Goal: Task Accomplishment & Management: Use online tool/utility

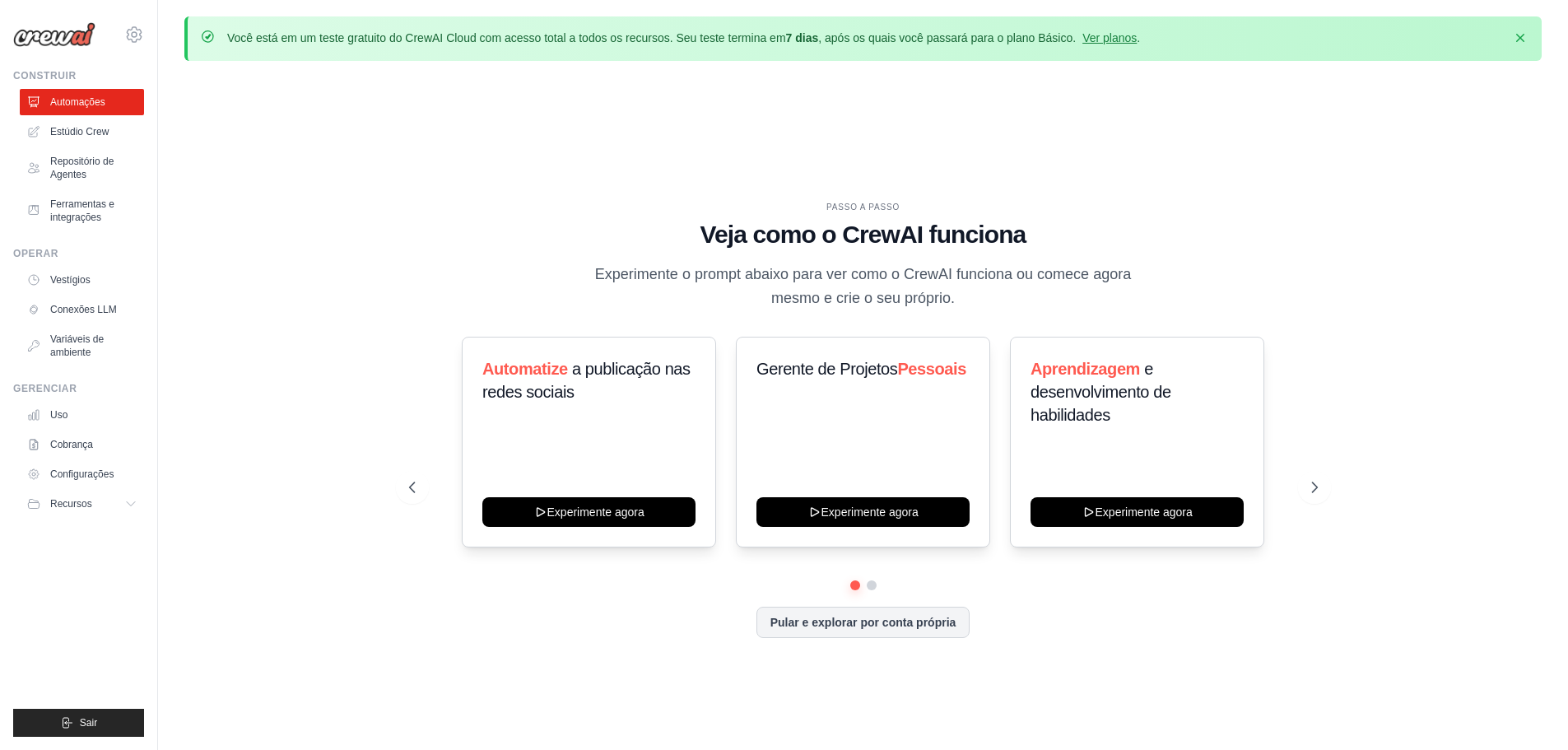
scroll to position [58, 0]
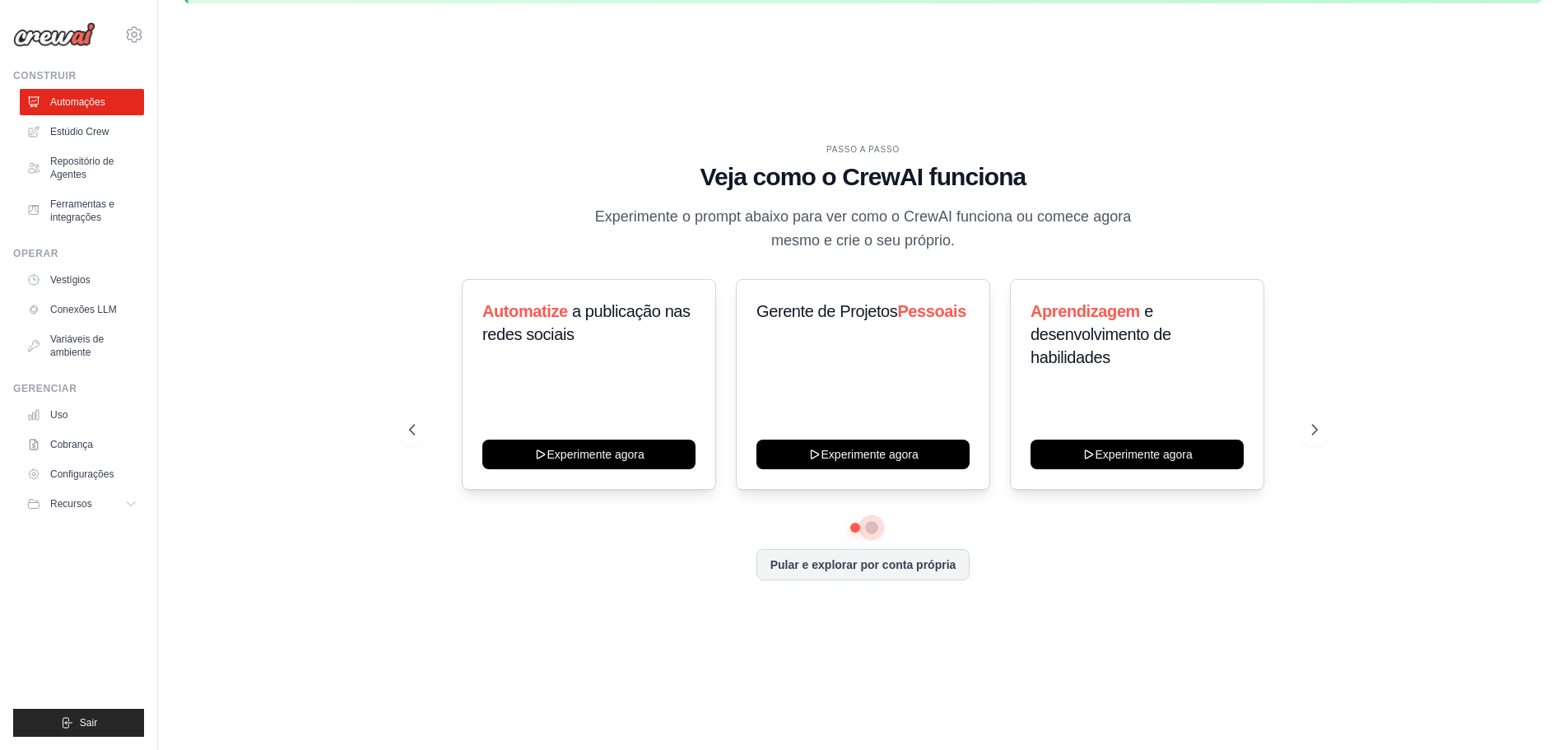
click at [873, 527] on button at bounding box center [871, 527] width 13 height 13
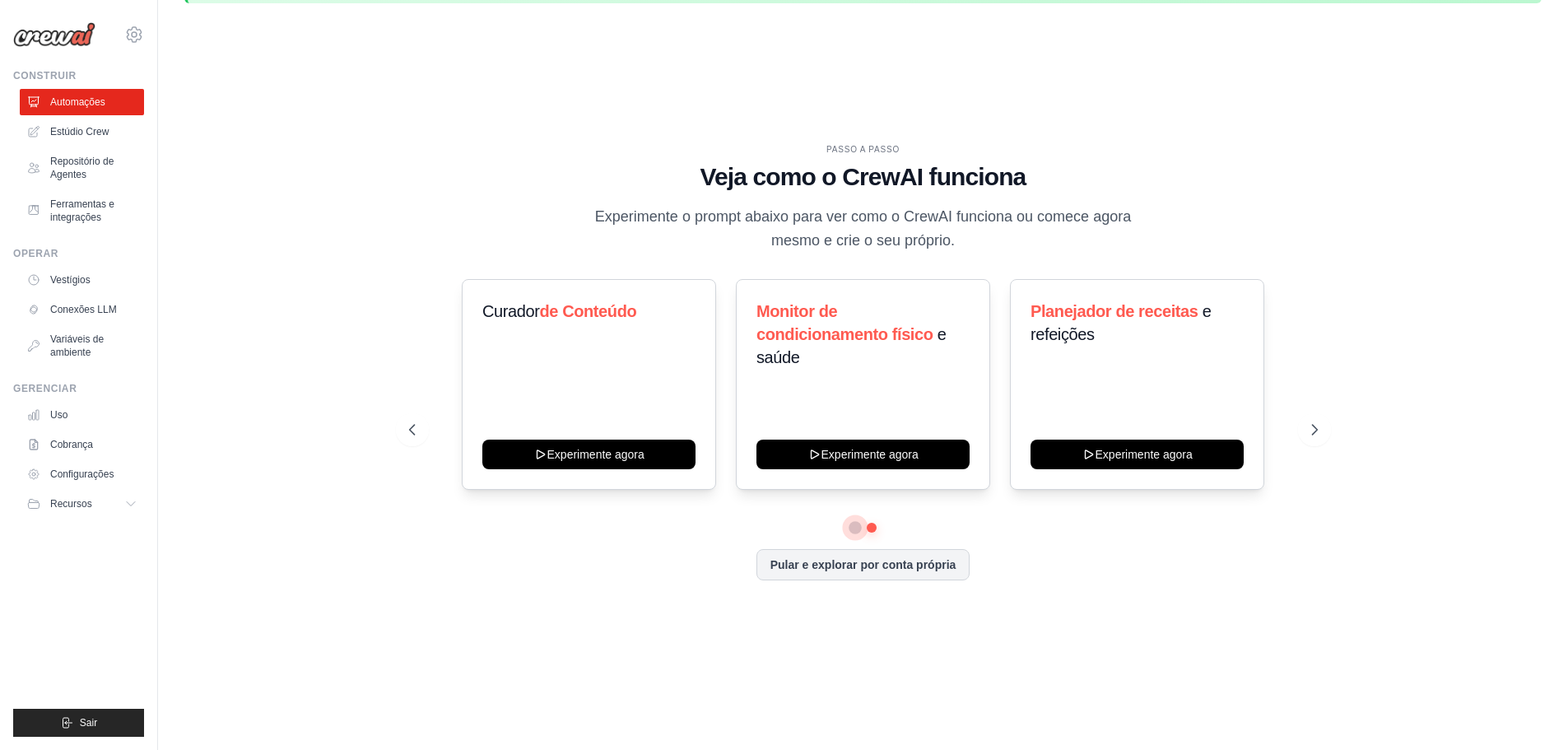
click at [850, 532] on button at bounding box center [854, 528] width 12 height 12
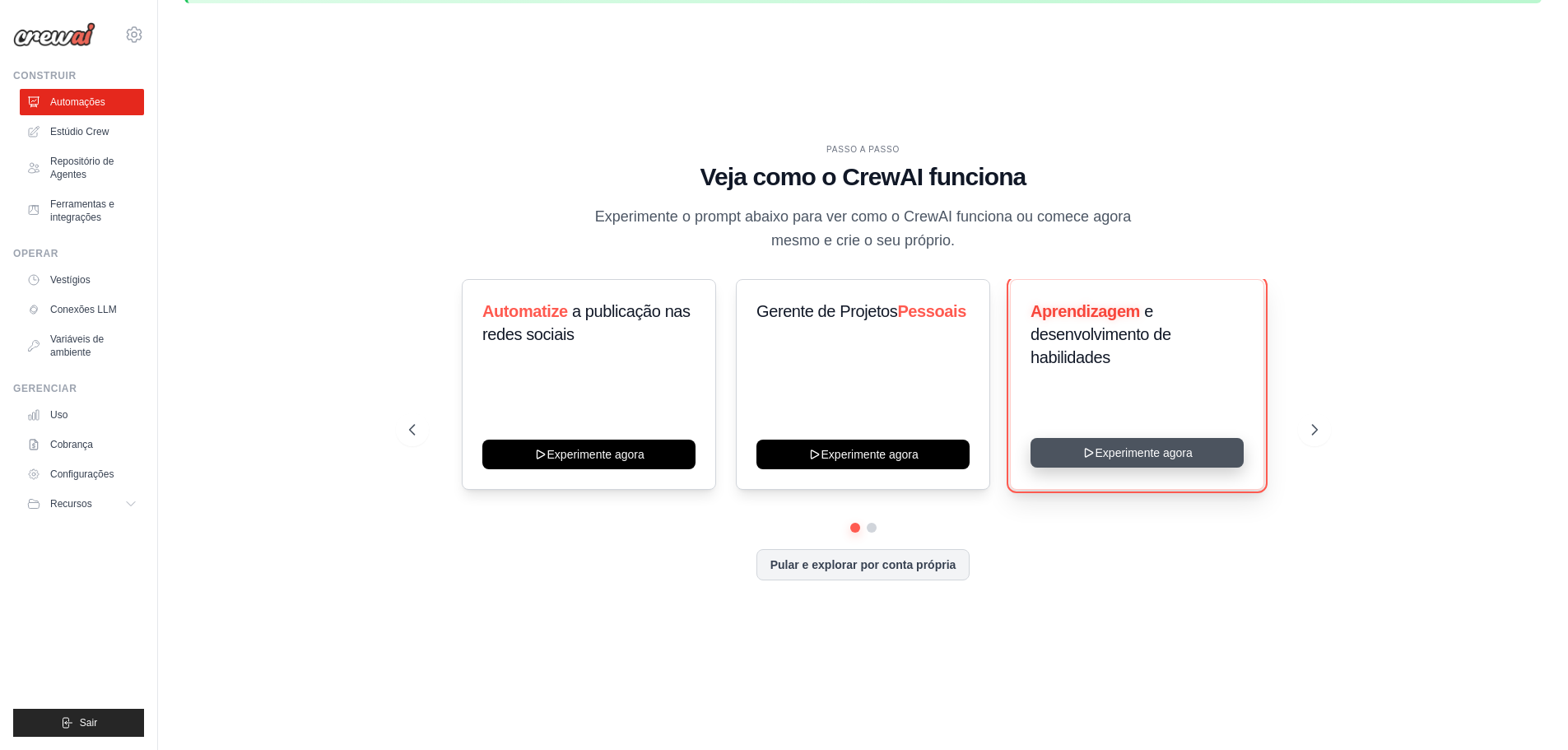
click at [1112, 453] on button "Experimente agora" at bounding box center [1137, 452] width 213 height 29
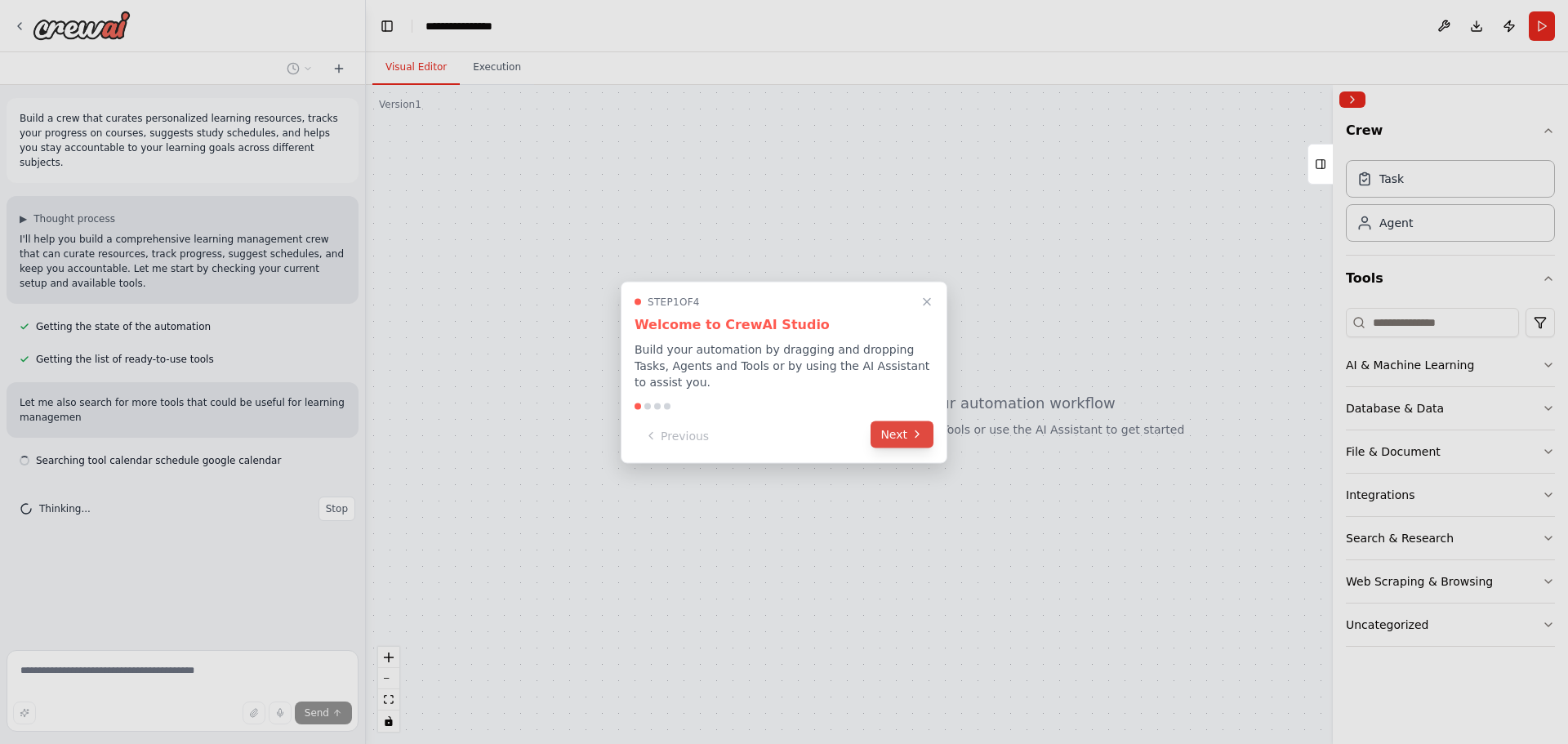
click at [901, 423] on button "Next" at bounding box center [902, 434] width 63 height 27
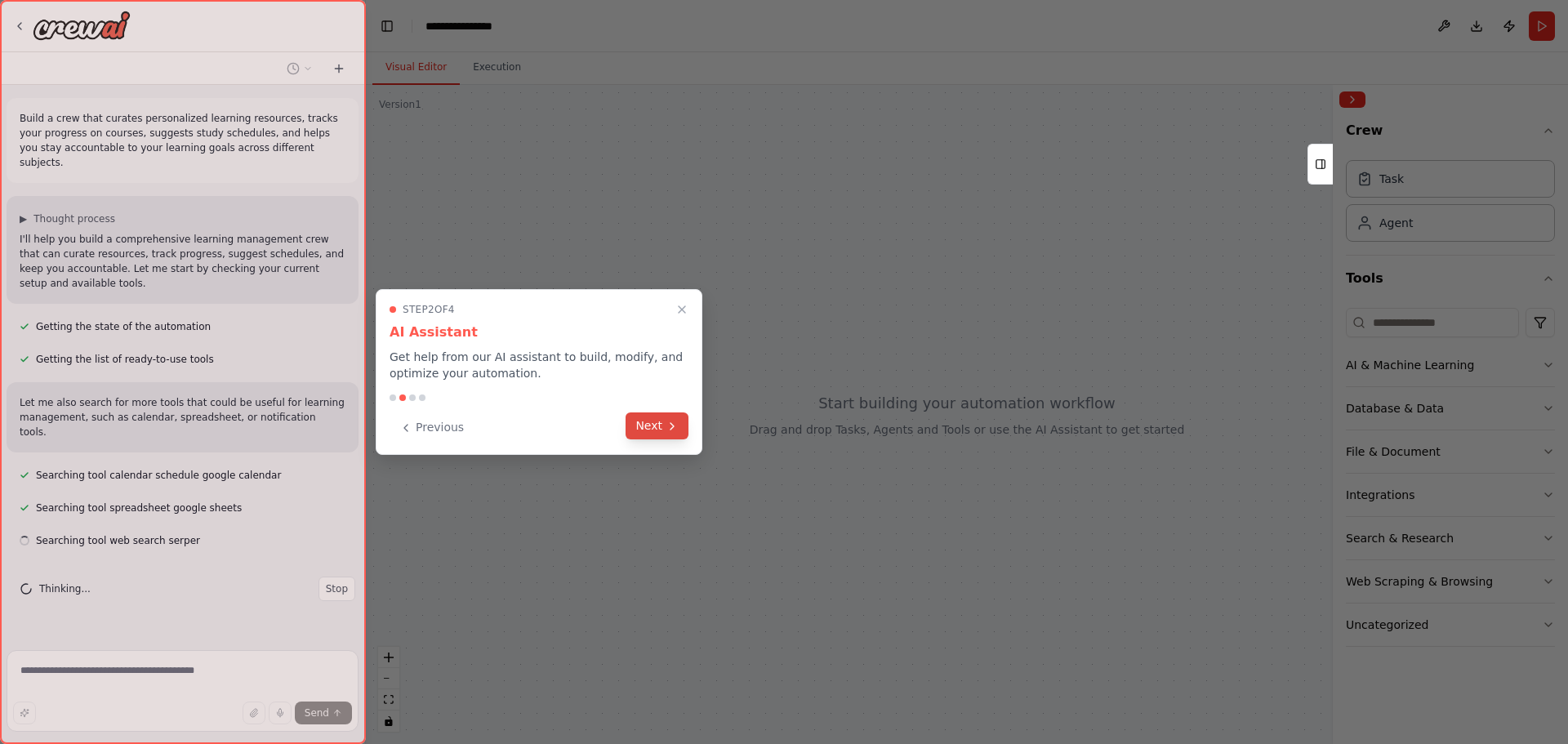
click at [653, 424] on button "Next" at bounding box center [657, 426] width 63 height 27
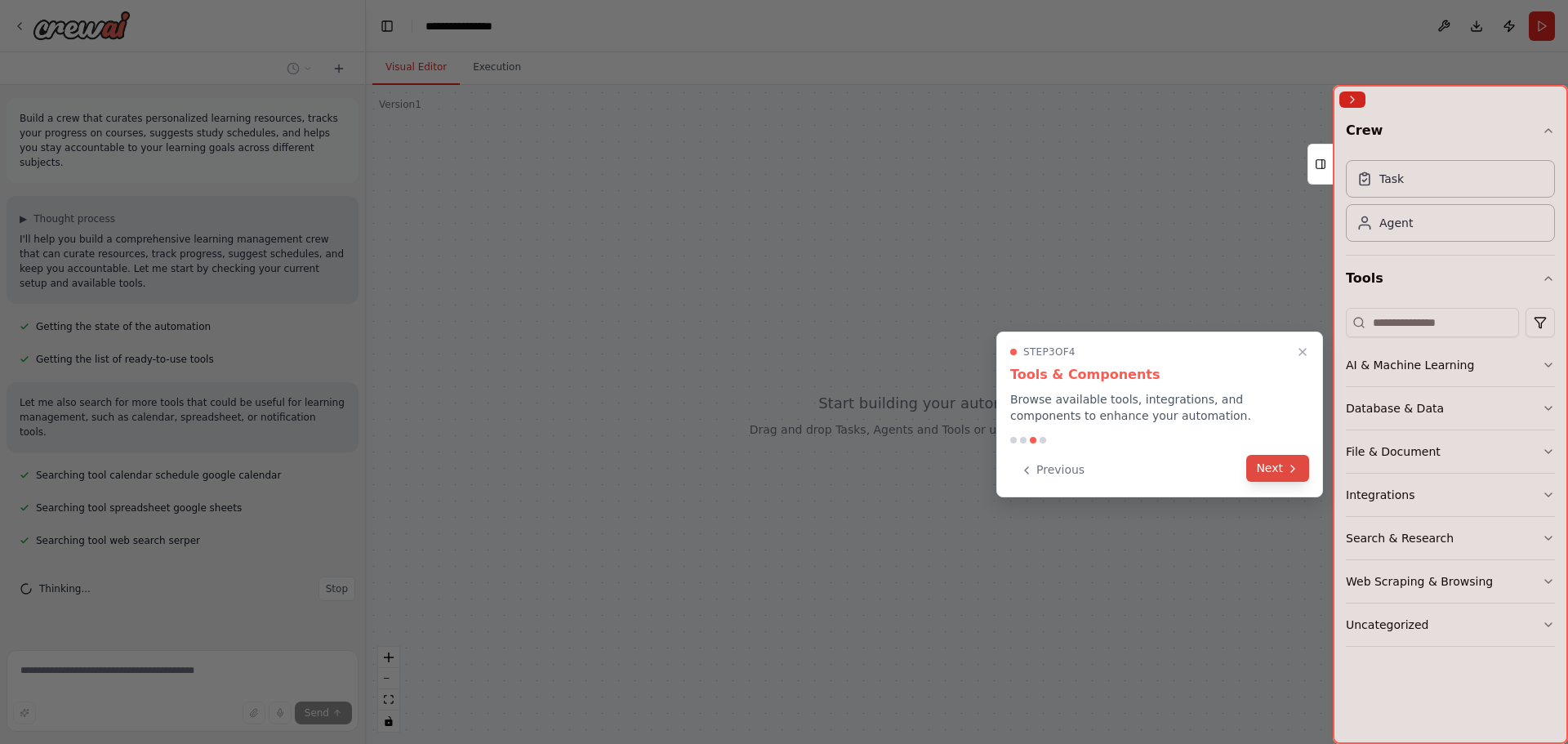
click at [1265, 464] on button "Next" at bounding box center [1278, 468] width 63 height 27
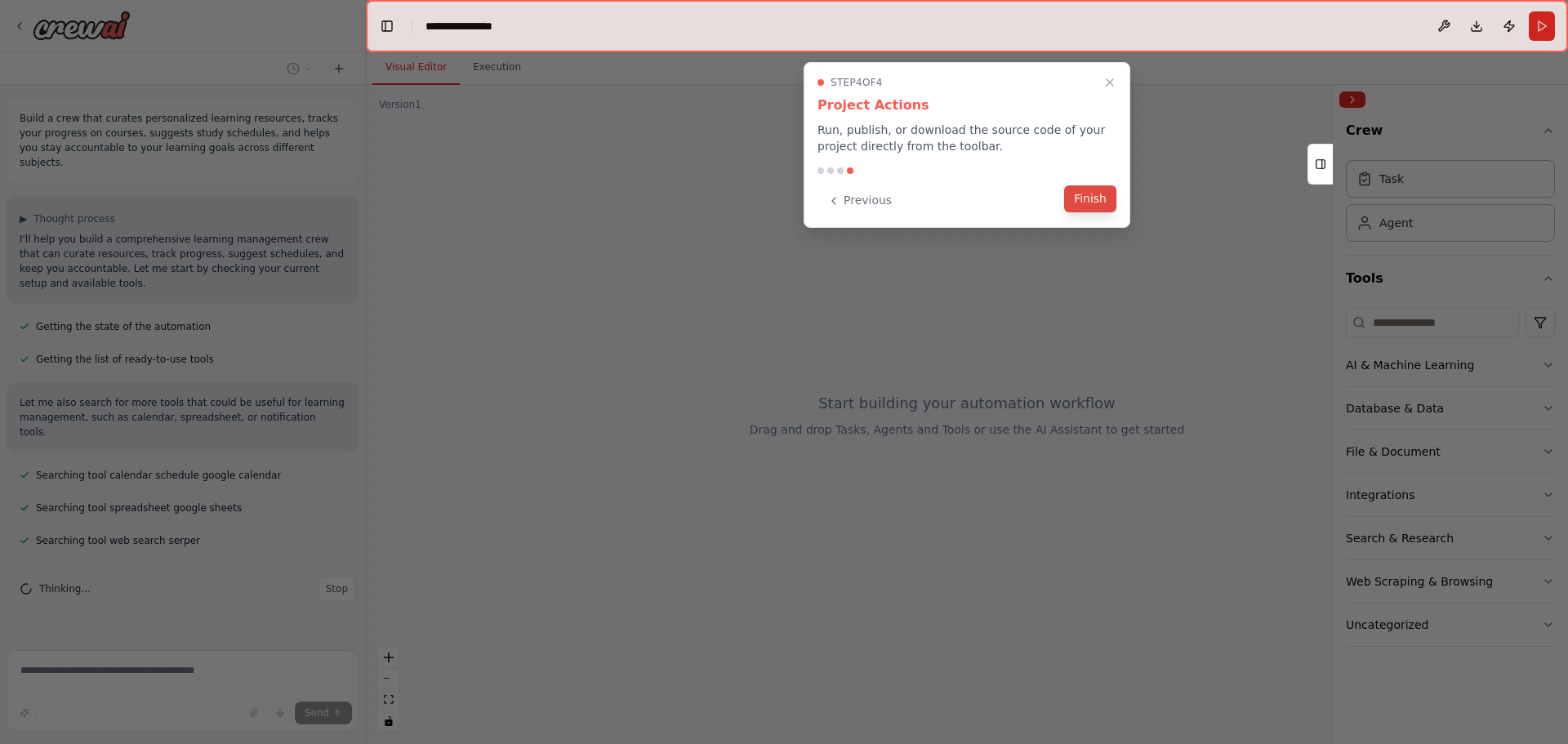
click at [1099, 198] on button "Finish" at bounding box center [1090, 199] width 52 height 27
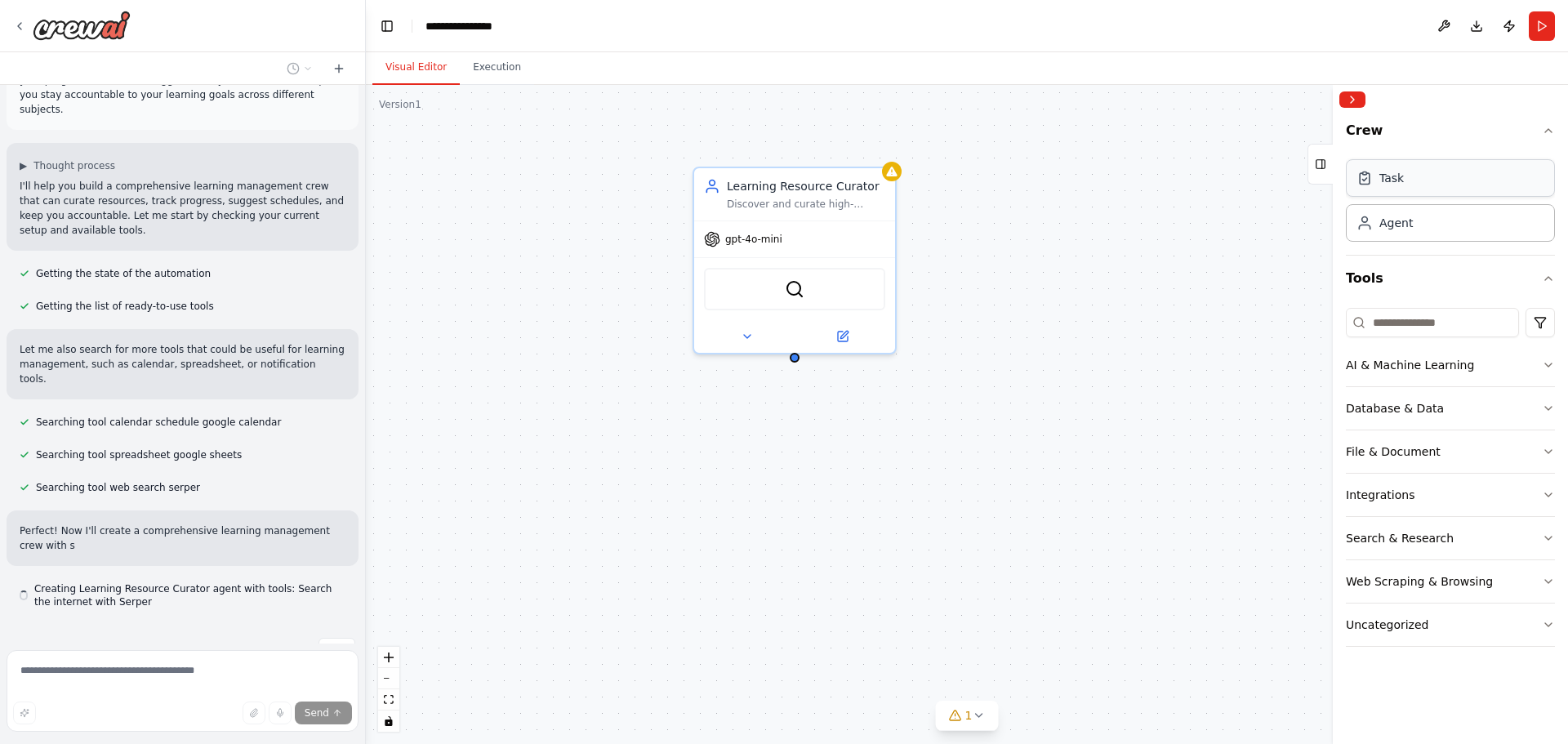
scroll to position [67, 0]
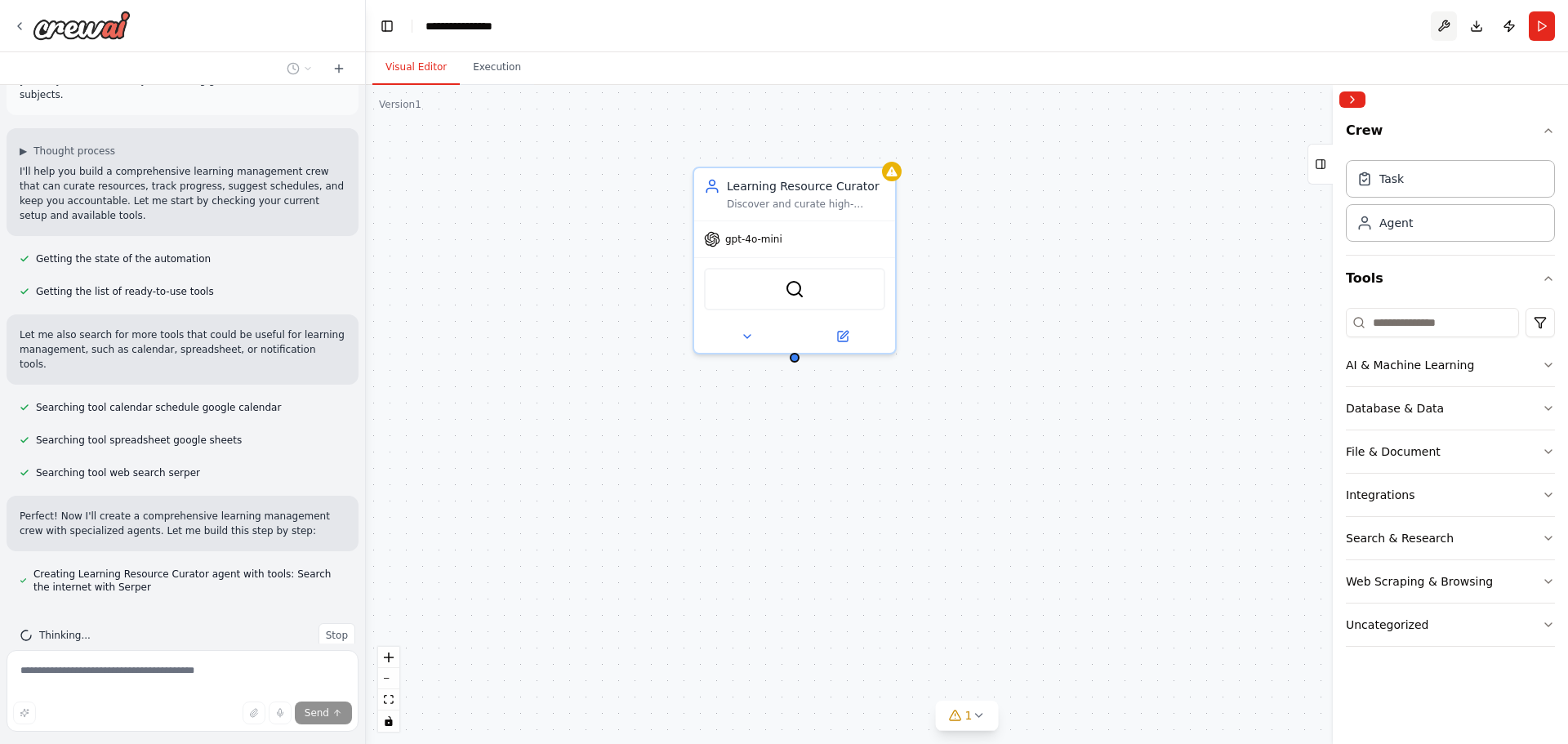
click at [1445, 20] on button at bounding box center [1443, 26] width 26 height 29
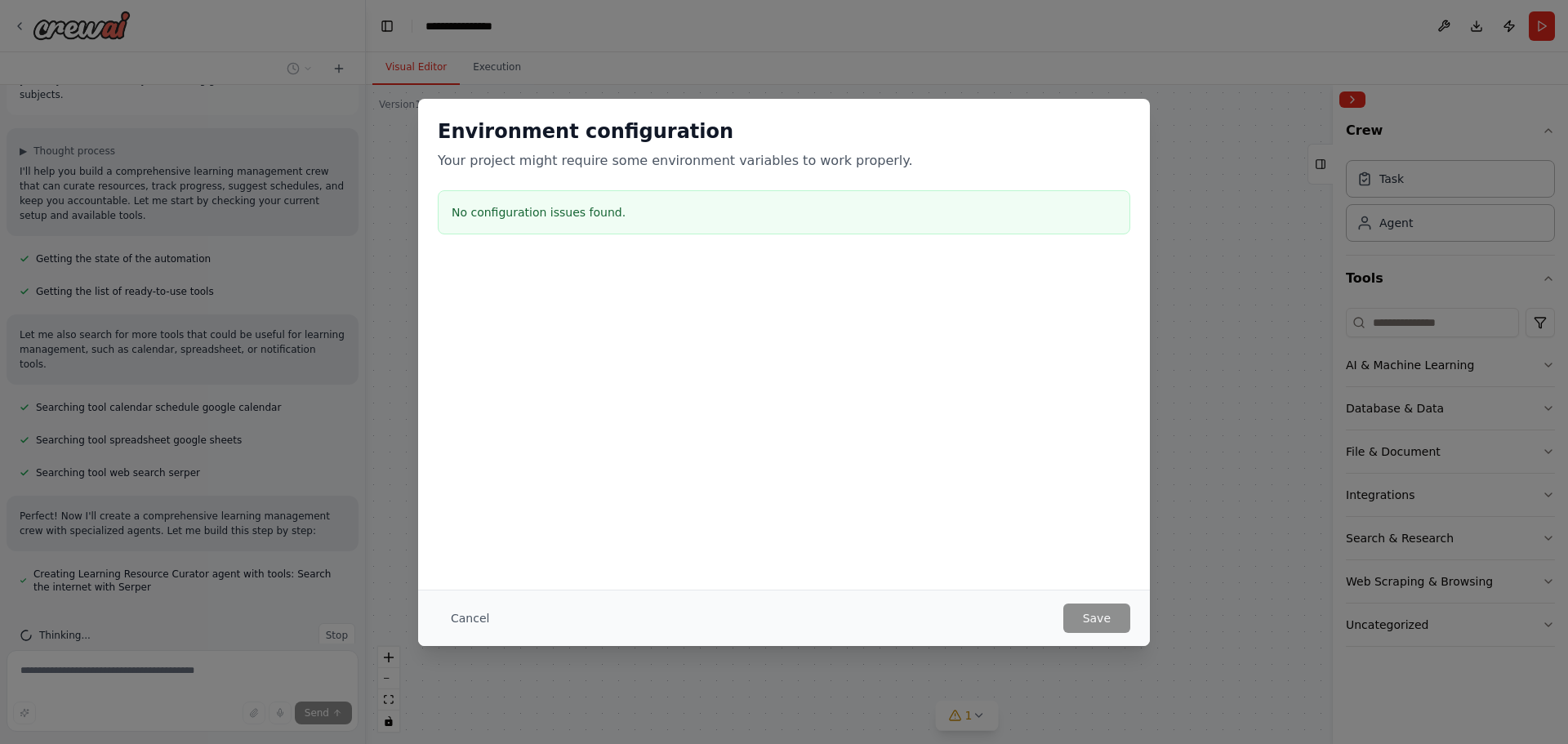
drag, startPoint x: 732, startPoint y: 677, endPoint x: 784, endPoint y: 651, distance: 58.1
click at [732, 677] on div "Environment configuration Your project might require some environment variables…" at bounding box center [784, 372] width 1568 height 744
click at [452, 627] on button "Cancel" at bounding box center [470, 618] width 65 height 29
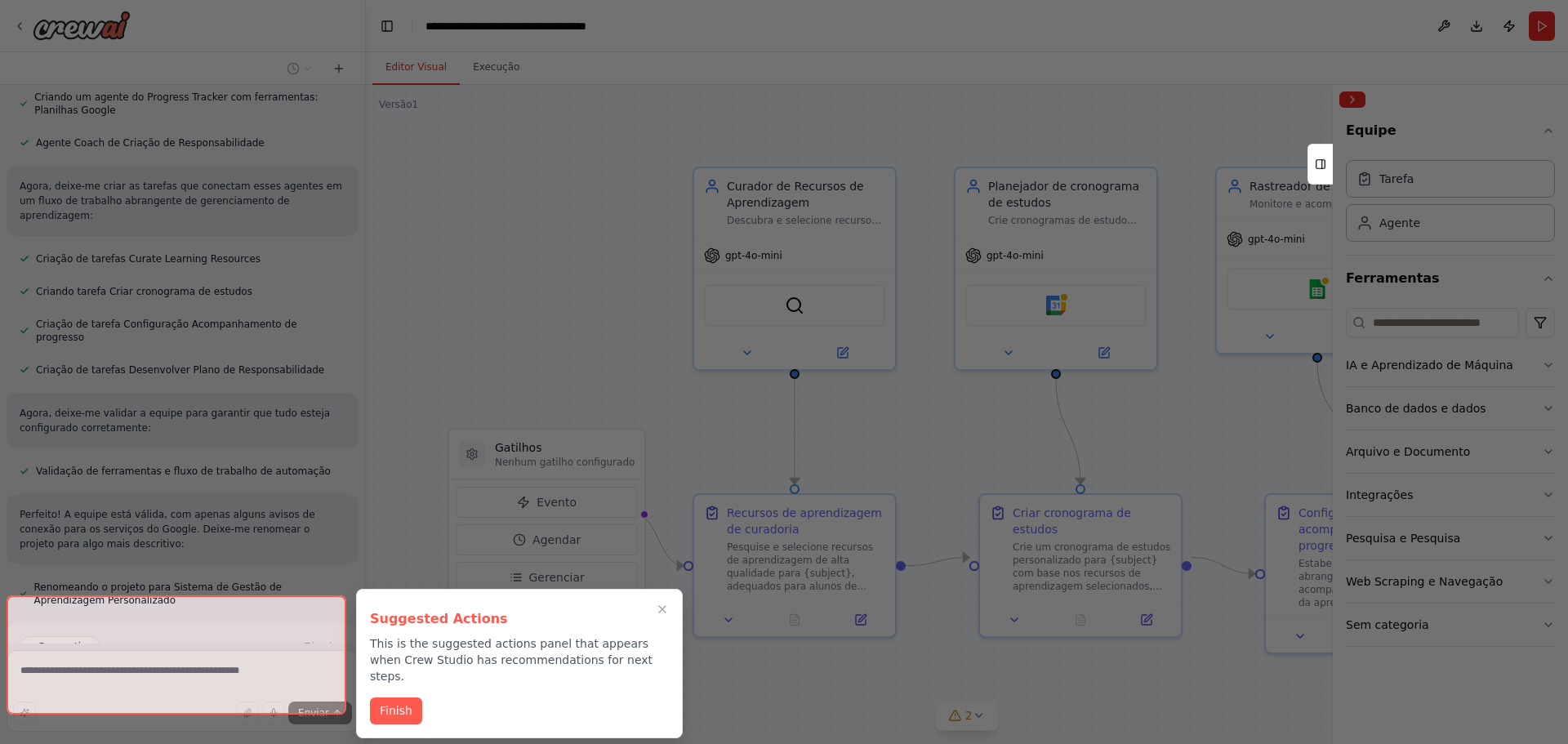
scroll to position [982, 0]
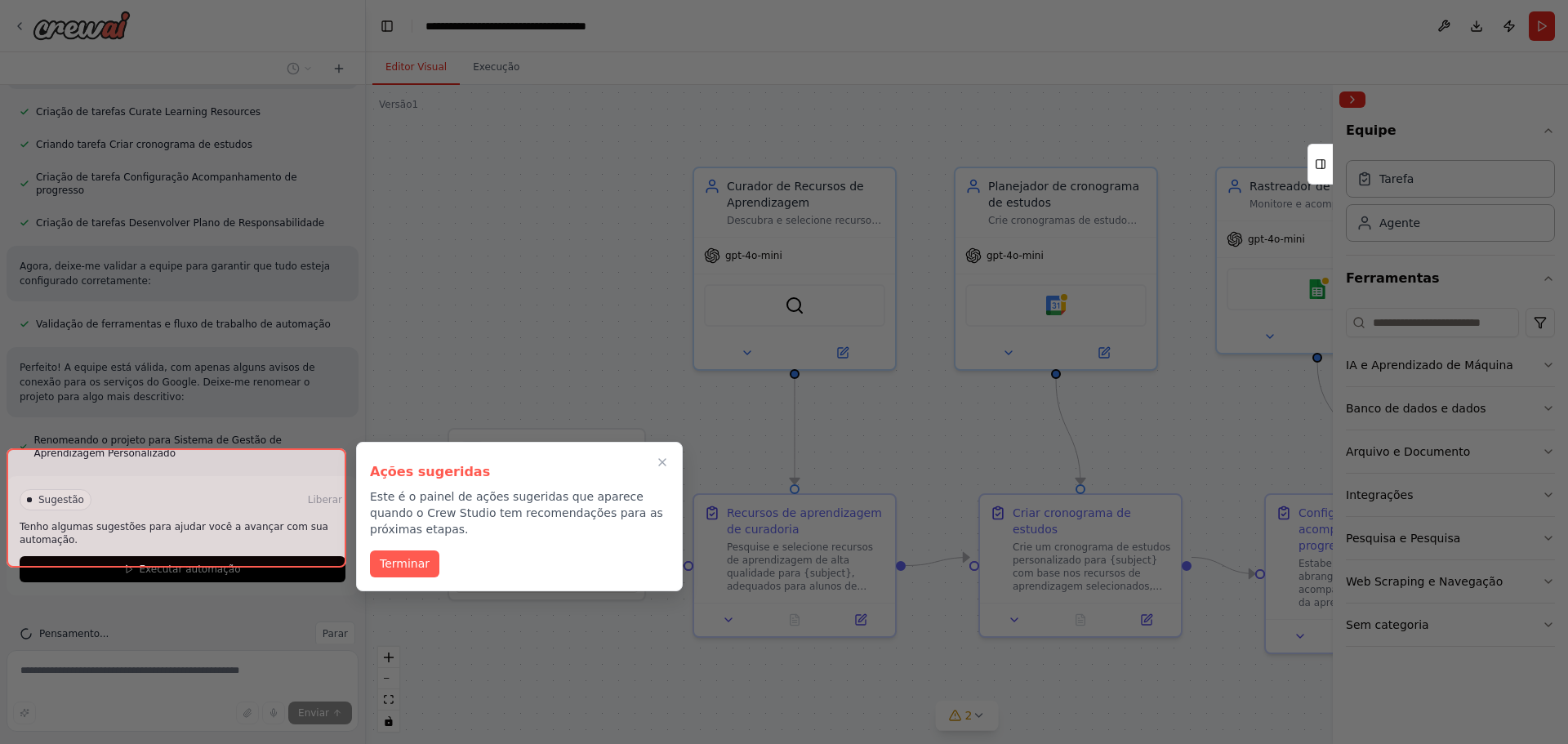
click at [412, 556] on font "Terminar" at bounding box center [405, 562] width 50 height 13
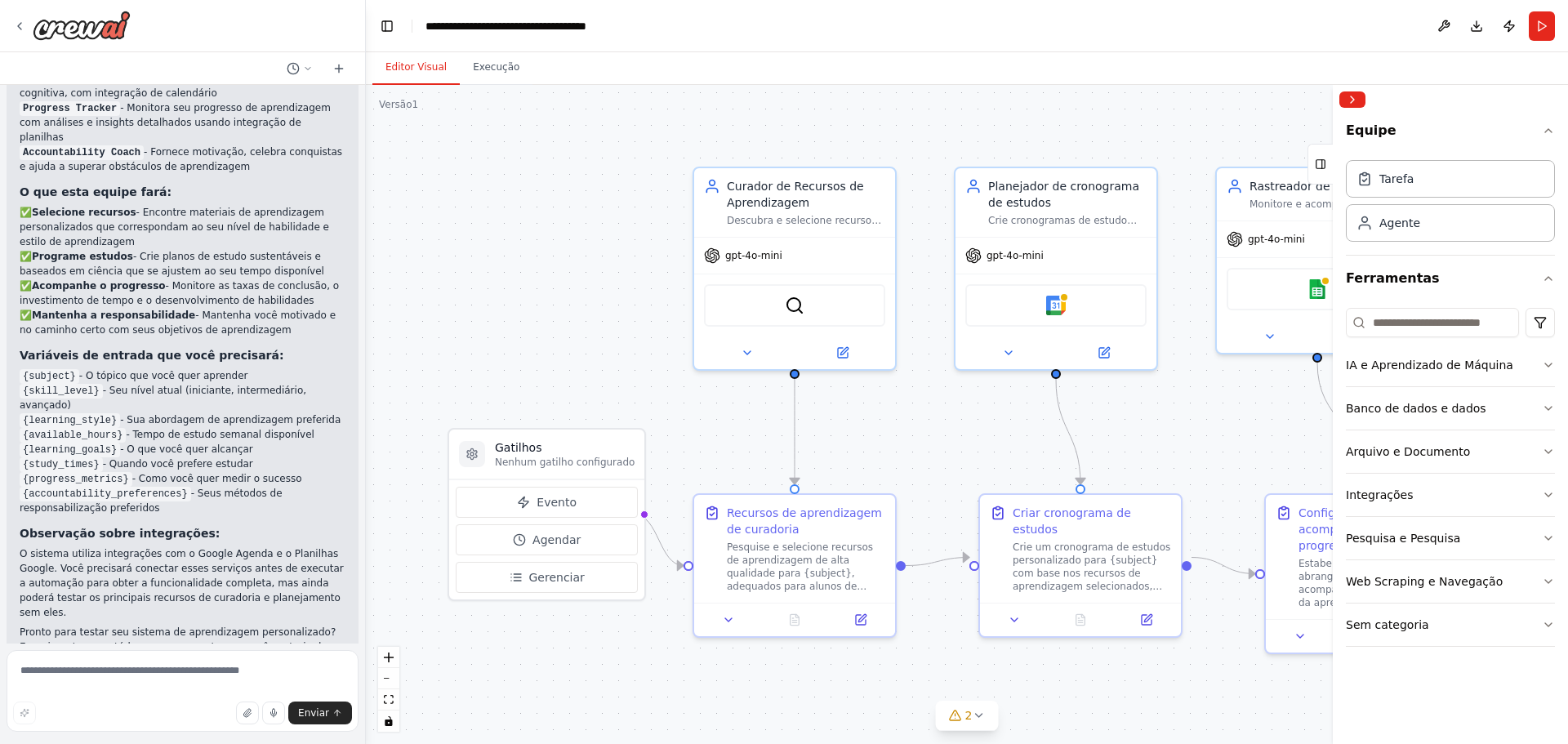
scroll to position [1630, 0]
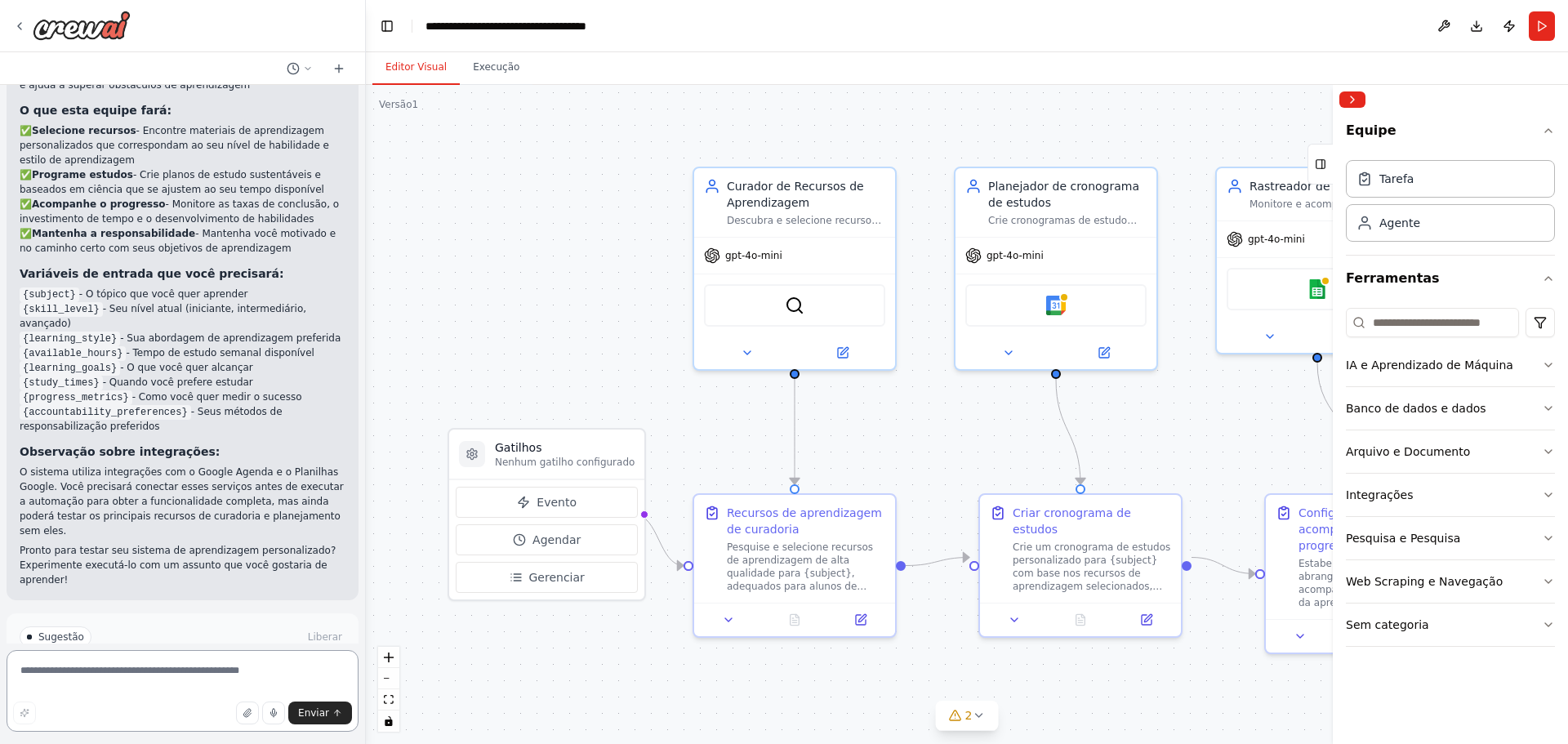
click at [169, 670] on textarea at bounding box center [183, 691] width 352 height 82
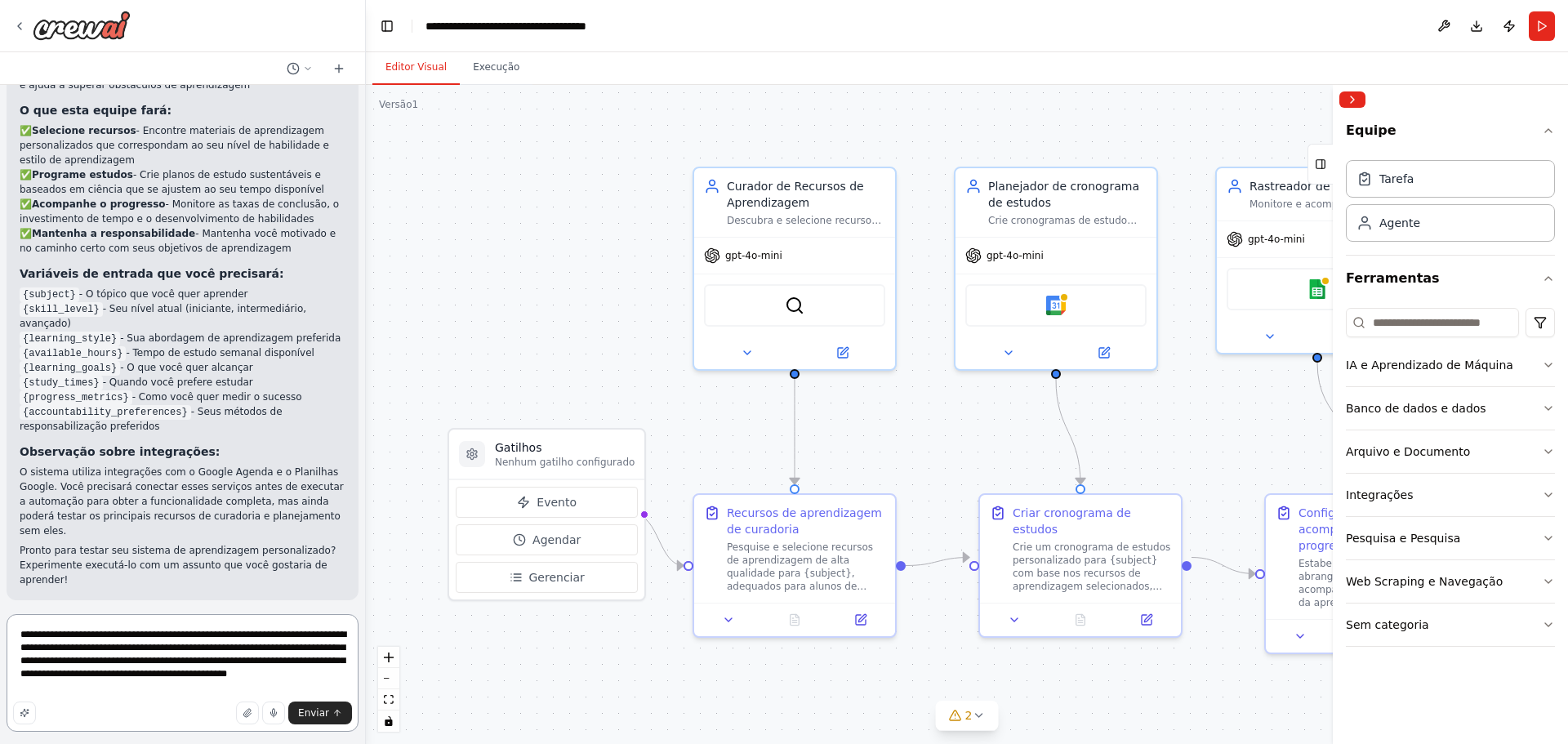
type textarea "**********"
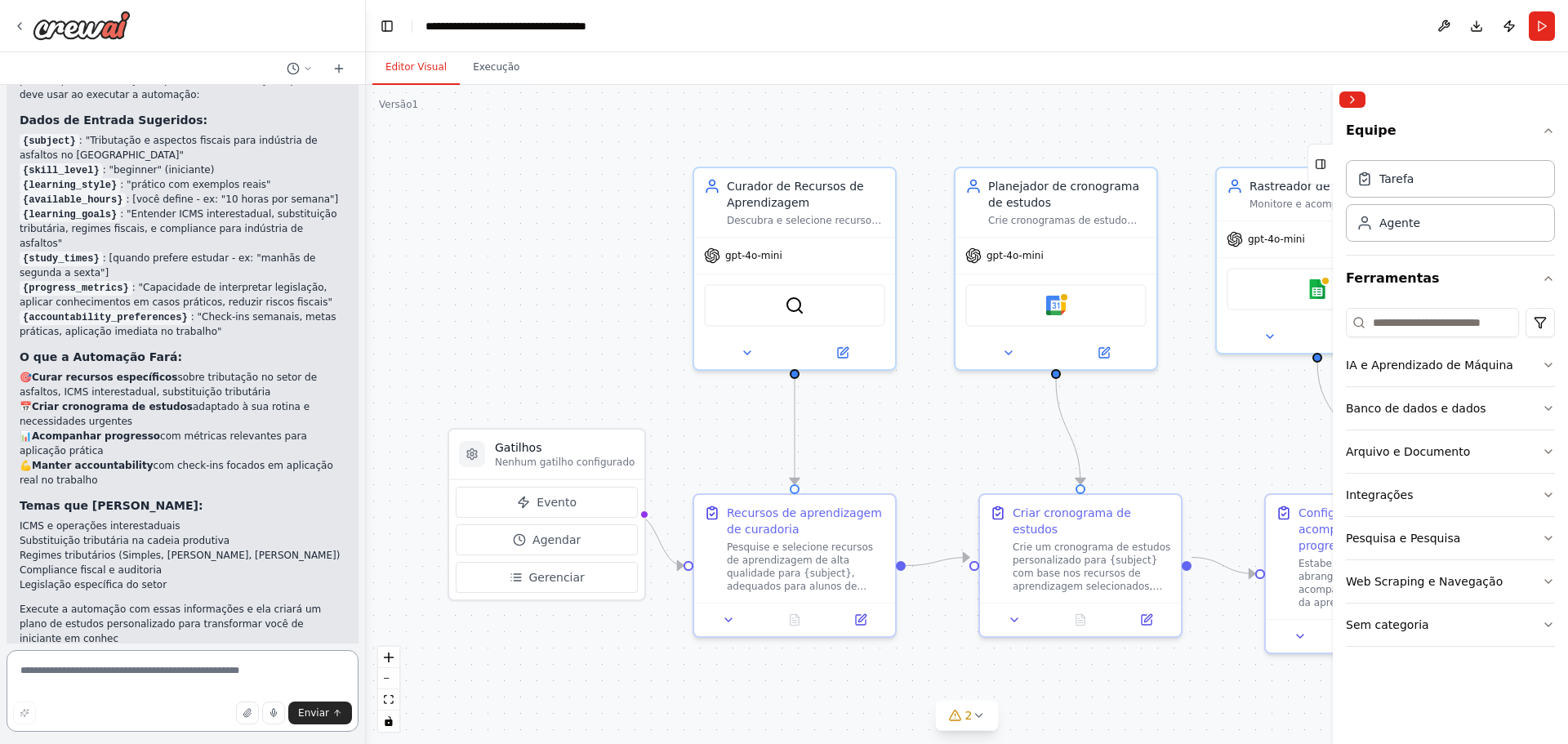
scroll to position [2566, 0]
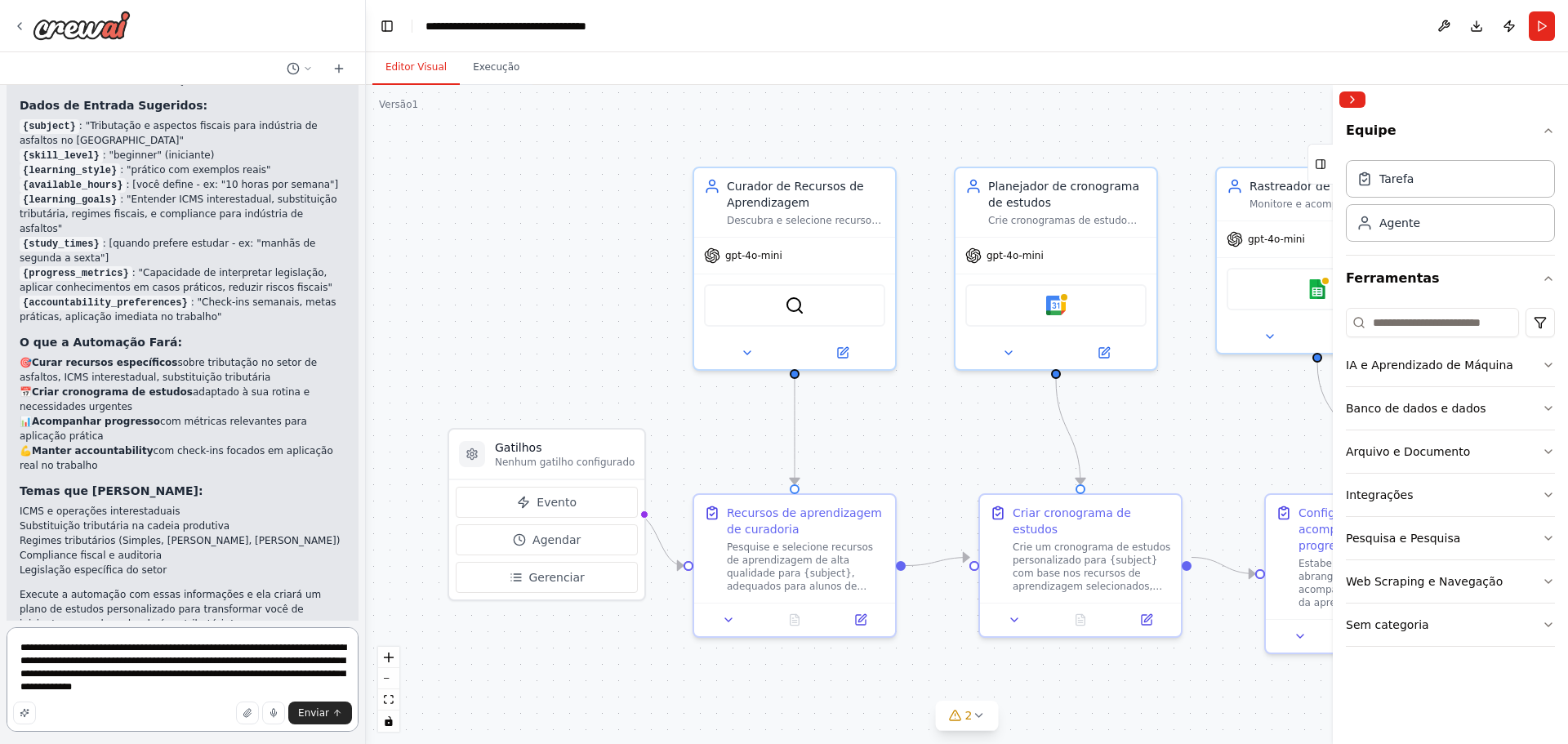
type textarea "**********"
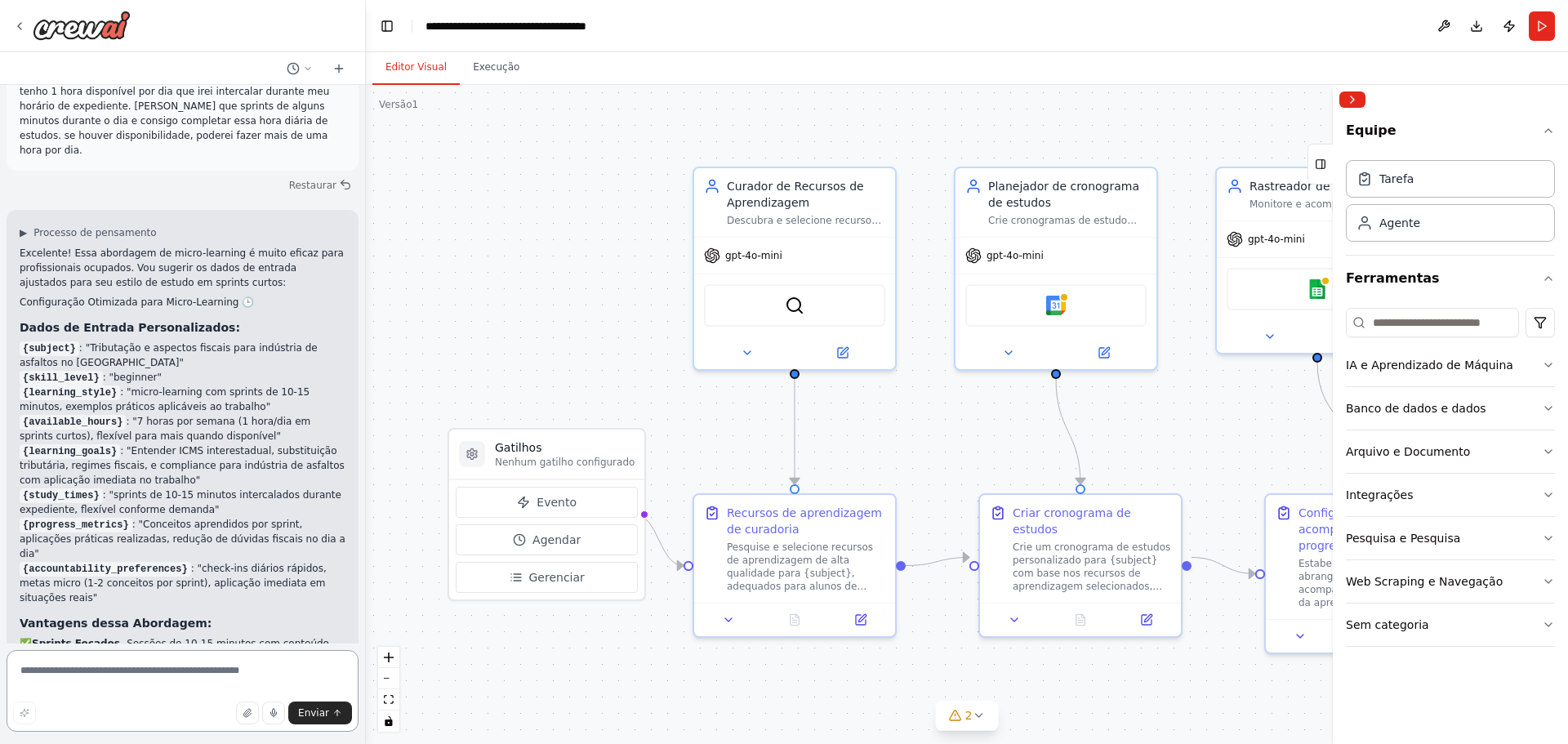
scroll to position [3166, 0]
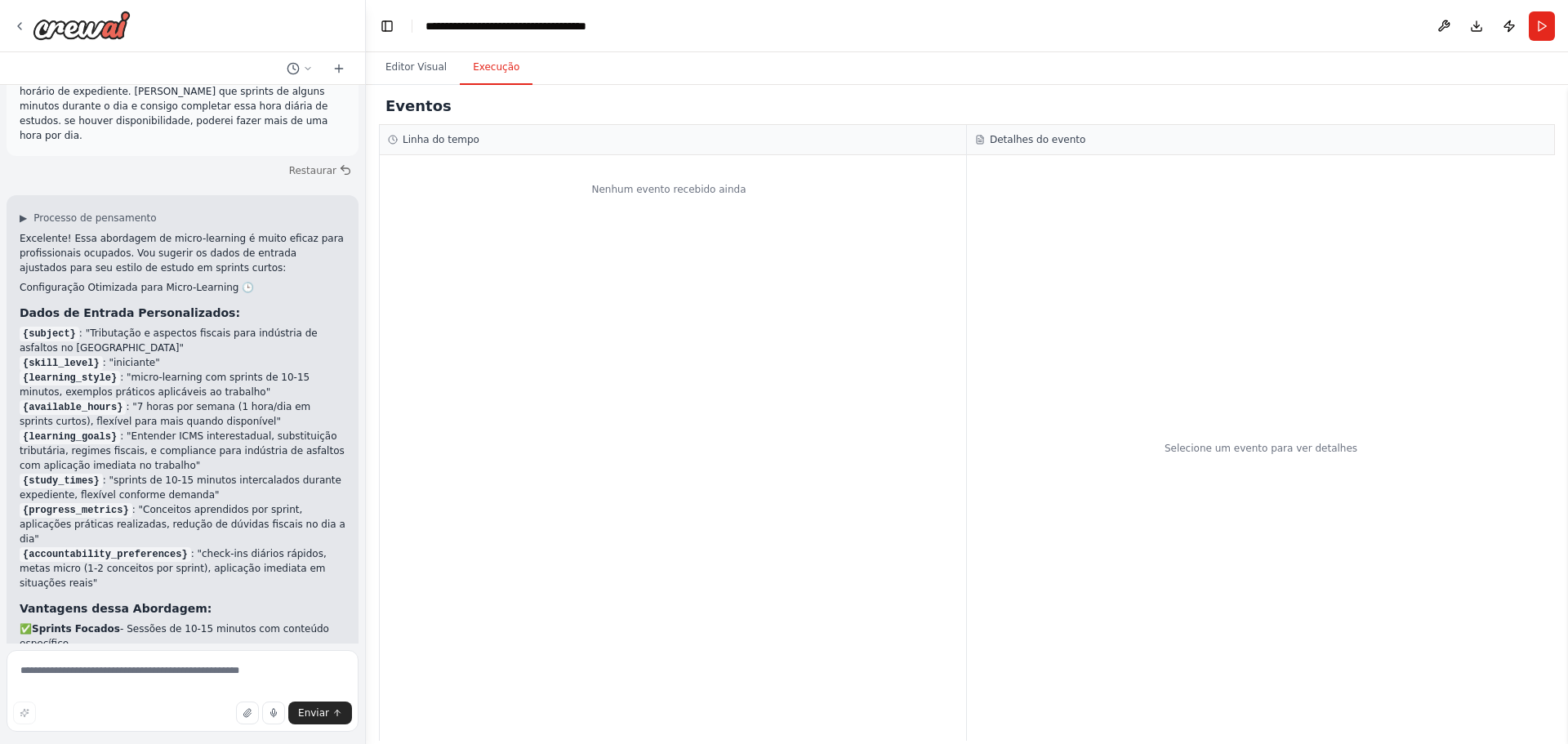
click at [479, 64] on font "Execução" at bounding box center [496, 67] width 47 height 11
click at [413, 73] on button "Editor Visual" at bounding box center [416, 67] width 87 height 34
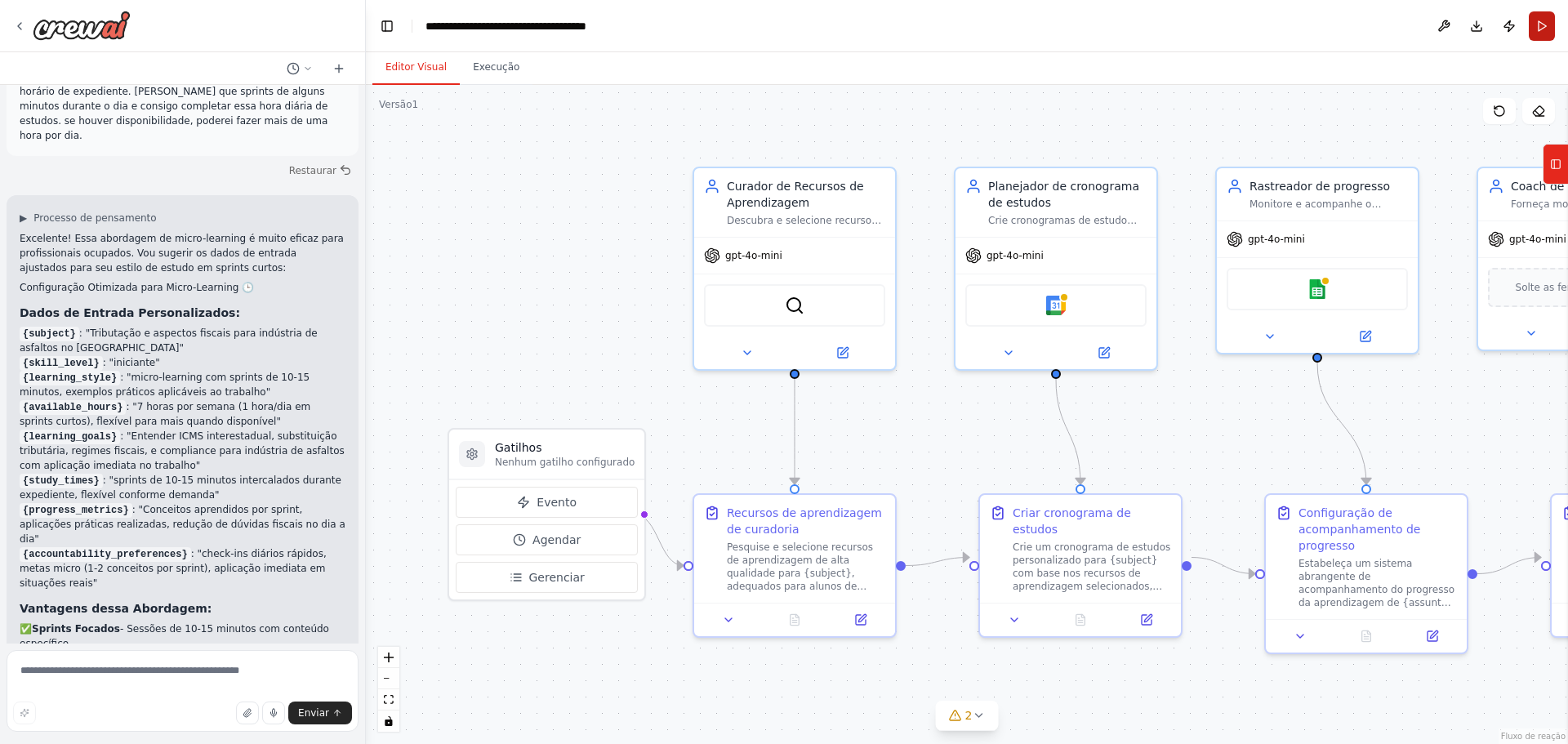
click at [1546, 26] on button "Correr" at bounding box center [1542, 26] width 26 height 29
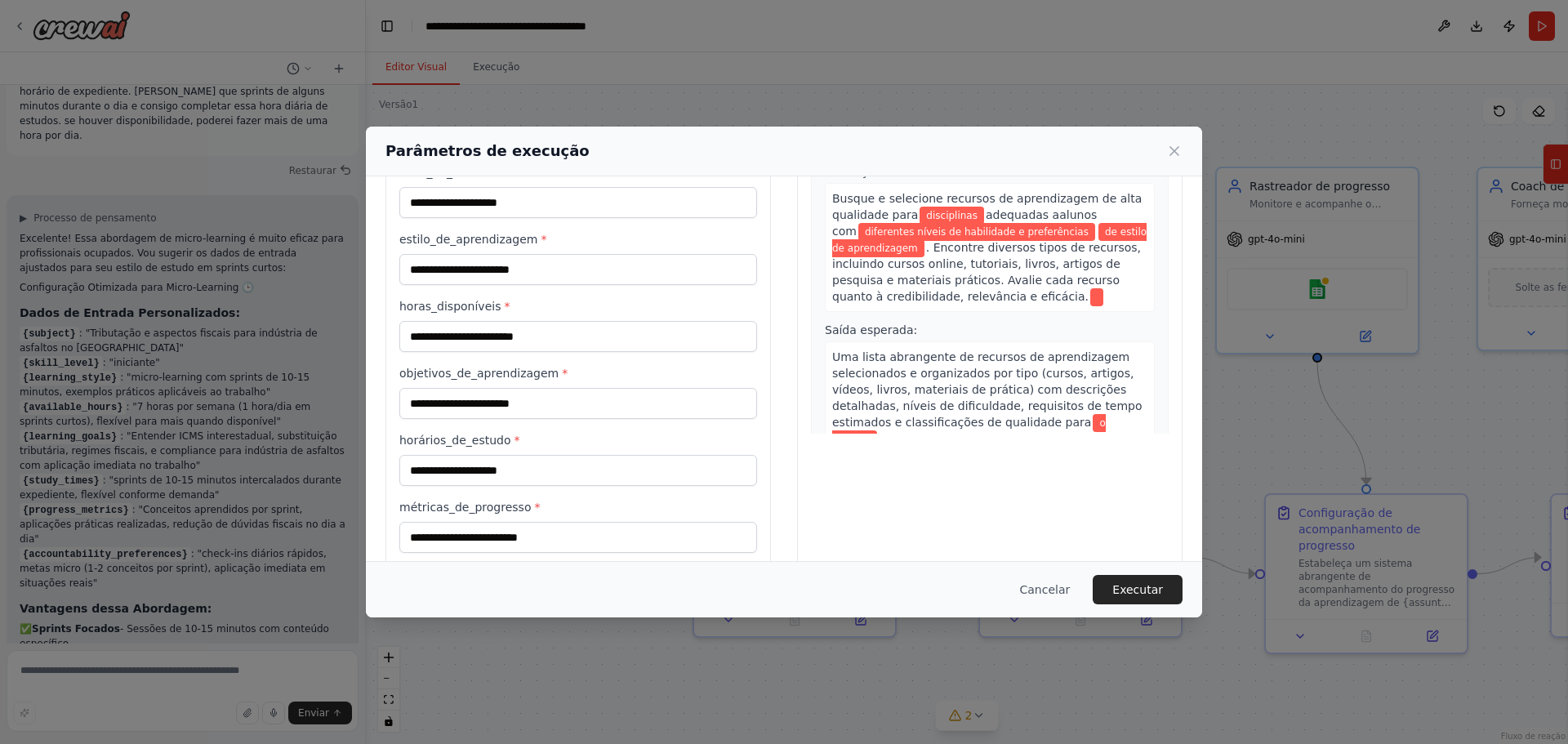
scroll to position [0, 0]
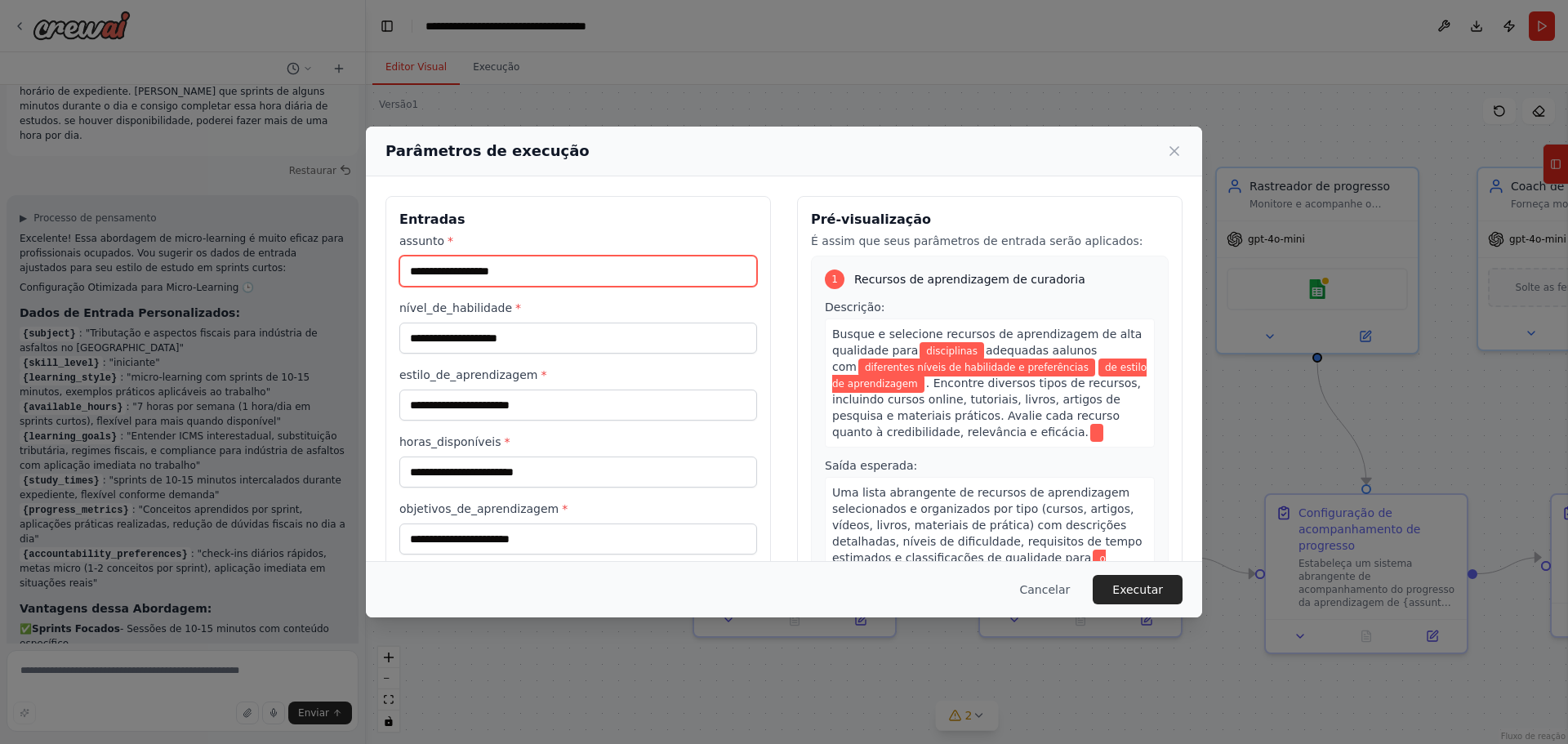
click at [655, 270] on input "assunto *" at bounding box center [578, 270] width 358 height 31
drag, startPoint x: 155, startPoint y: 188, endPoint x: 95, endPoint y: 175, distance: 61.4
click at [97, 176] on div "Parâmetros de execução Entradas assunto * nível_de_habilidade * estilo_de_apren…" at bounding box center [784, 372] width 1568 height 744
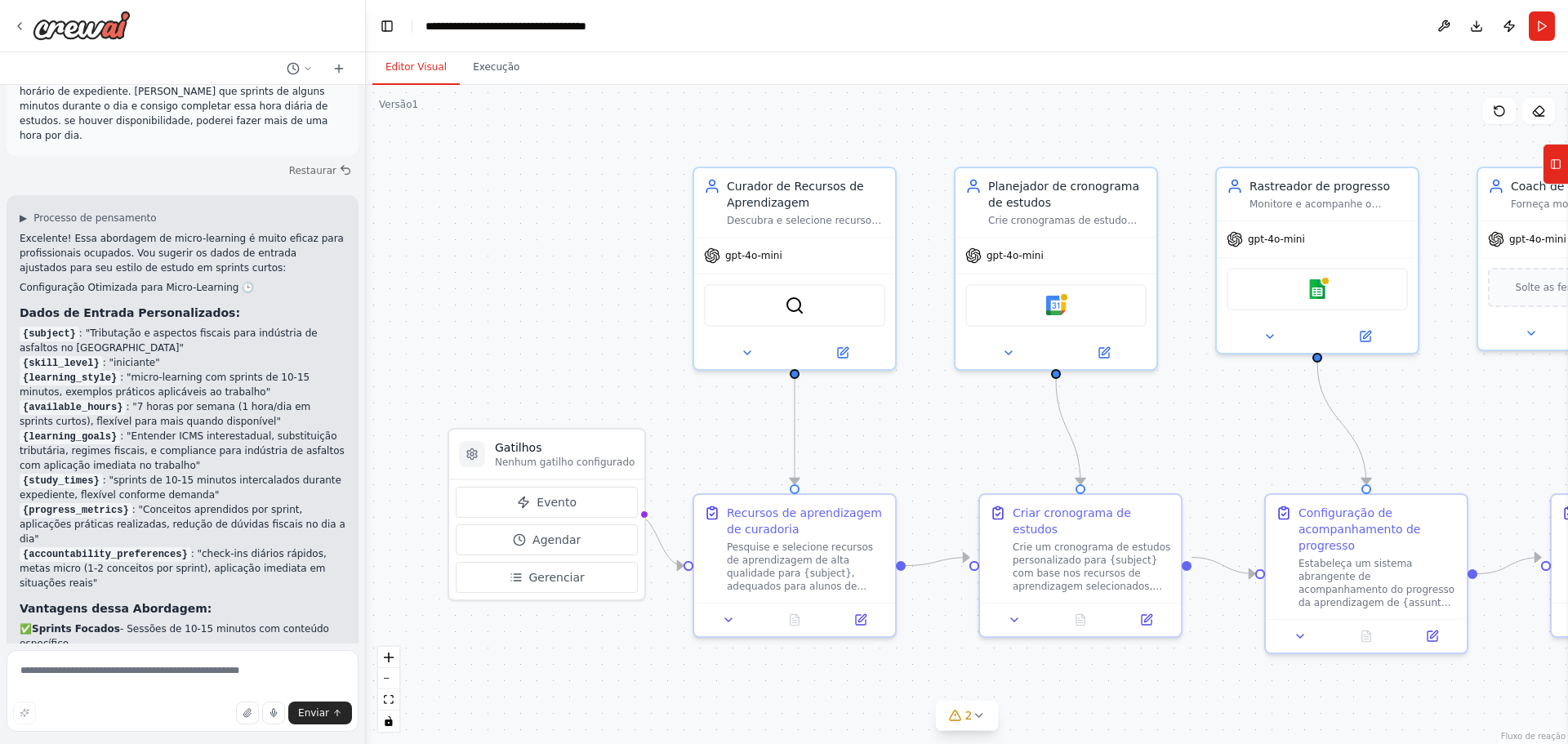
click at [90, 328] on font ": "Tributação e aspectos fiscais para indústria de asfaltos no Brasil"" at bounding box center [168, 340] width 298 height 26
click at [969, 725] on button "2" at bounding box center [967, 715] width 63 height 30
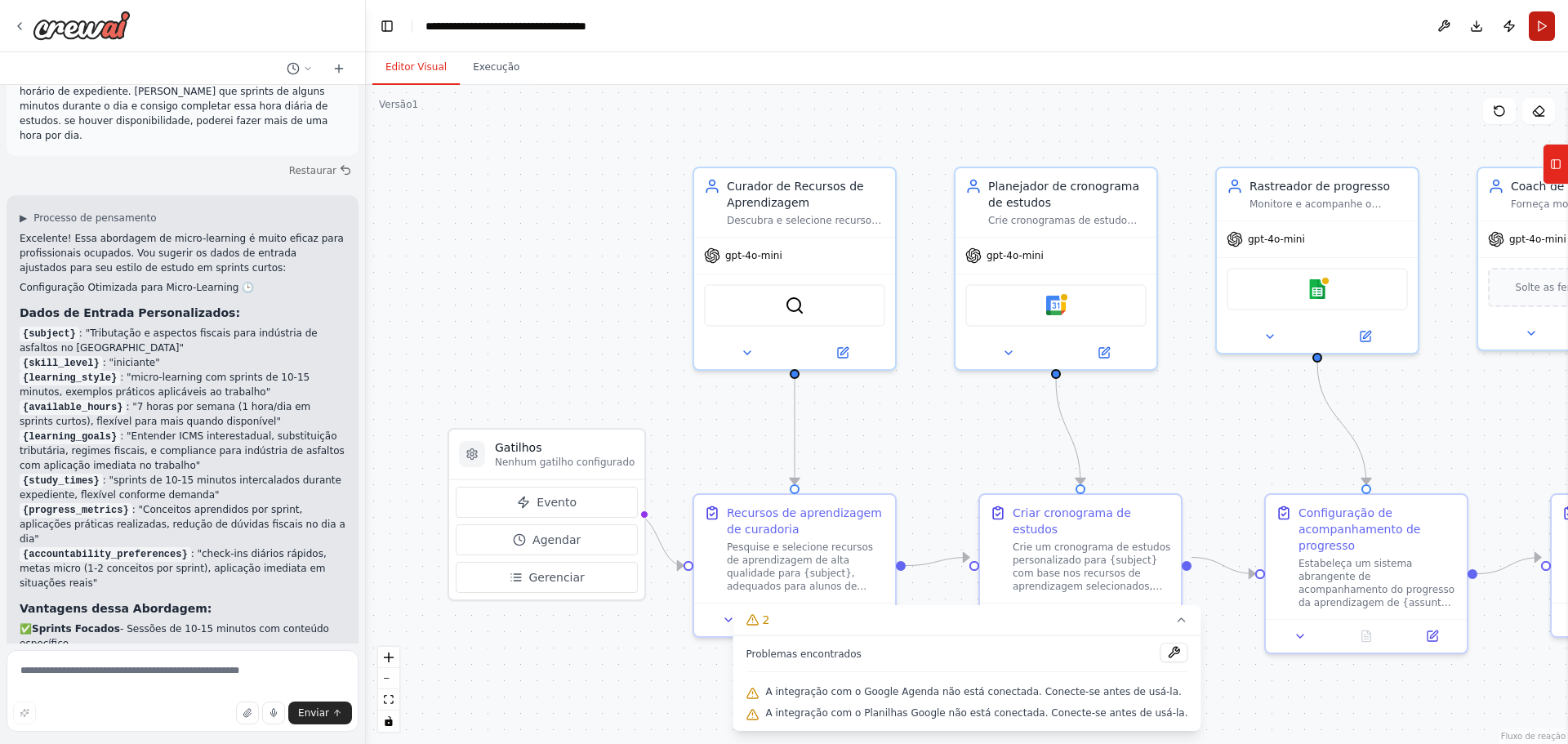
click at [1540, 21] on button "Correr" at bounding box center [1542, 26] width 26 height 29
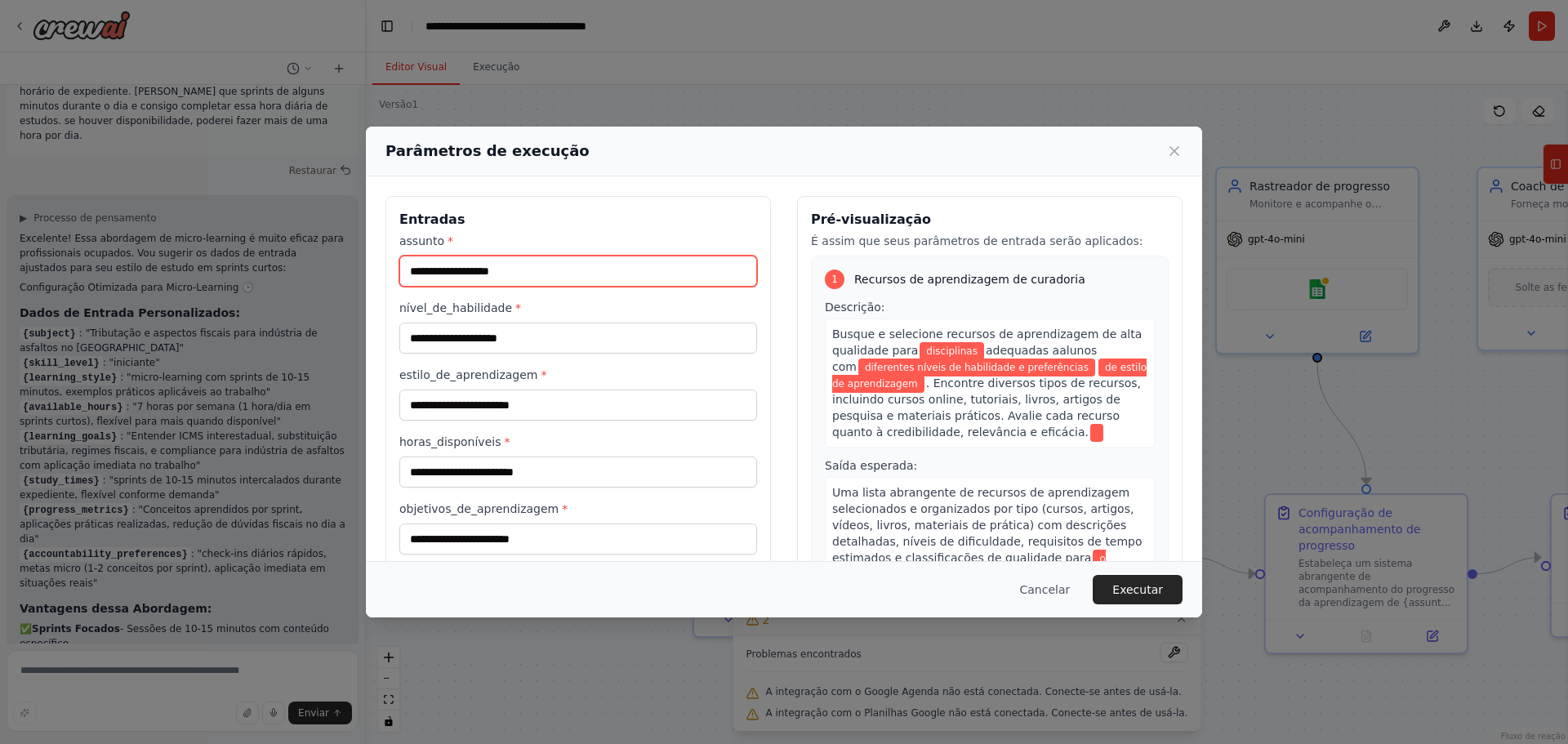
click at [627, 261] on input "assunto *" at bounding box center [578, 270] width 358 height 31
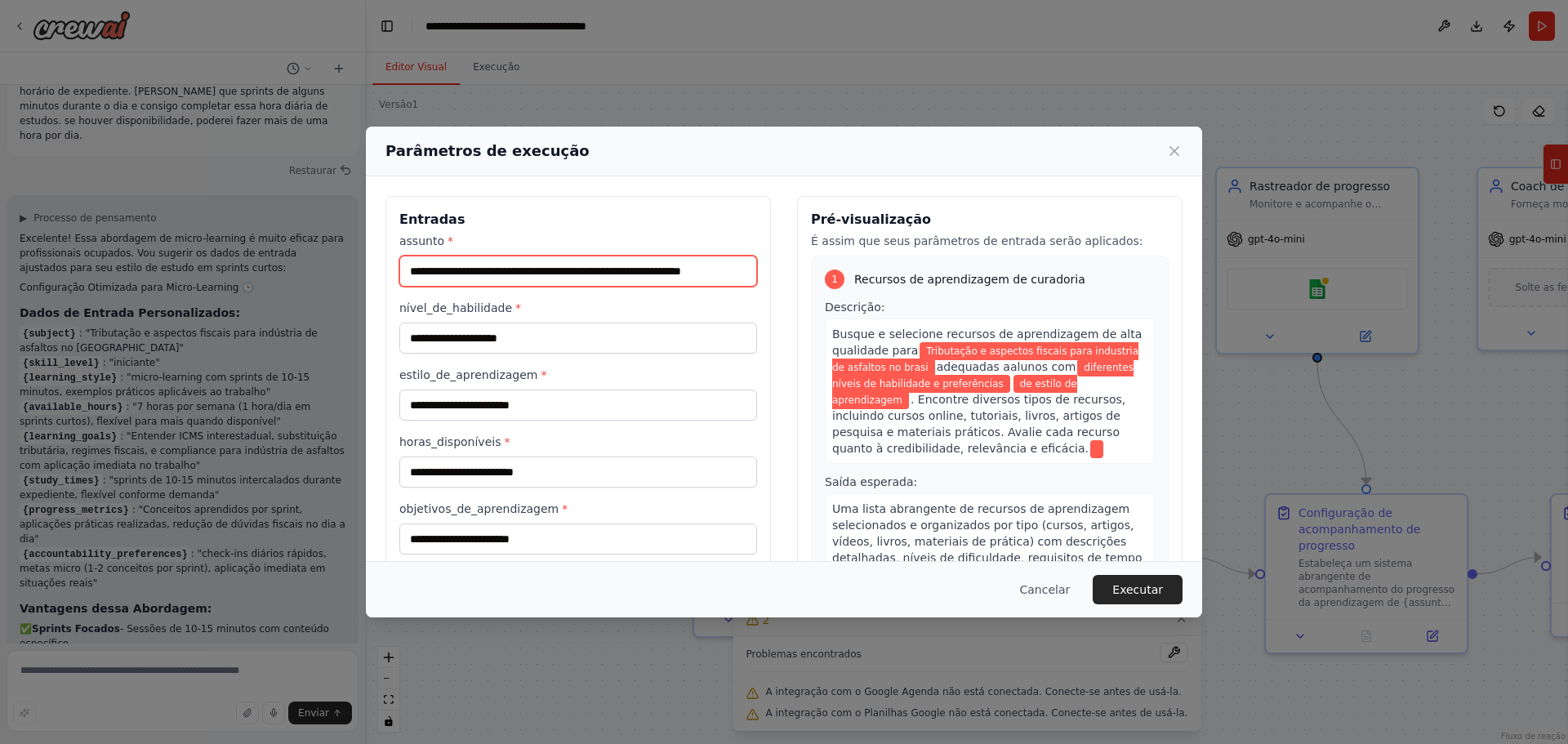
type input "**********"
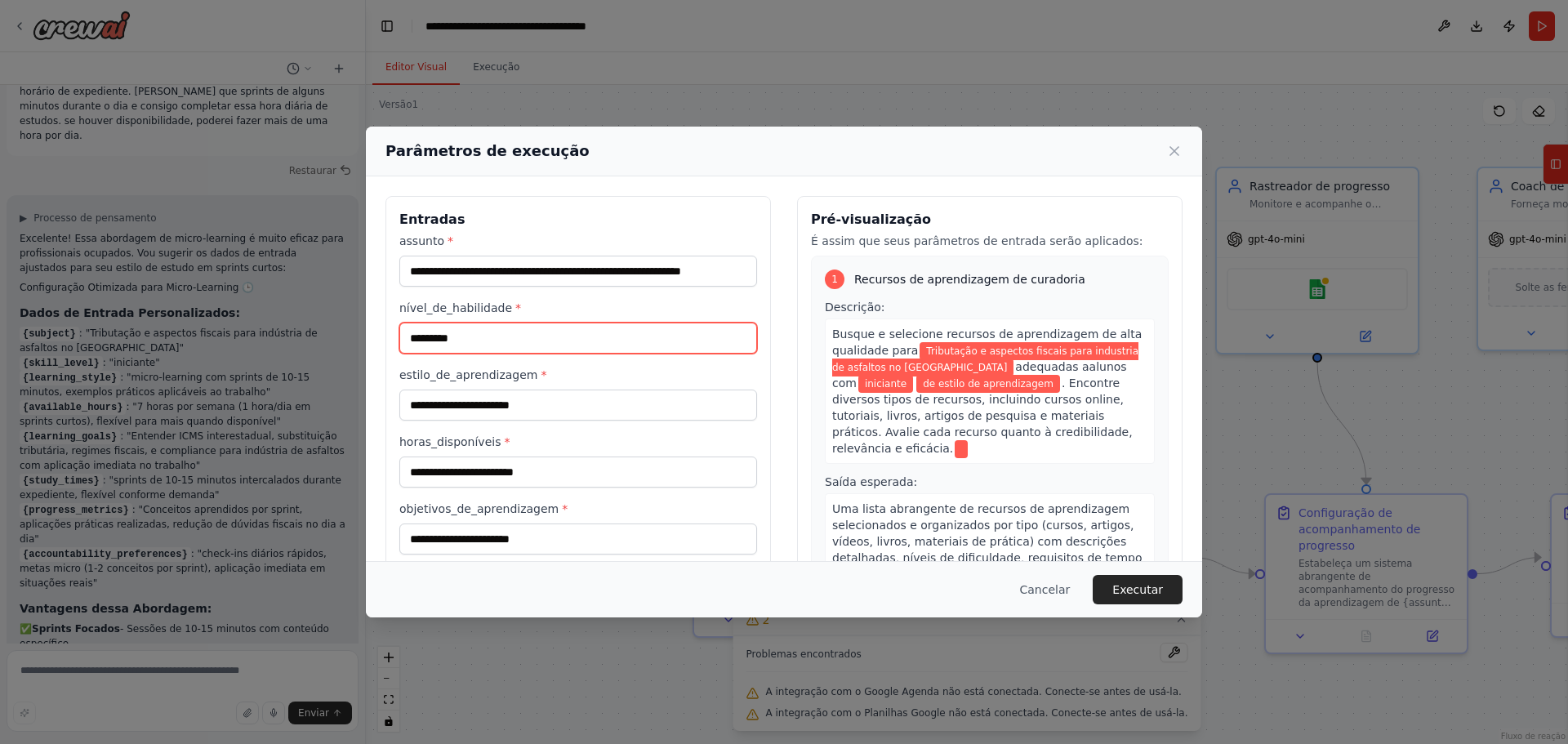
type input "*********"
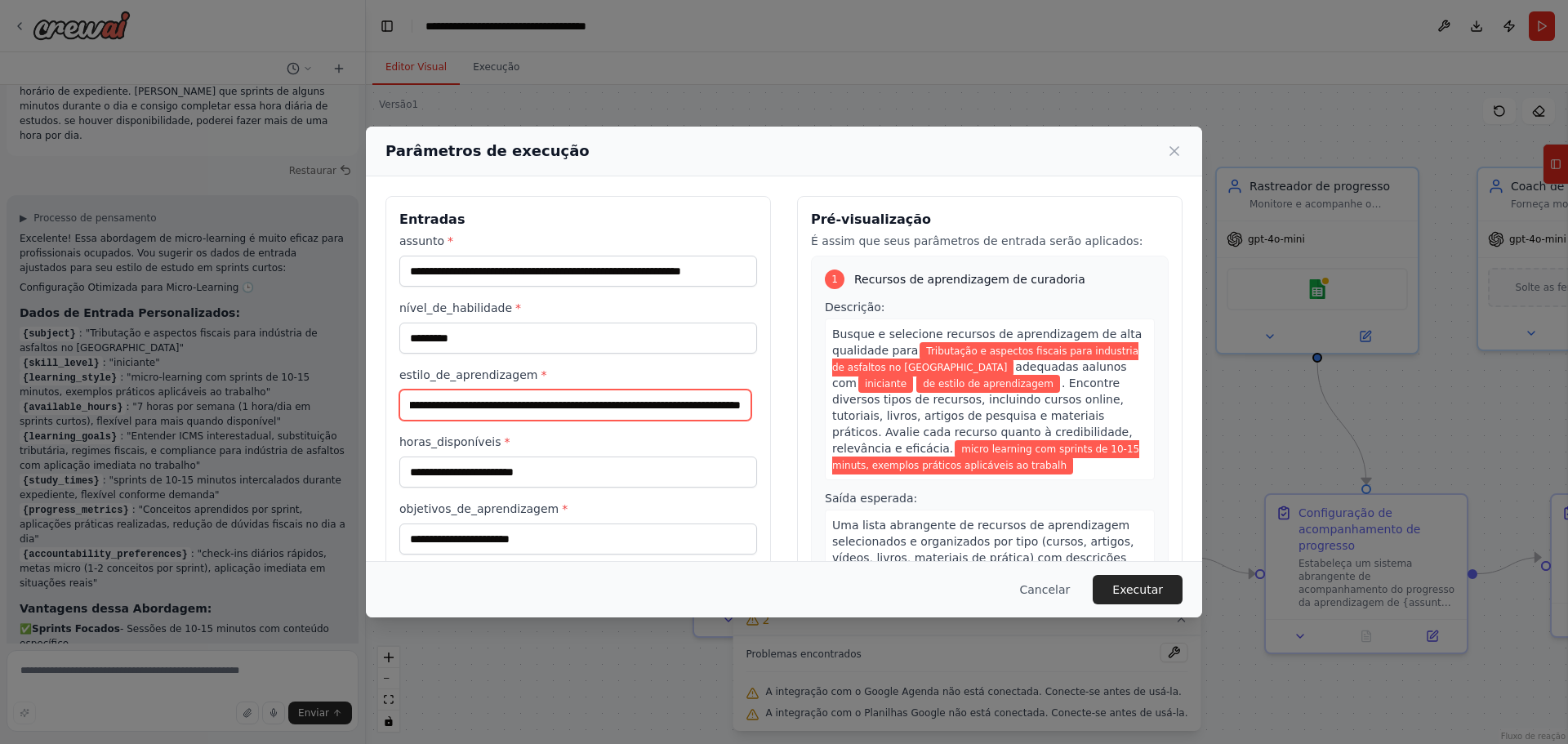
scroll to position [0, 98]
type input "**********"
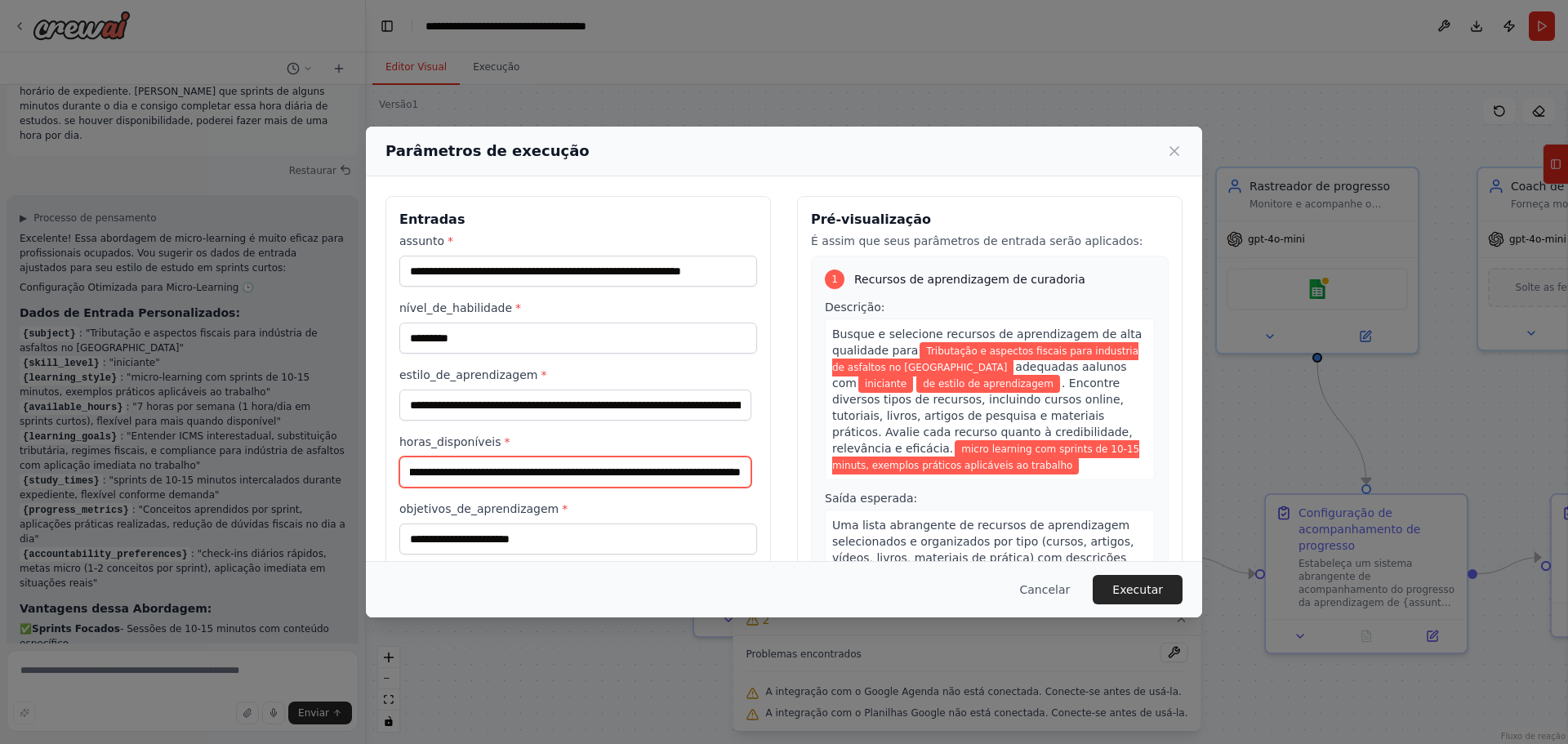
scroll to position [0, 109]
type input "**********"
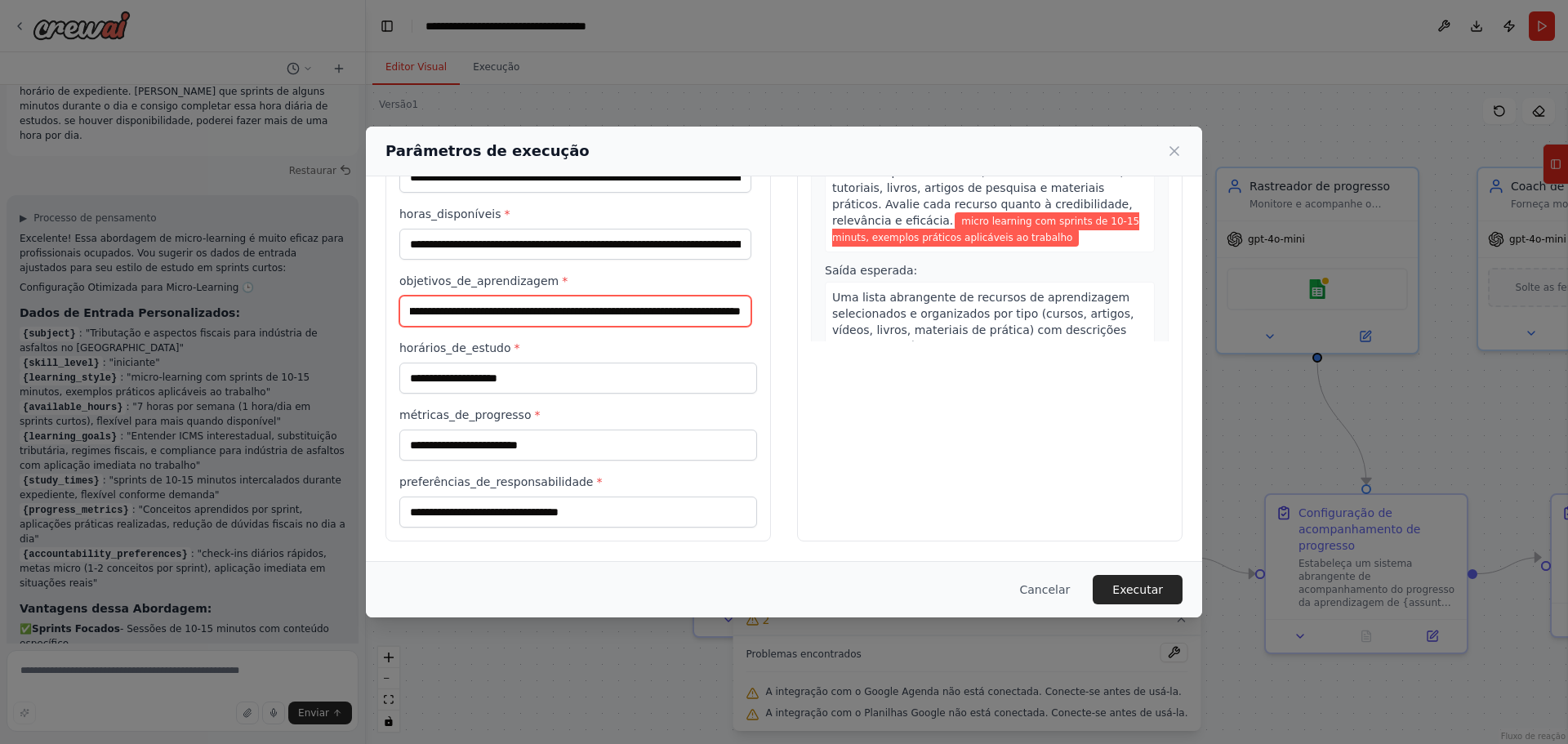
scroll to position [0, 379]
type input "**********"
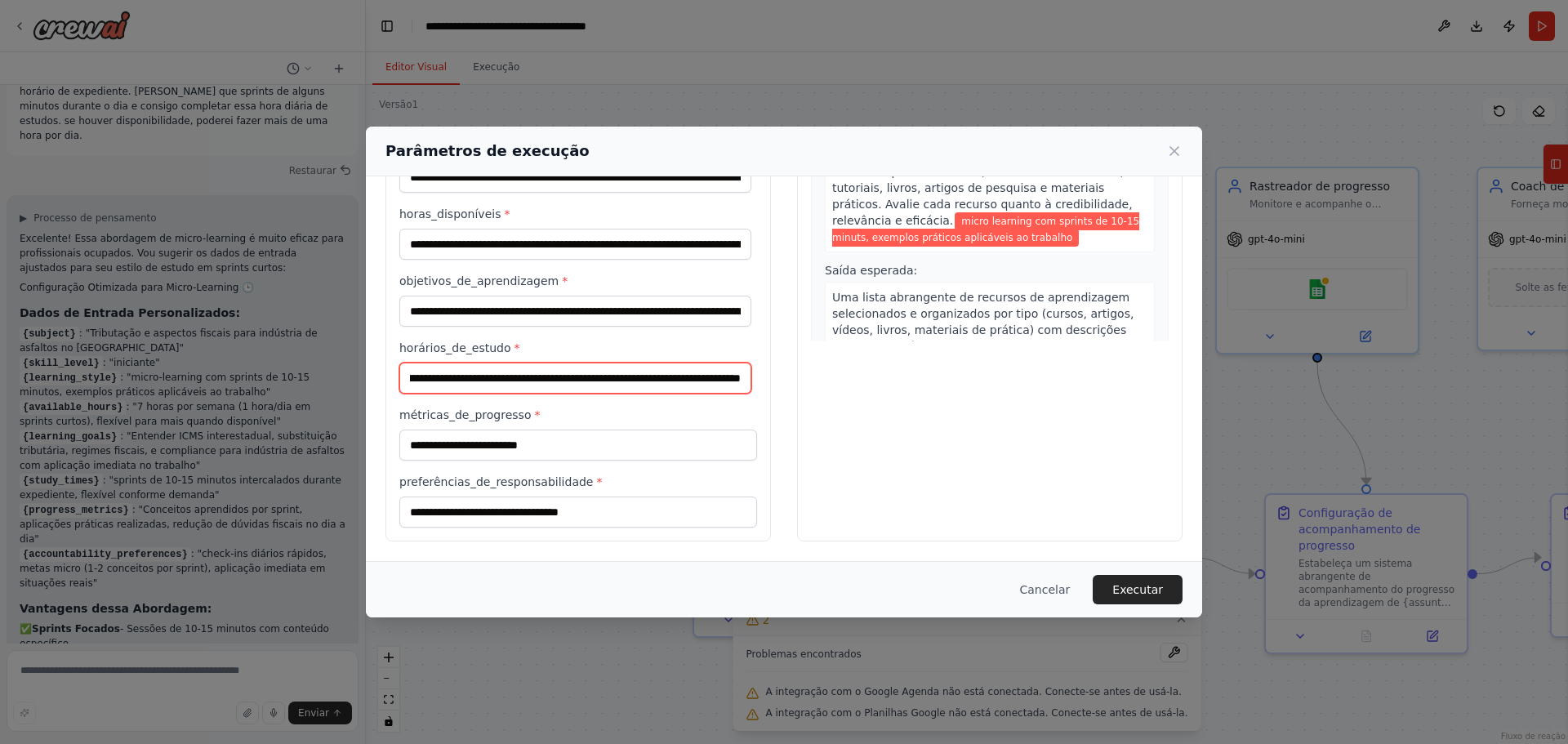
scroll to position [0, 103]
type input "**********"
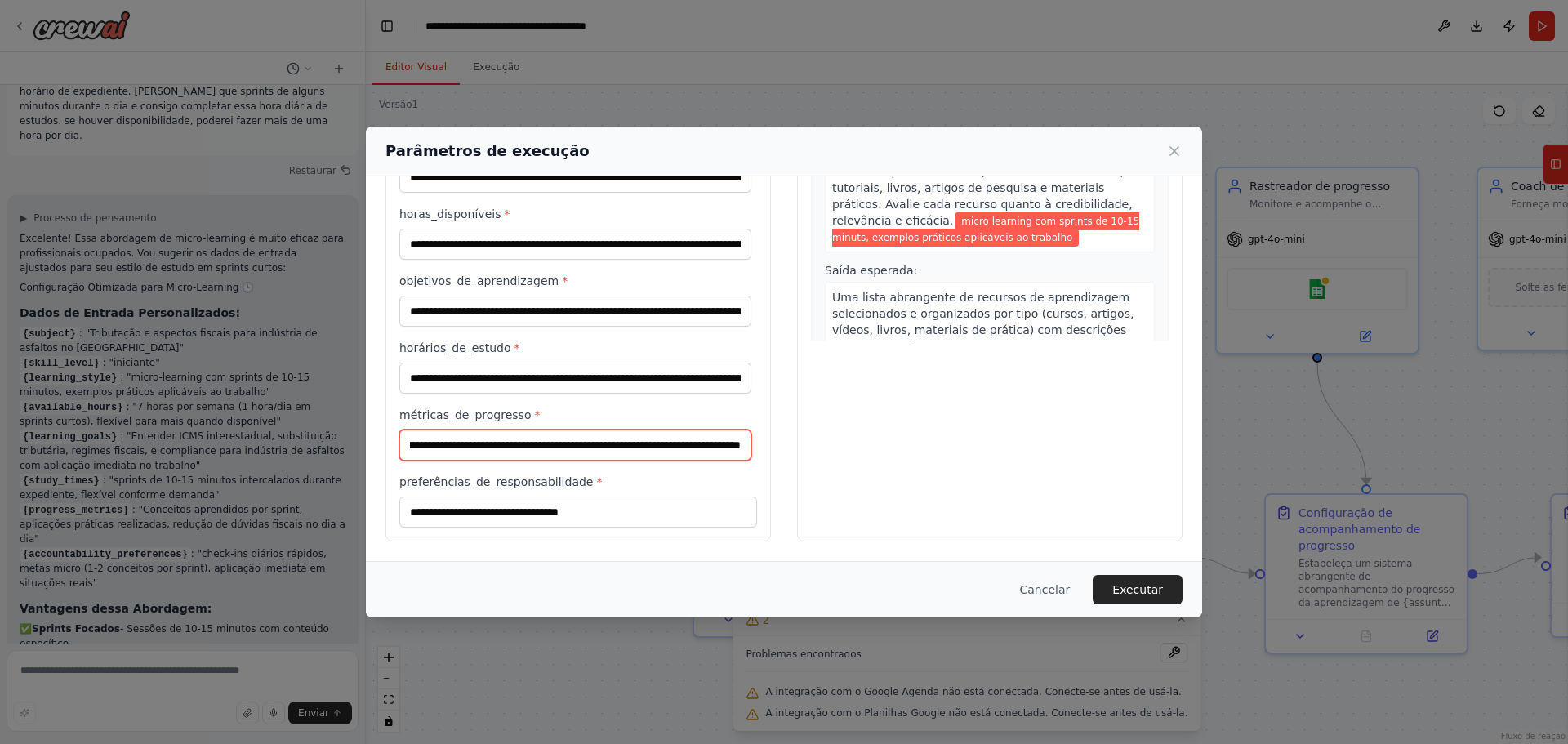
scroll to position [0, 181]
type input "**********"
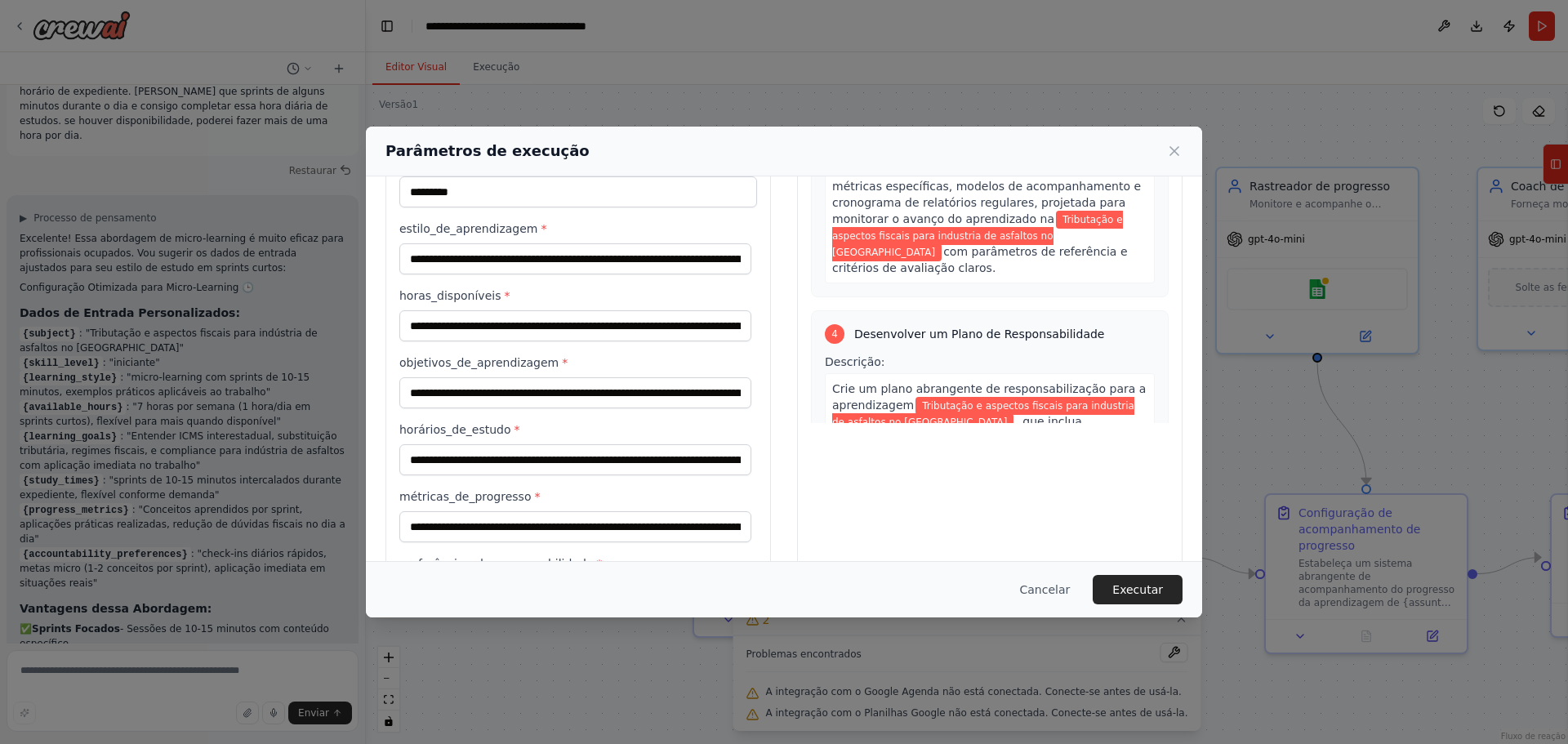
scroll to position [1264, 0]
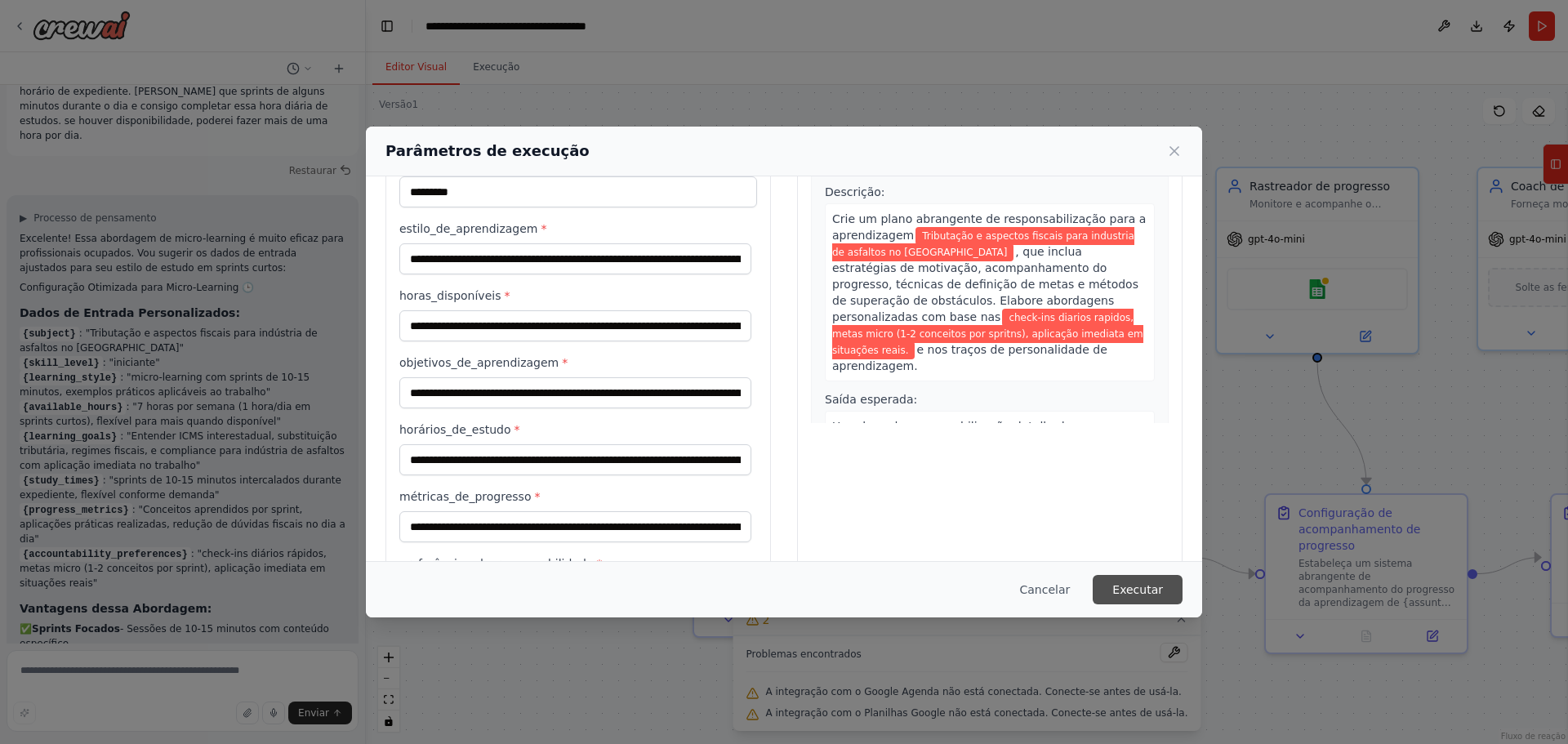
type input "**********"
click at [1153, 595] on font "Executar" at bounding box center [1137, 589] width 50 height 13
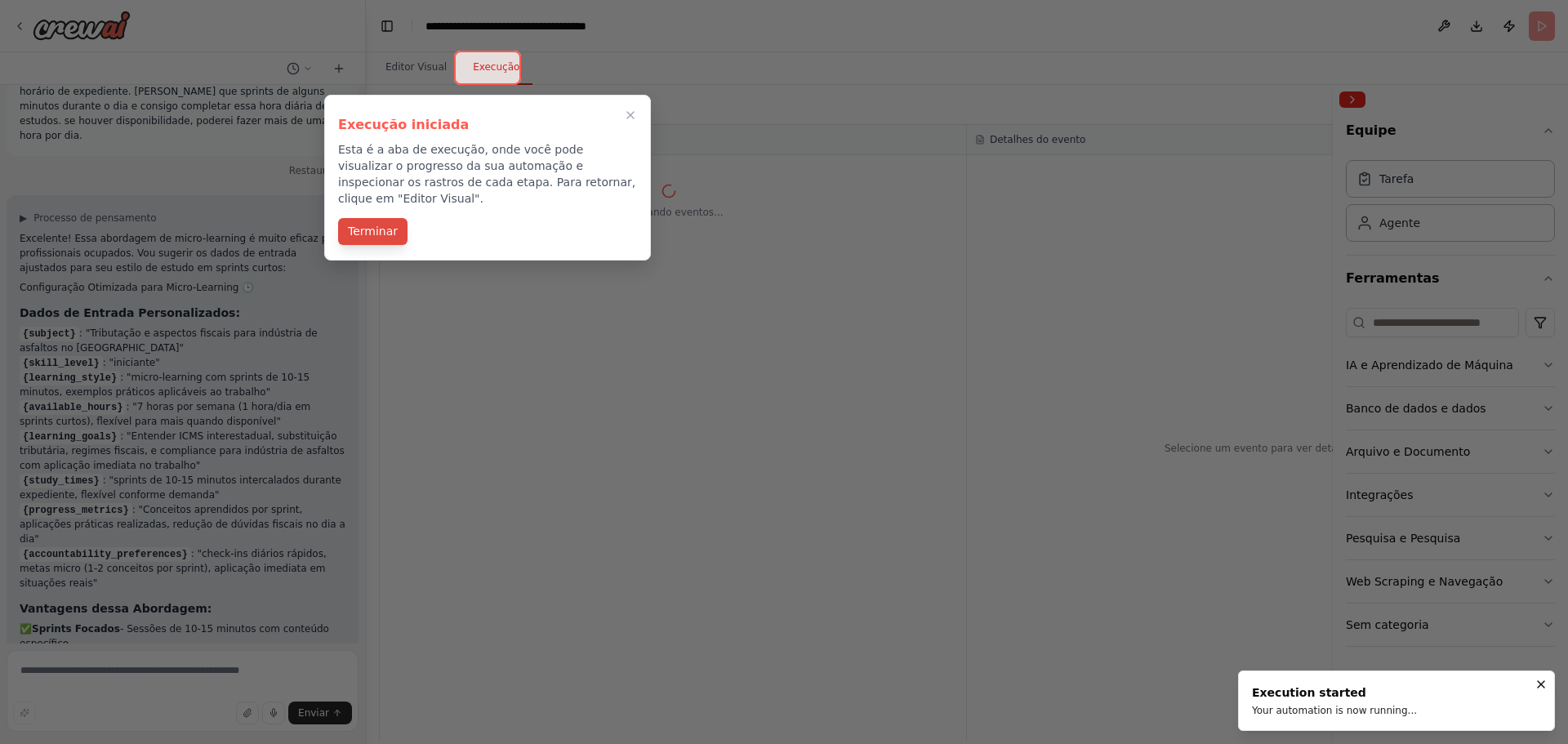
click at [378, 223] on font "Terminar" at bounding box center [373, 231] width 50 height 17
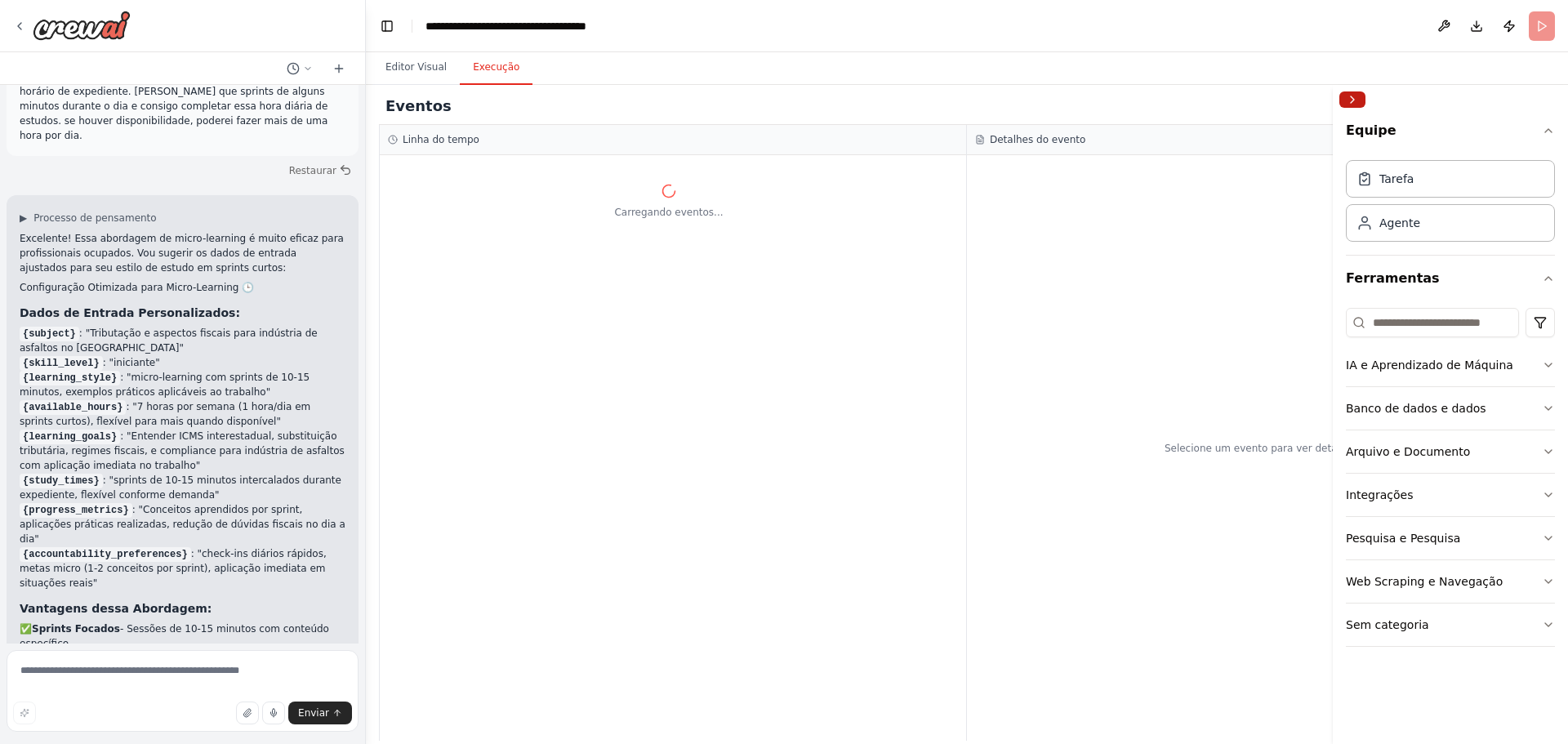
click at [1352, 100] on button "Recolher barra lateral direita" at bounding box center [1352, 99] width 26 height 16
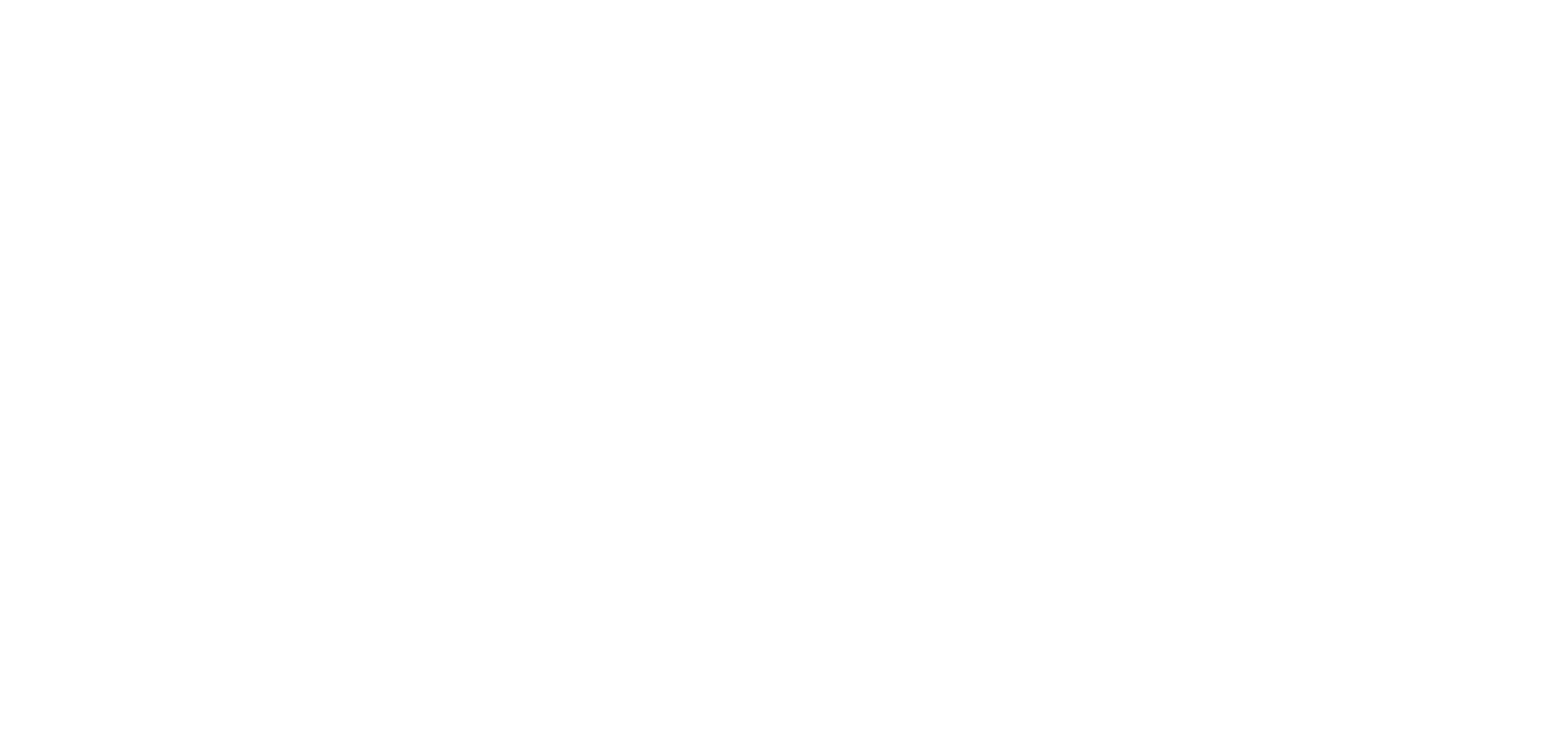
click at [1034, 0] on html "Texto original Avalie a tradução O feedback vai ser usado para ajudar a melhora…" at bounding box center [784, 0] width 1568 height 0
click at [847, 0] on html "Texto original Avalie a tradução O feedback vai ser usado para ajudar a melhora…" at bounding box center [784, 0] width 1568 height 0
drag, startPoint x: 716, startPoint y: 247, endPoint x: 626, endPoint y: 231, distance: 91.4
click at [626, 0] on html "Texto original Avalie a tradução O feedback vai ser usado para ajudar a melhora…" at bounding box center [784, 0] width 1568 height 0
drag, startPoint x: 403, startPoint y: 158, endPoint x: 897, endPoint y: 570, distance: 643.3
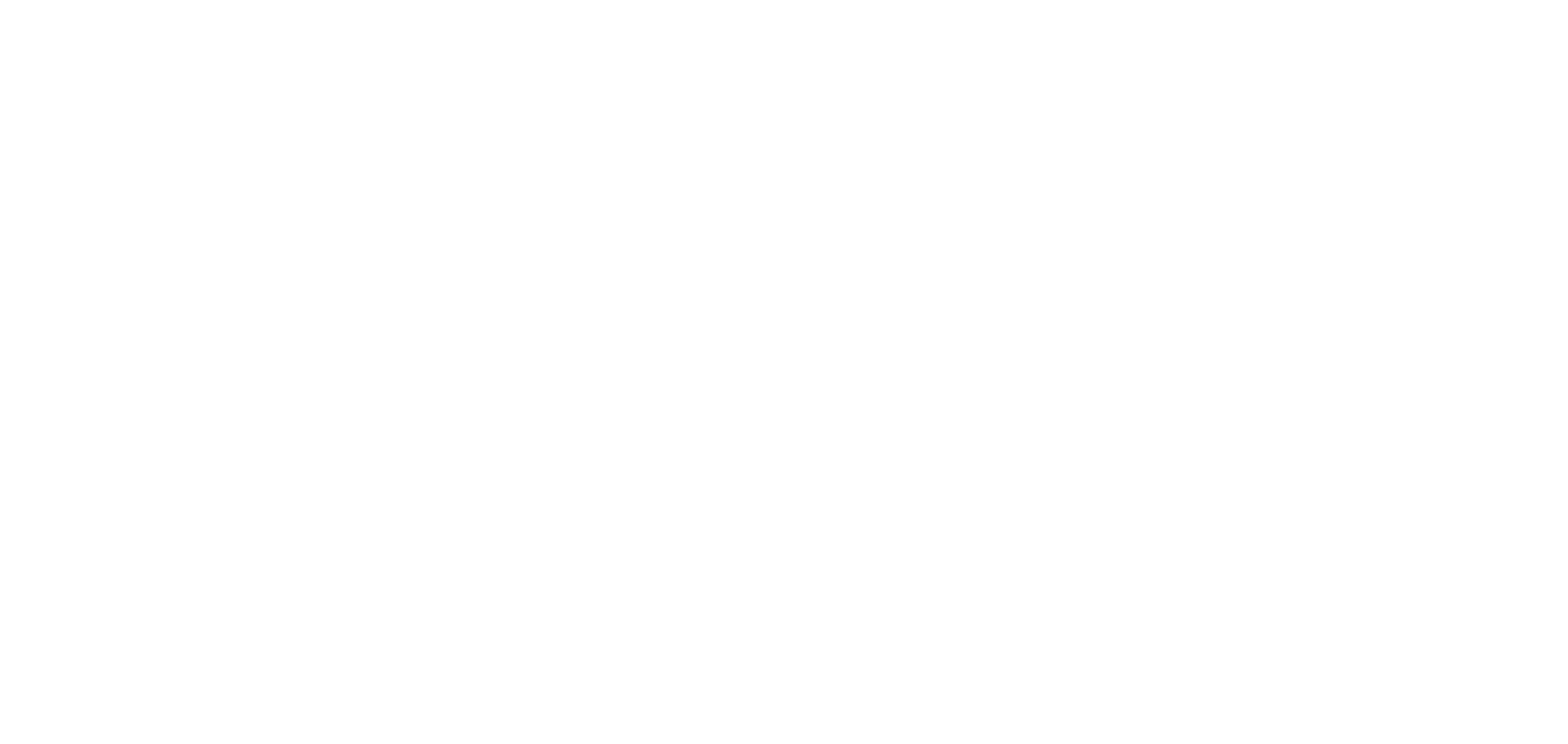
click at [971, 0] on html "Texto original Avalie a tradução O feedback vai ser usado para ajudar a melhora…" at bounding box center [784, 0] width 1568 height 0
click at [919, 0] on html "Texto original Avalie a tradução O feedback vai ser usado para ajudar a melhora…" at bounding box center [784, 0] width 1568 height 0
drag, startPoint x: 777, startPoint y: 266, endPoint x: 658, endPoint y: 311, distance: 127.2
click at [658, 0] on html "Texto original Avalie a tradução O feedback vai ser usado para ajudar a melhora…" at bounding box center [784, 0] width 1568 height 0
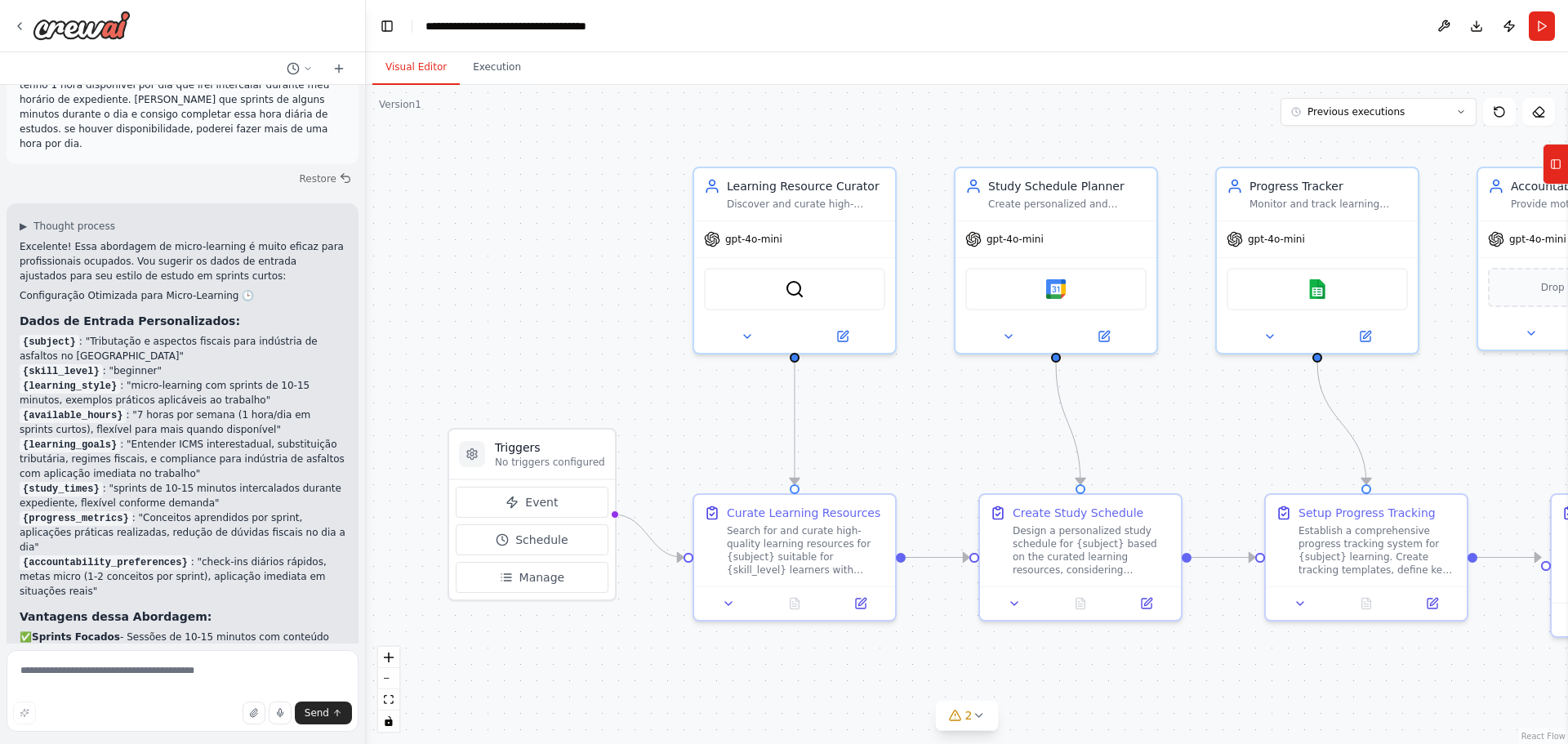
scroll to position [3025, 0]
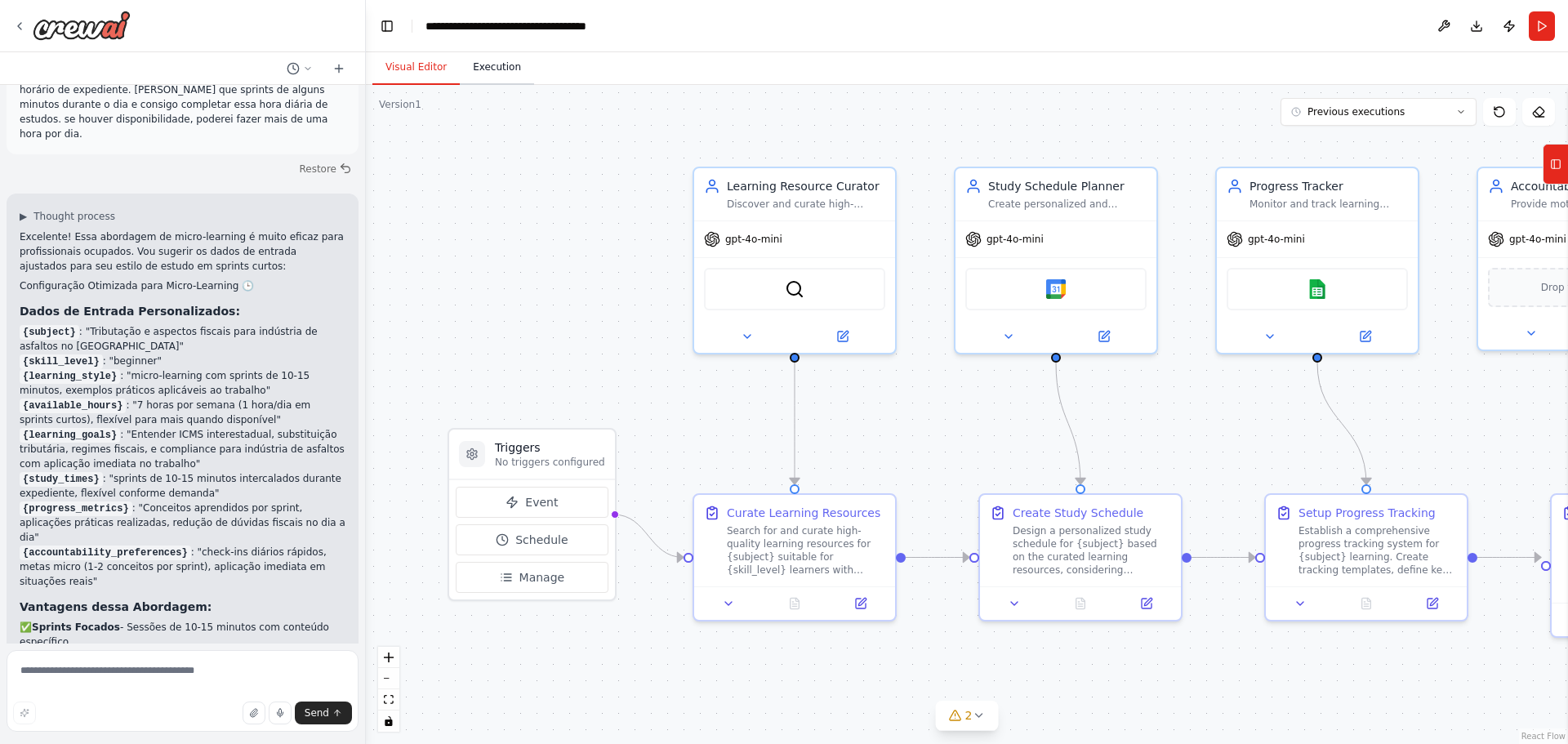
click at [478, 76] on button "Execution" at bounding box center [497, 67] width 74 height 34
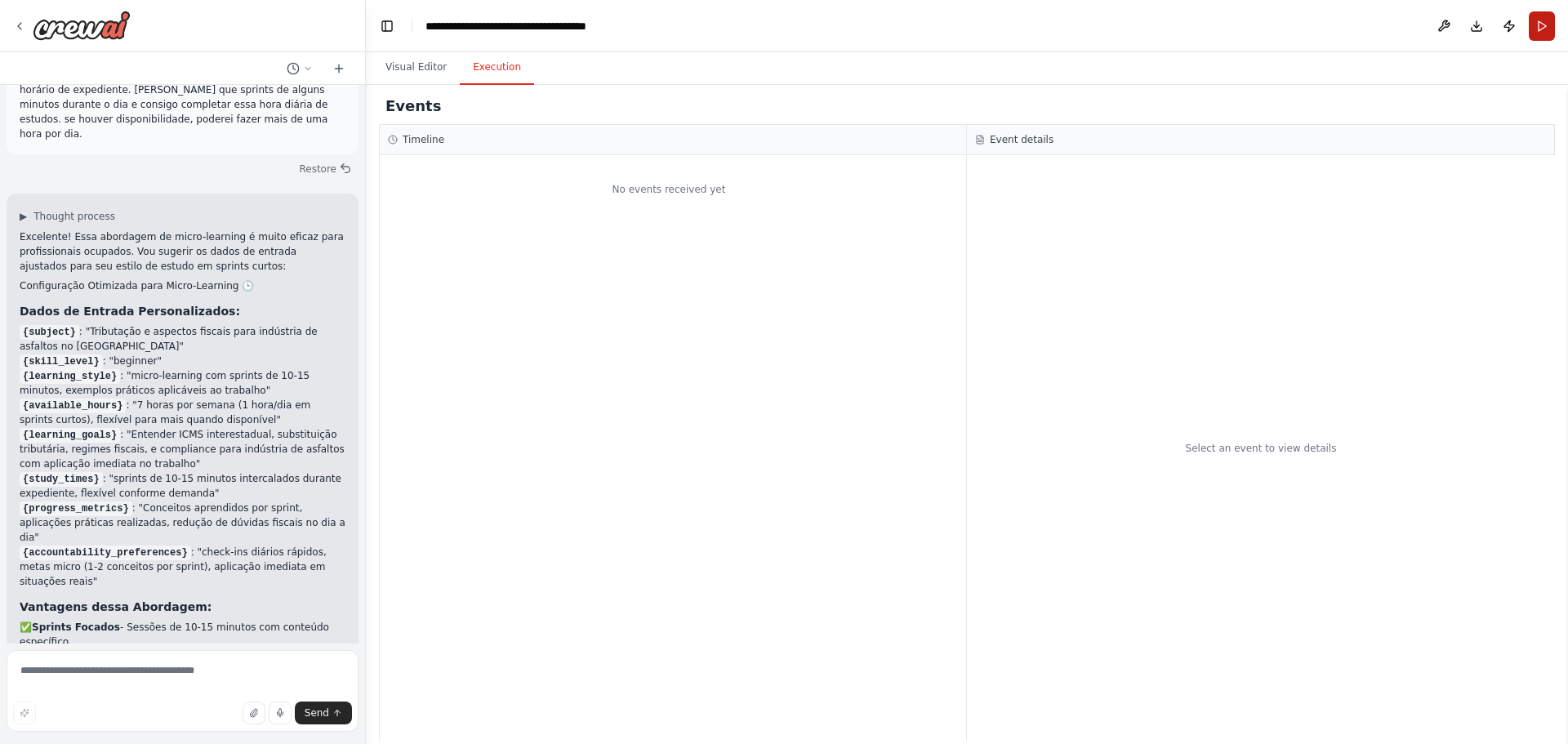
click at [1541, 24] on button "Run" at bounding box center [1542, 26] width 26 height 29
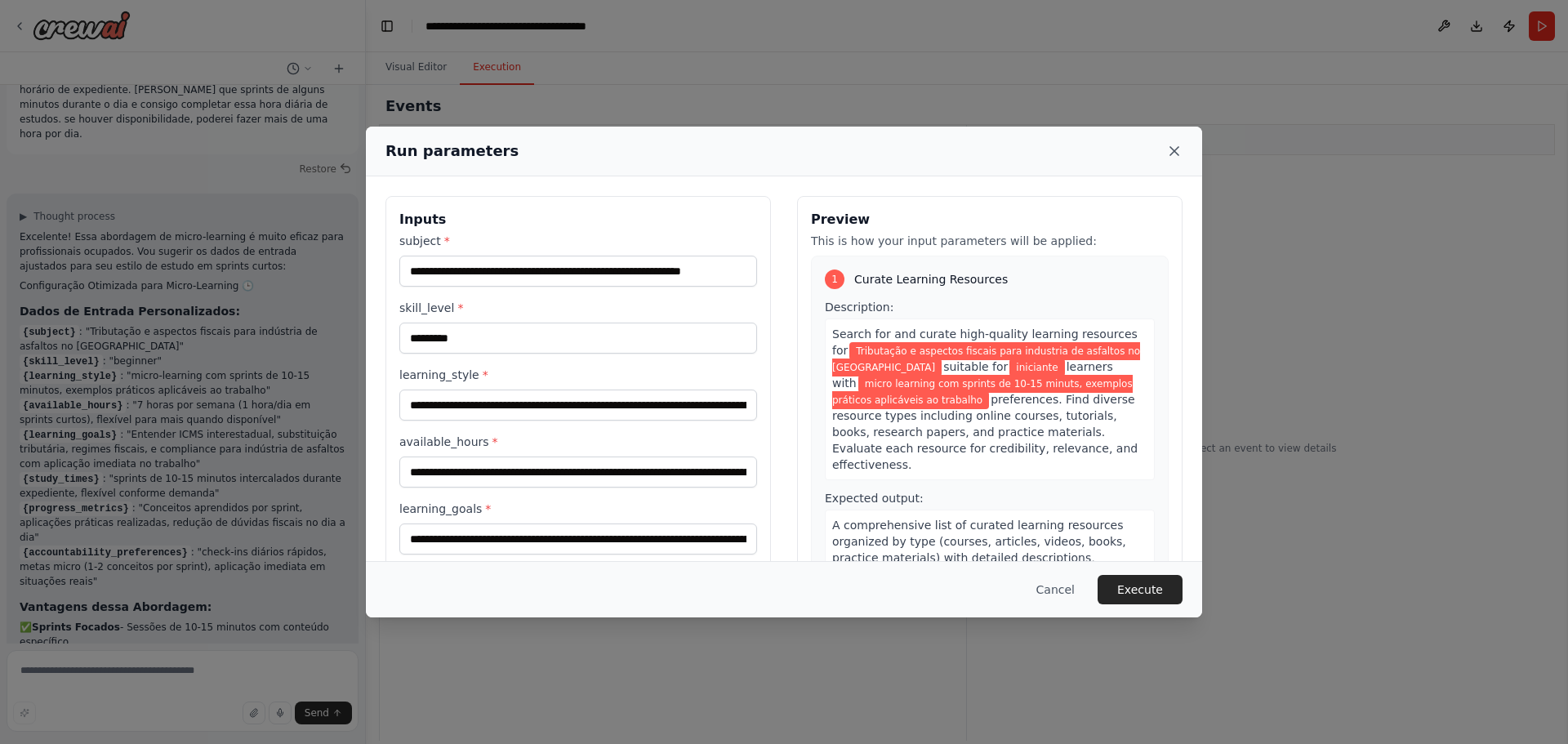
click at [1172, 144] on icon at bounding box center [1174, 150] width 16 height 16
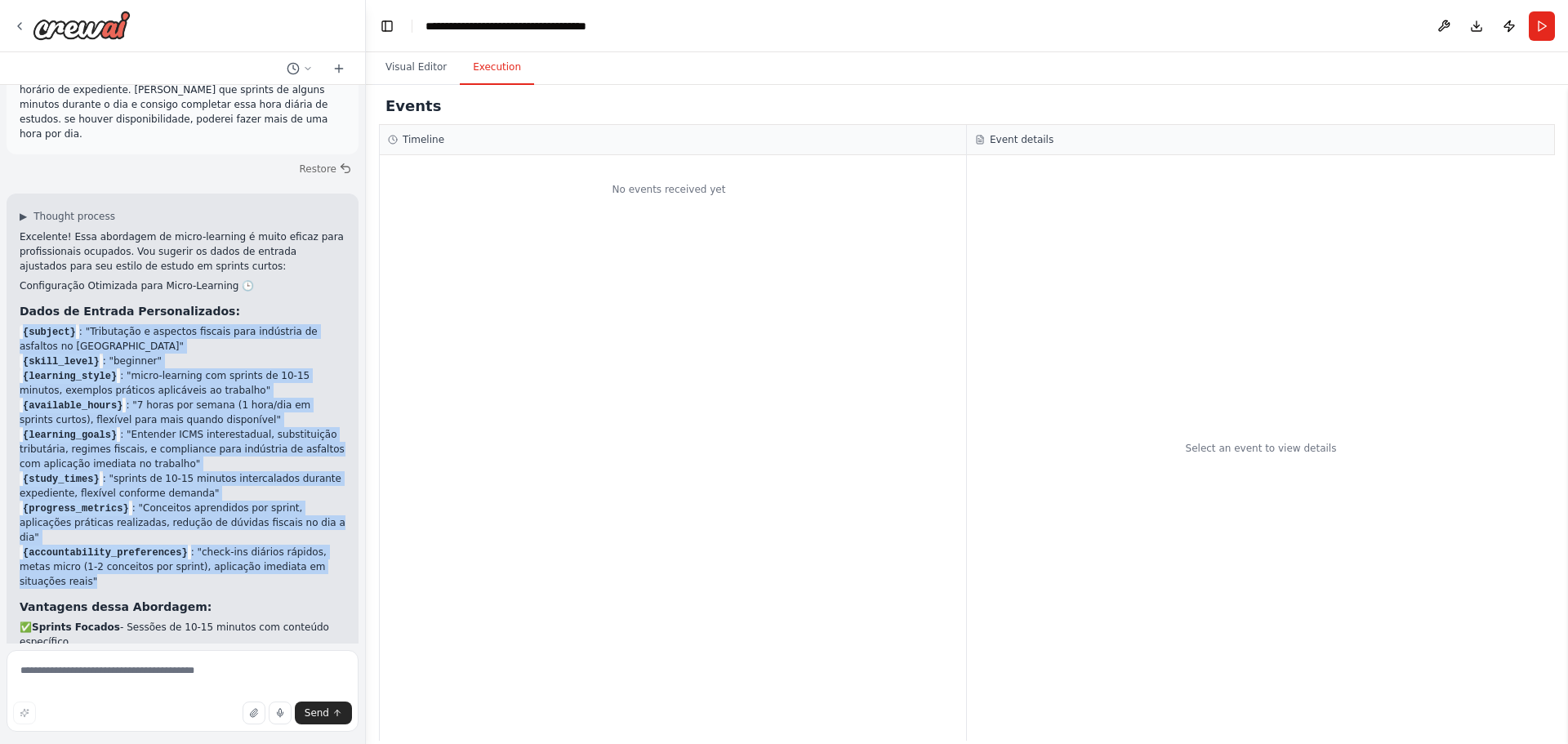
drag, startPoint x: 24, startPoint y: 171, endPoint x: 280, endPoint y: 368, distance: 323.0
click at [326, 389] on ul "{subject} : "Tributação e aspectos fiscais para indústria de asfaltos no Brasil…" at bounding box center [183, 456] width 326 height 264
copy ul "{subject} : "Tributação e aspectos fiscais para indústria de asfaltos no Brasil…"
click at [1531, 31] on button "Run" at bounding box center [1542, 26] width 26 height 29
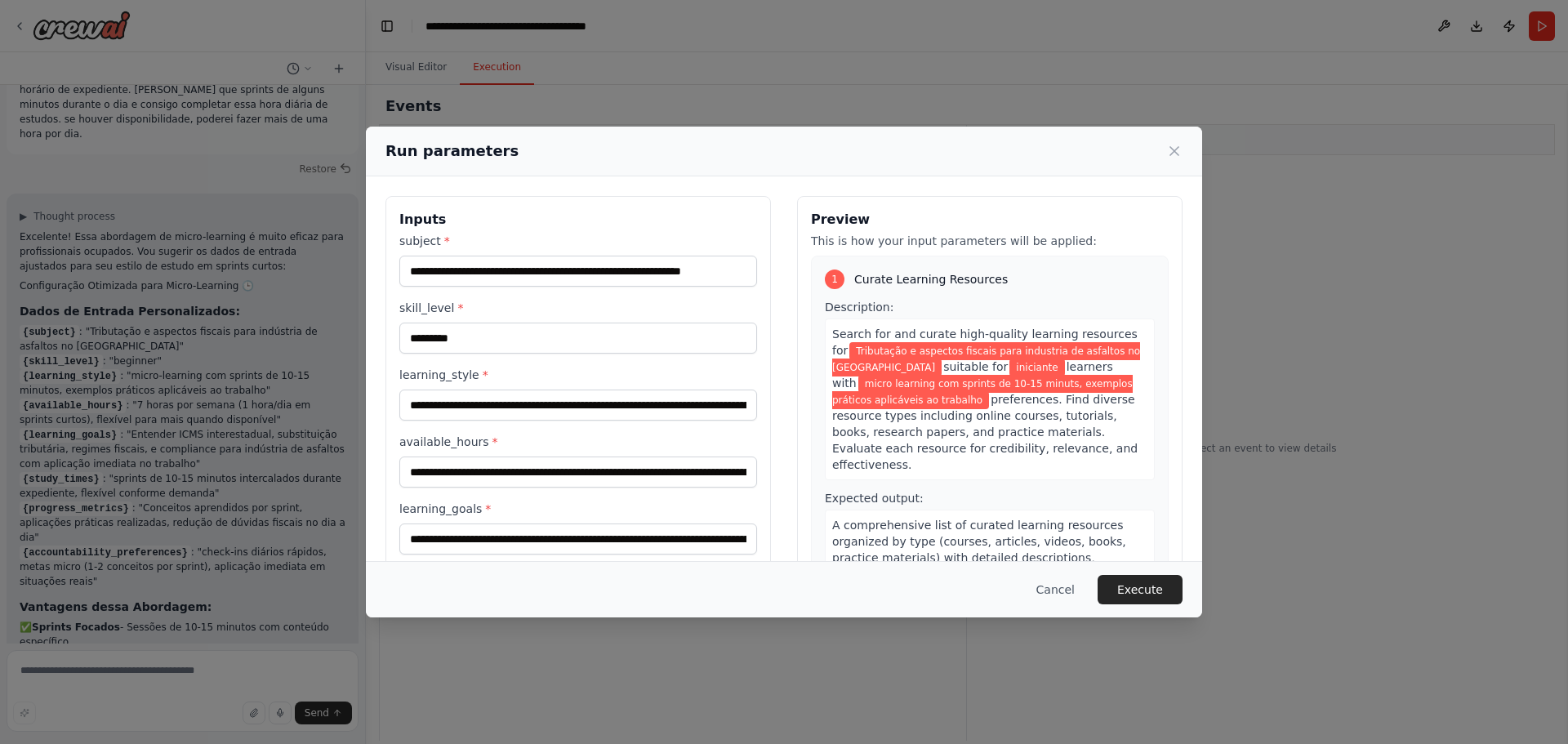
click at [832, 333] on span "Search for and curate high-quality learning resources for" at bounding box center [985, 342] width 306 height 29
click at [813, 334] on div "1 Curate Learning Resources Description: Search for and curate high-quality lea…" at bounding box center [989, 445] width 358 height 381
click at [825, 331] on div "Search for and curate high-quality learning resources for Tributação e aspectos…" at bounding box center [989, 398] width 330 height 161
drag, startPoint x: 827, startPoint y: 332, endPoint x: 1075, endPoint y: 462, distance: 280.0
click at [1075, 462] on div "Search for and curate high-quality learning resources for Tributação e aspectos…" at bounding box center [989, 398] width 330 height 161
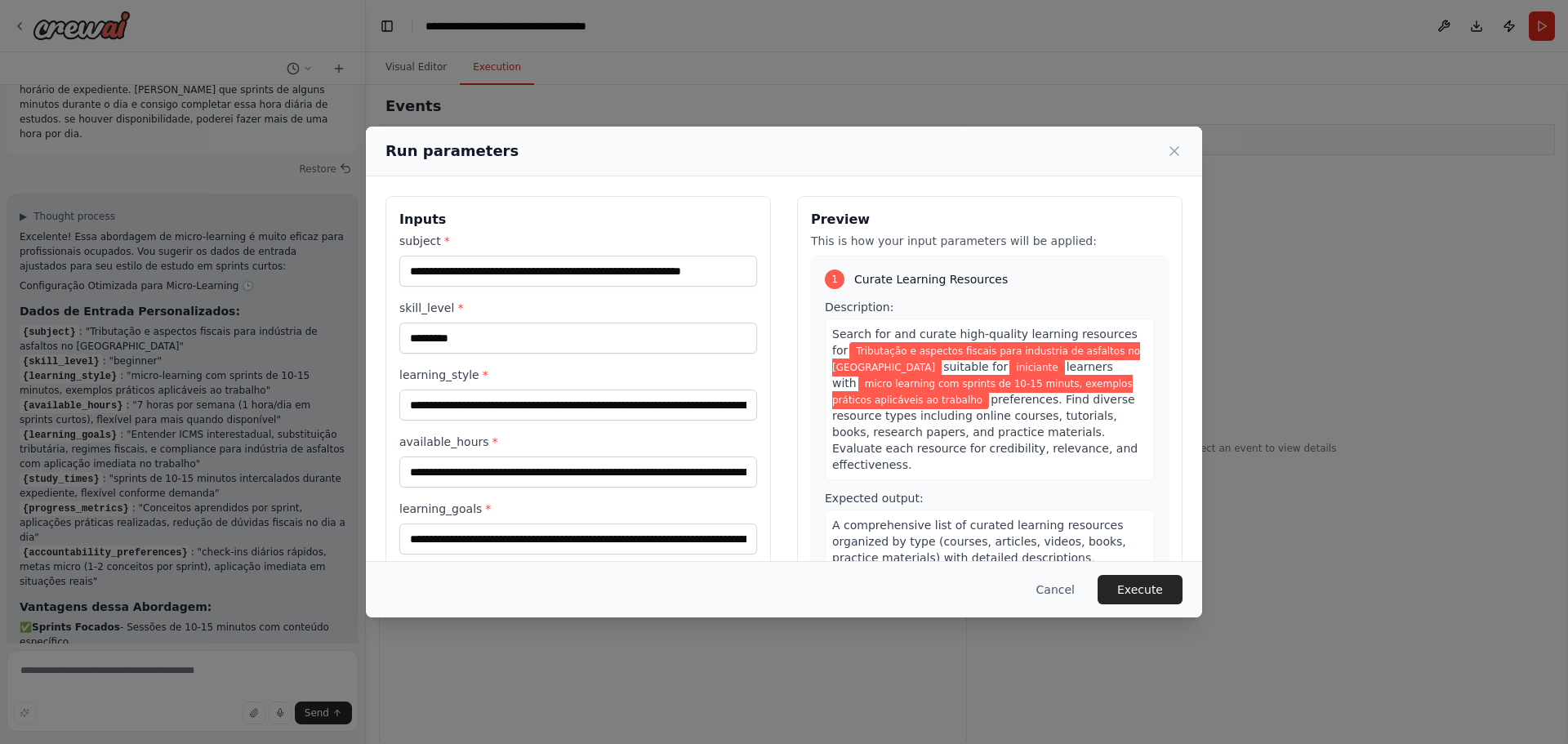
drag, startPoint x: 1033, startPoint y: 424, endPoint x: 1256, endPoint y: 340, distance: 238.3
click at [1256, 340] on div "**********" at bounding box center [784, 372] width 1568 height 744
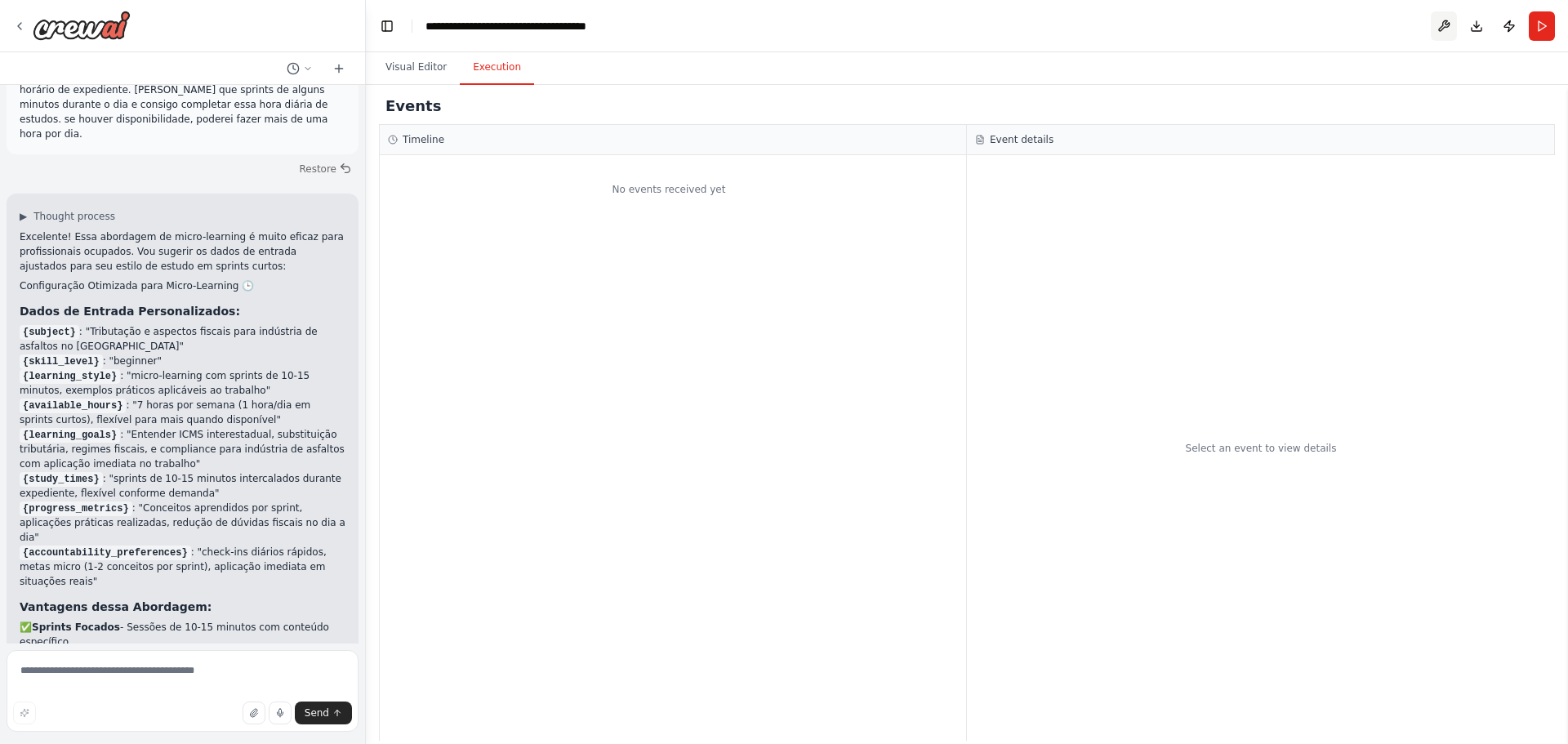
click at [1440, 22] on button at bounding box center [1443, 26] width 26 height 29
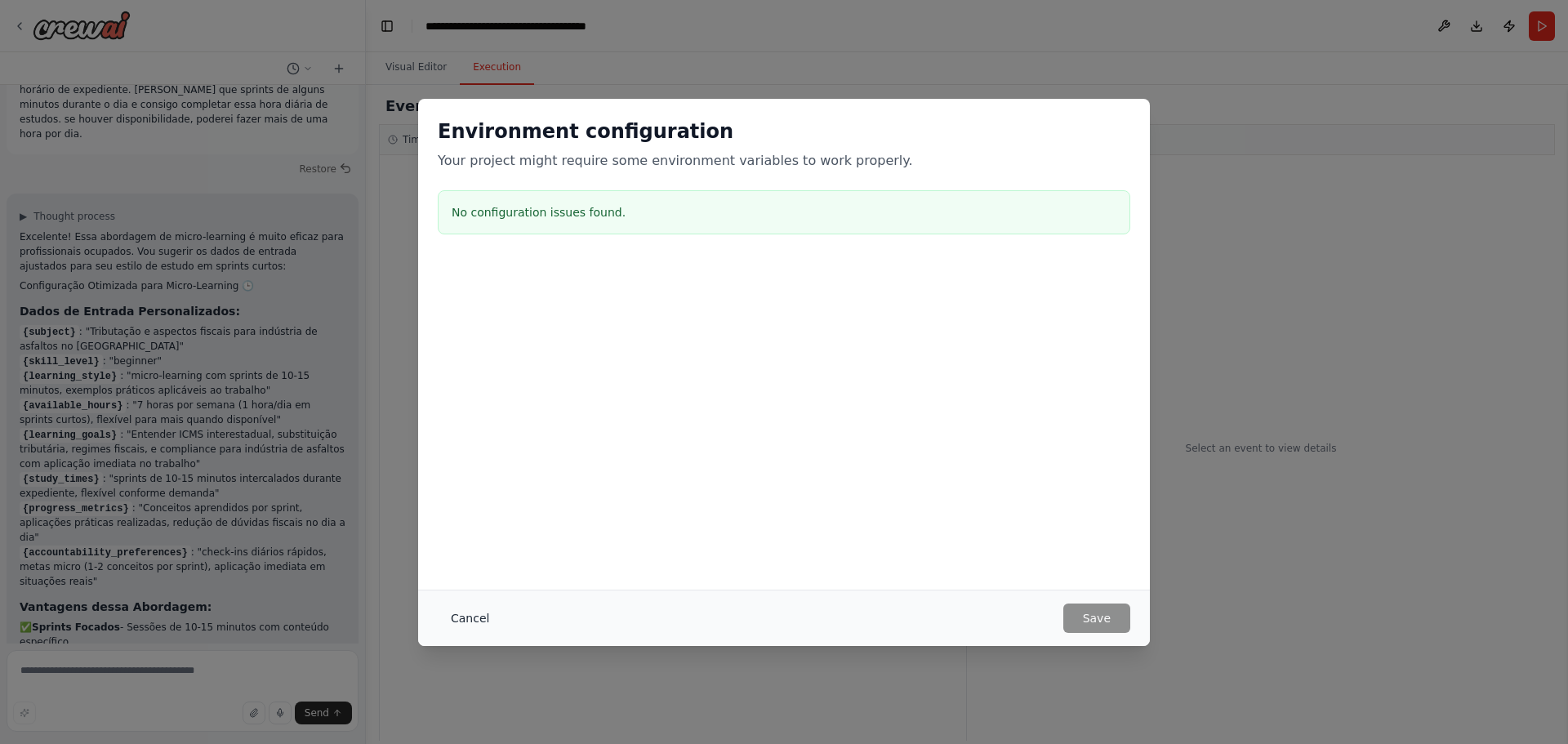
click at [455, 615] on button "Cancel" at bounding box center [470, 618] width 65 height 29
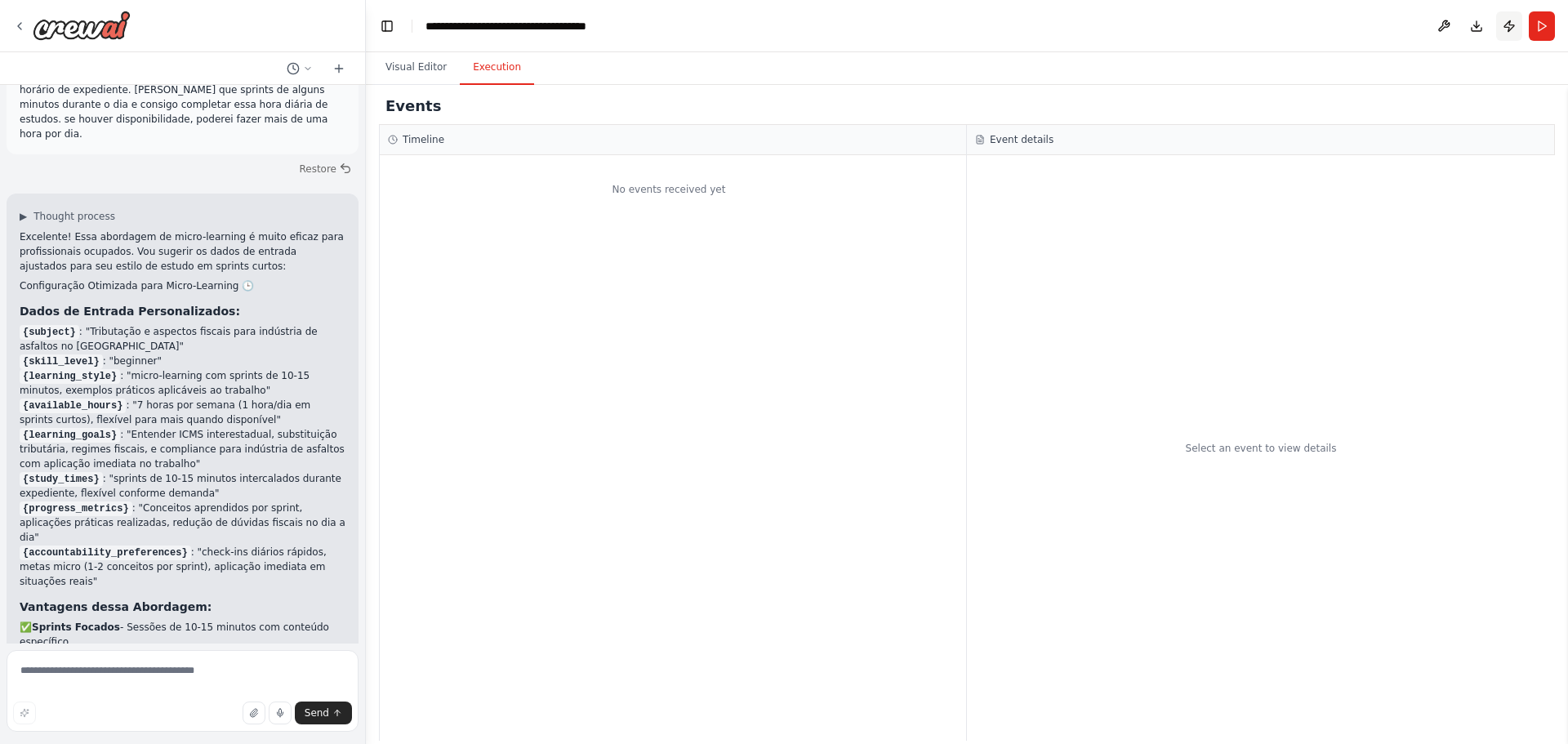
click at [1506, 24] on button "Publish" at bounding box center [1509, 26] width 26 height 29
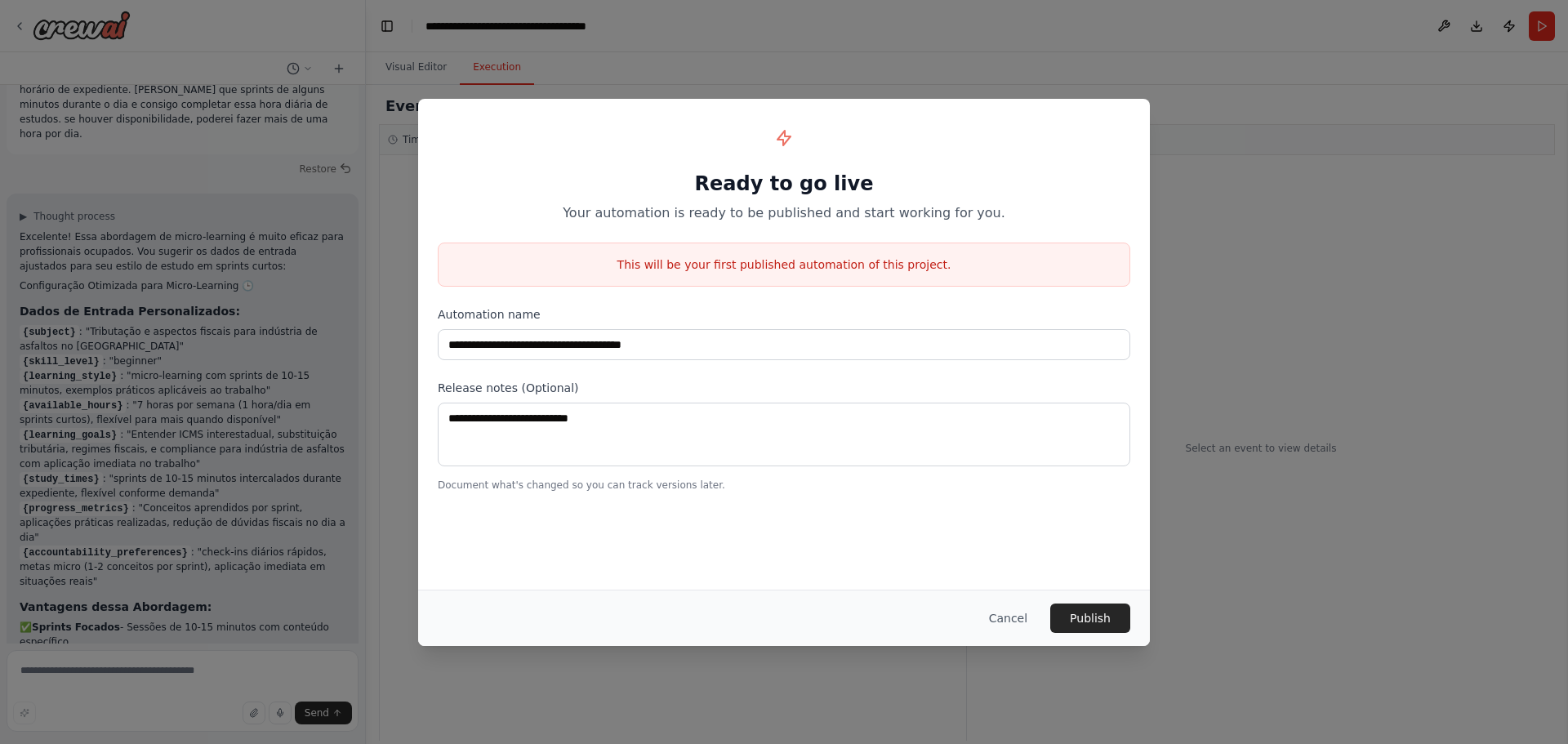
click at [1266, 229] on div "**********" at bounding box center [784, 372] width 1568 height 744
click at [1024, 621] on button "Cancel" at bounding box center [1008, 618] width 65 height 29
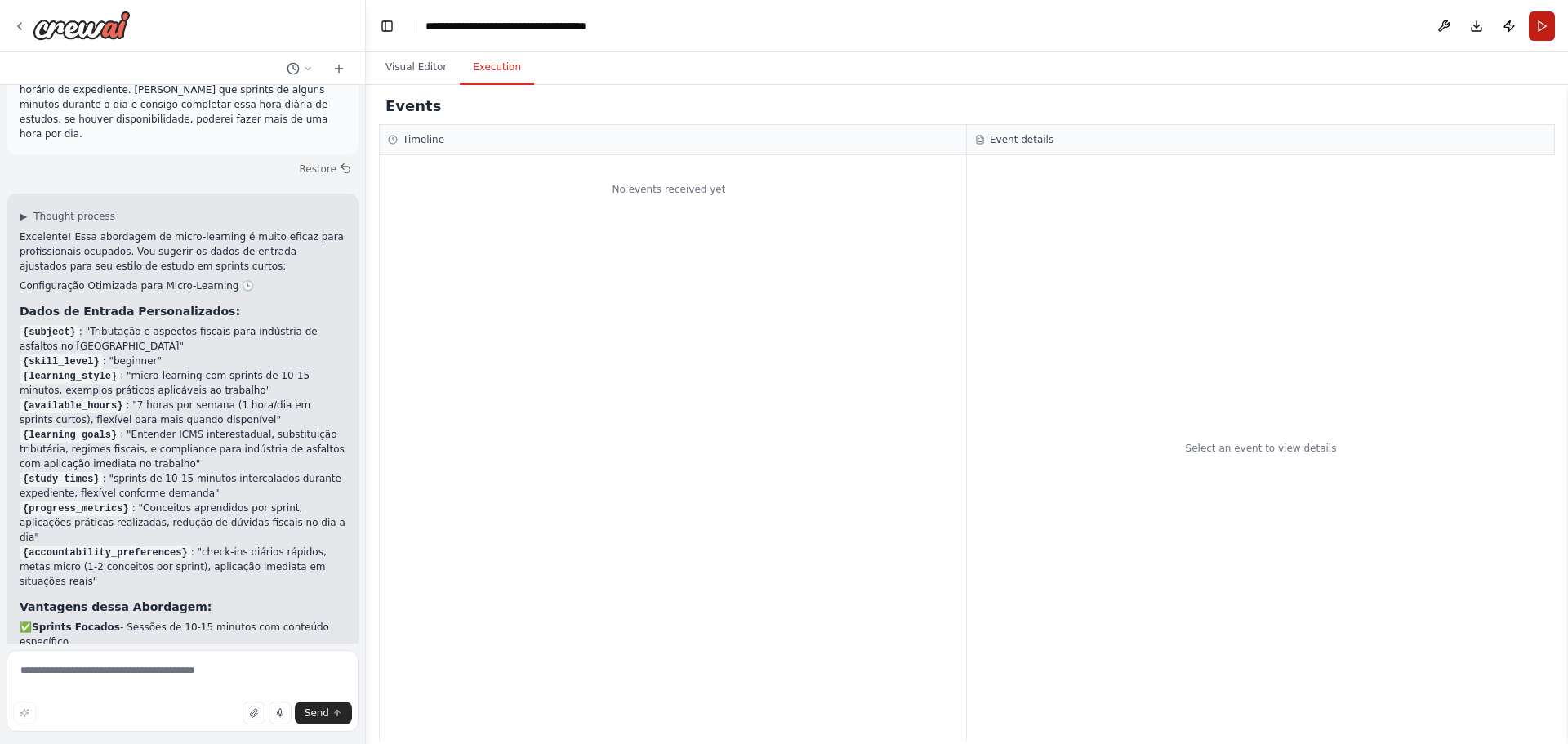
click at [1549, 24] on button "Run" at bounding box center [1542, 26] width 26 height 29
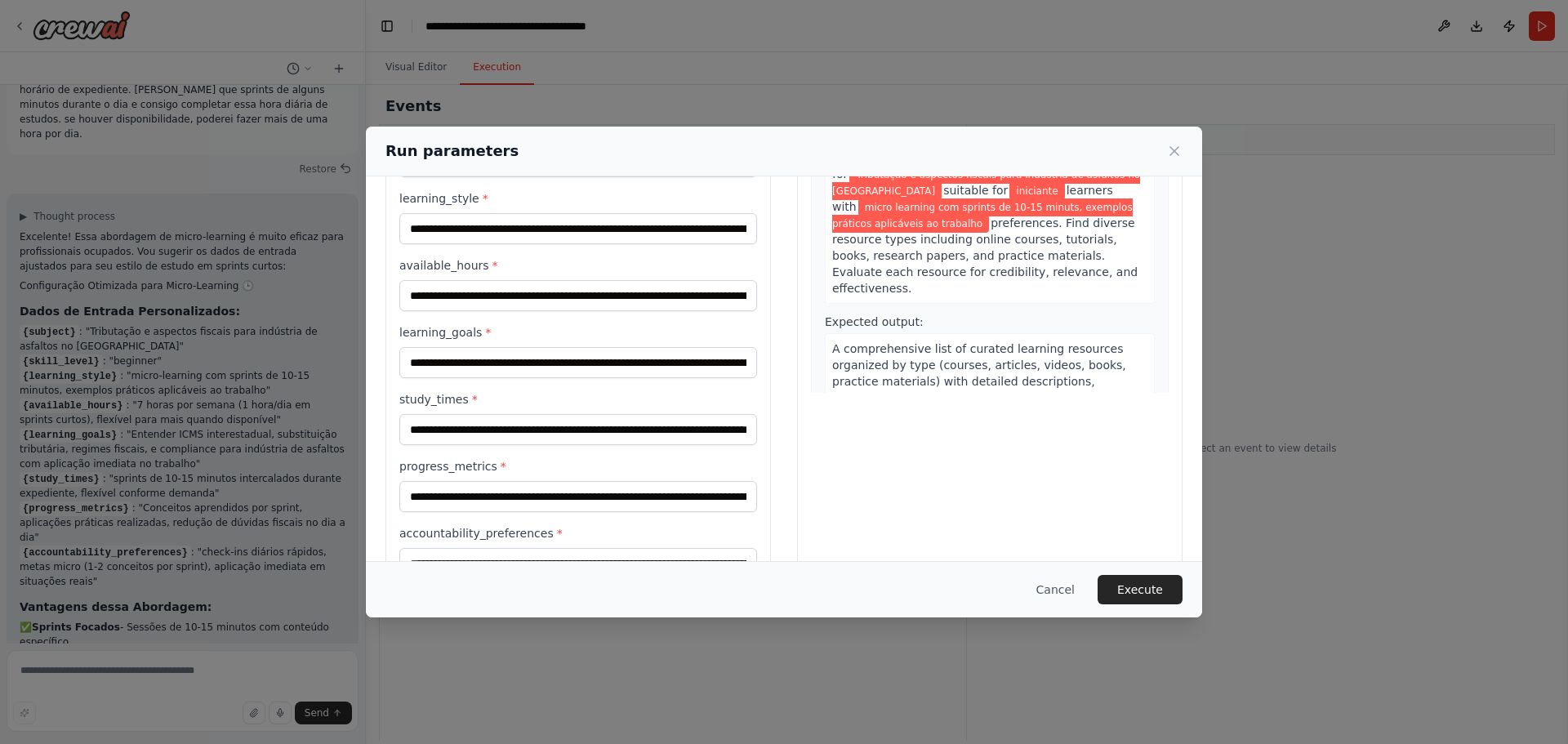
scroll to position [228, 0]
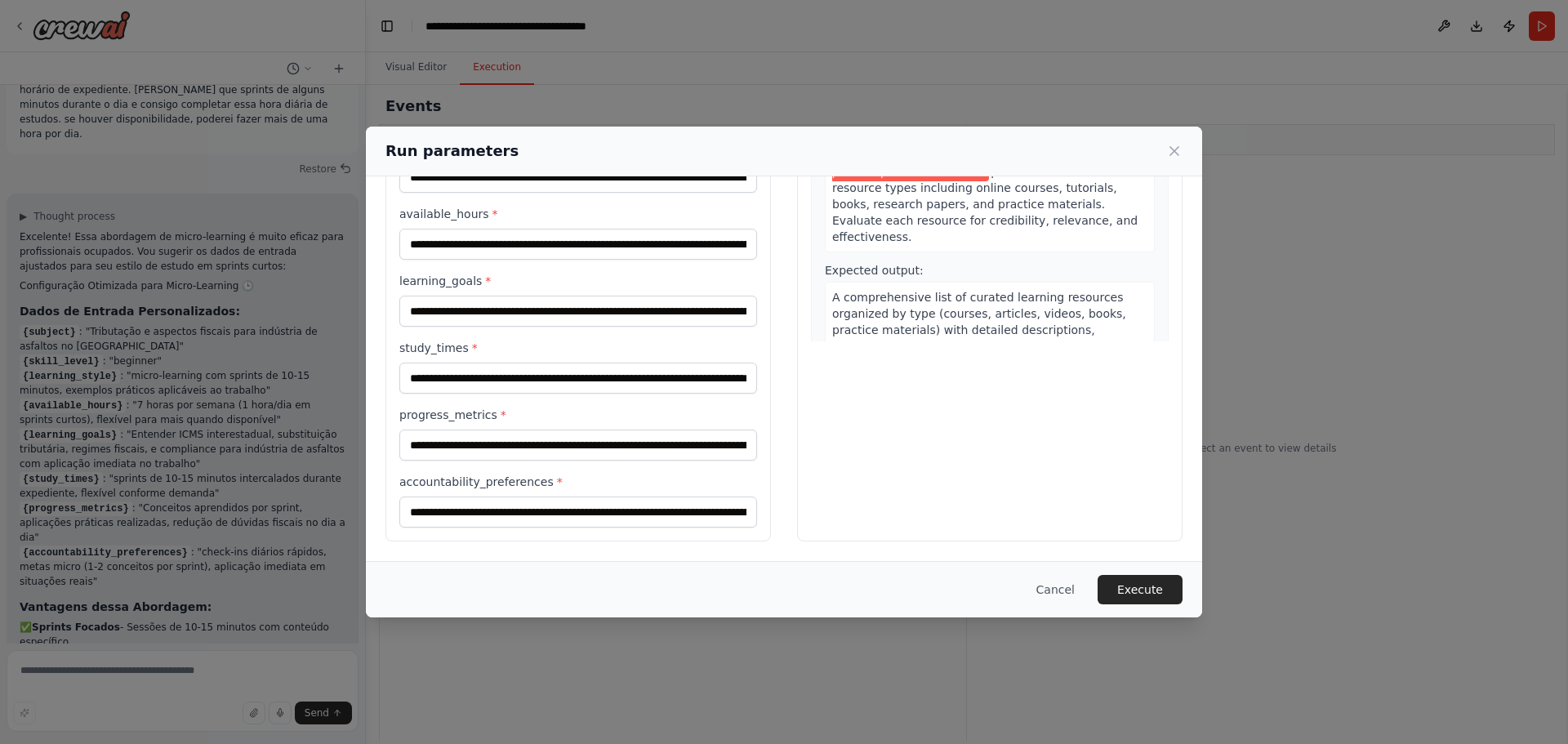
click at [1154, 592] on button "Execute" at bounding box center [1140, 590] width 85 height 29
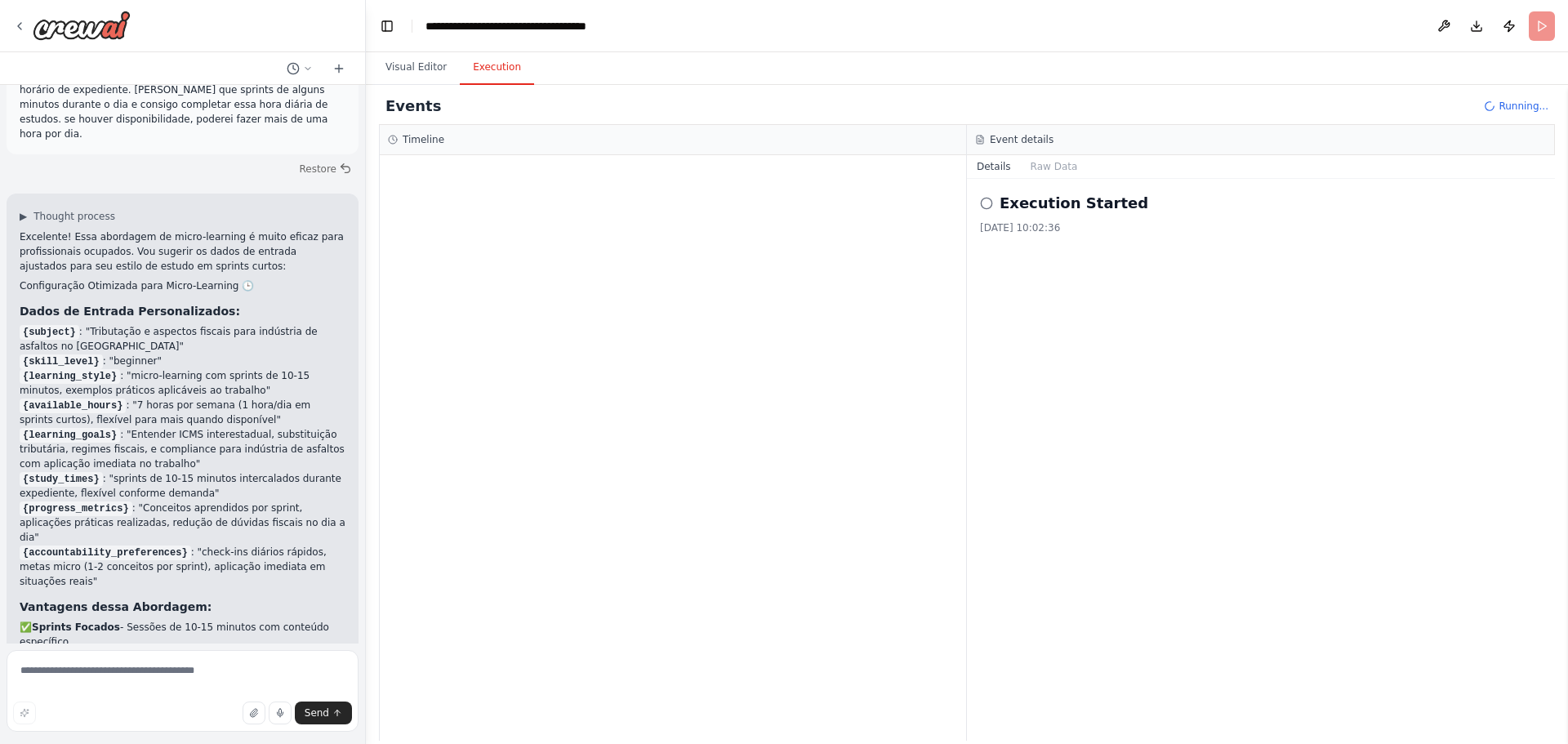
click at [986, 204] on icon at bounding box center [986, 203] width 13 height 13
click at [1029, 170] on button "Raw Data" at bounding box center [1054, 166] width 67 height 23
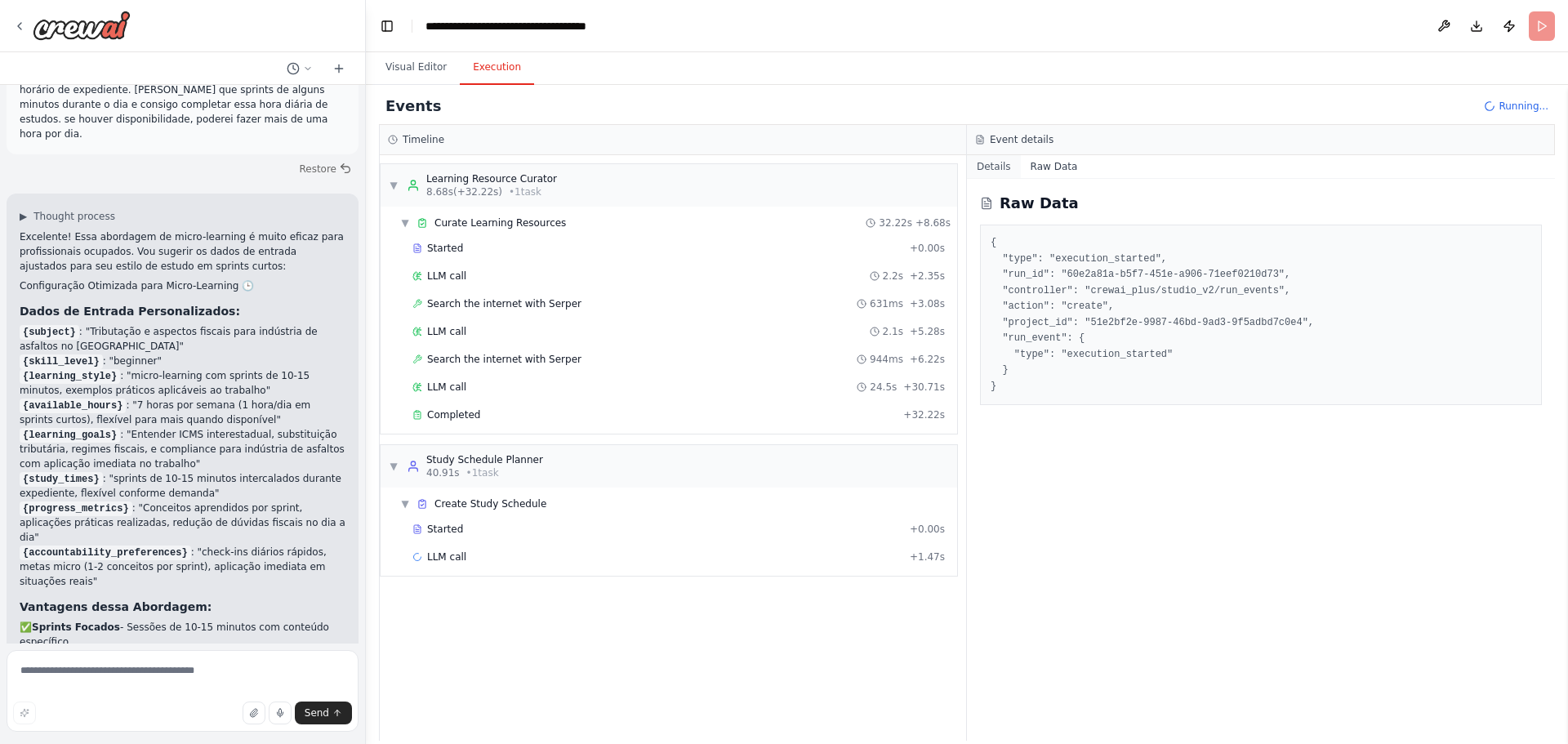
click at [988, 166] on button "Details" at bounding box center [994, 166] width 54 height 23
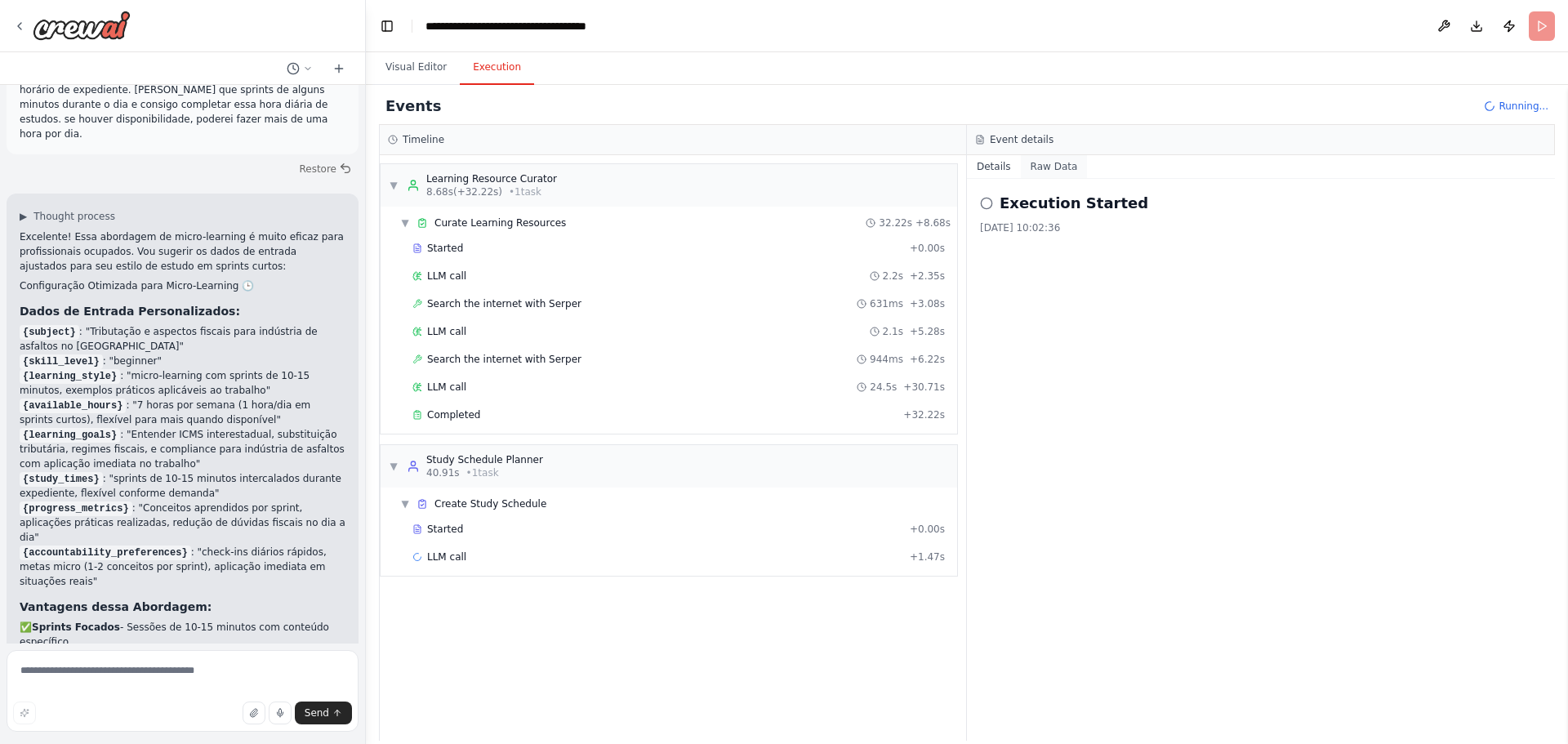
click at [1040, 167] on button "Raw Data" at bounding box center [1054, 166] width 67 height 23
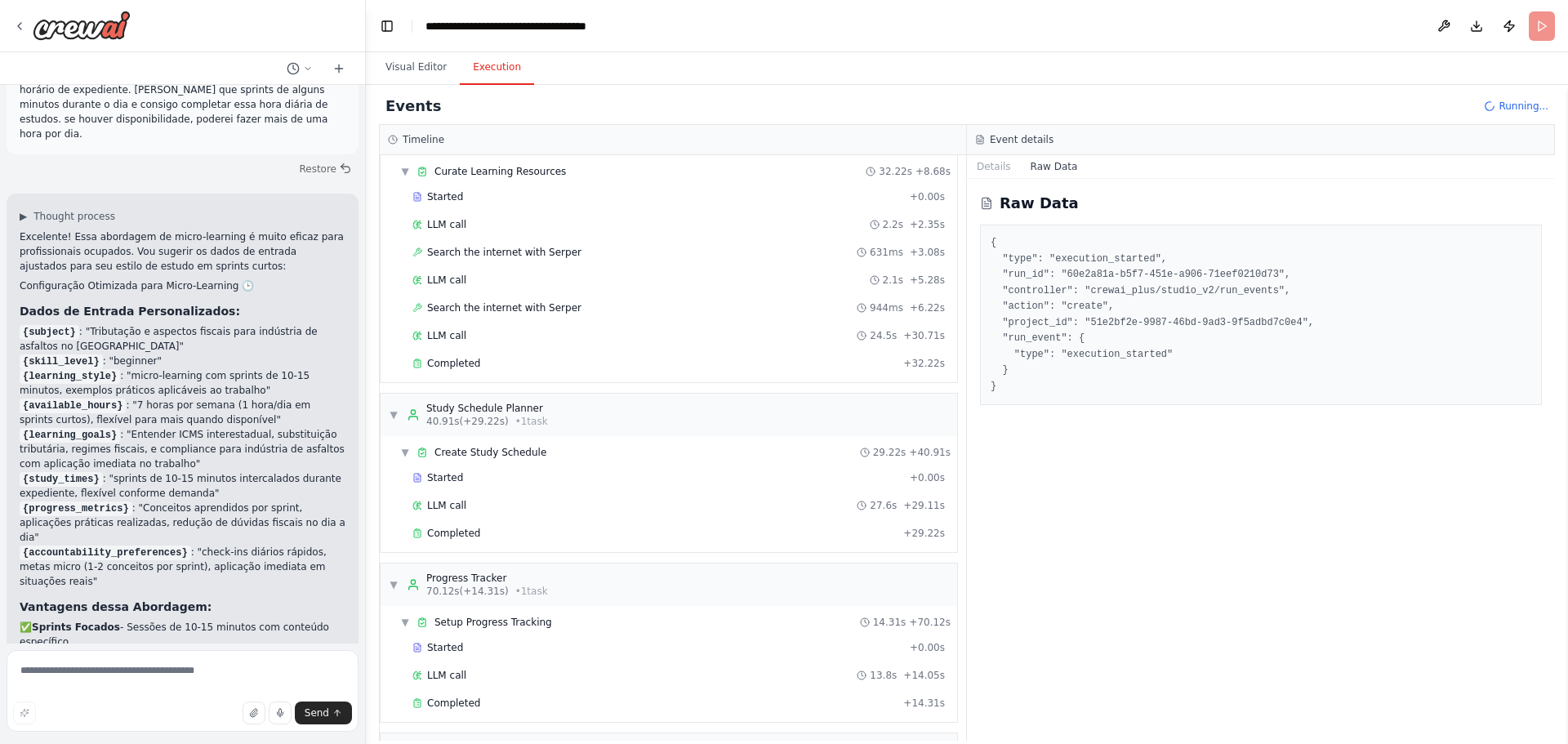
scroll to position [194, 0]
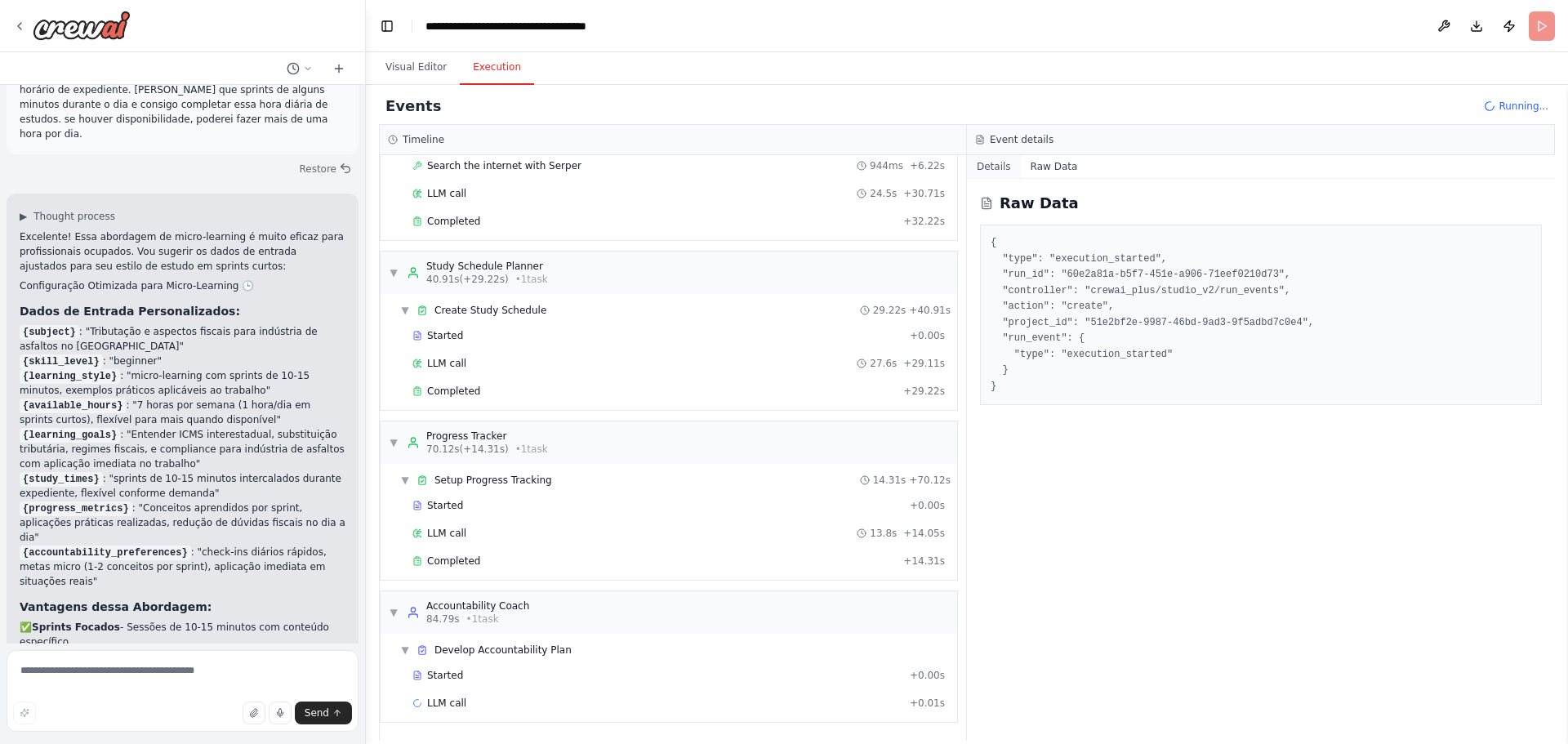
click at [988, 168] on button "Details" at bounding box center [994, 166] width 54 height 23
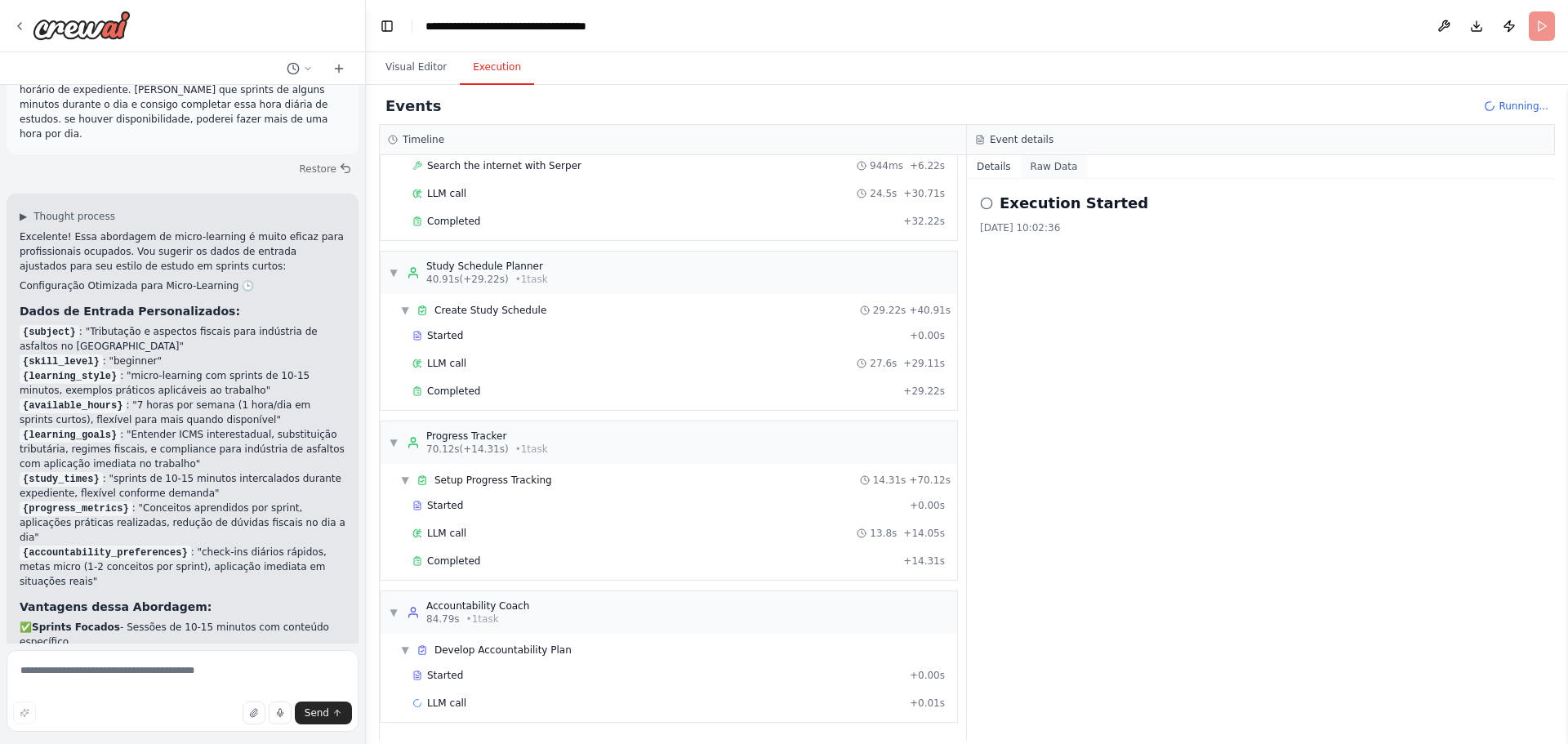
click at [1061, 162] on button "Raw Data" at bounding box center [1054, 166] width 67 height 23
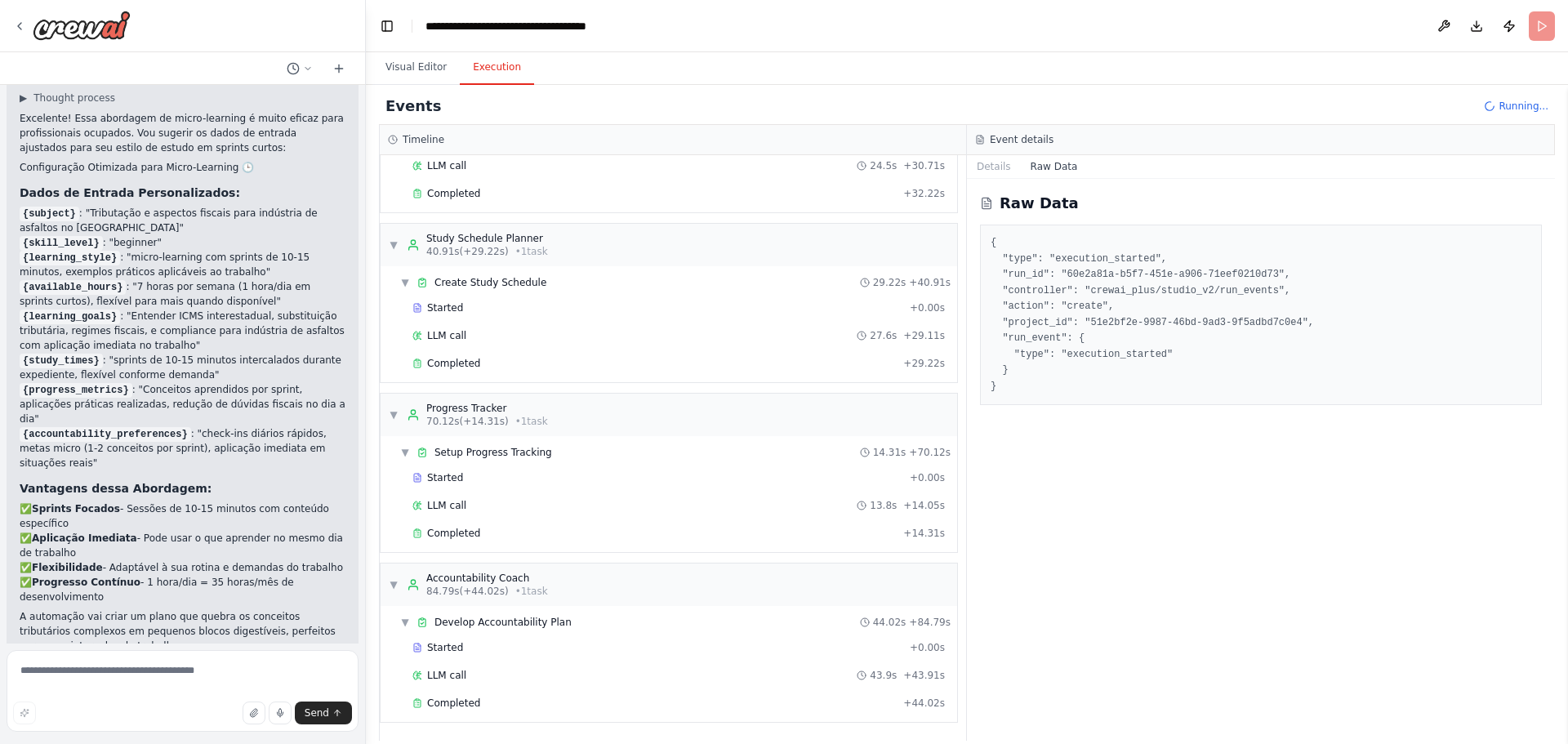
scroll to position [3157, 0]
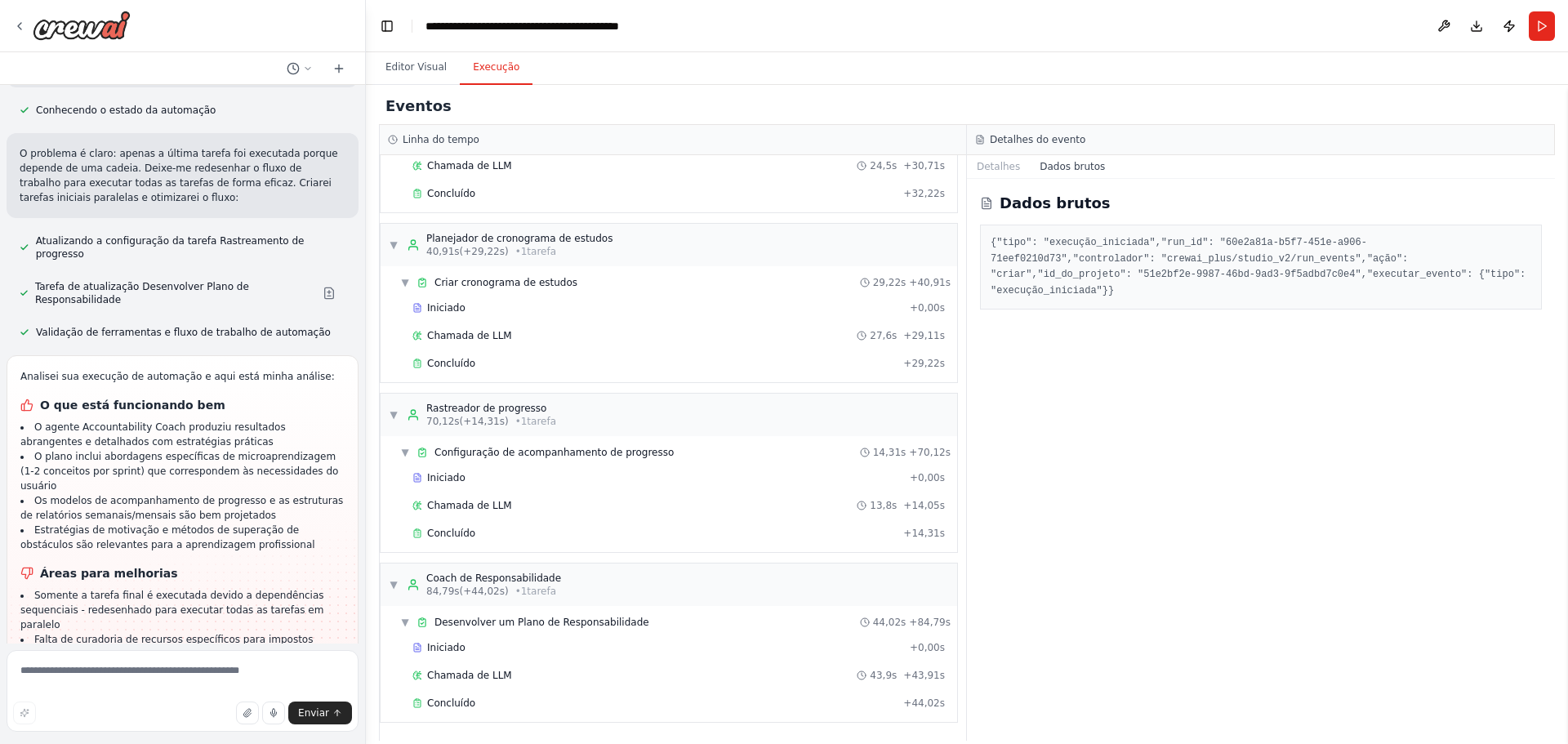
scroll to position [3862, 0]
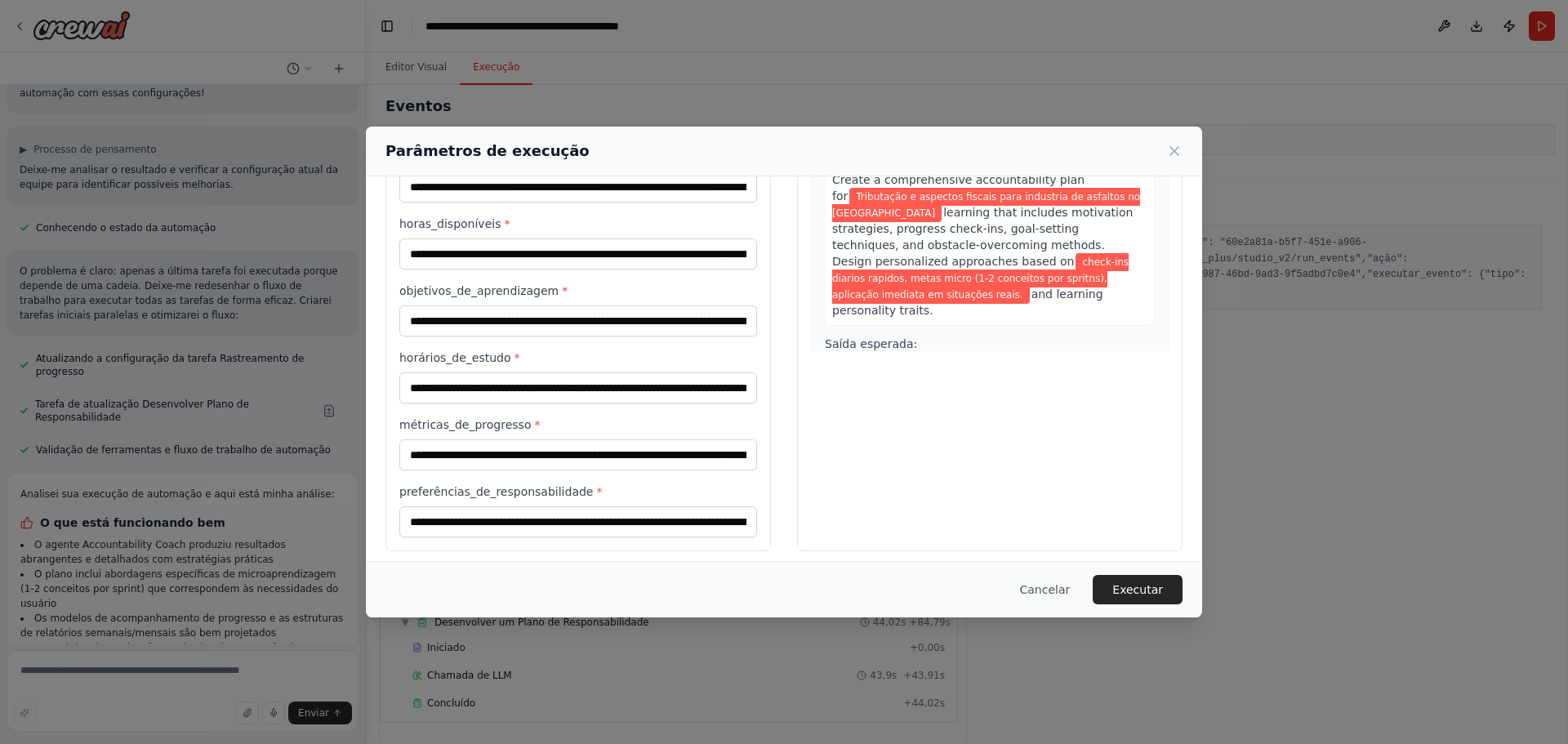
scroll to position [228, 0]
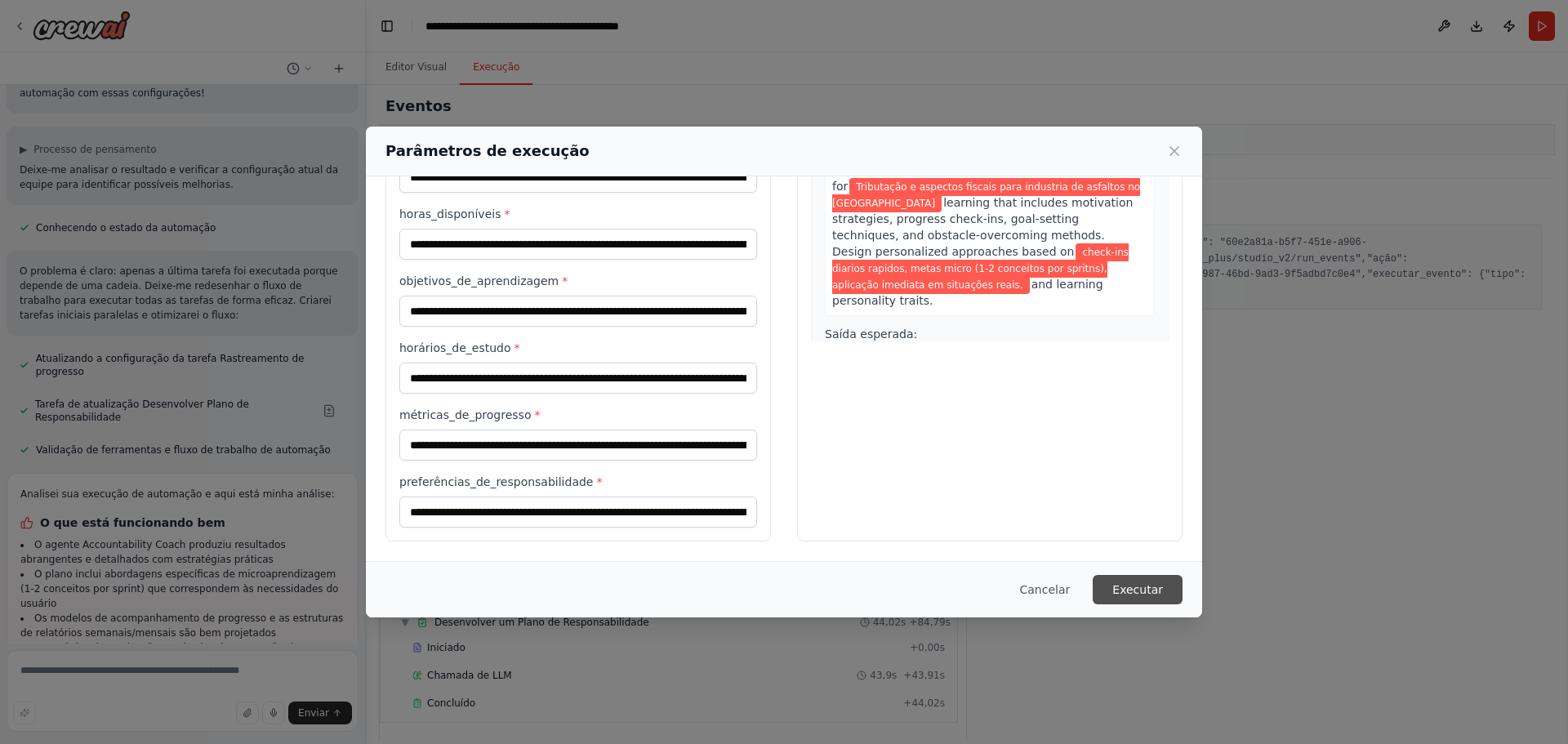
click at [1160, 590] on font "Executar" at bounding box center [1137, 589] width 50 height 13
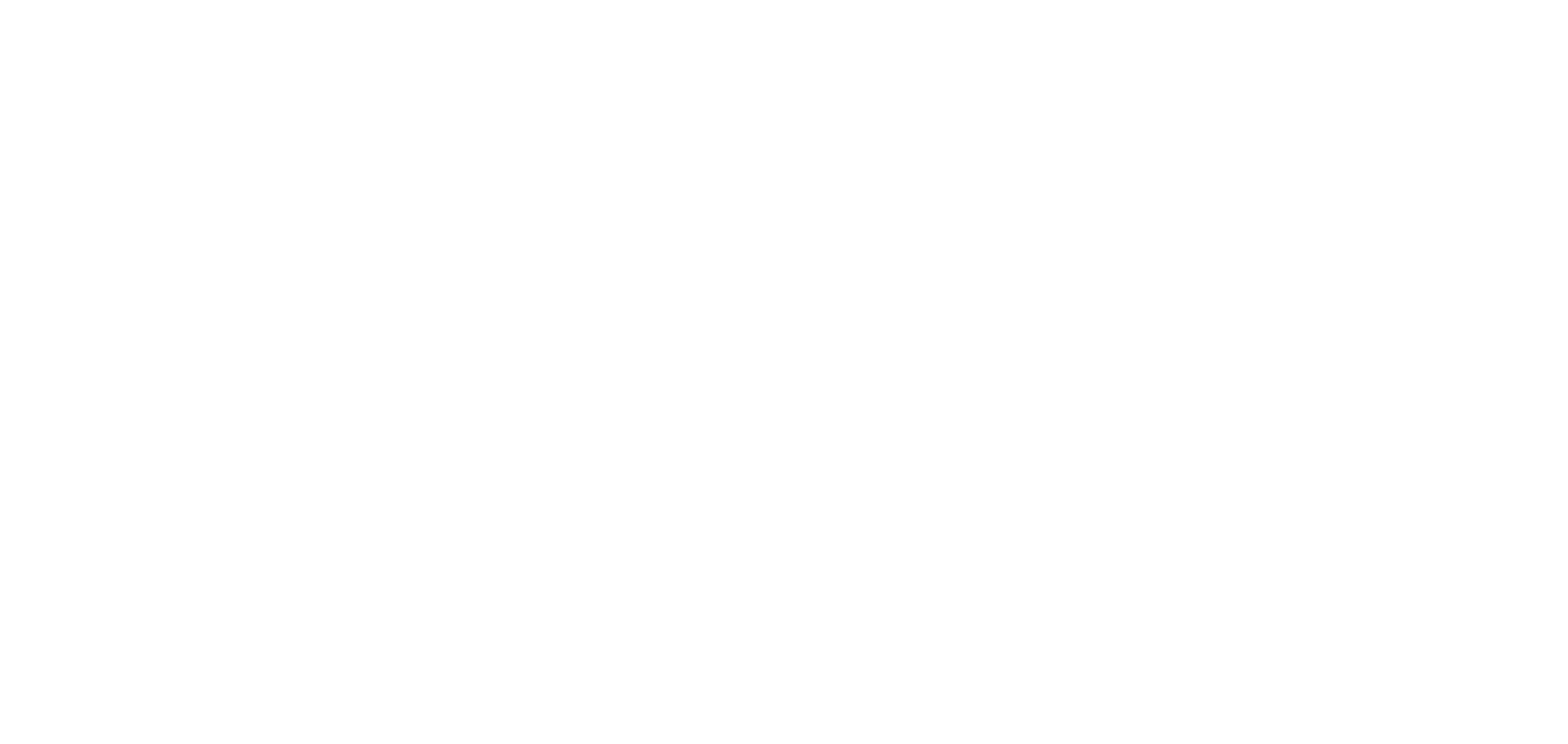
drag, startPoint x: 891, startPoint y: 261, endPoint x: 871, endPoint y: 259, distance: 20.1
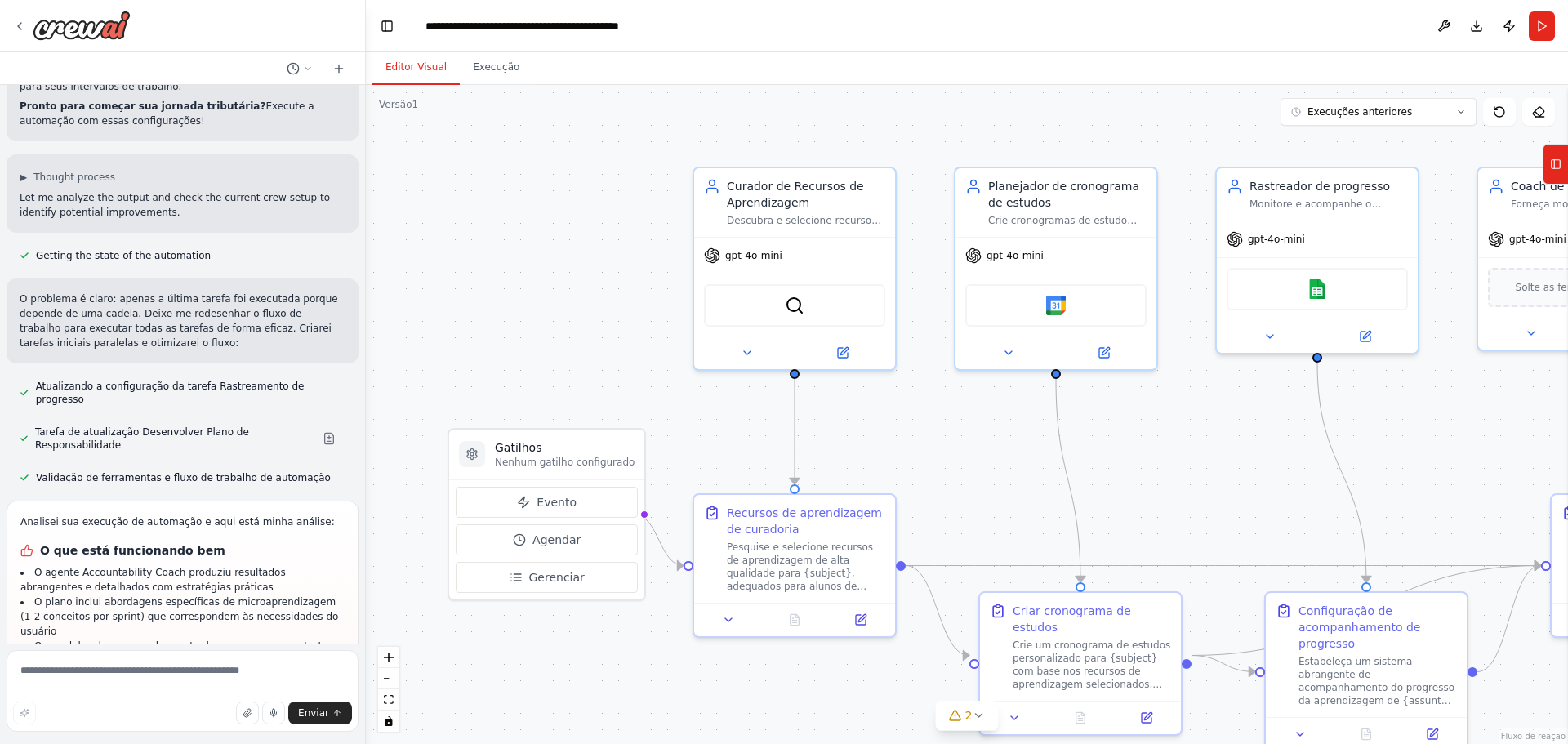
scroll to position [3729, 0]
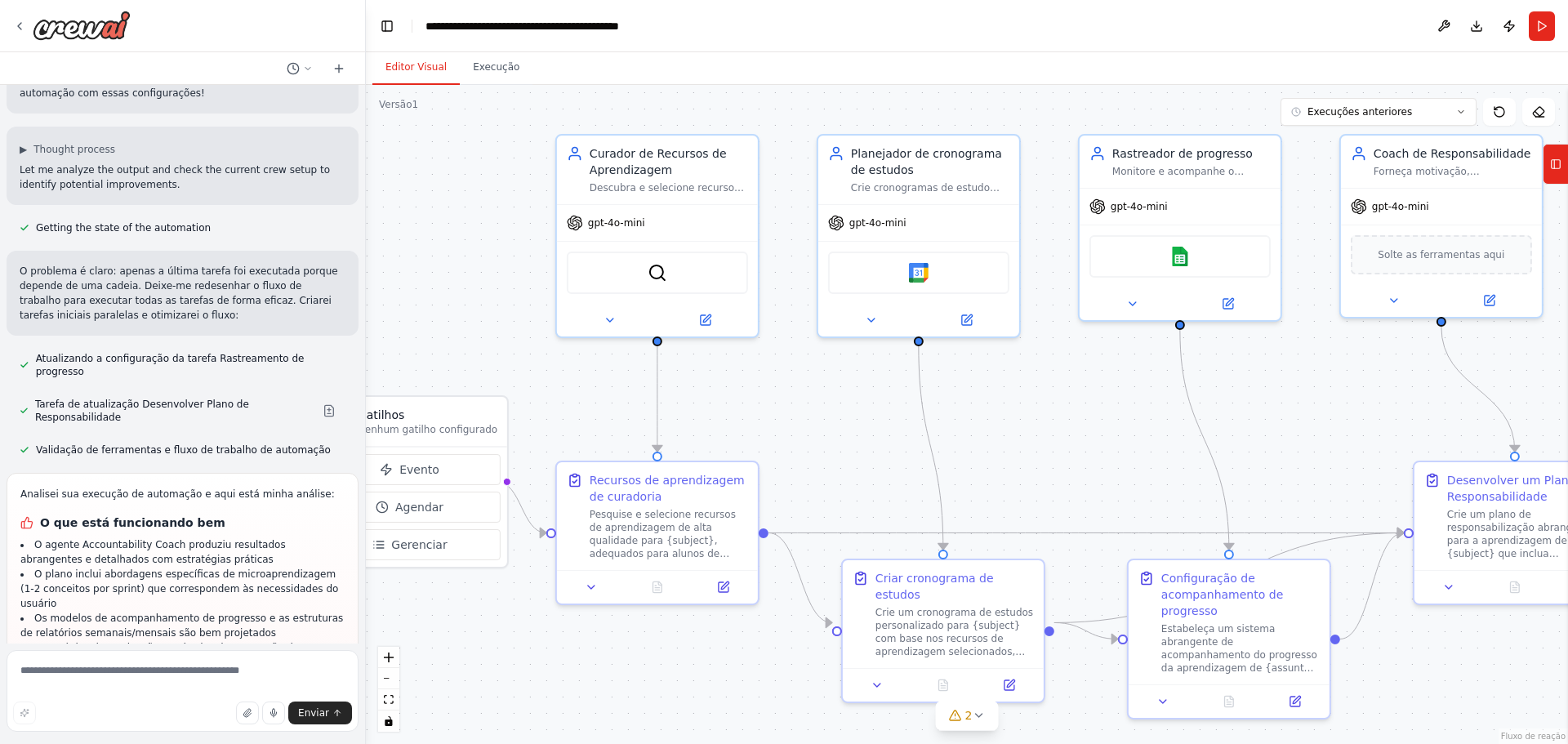
drag, startPoint x: 1472, startPoint y: 479, endPoint x: 1349, endPoint y: 421, distance: 136.0
click at [1349, 421] on div ".deletable-edge-delete-btn { width: 20px; height: 20px; border: 0px solid #ffff…" at bounding box center [967, 415] width 1202 height 659
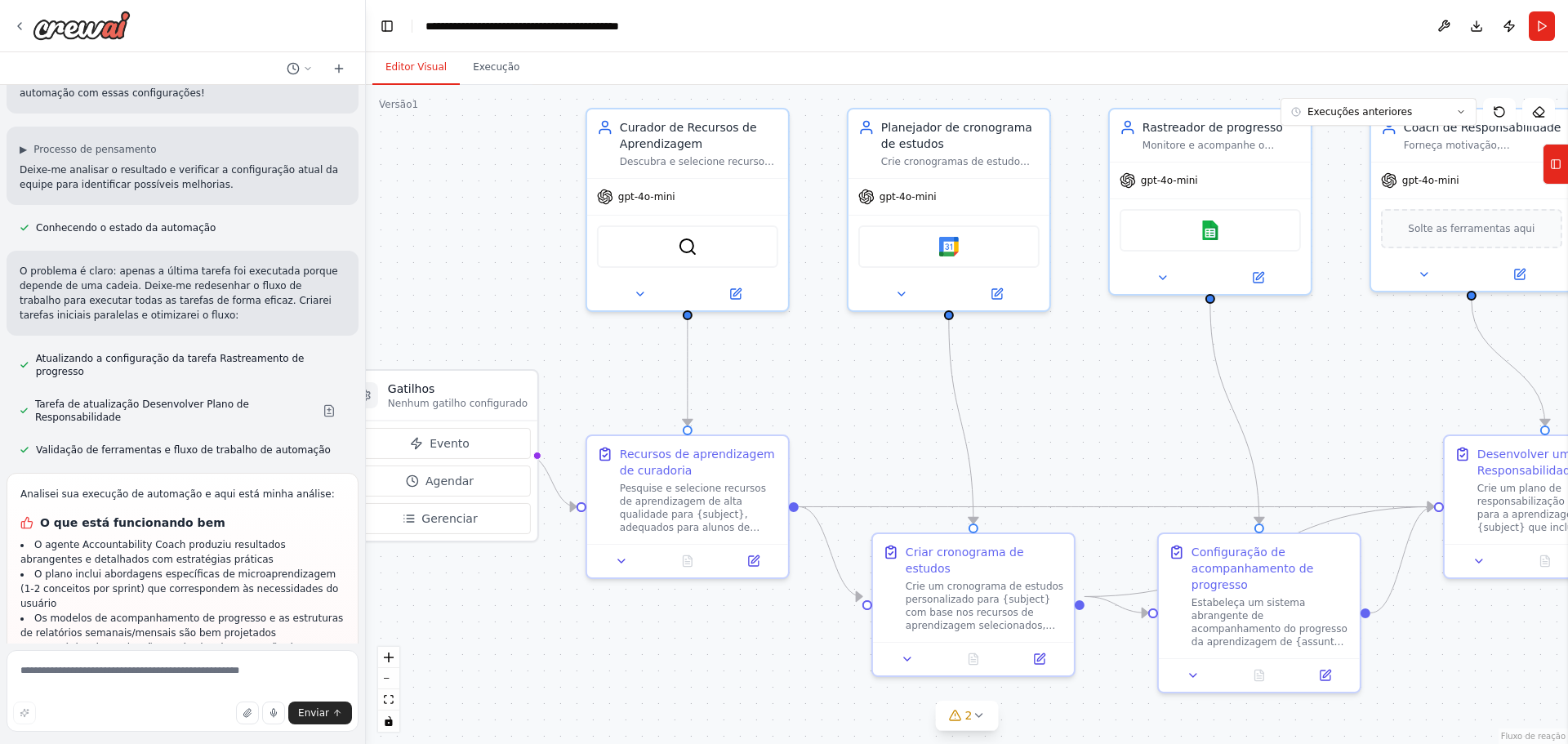
click at [506, 619] on div ".deletable-edge-delete-btn { width: 20px; height: 20px; border: 0px solid #ffff…" at bounding box center [967, 415] width 1202 height 659
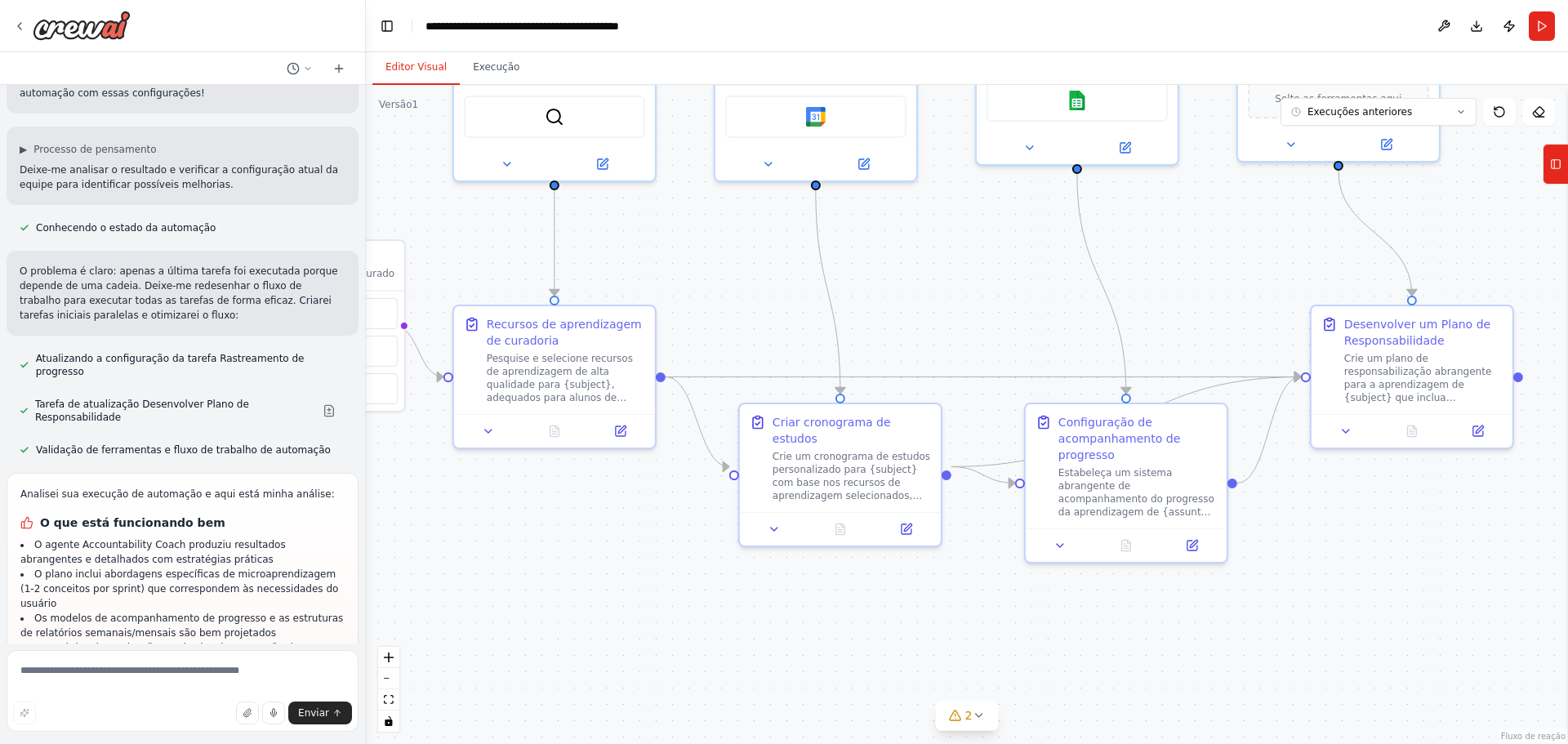
drag, startPoint x: 649, startPoint y: 648, endPoint x: 521, endPoint y: 530, distance: 174.1
click at [511, 517] on div ".deletable-edge-delete-btn { width: 20px; height: 20px; border: 0px solid #ffff…" at bounding box center [967, 415] width 1202 height 659
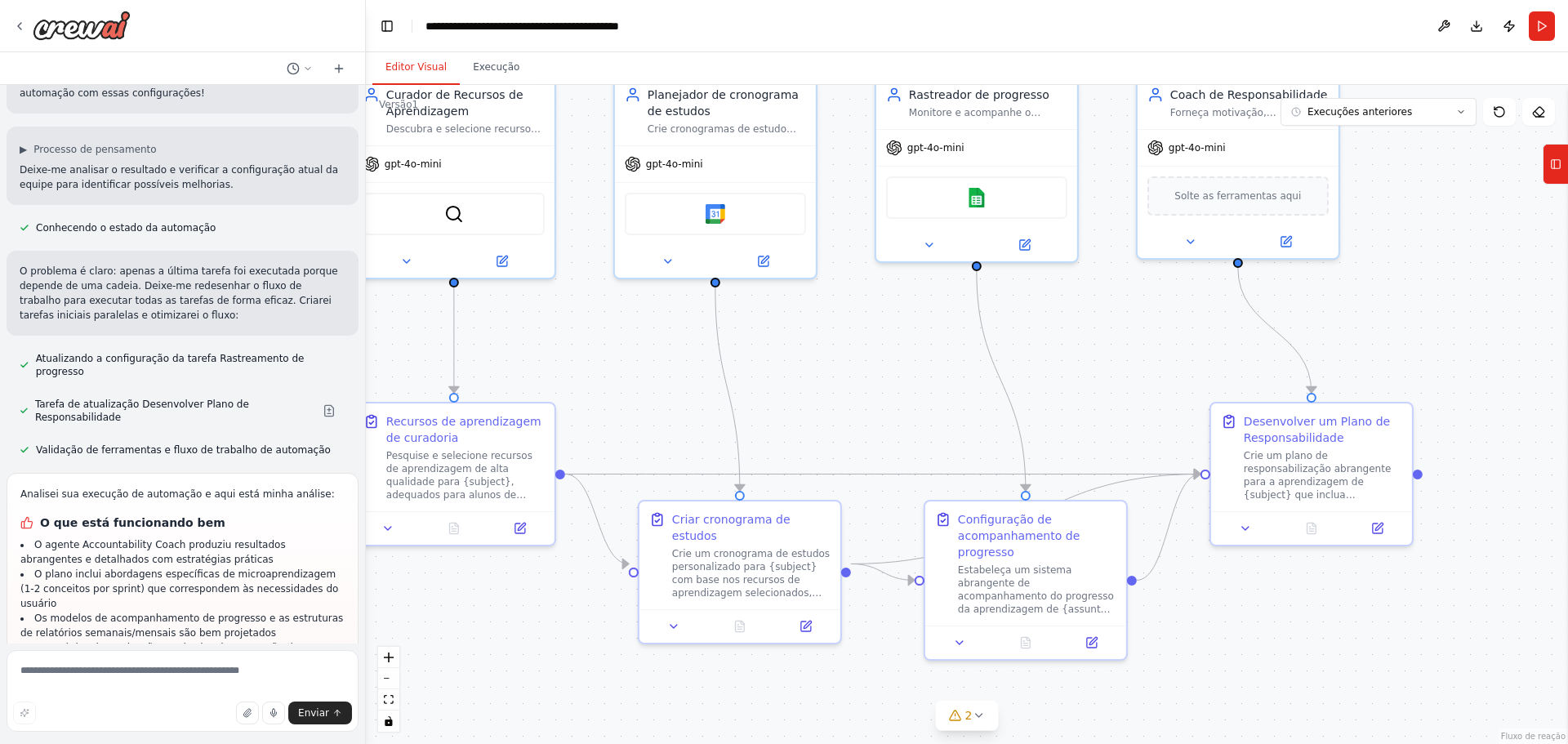
drag, startPoint x: 851, startPoint y: 597, endPoint x: 755, endPoint y: 696, distance: 137.9
click at [755, 696] on div ".deletable-edge-delete-btn { width: 20px; height: 20px; border: 0px solid #ffff…" at bounding box center [967, 415] width 1202 height 659
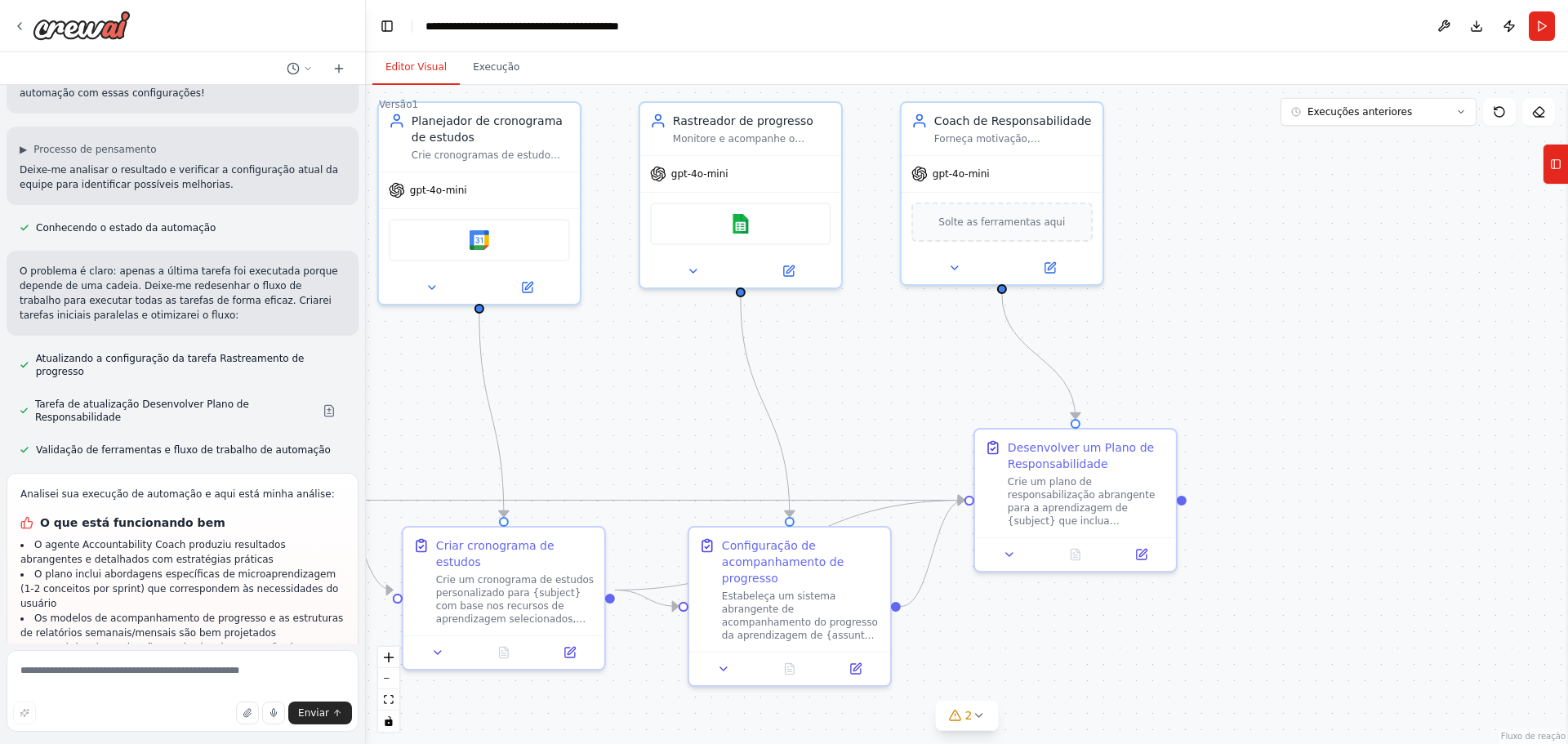
drag, startPoint x: 912, startPoint y: 408, endPoint x: 676, endPoint y: 434, distance: 237.4
click at [676, 434] on div ".deletable-edge-delete-btn { width: 20px; height: 20px; border: 0px solid #ffff…" at bounding box center [967, 415] width 1202 height 659
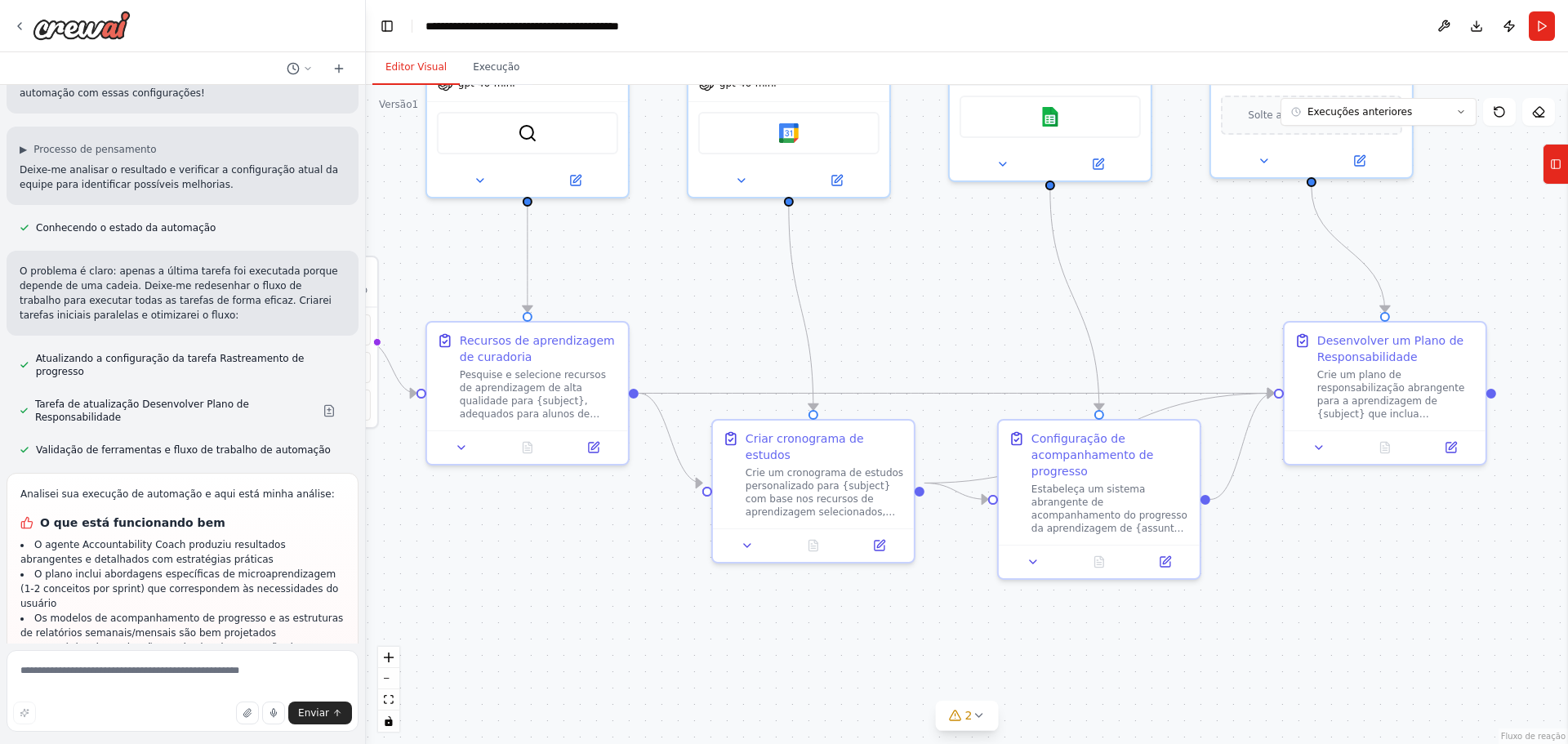
drag, startPoint x: 1163, startPoint y: 648, endPoint x: 1507, endPoint y: 560, distance: 355.1
click at [1507, 560] on div ".deletable-edge-delete-btn { width: 20px; height: 20px; border: 0px solid #ffff…" at bounding box center [967, 415] width 1202 height 659
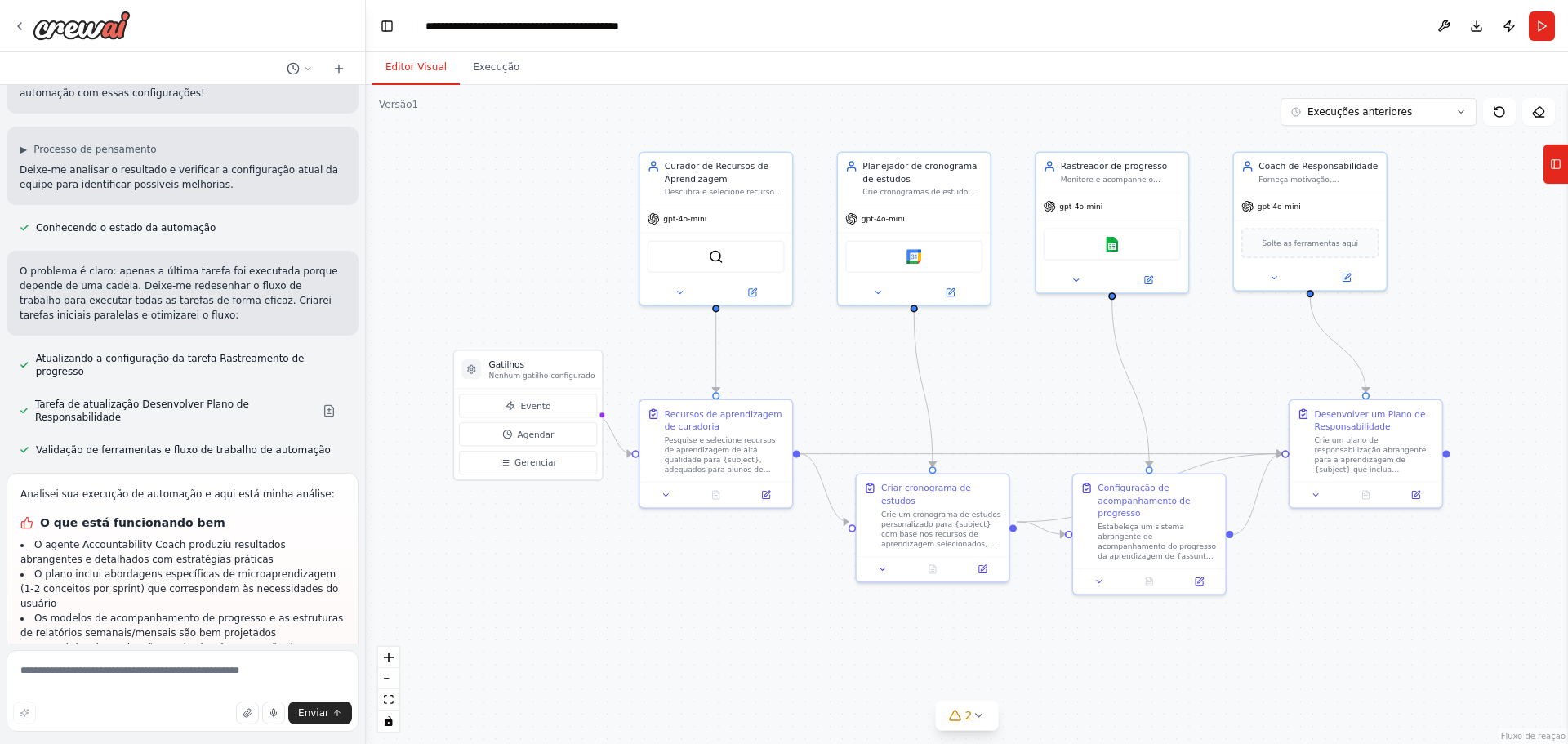
drag, startPoint x: 1370, startPoint y: 546, endPoint x: 1327, endPoint y: 566, distance: 47.4
click at [1327, 566] on div ".deletable-edge-delete-btn { width: 20px; height: 20px; border: 0px solid #ffff…" at bounding box center [967, 415] width 1202 height 659
click at [972, 720] on icon at bounding box center [978, 714] width 13 height 13
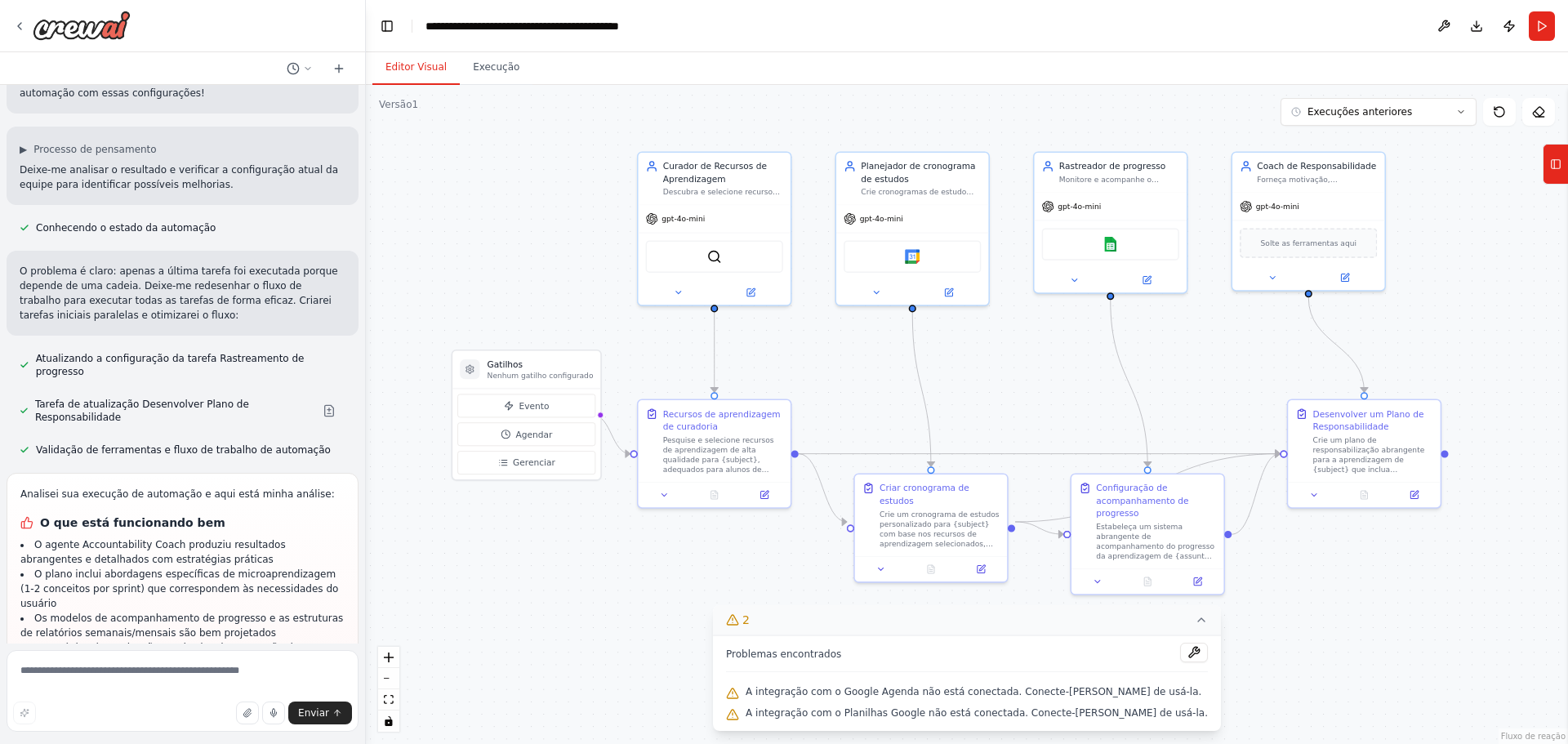
click at [679, 670] on div ".deletable-edge-delete-btn { width: 20px; height: 20px; border: 0px solid #ffff…" at bounding box center [967, 415] width 1202 height 659
click at [1162, 619] on button "2" at bounding box center [966, 619] width 508 height 30
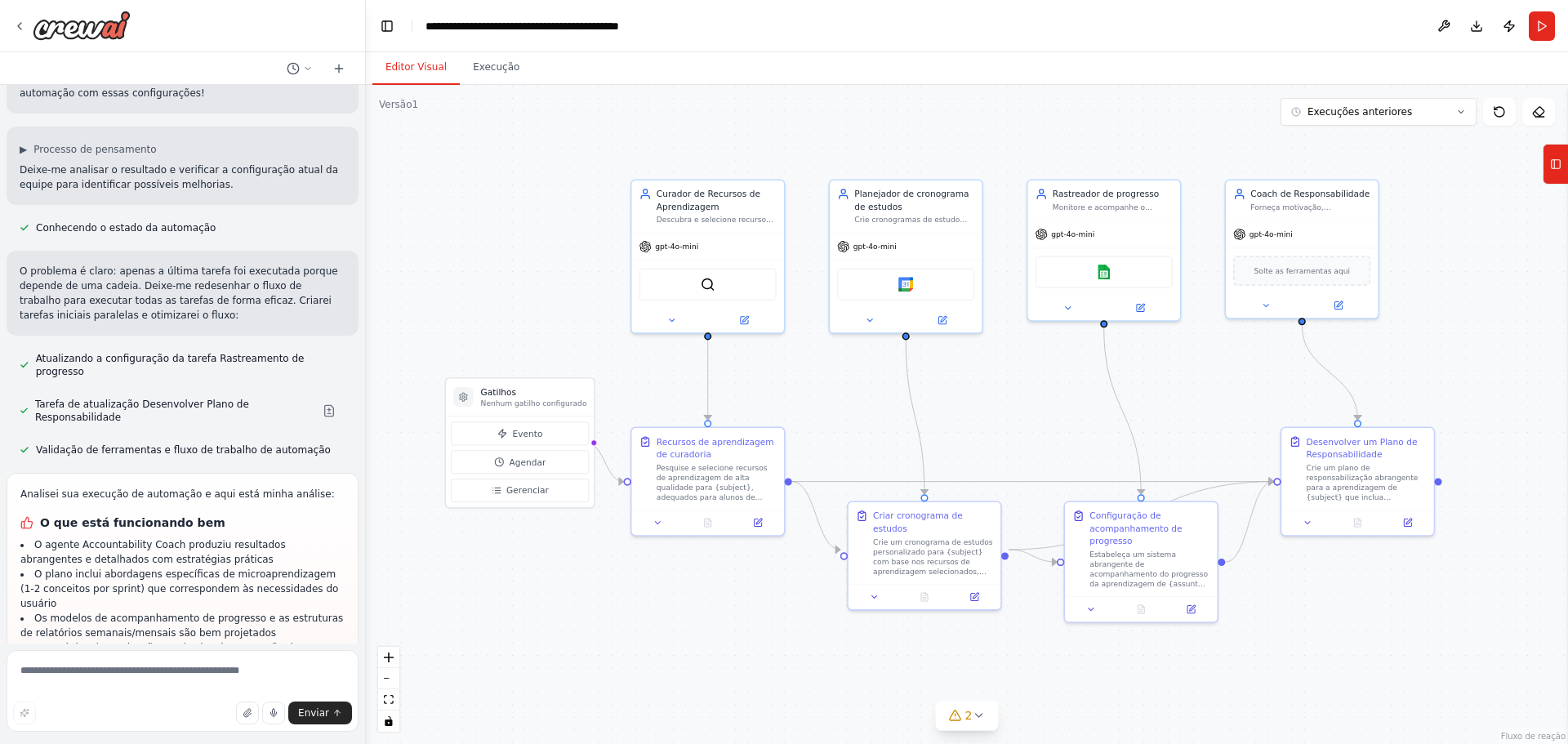
drag, startPoint x: 733, startPoint y: 633, endPoint x: 726, endPoint y: 661, distance: 28.9
click at [726, 661] on div ".deletable-edge-delete-btn { width: 20px; height: 20px; border: 0px solid #ffff…" at bounding box center [967, 415] width 1202 height 659
click at [711, 482] on font "Pesquise e selecione recursos de aprendizagem de alta qualidade para {subject},…" at bounding box center [711, 524] width 114 height 127
click at [715, 485] on font "Pesquise e selecione recursos de aprendizagem de alta qualidade para {subject},…" at bounding box center [711, 524] width 114 height 127
click at [822, 403] on div ".deletable-edge-delete-btn { width: 20px; height: 20px; border: 0px solid #ffff…" at bounding box center [967, 415] width 1202 height 659
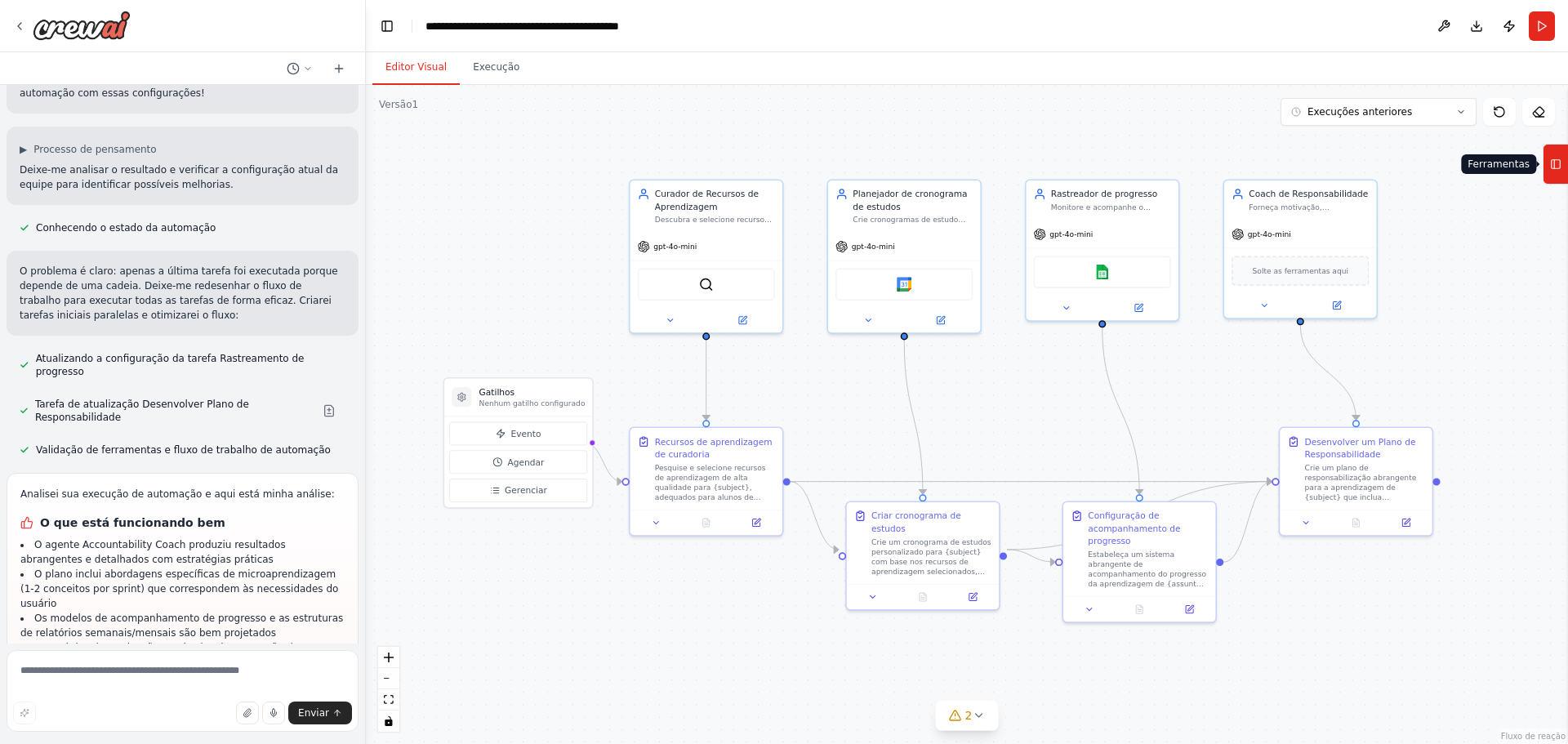
click at [1546, 166] on button "Ferramentas" at bounding box center [1555, 164] width 26 height 41
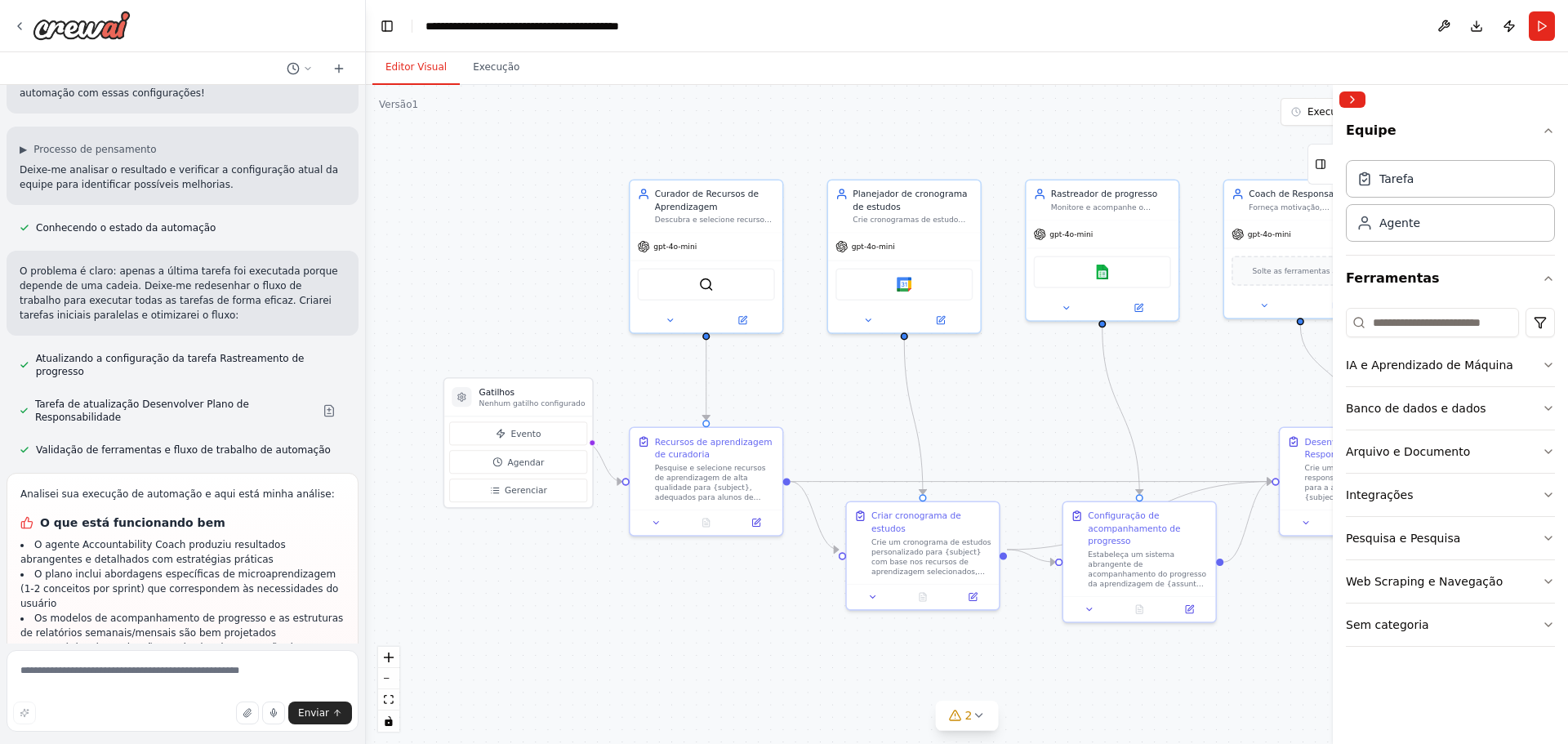
click at [1212, 683] on div ".deletable-edge-delete-btn { width: 20px; height: 20px; border: 0px solid #ffff…" at bounding box center [967, 415] width 1202 height 659
click at [1364, 90] on div at bounding box center [1450, 100] width 236 height 29
click at [1331, 125] on button "Alternar barra lateral" at bounding box center [1332, 415] width 13 height 659
click at [1344, 102] on button "Recolher barra lateral direita" at bounding box center [1352, 99] width 26 height 16
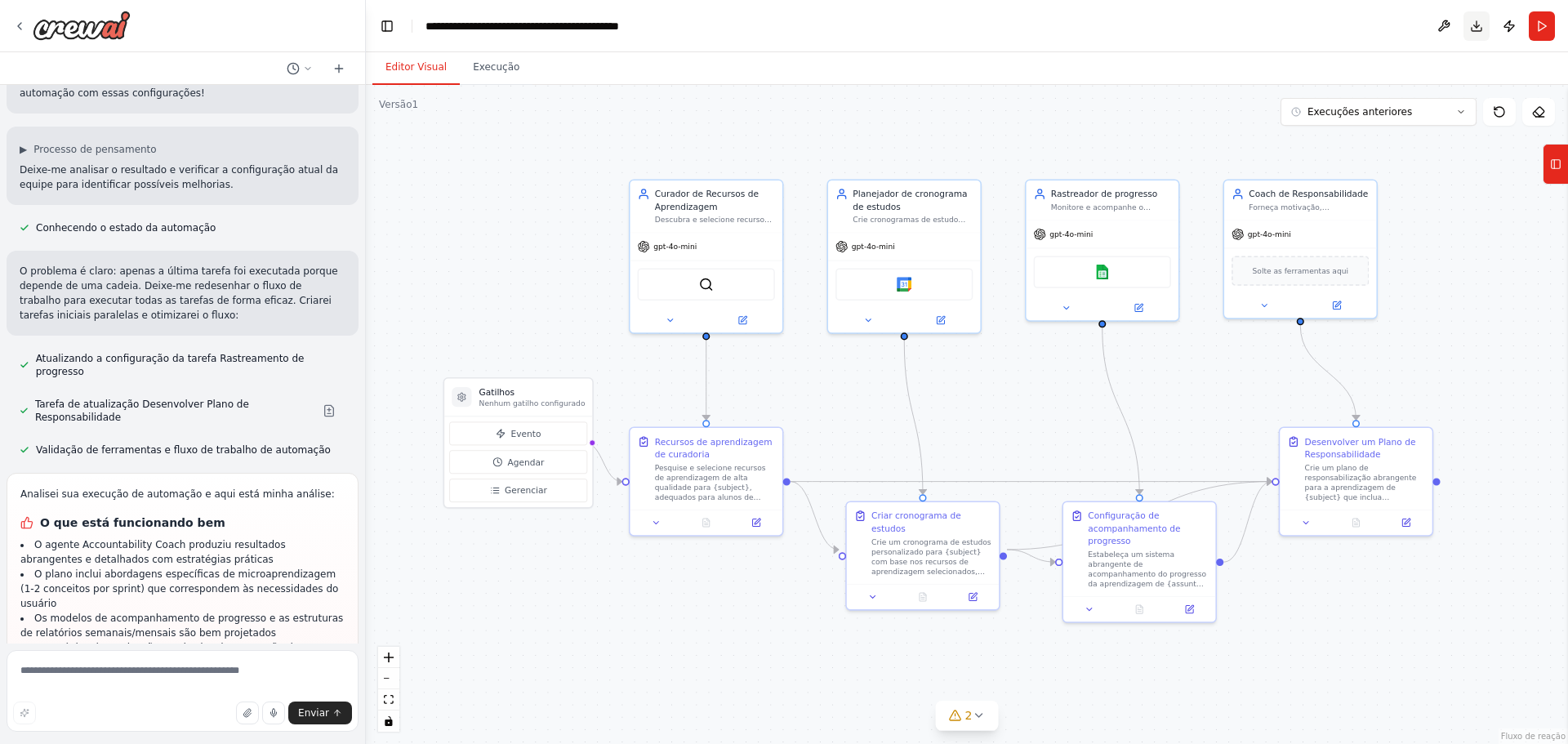
click at [1478, 19] on button "Download" at bounding box center [1476, 26] width 26 height 29
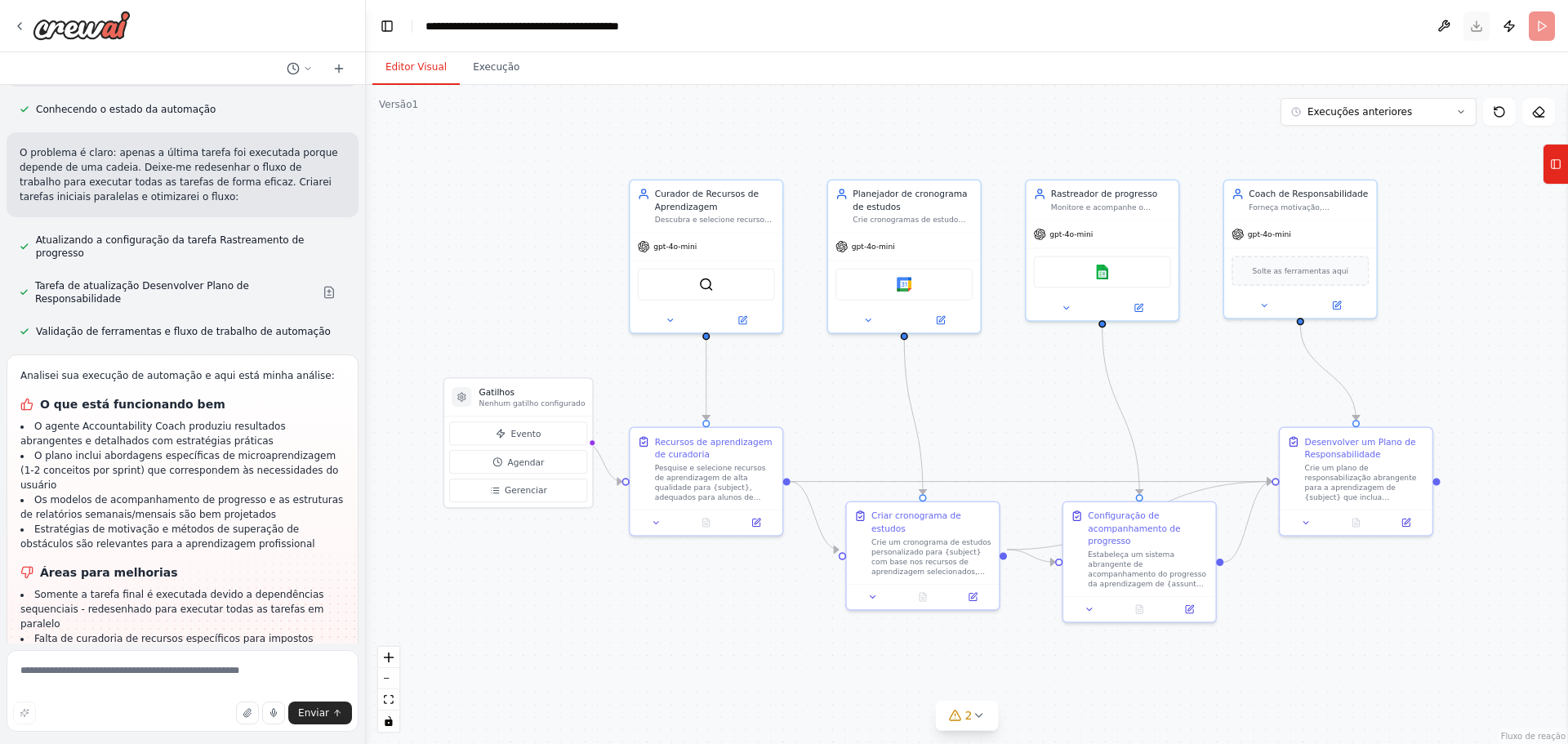
scroll to position [3862, 0]
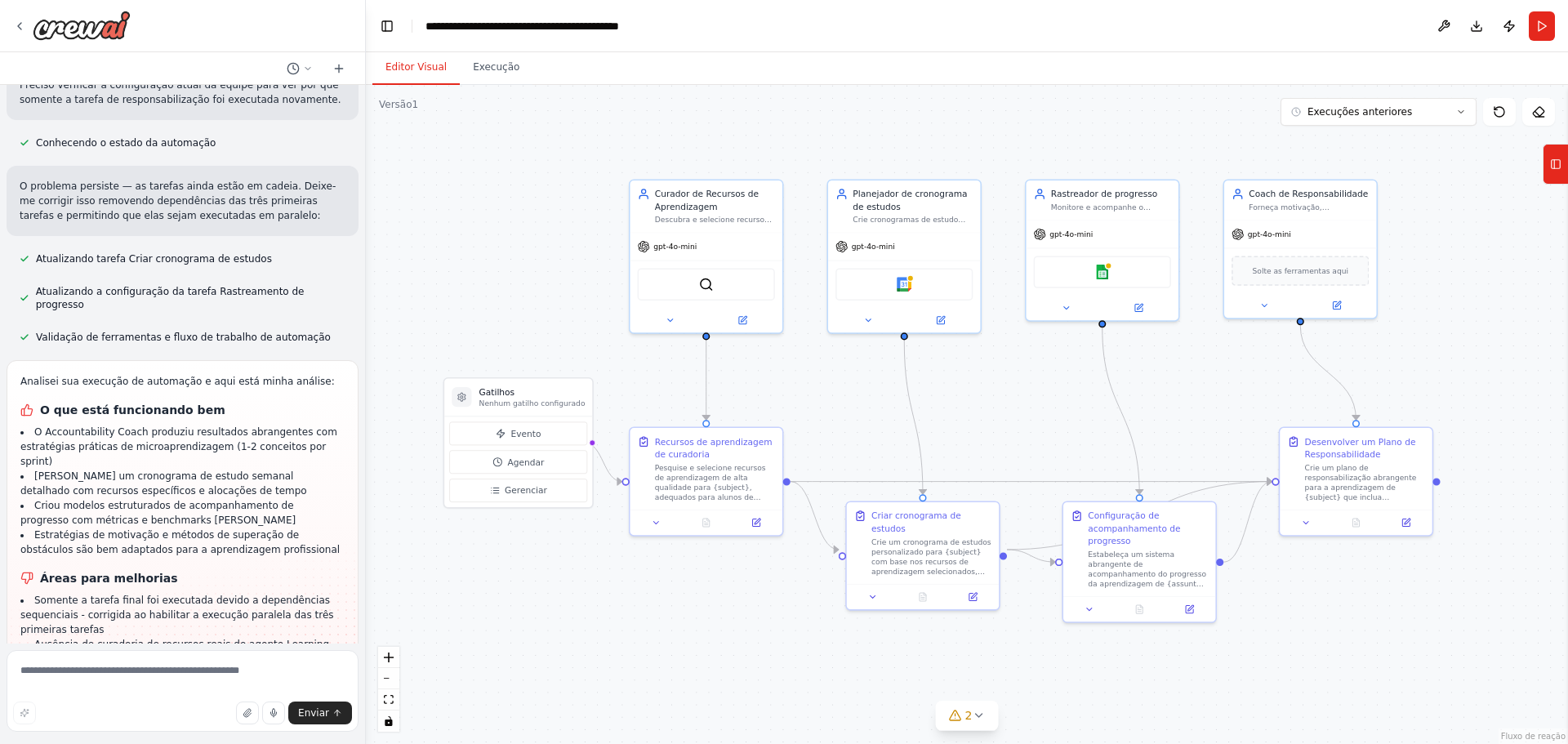
scroll to position [4569, 0]
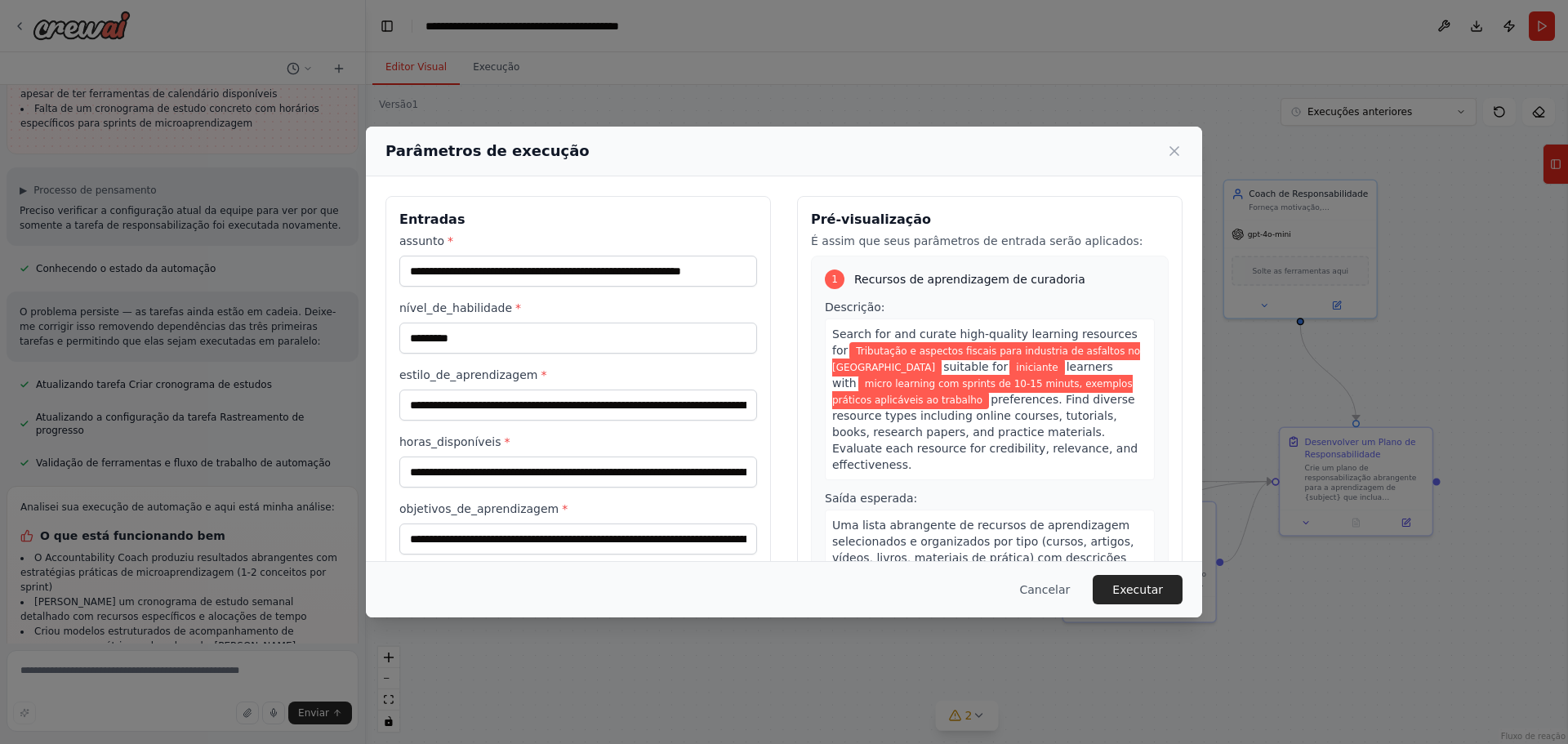
click at [1142, 590] on font "Executar" at bounding box center [1137, 589] width 50 height 13
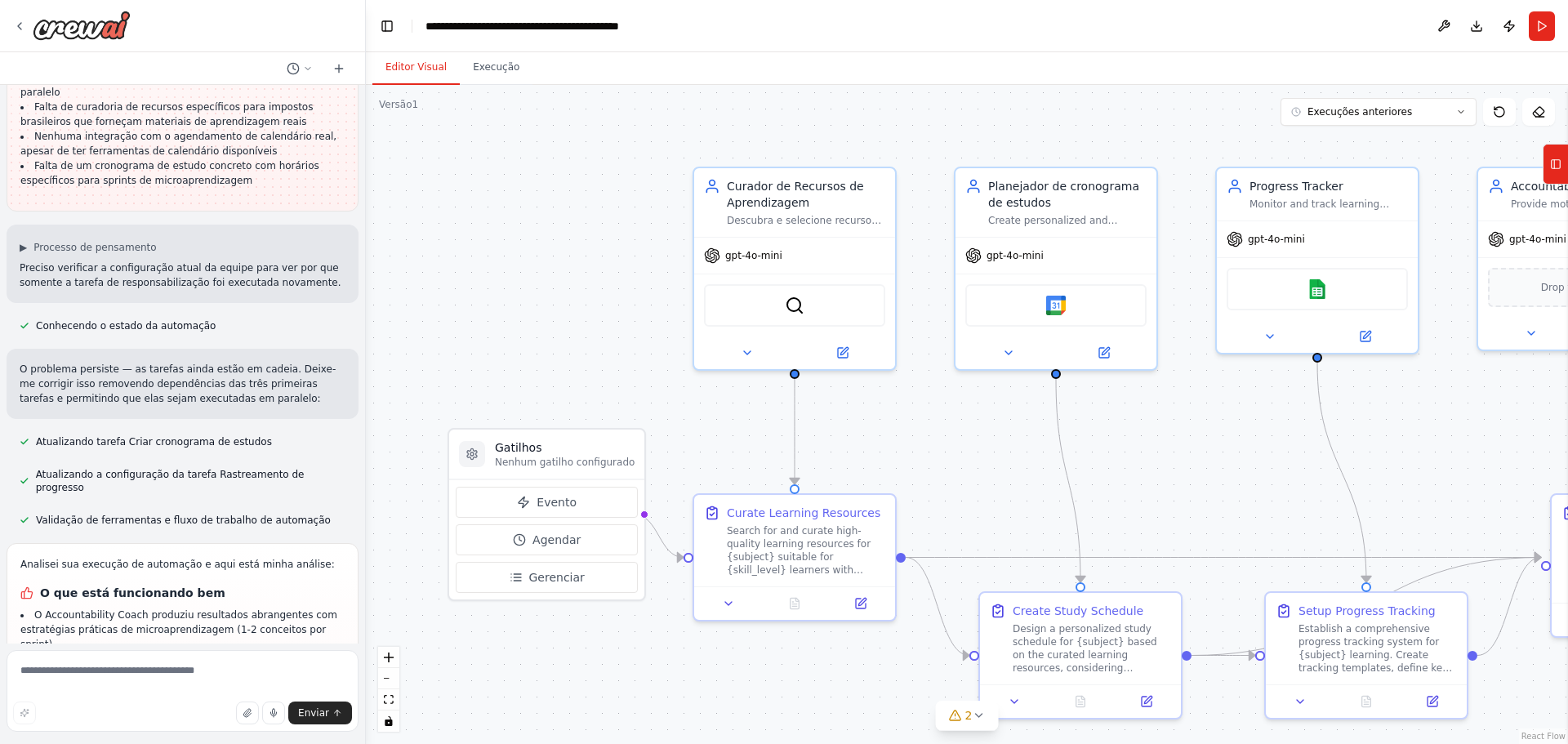
scroll to position [4407, 0]
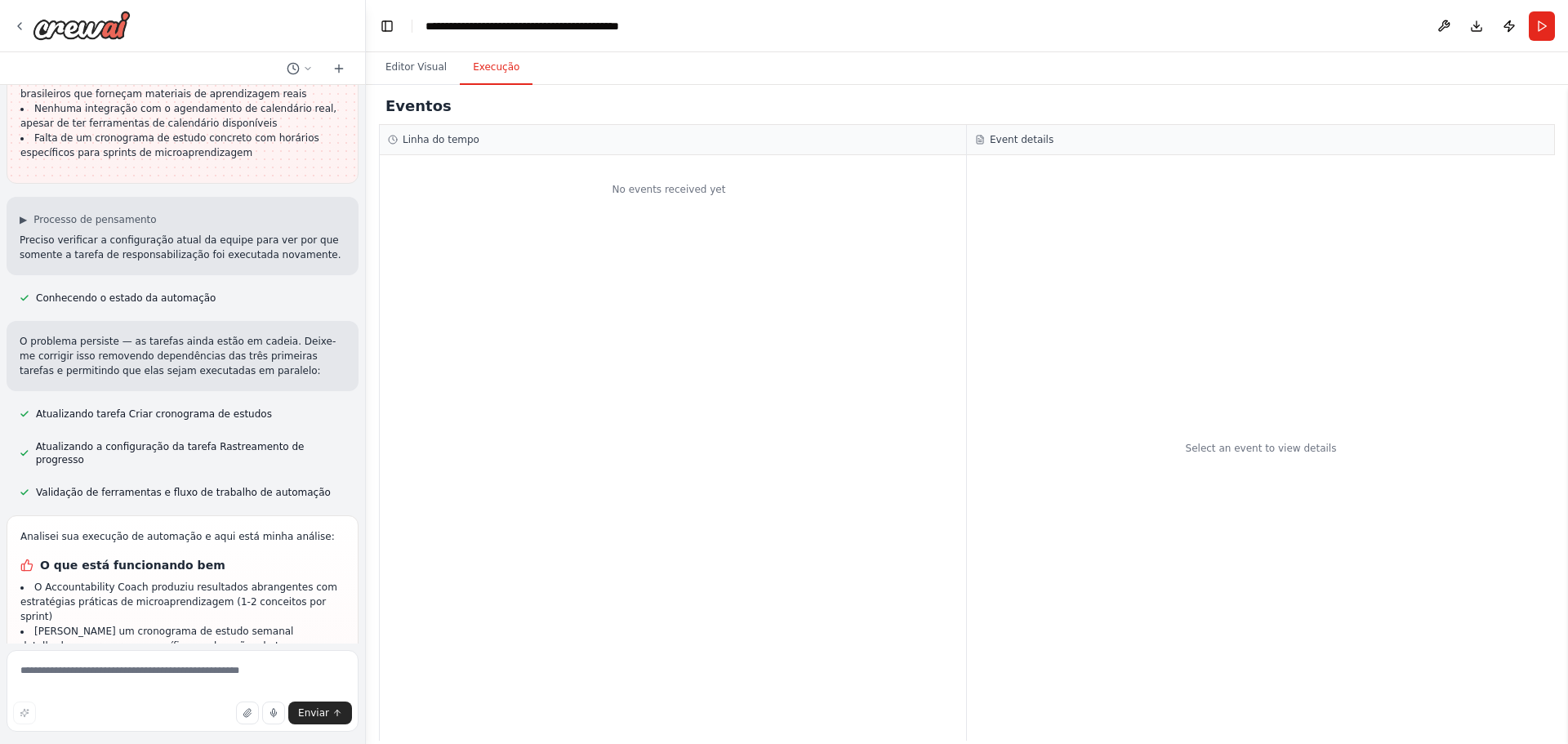
click at [488, 75] on button "Execução" at bounding box center [496, 67] width 73 height 34
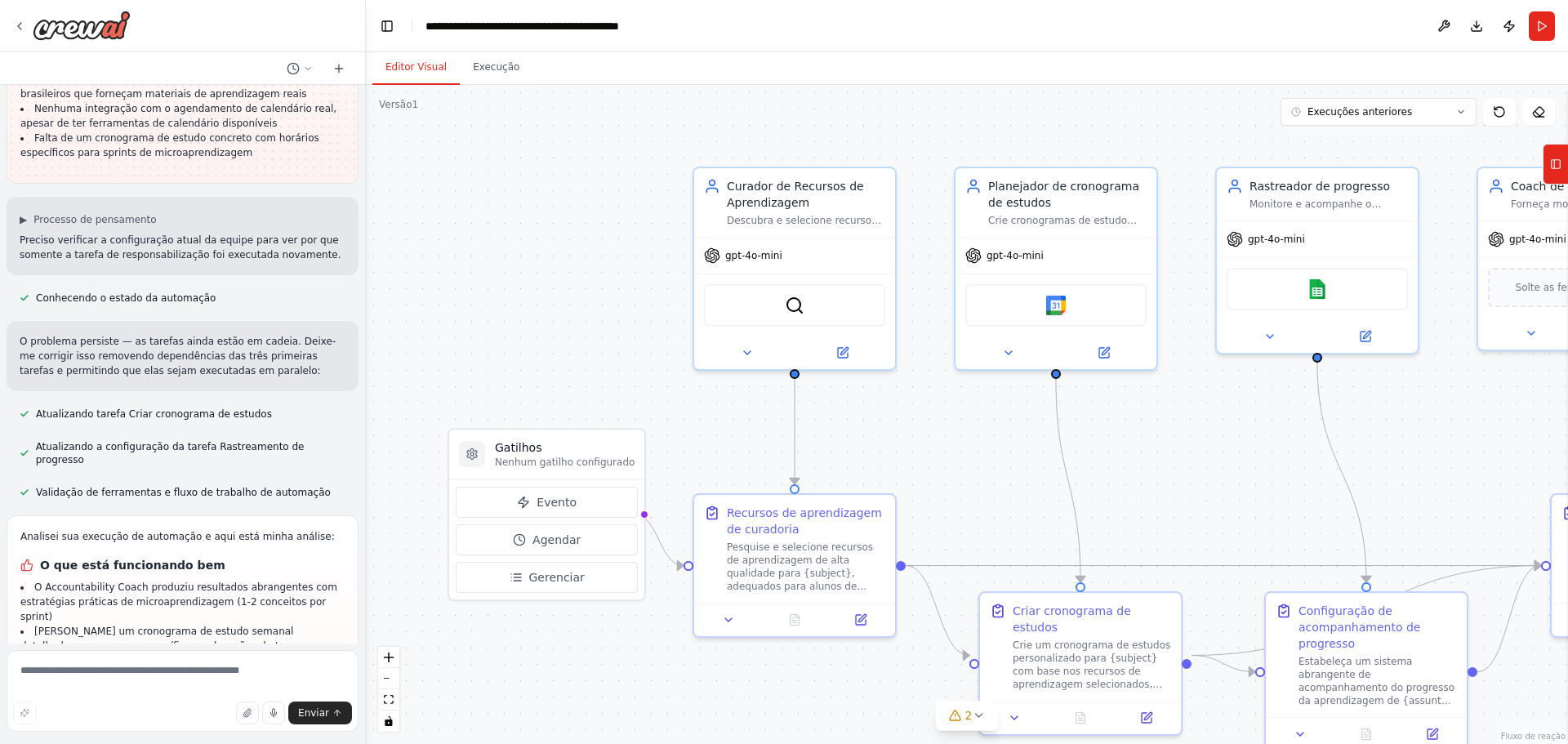
click at [414, 75] on button "Editor Visual" at bounding box center [416, 67] width 87 height 34
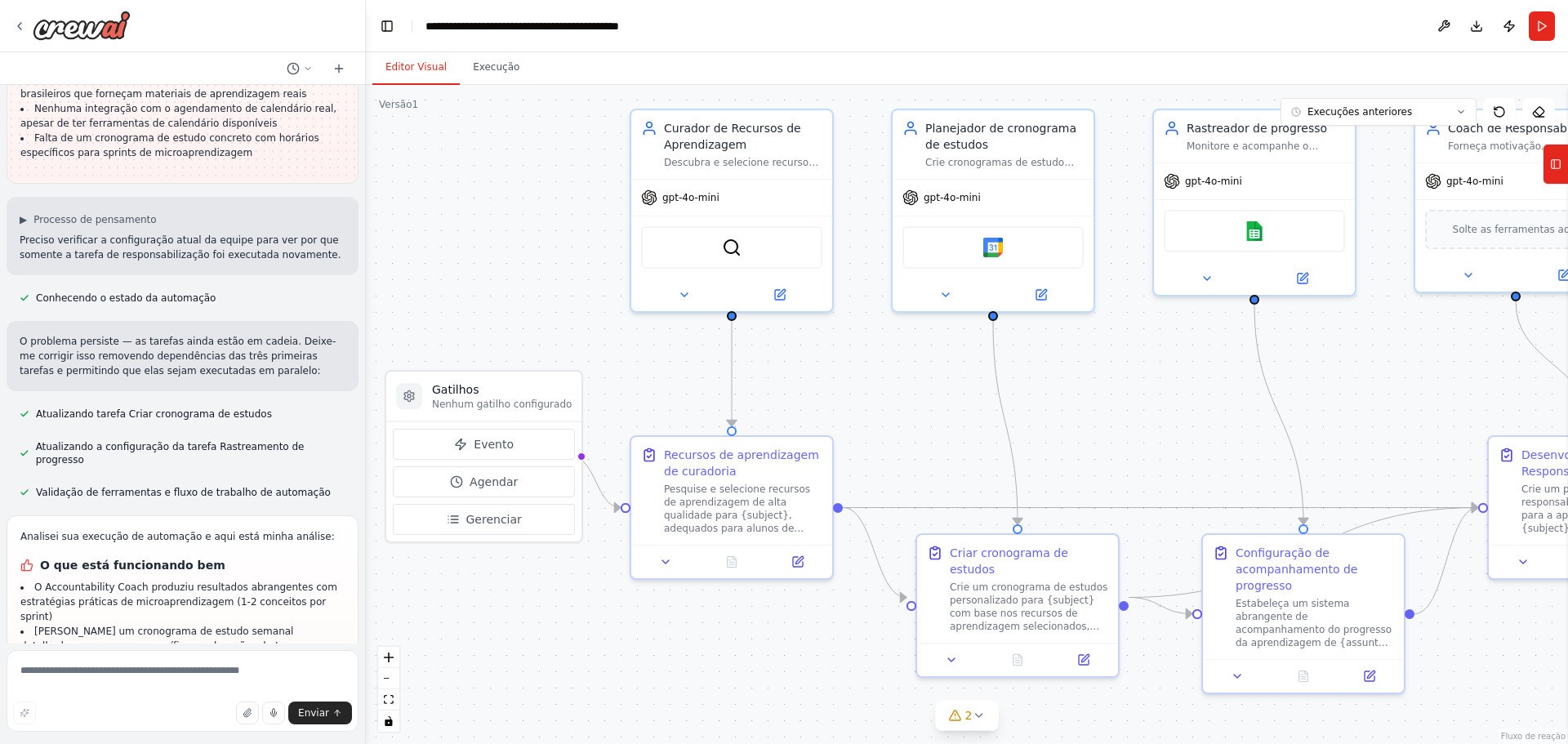
drag, startPoint x: 638, startPoint y: 333, endPoint x: 565, endPoint y: 264, distance: 100.4
click at [568, 265] on div ".deletable-edge-delete-btn { width: 20px; height: 20px; border: 0px solid #ffff…" at bounding box center [967, 415] width 1202 height 659
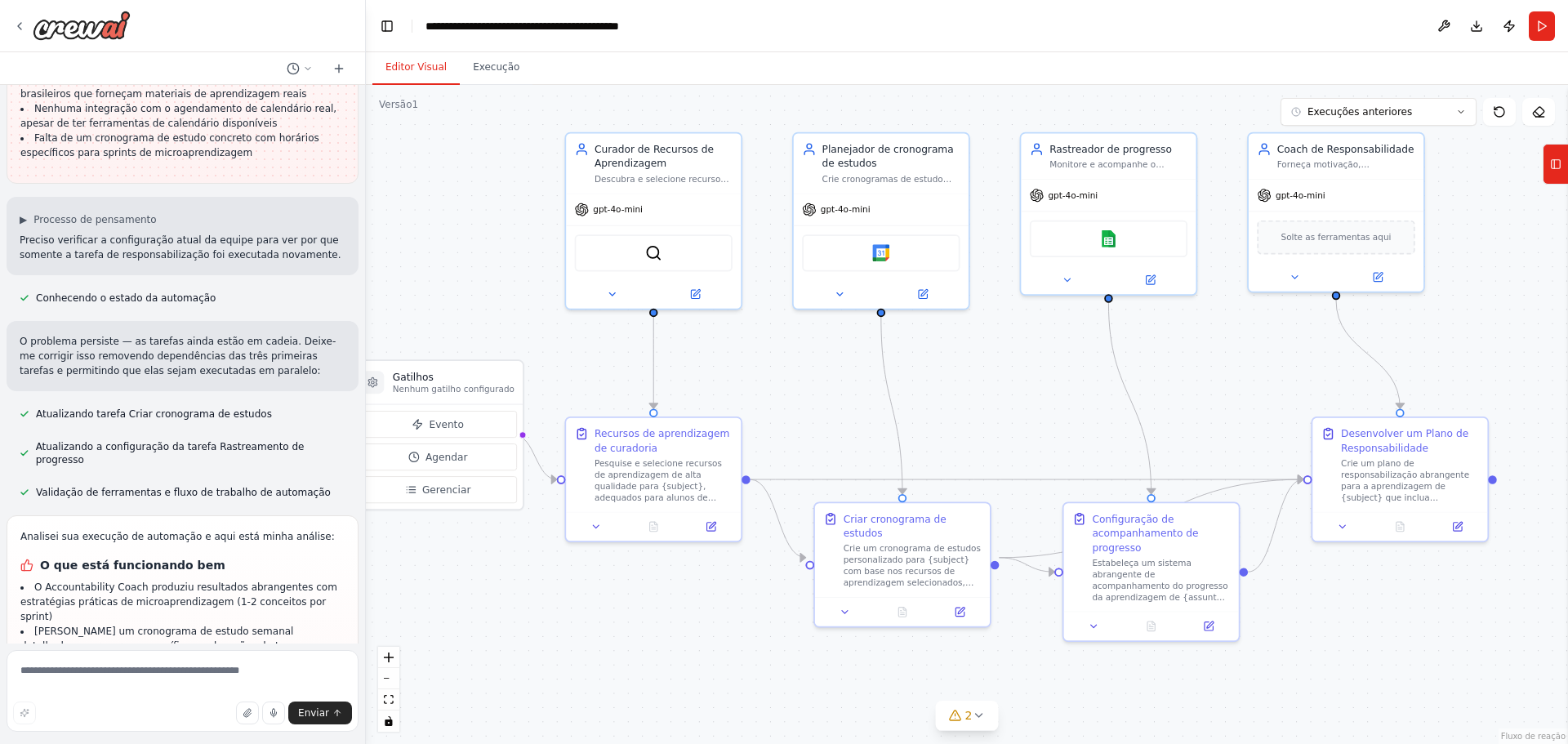
drag, startPoint x: 1058, startPoint y: 340, endPoint x: 1060, endPoint y: 363, distance: 23.1
click at [1060, 363] on div ".deletable-edge-delete-btn { width: 20px; height: 20px; border: 0px solid #ffff…" at bounding box center [967, 415] width 1202 height 659
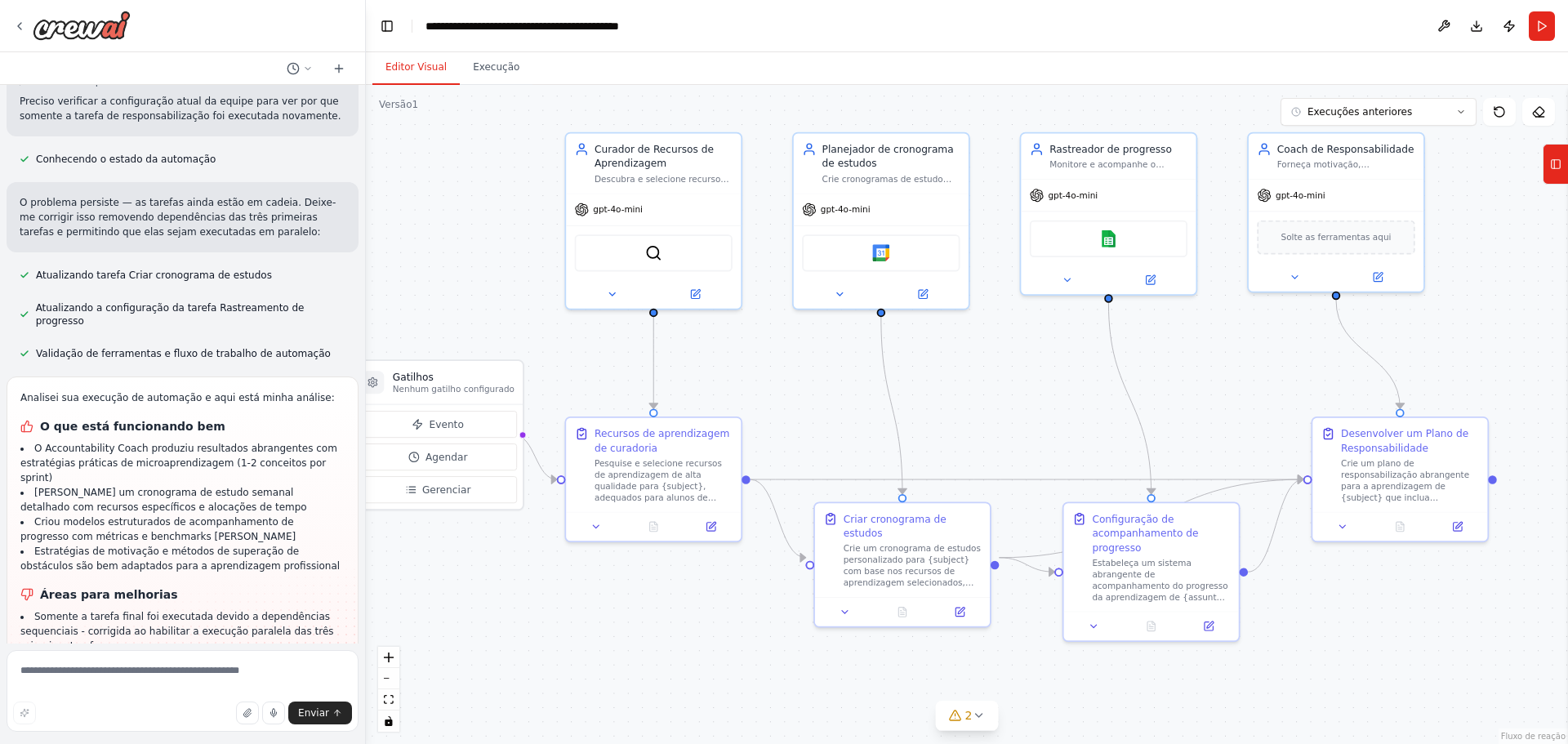
scroll to position [4569, 0]
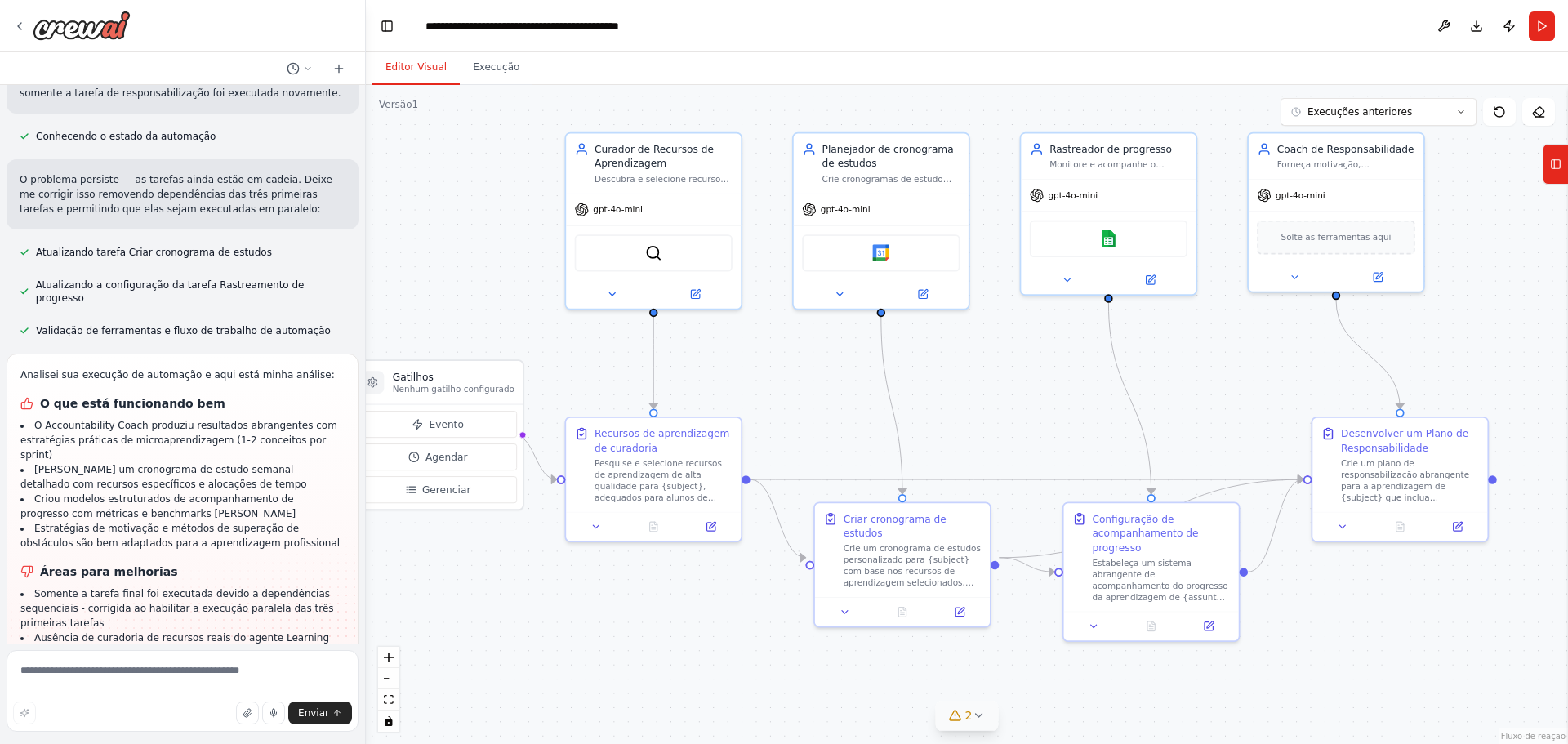
click at [972, 724] on button "2" at bounding box center [967, 715] width 63 height 30
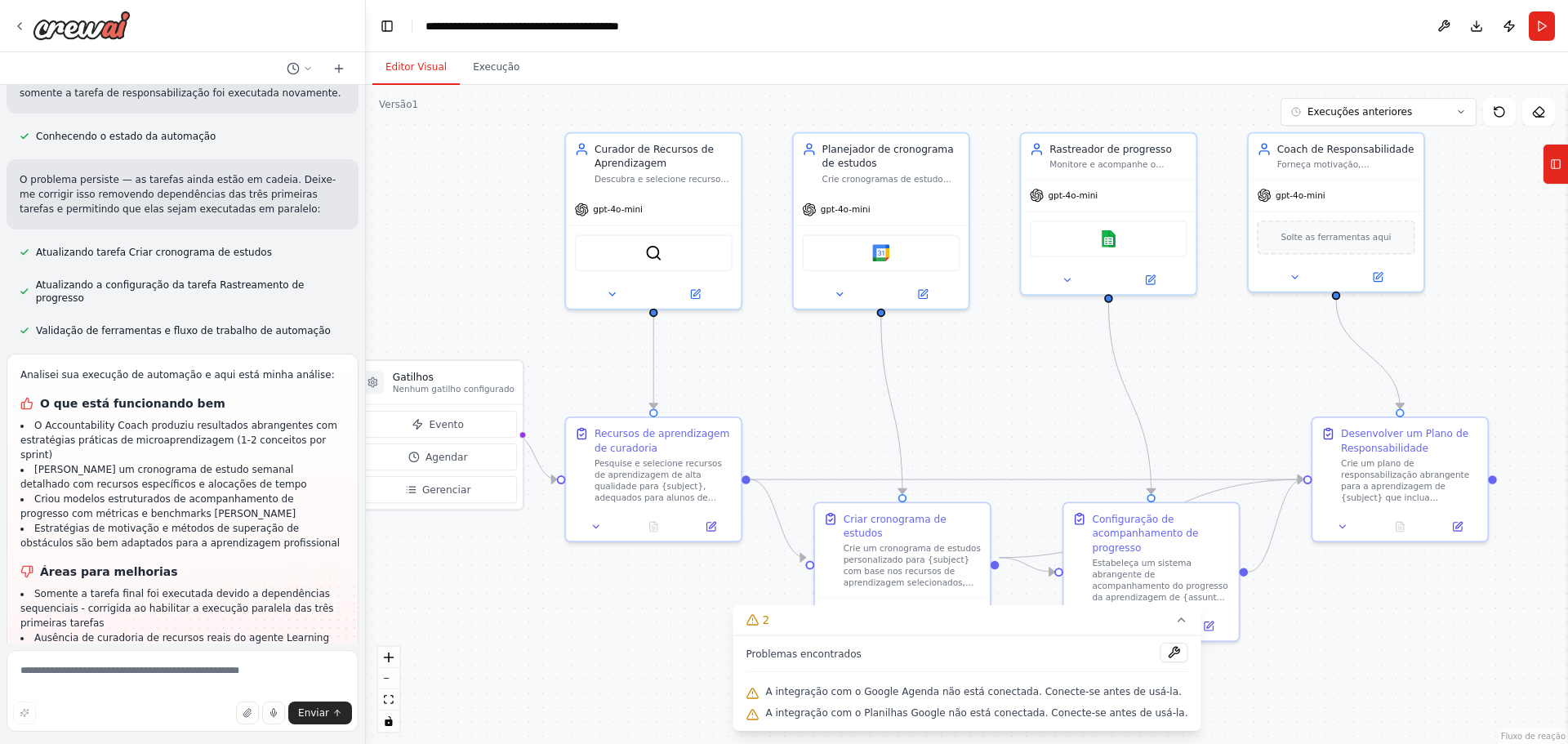
click at [858, 695] on font "A integração com o Google Agenda não está conectada. Conecte-se antes de usá-la." at bounding box center [973, 691] width 416 height 11
click at [789, 698] on div "A integração com o Google Agenda não está conectada. Conecte-se antes de usá-la." at bounding box center [967, 692] width 442 height 21
click at [760, 694] on icon at bounding box center [752, 693] width 13 height 13
click at [760, 695] on icon at bounding box center [752, 693] width 13 height 13
click at [1112, 689] on font "A integração com o Google Agenda não está conectada. Conecte-se antes de usá-la." at bounding box center [973, 691] width 416 height 11
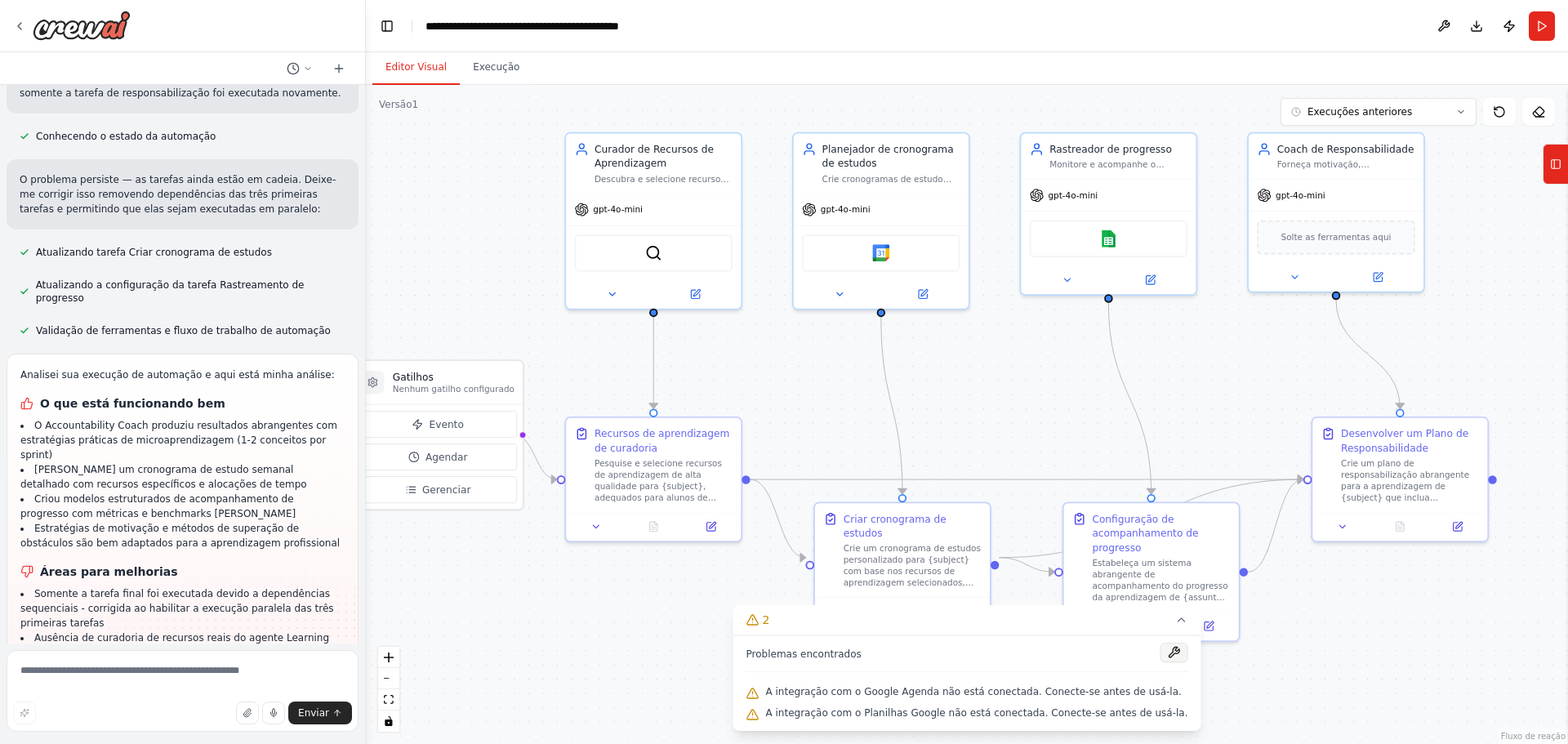
click at [1160, 661] on button at bounding box center [1174, 652] width 28 height 20
click at [1160, 651] on div at bounding box center [1174, 654] width 28 height 22
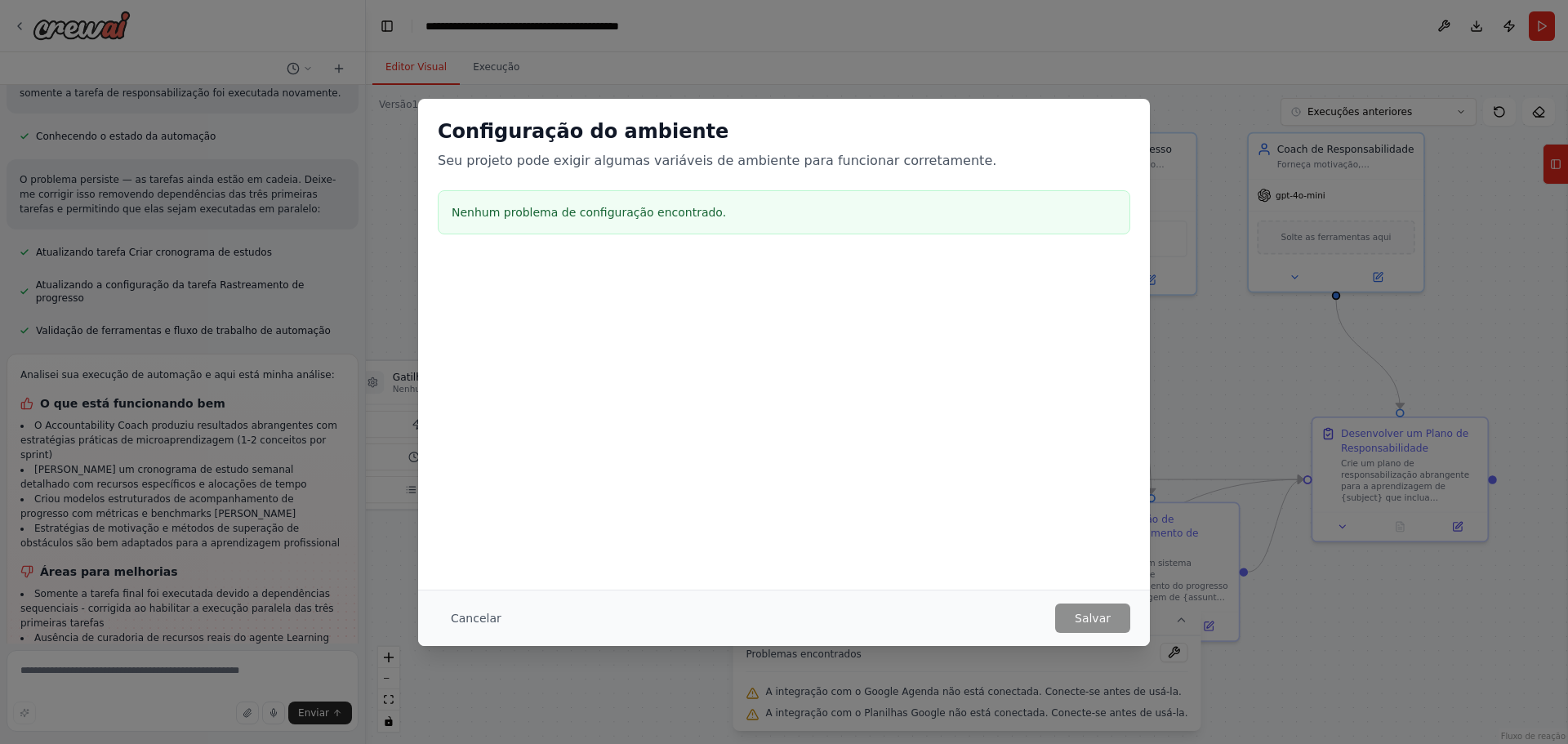
drag, startPoint x: 496, startPoint y: 606, endPoint x: 487, endPoint y: 612, distance: 10.8
click at [496, 605] on button "Cancelar" at bounding box center [476, 618] width 77 height 29
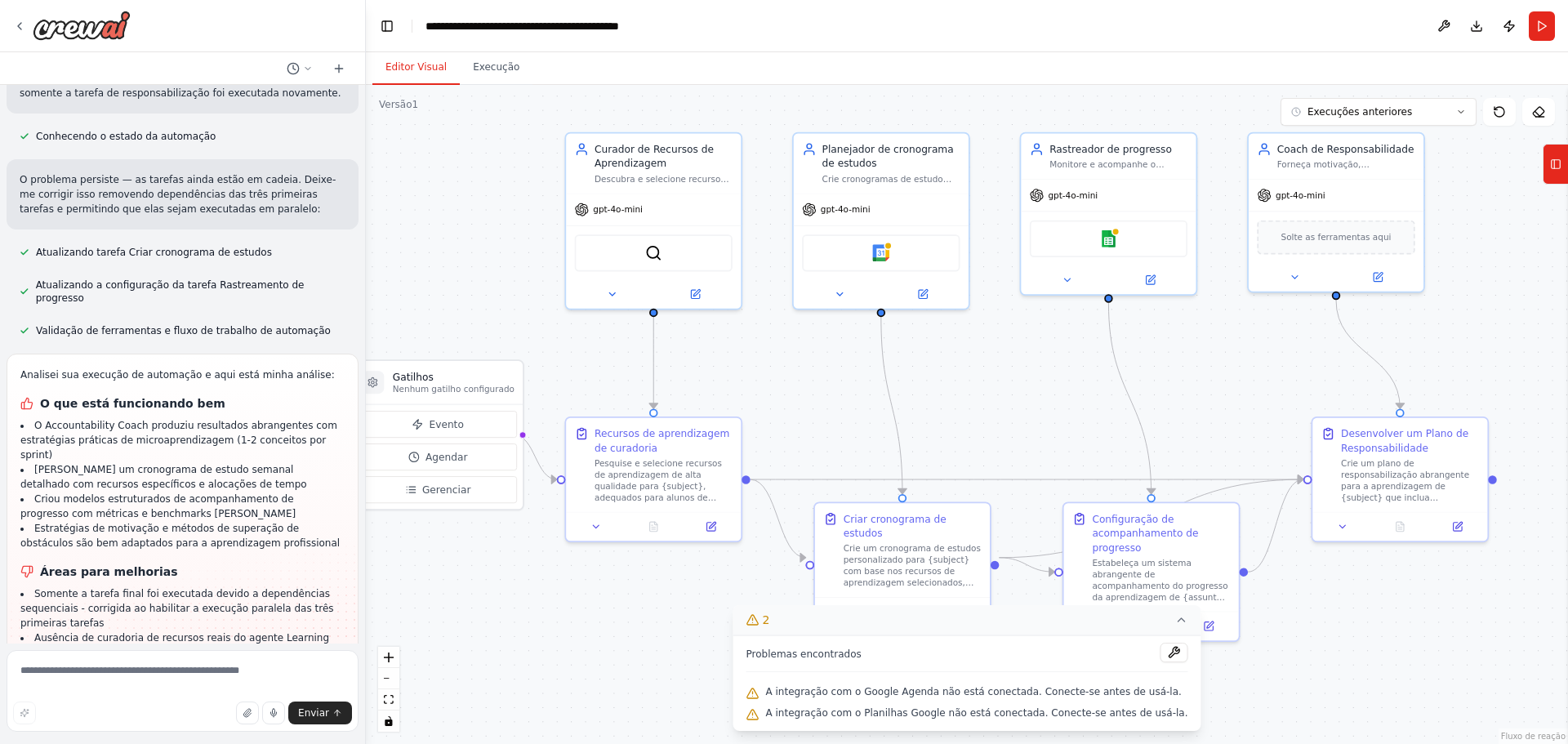
click at [1175, 623] on icon at bounding box center [1180, 619] width 13 height 13
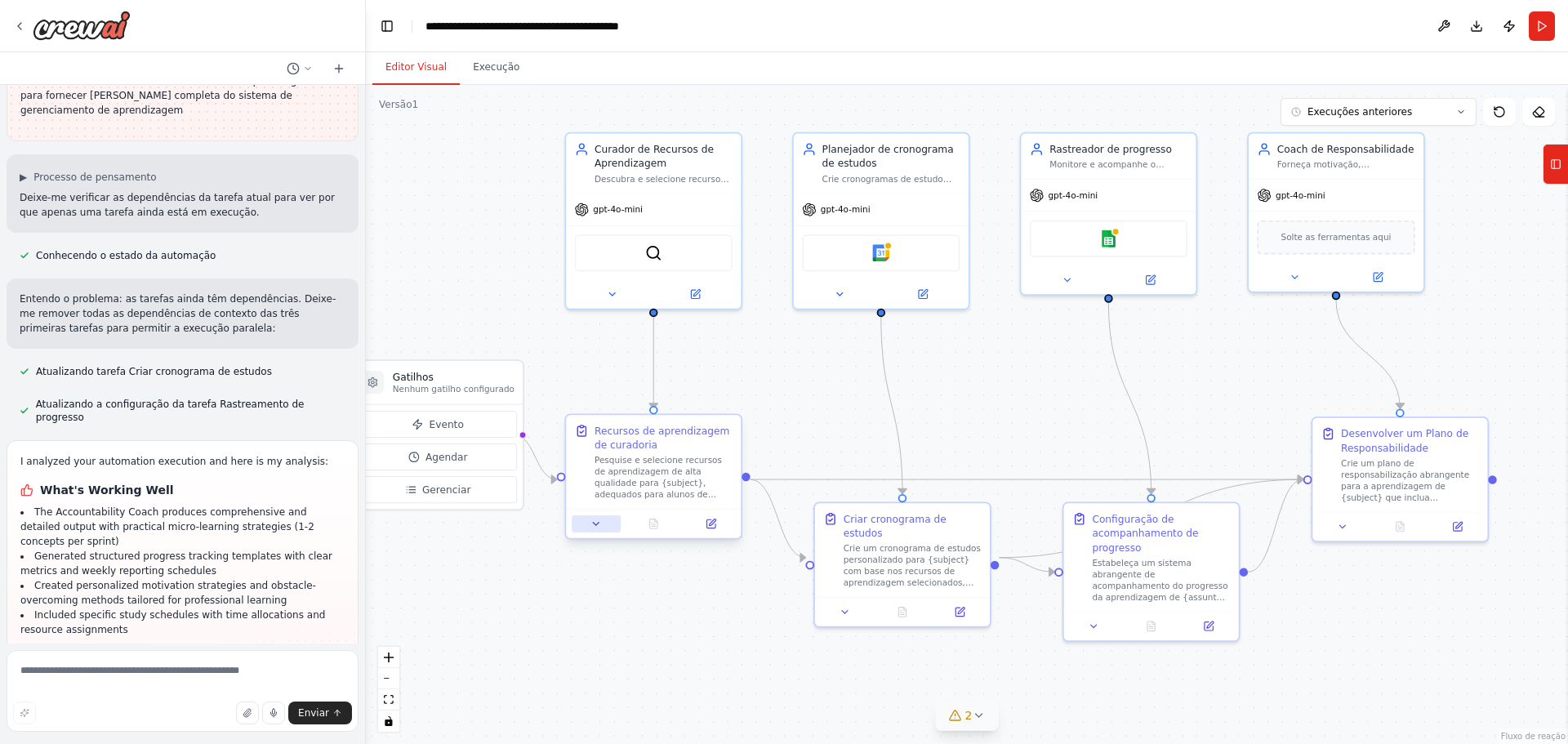
scroll to position [5214, 0]
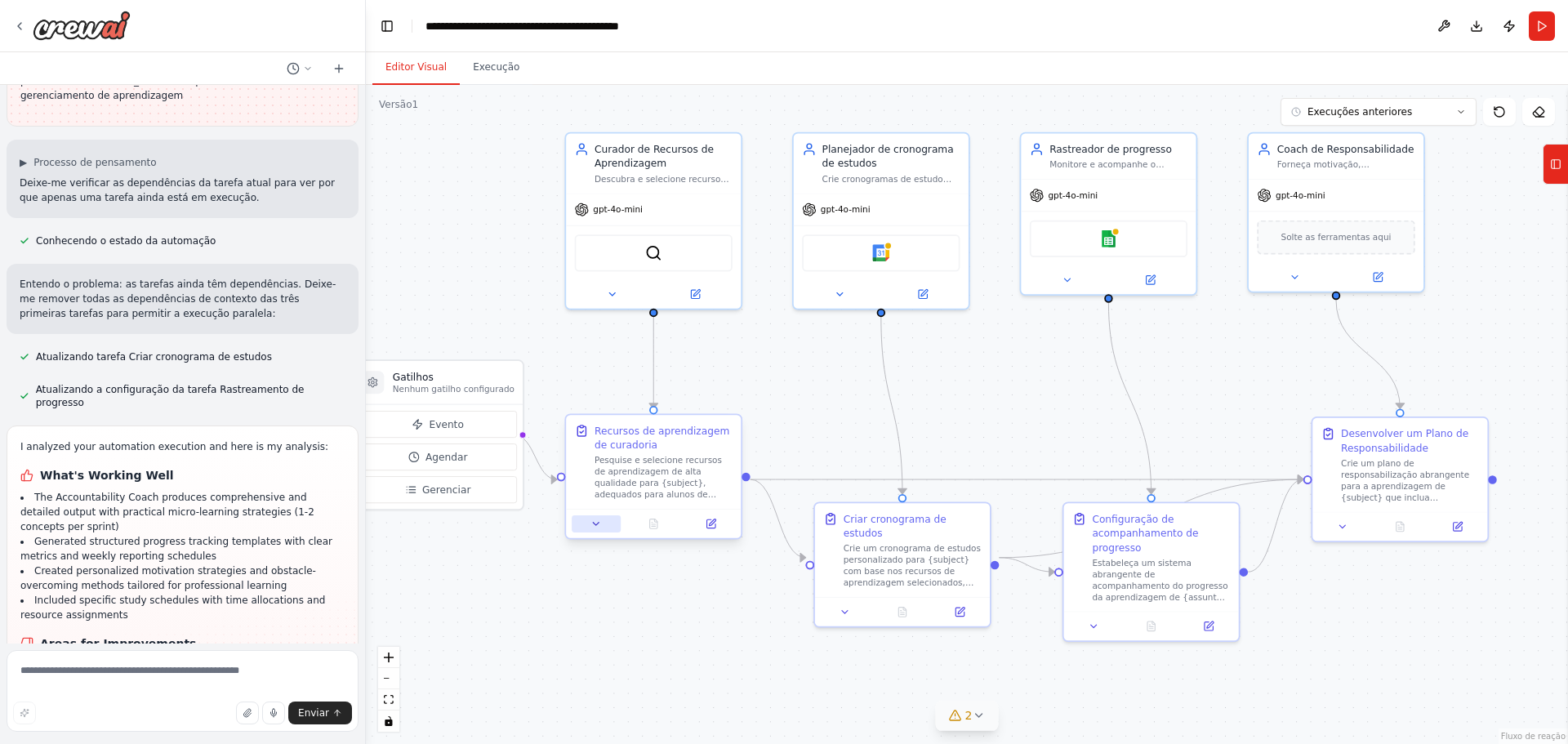
click at [596, 525] on icon at bounding box center [597, 523] width 6 height 3
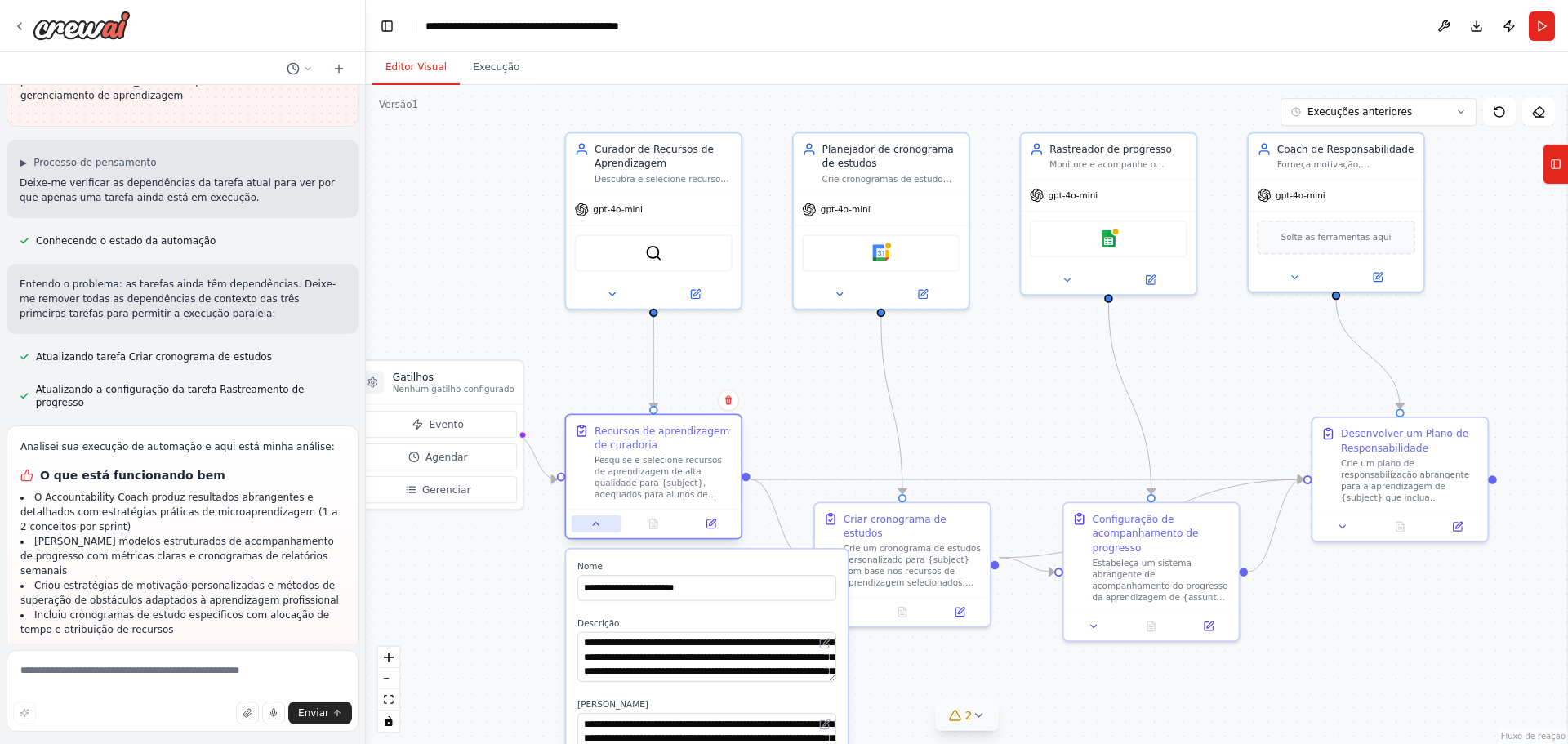
click at [596, 525] on icon at bounding box center [597, 523] width 6 height 3
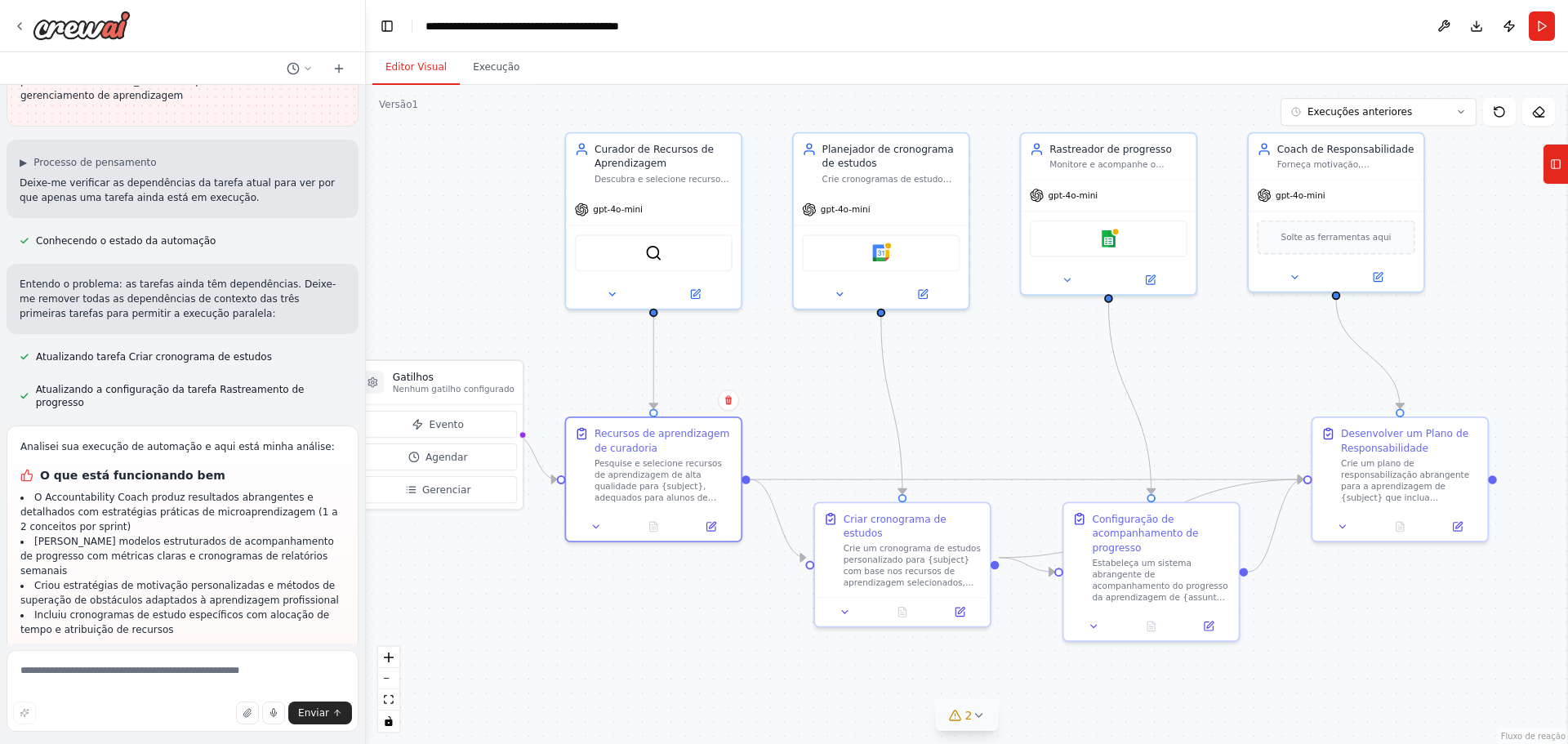
scroll to position [5273, 0]
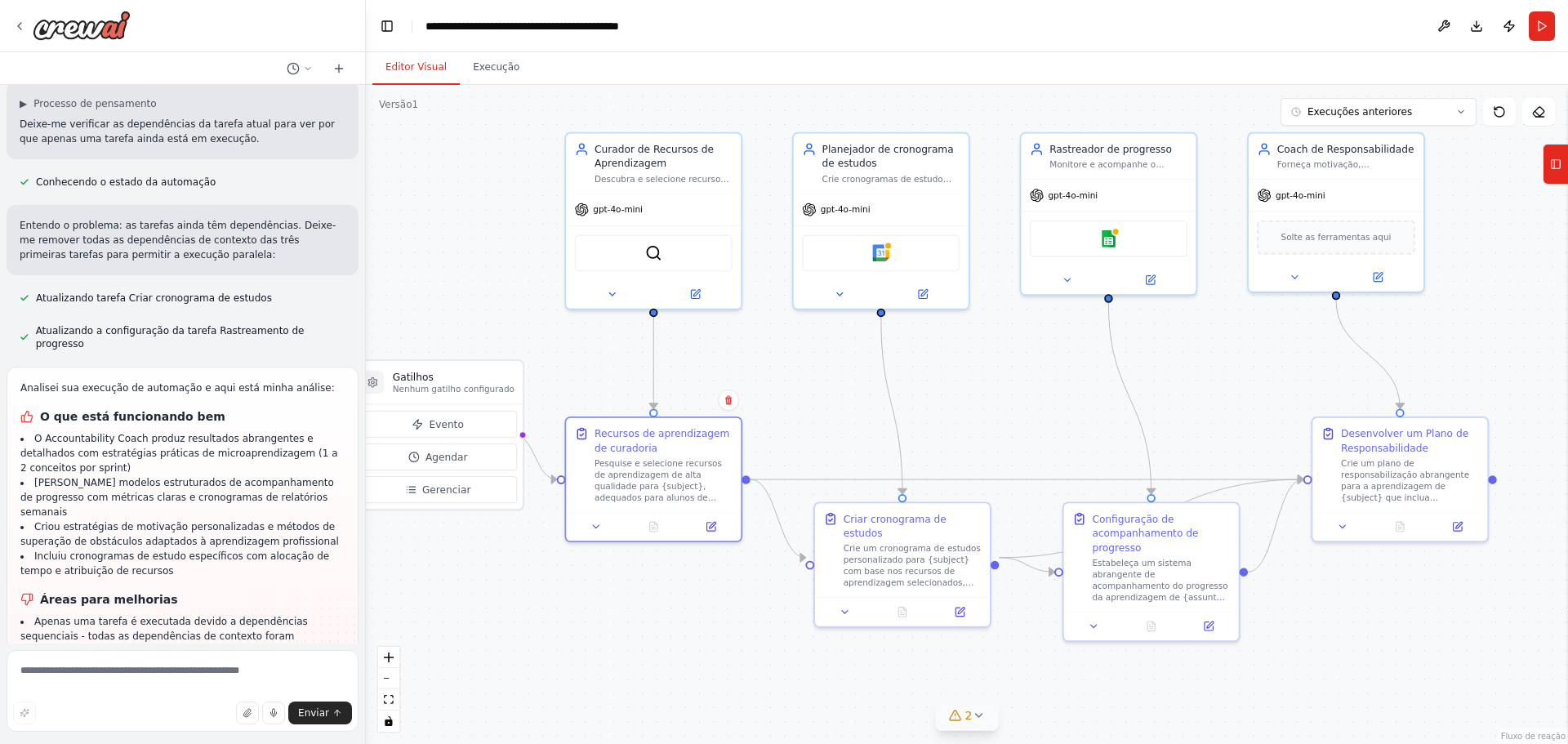
click at [1542, 21] on button "Correr" at bounding box center [1542, 26] width 26 height 29
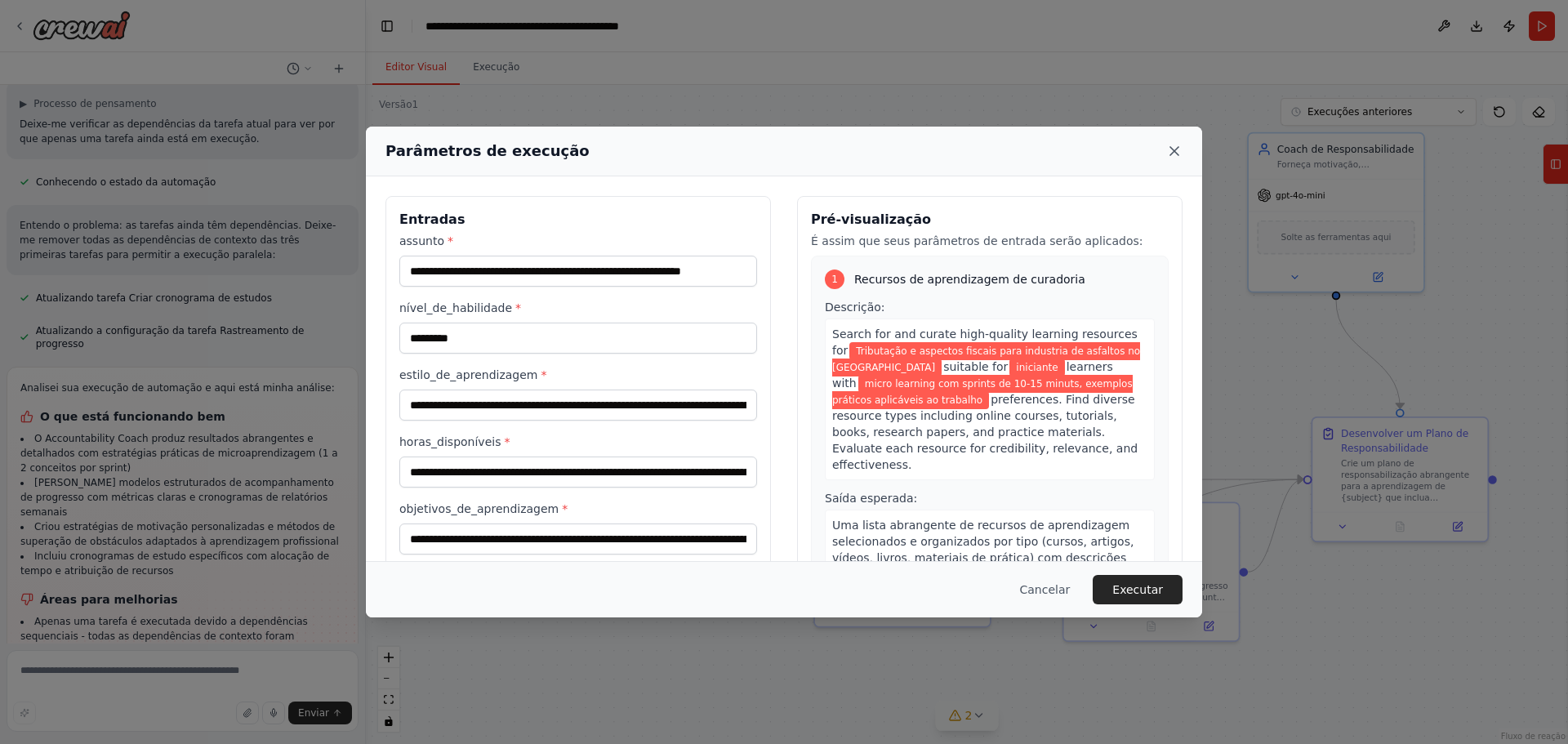
click at [1179, 154] on icon at bounding box center [1174, 150] width 16 height 16
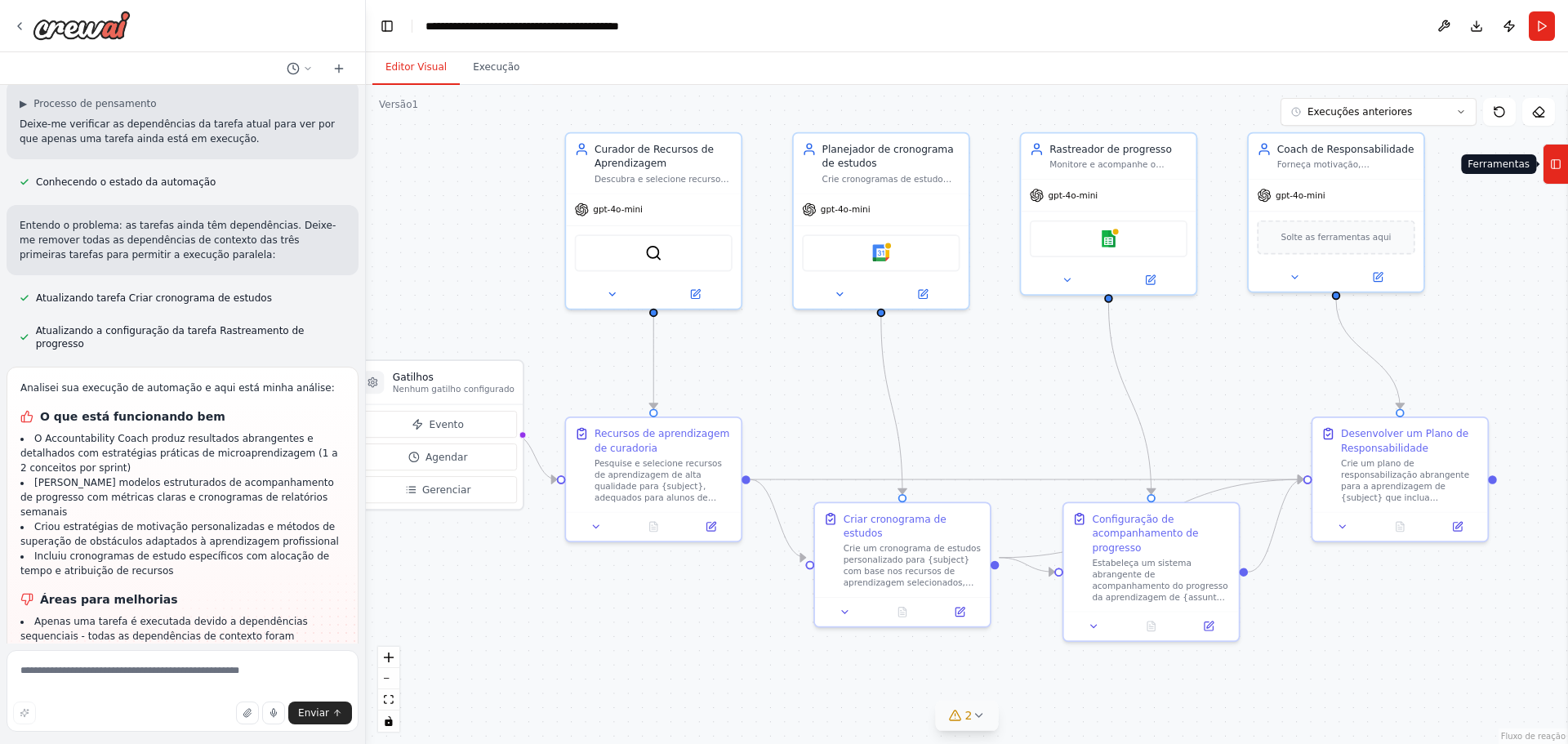
click at [1559, 160] on rect at bounding box center [1556, 165] width 9 height 9
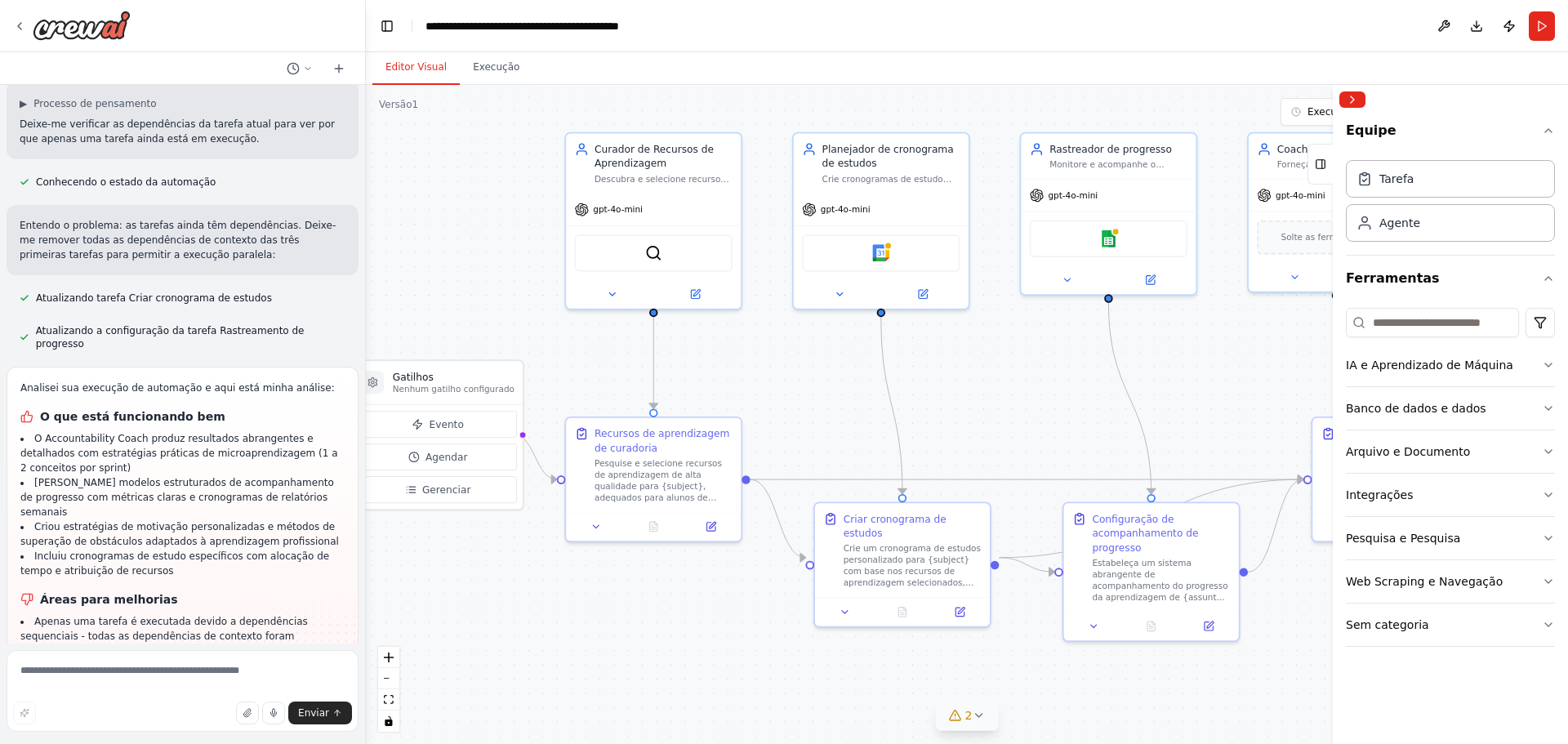
click at [1265, 381] on div ".deletable-edge-delete-btn { width: 20px; height: 20px; border: 0px solid #ffff…" at bounding box center [967, 415] width 1202 height 659
click at [1538, 25] on button "Correr" at bounding box center [1542, 26] width 26 height 29
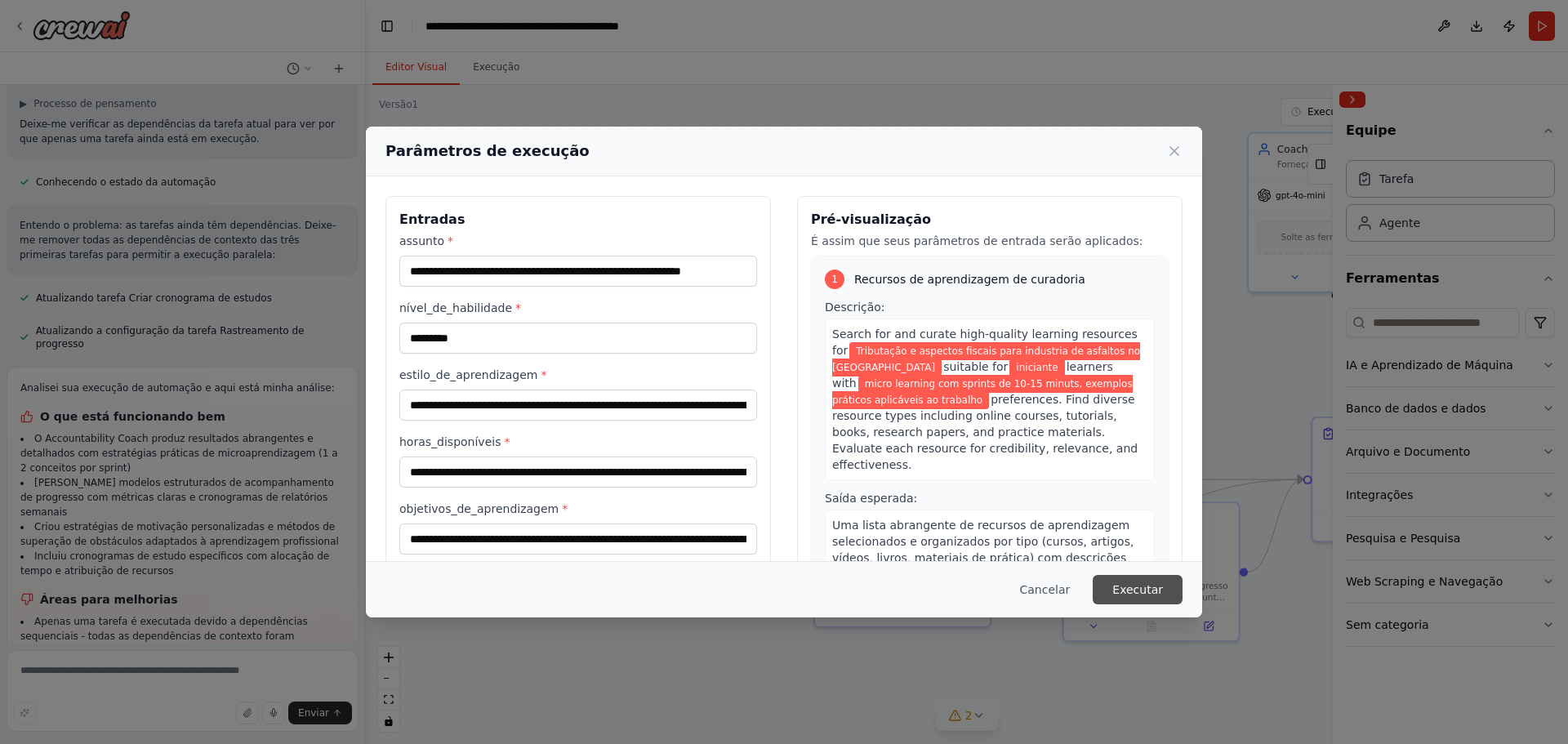
click at [1135, 591] on font "Executar" at bounding box center [1137, 589] width 50 height 13
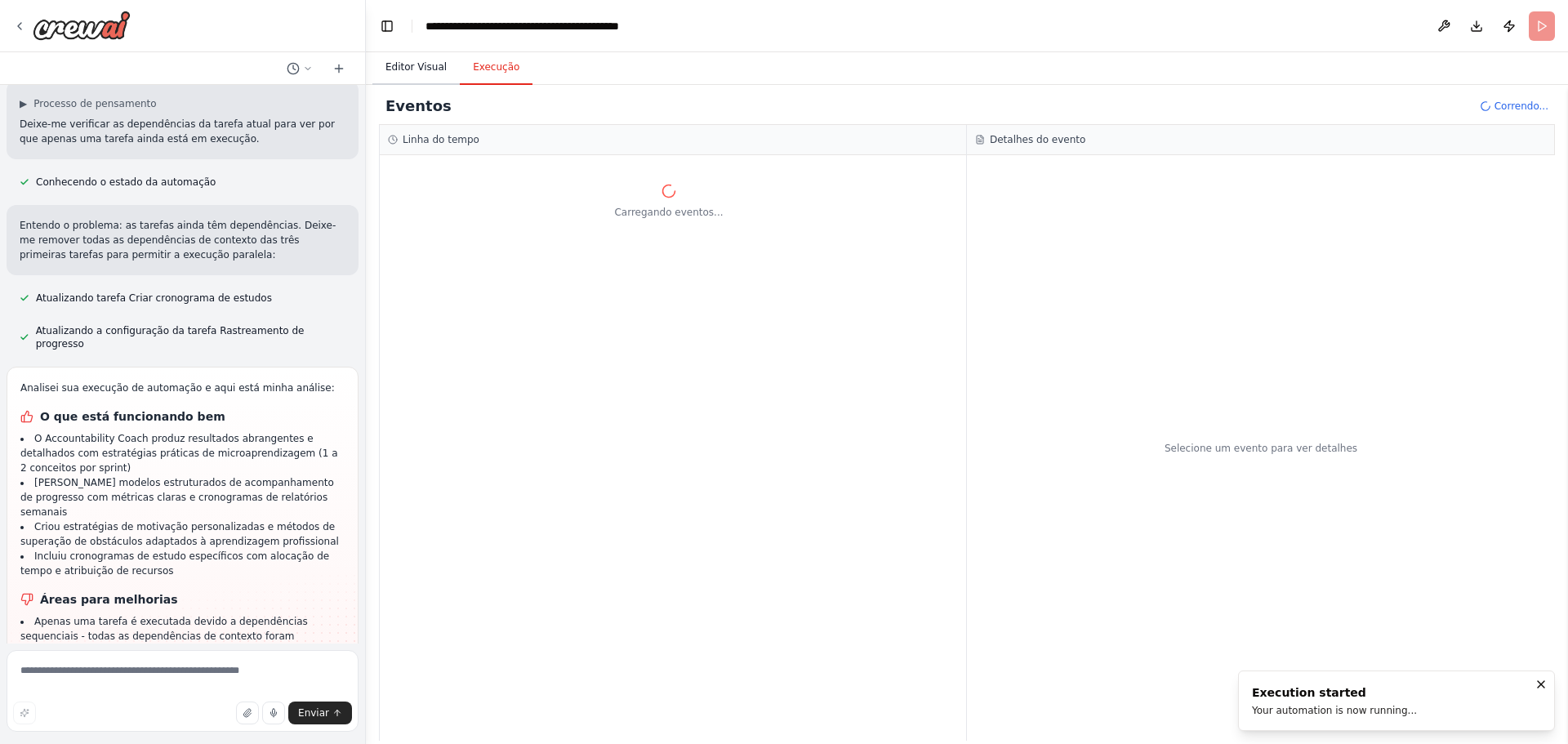
click at [424, 67] on font "Editor Visual" at bounding box center [417, 67] width 61 height 11
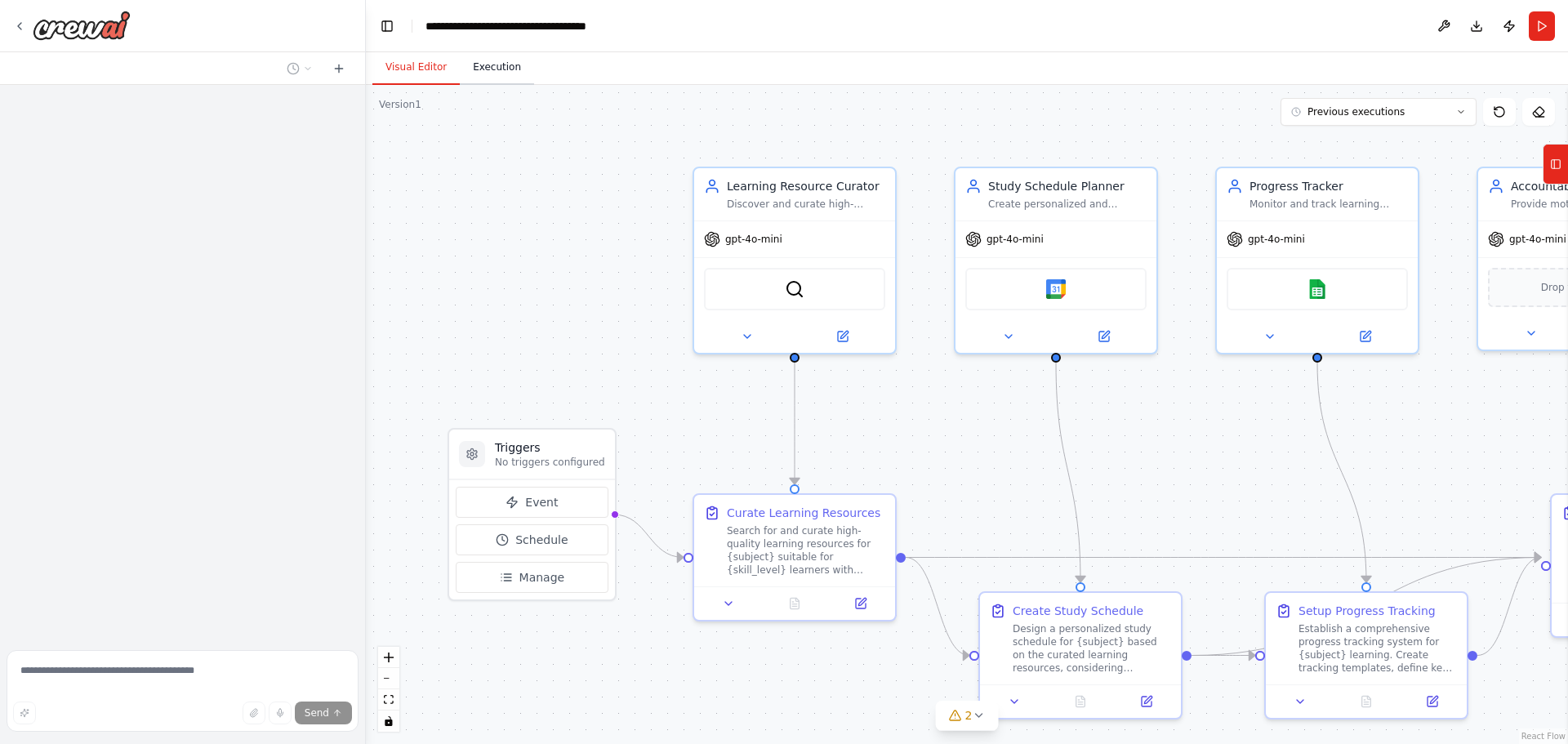
click at [501, 69] on button "Execution" at bounding box center [497, 67] width 74 height 34
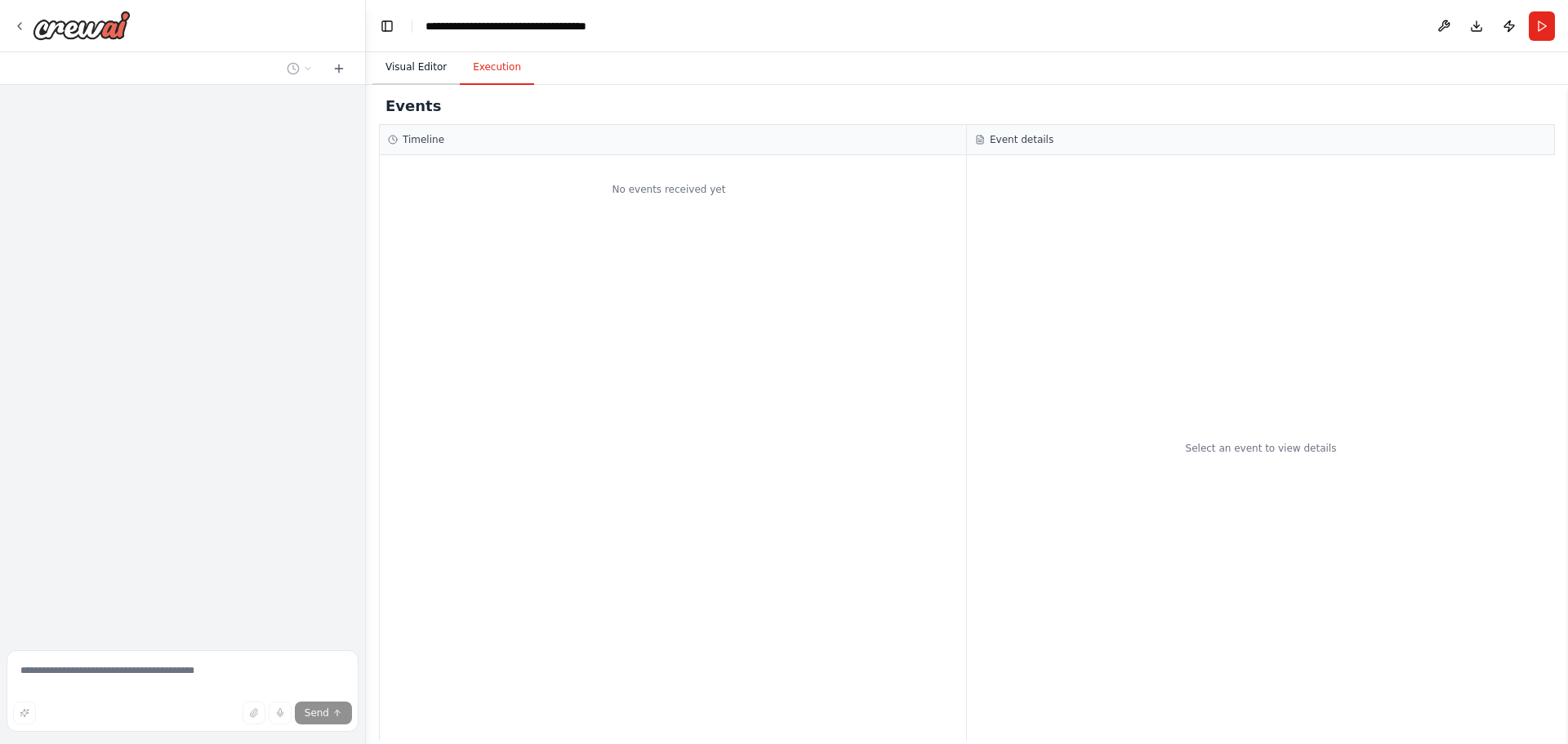
click at [407, 66] on button "Visual Editor" at bounding box center [416, 67] width 87 height 34
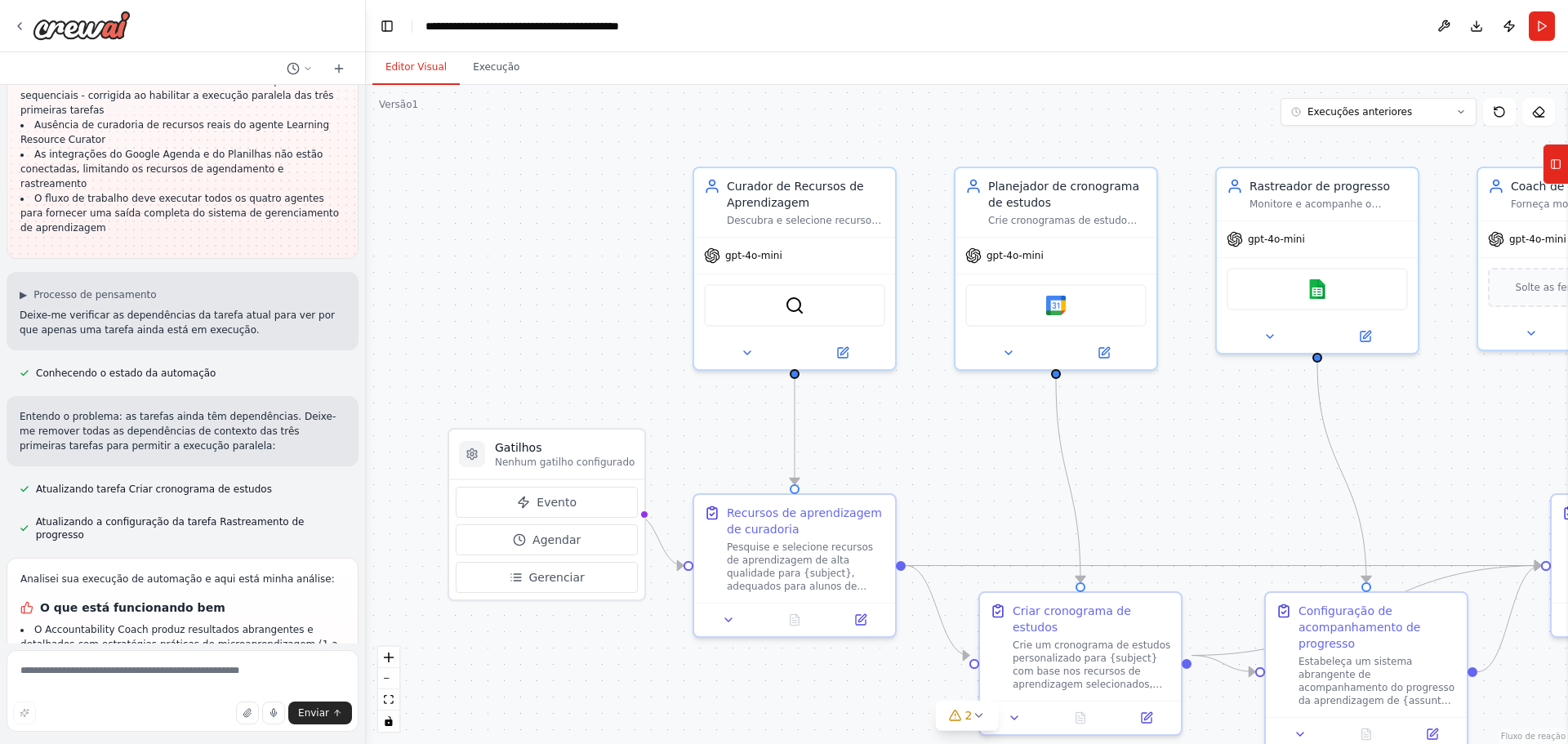
scroll to position [5141, 0]
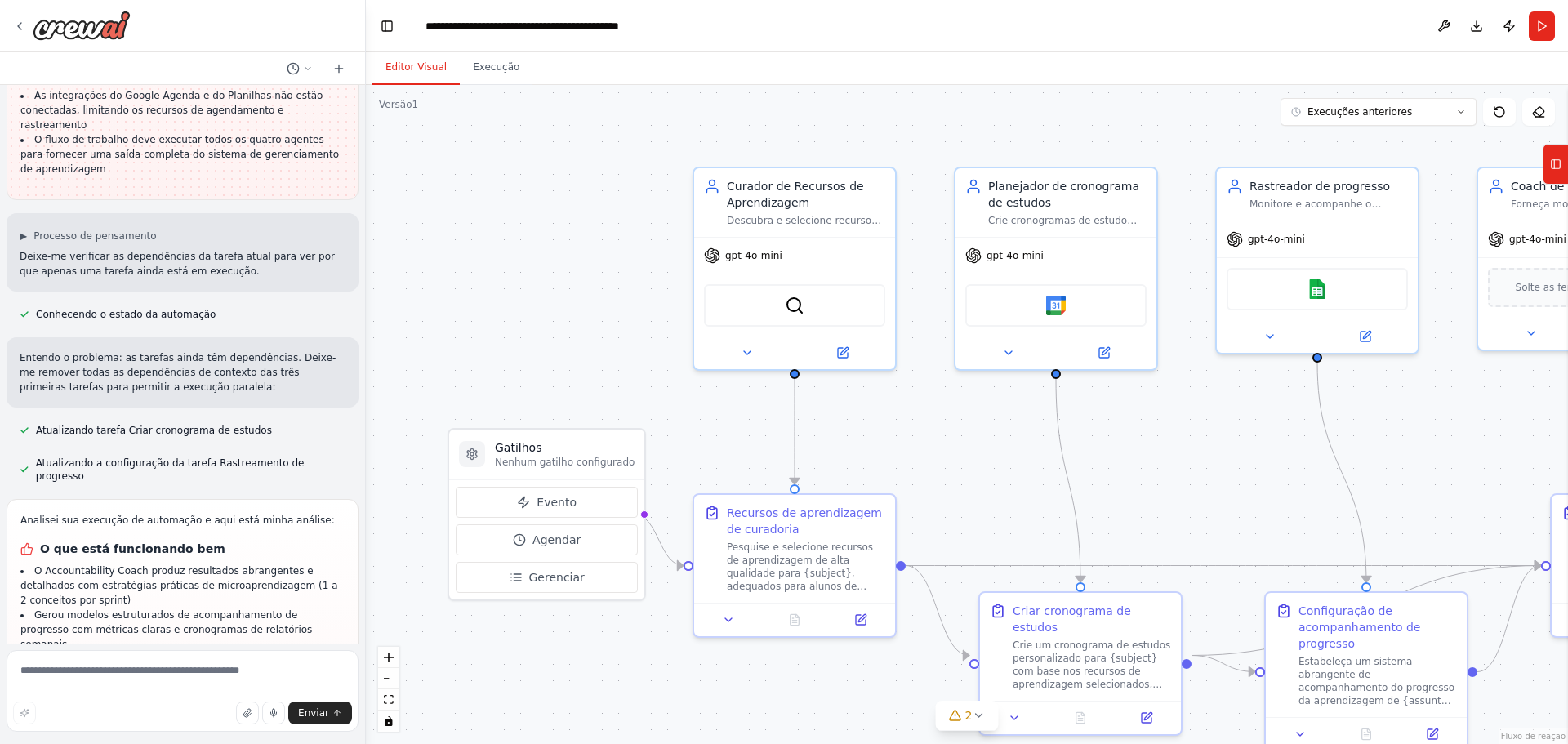
drag, startPoint x: 1133, startPoint y: 41, endPoint x: 528, endPoint y: 297, distance: 656.9
click at [528, 297] on div ".deletable-edge-delete-btn { width: 20px; height: 20px; border: 0px solid #ffff…" at bounding box center [967, 415] width 1202 height 659
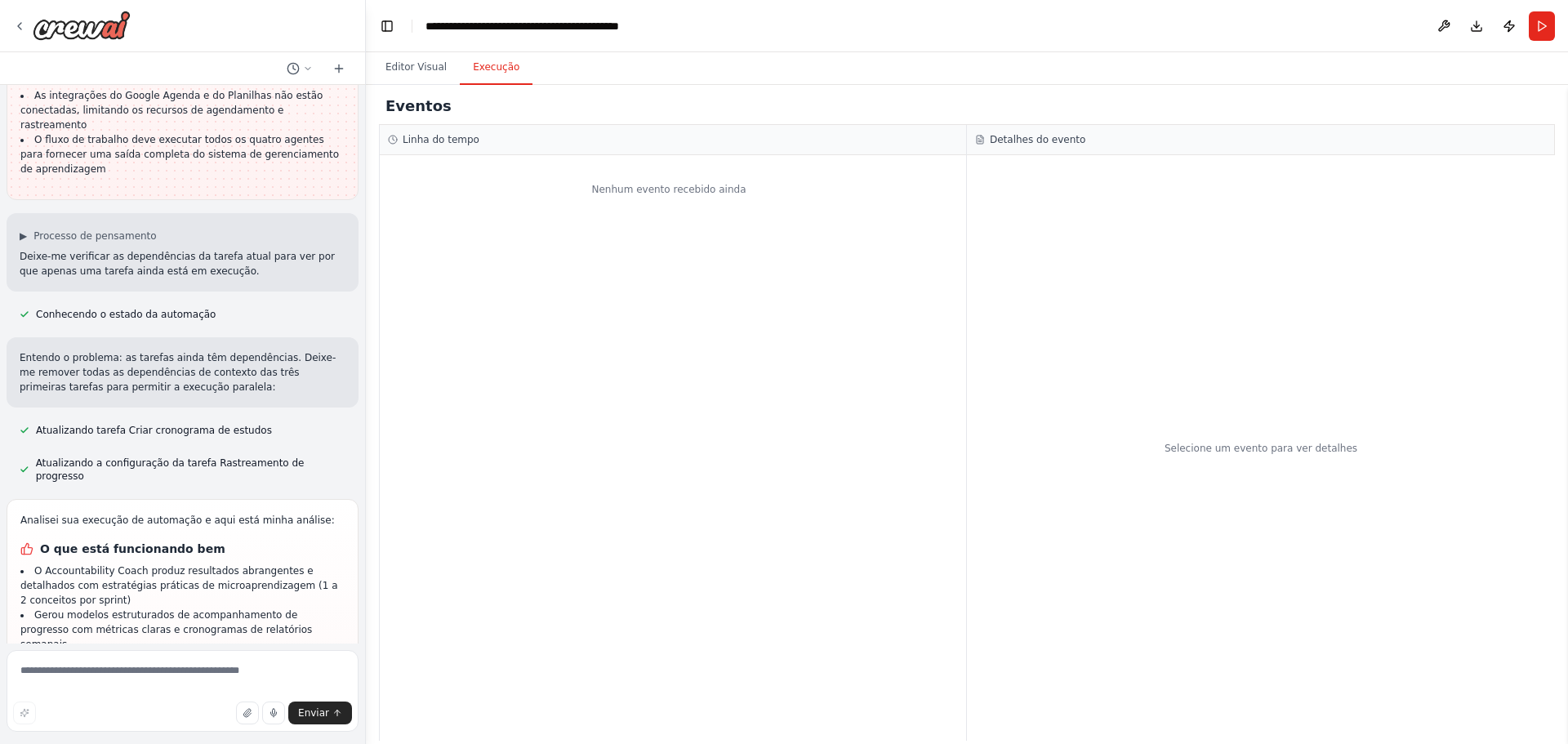
click at [473, 67] on font "Execução" at bounding box center [496, 67] width 47 height 11
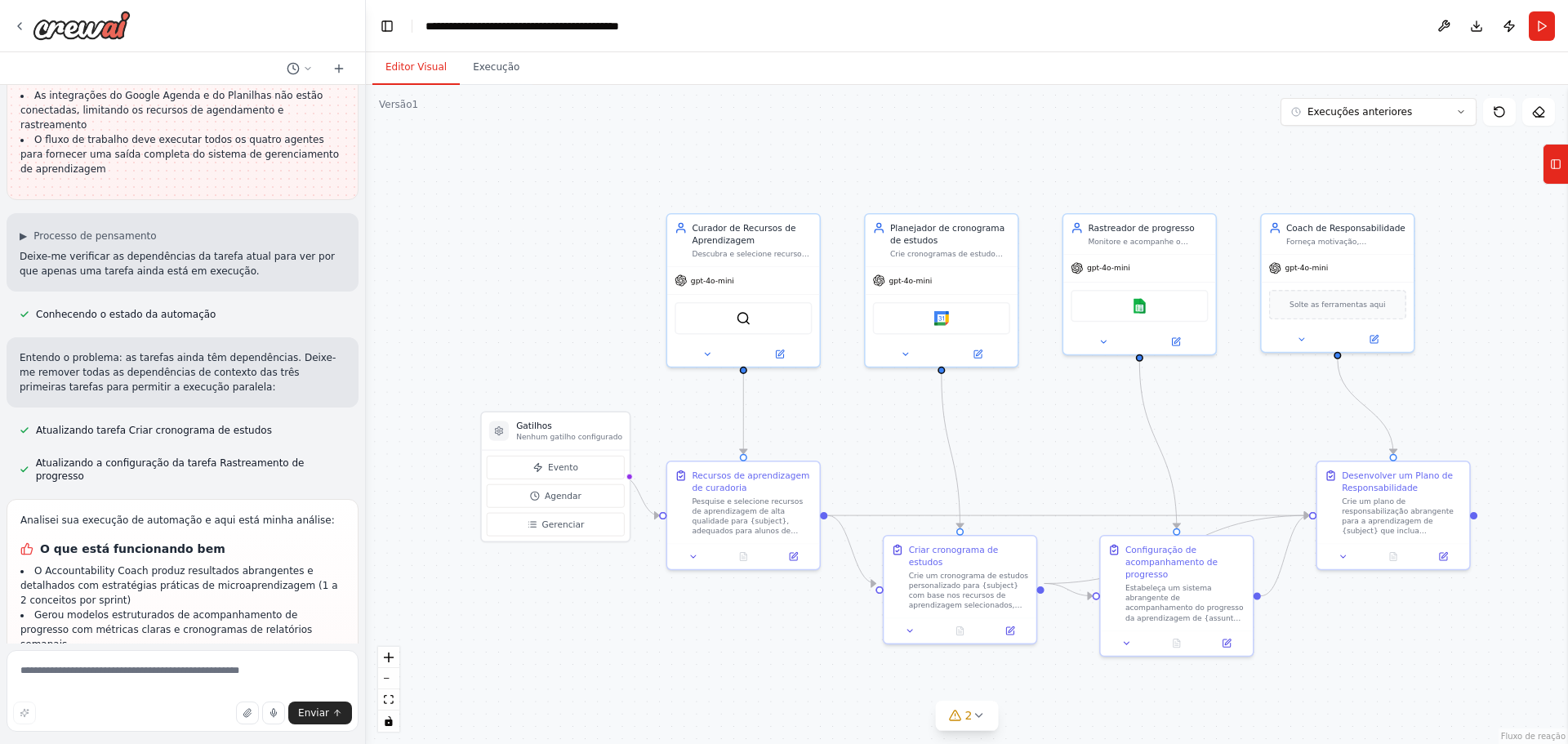
click at [425, 69] on font "Editor Visual" at bounding box center [417, 67] width 61 height 11
click at [537, 469] on icon at bounding box center [538, 467] width 8 height 9
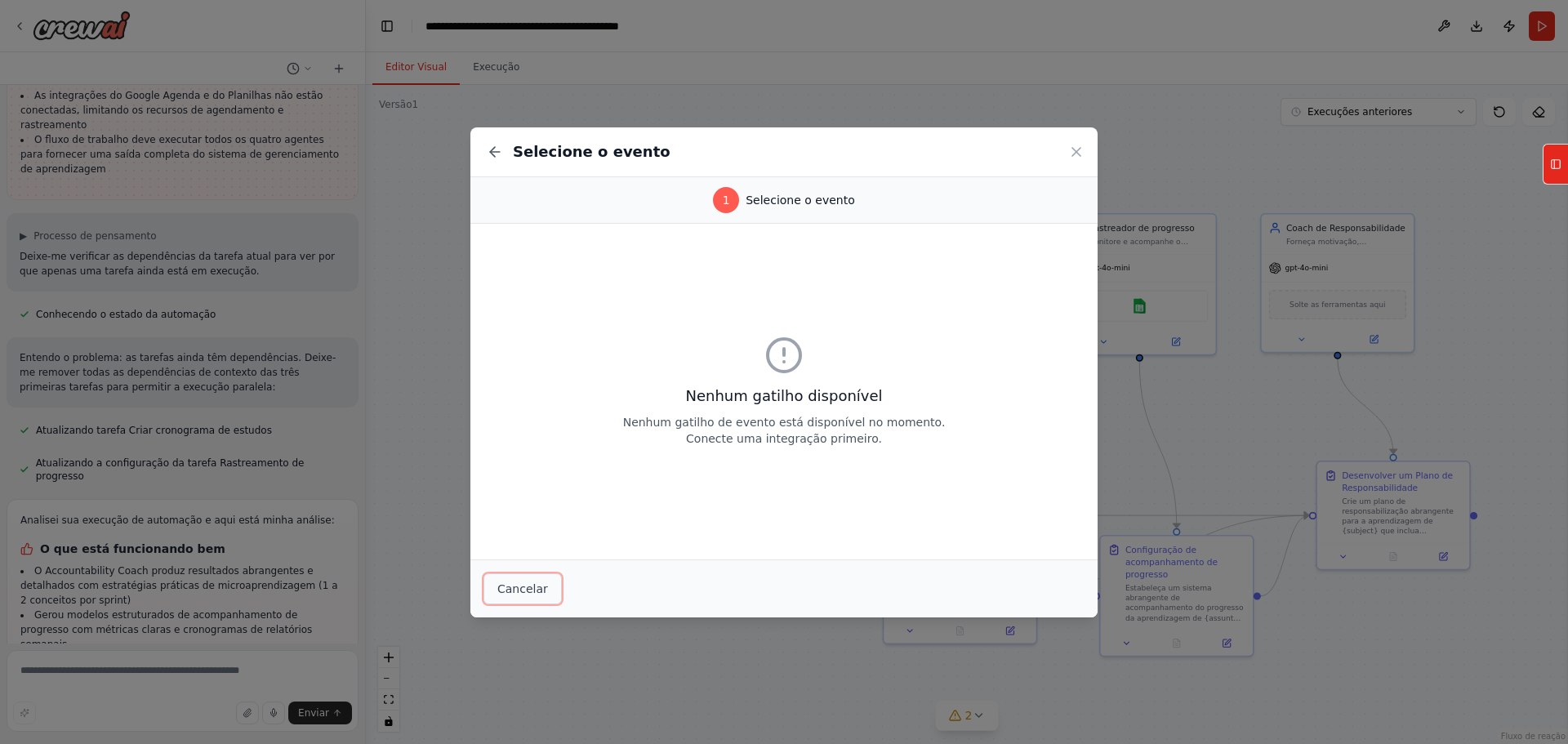
click at [506, 582] on font "Cancelar" at bounding box center [522, 588] width 50 height 13
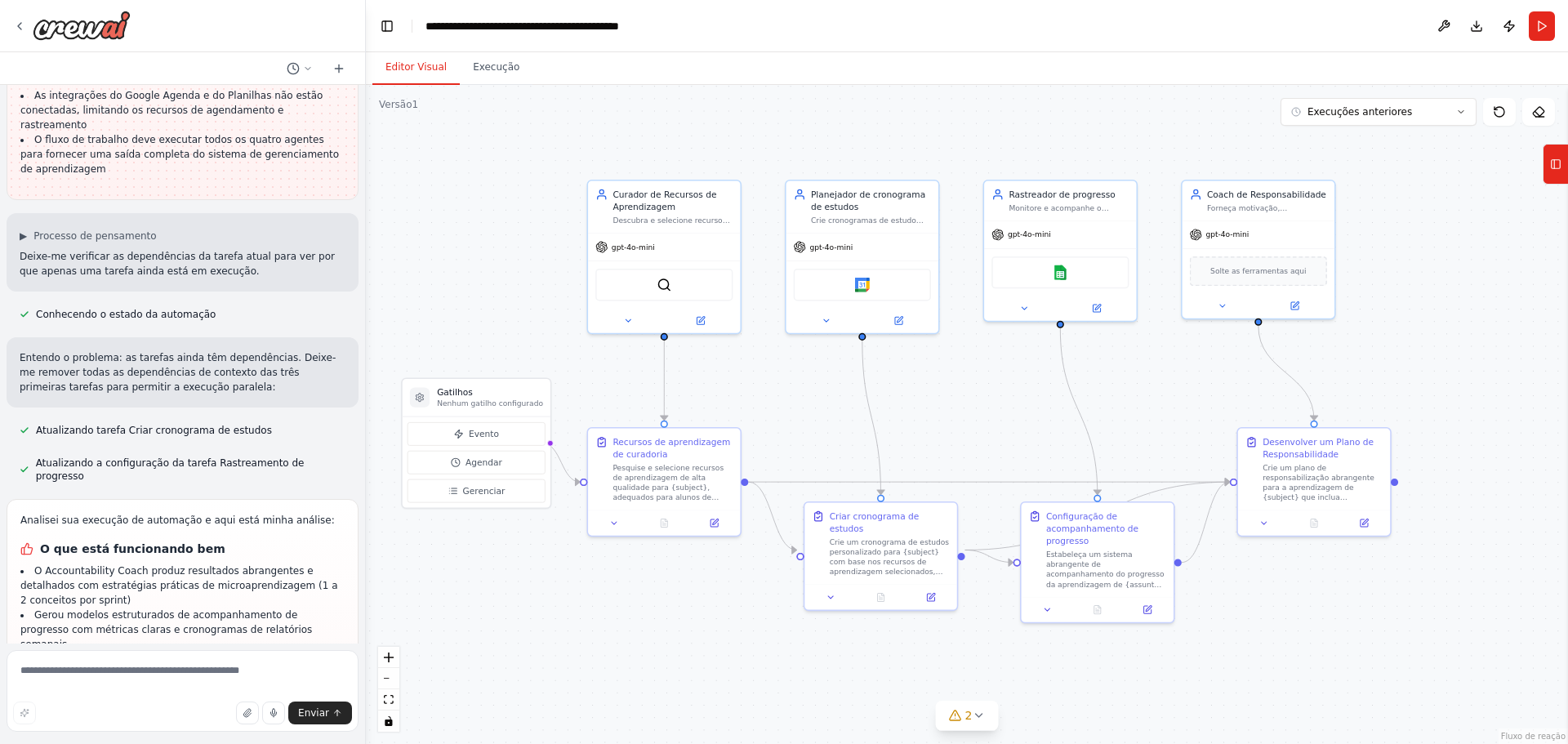
drag, startPoint x: 617, startPoint y: 654, endPoint x: 545, endPoint y: 622, distance: 78.8
click at [545, 622] on div ".deletable-edge-delete-btn { width: 20px; height: 20px; border: 0px solid #ffff…" at bounding box center [967, 415] width 1202 height 659
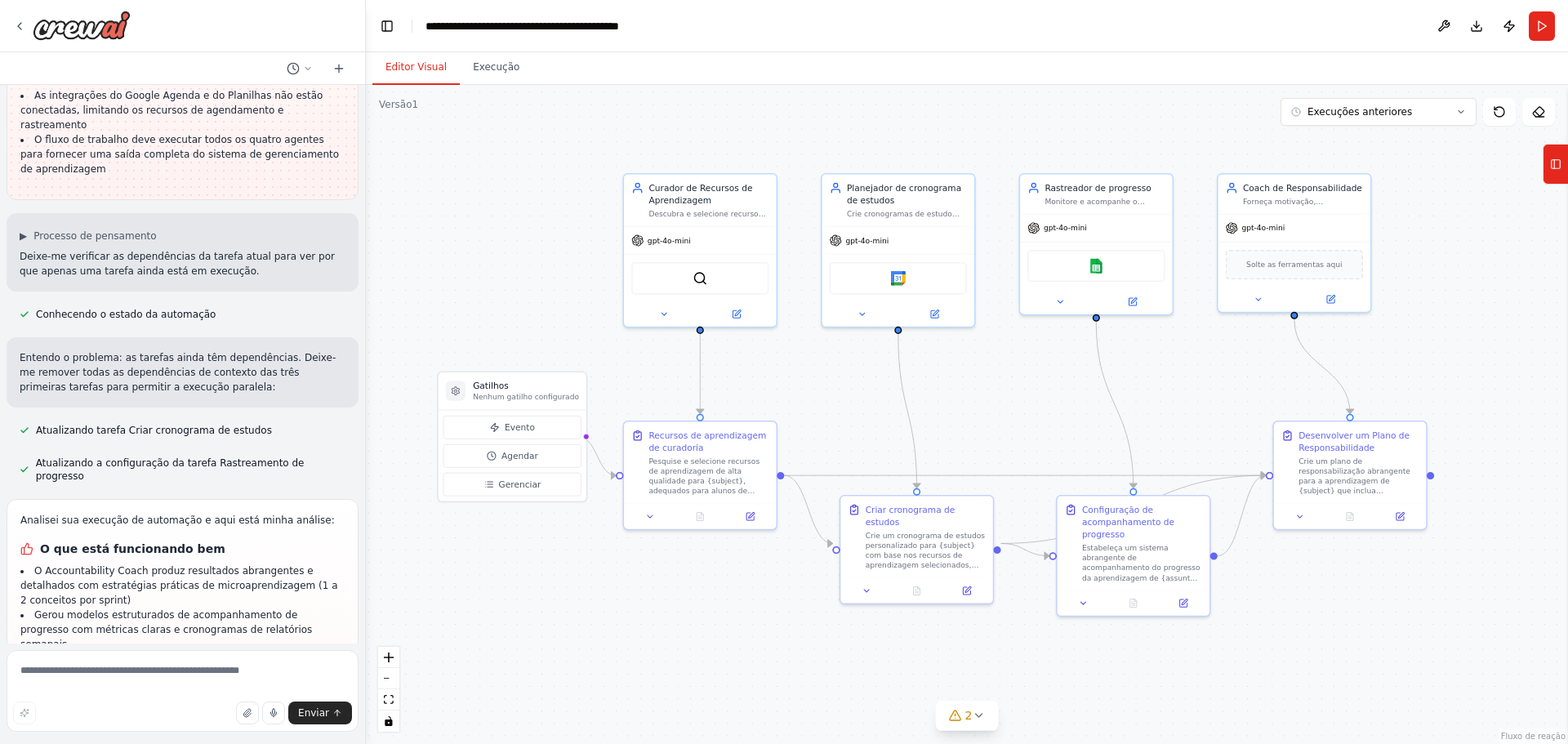
drag, startPoint x: 1266, startPoint y: 645, endPoint x: 1280, endPoint y: 655, distance: 17.2
click at [1280, 655] on div ".deletable-edge-delete-btn { width: 20px; height: 20px; border: 0px solid #ffff…" at bounding box center [967, 415] width 1202 height 659
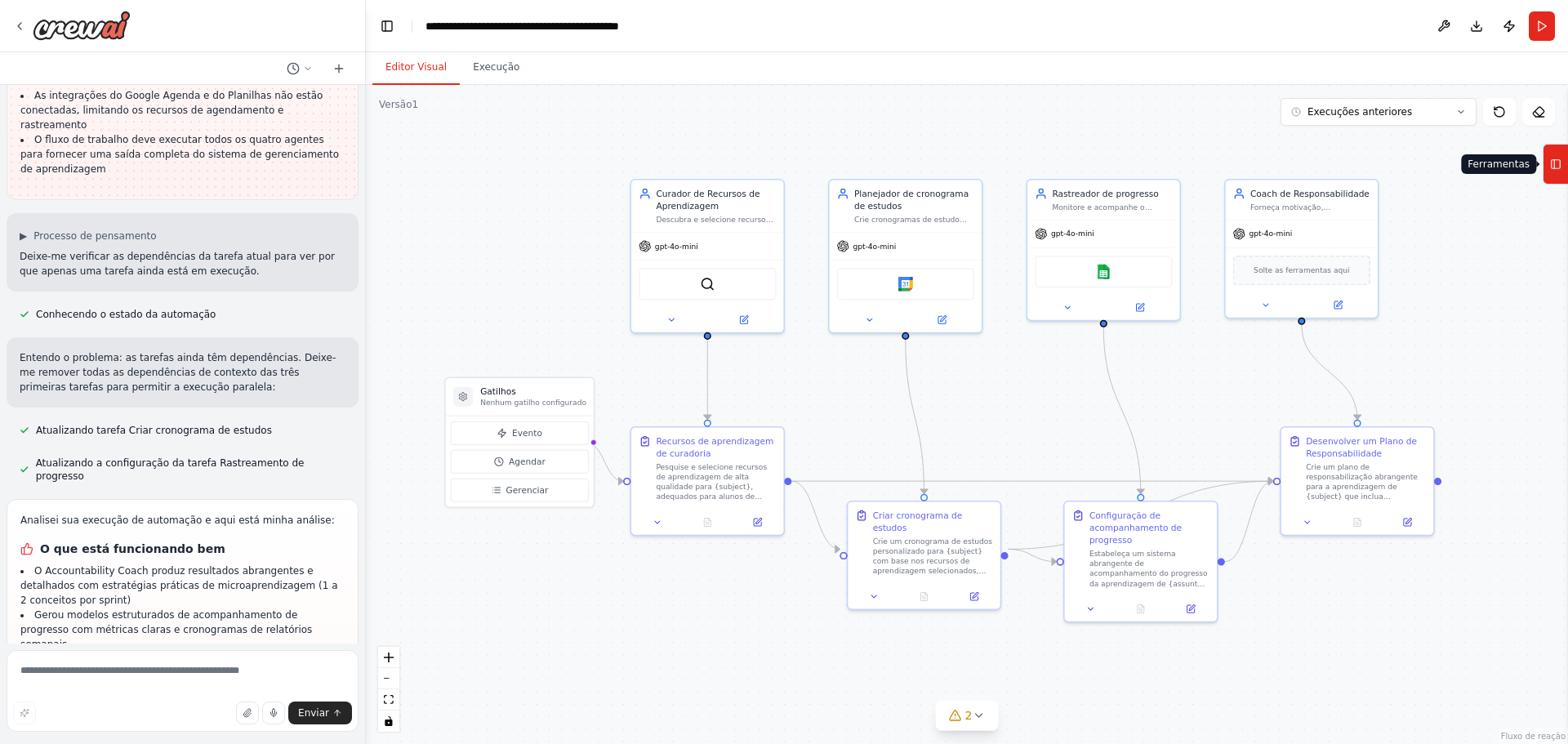
click at [1557, 174] on icon at bounding box center [1555, 164] width 11 height 26
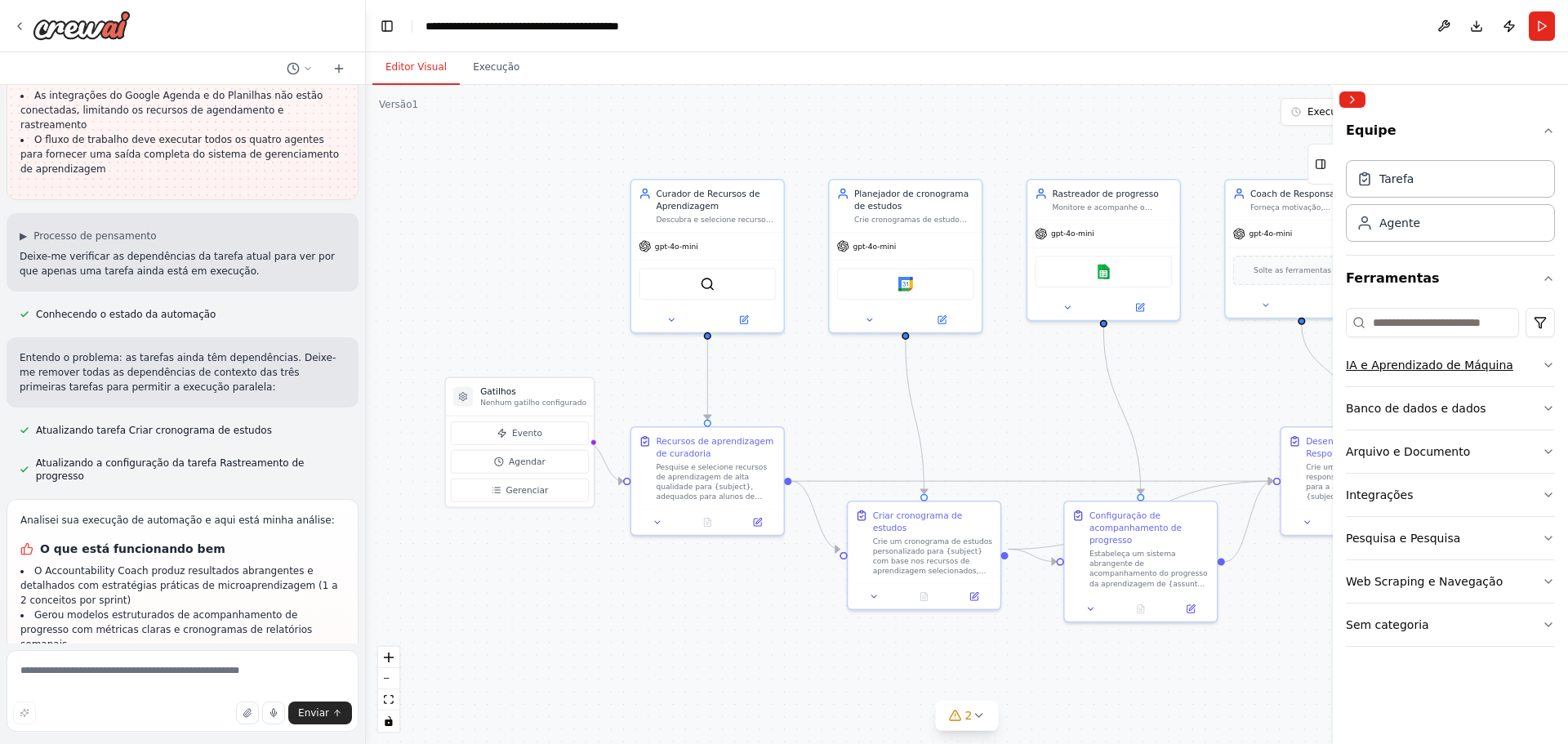
click at [1516, 360] on button "IA e Aprendizado de Máquina" at bounding box center [1450, 365] width 209 height 43
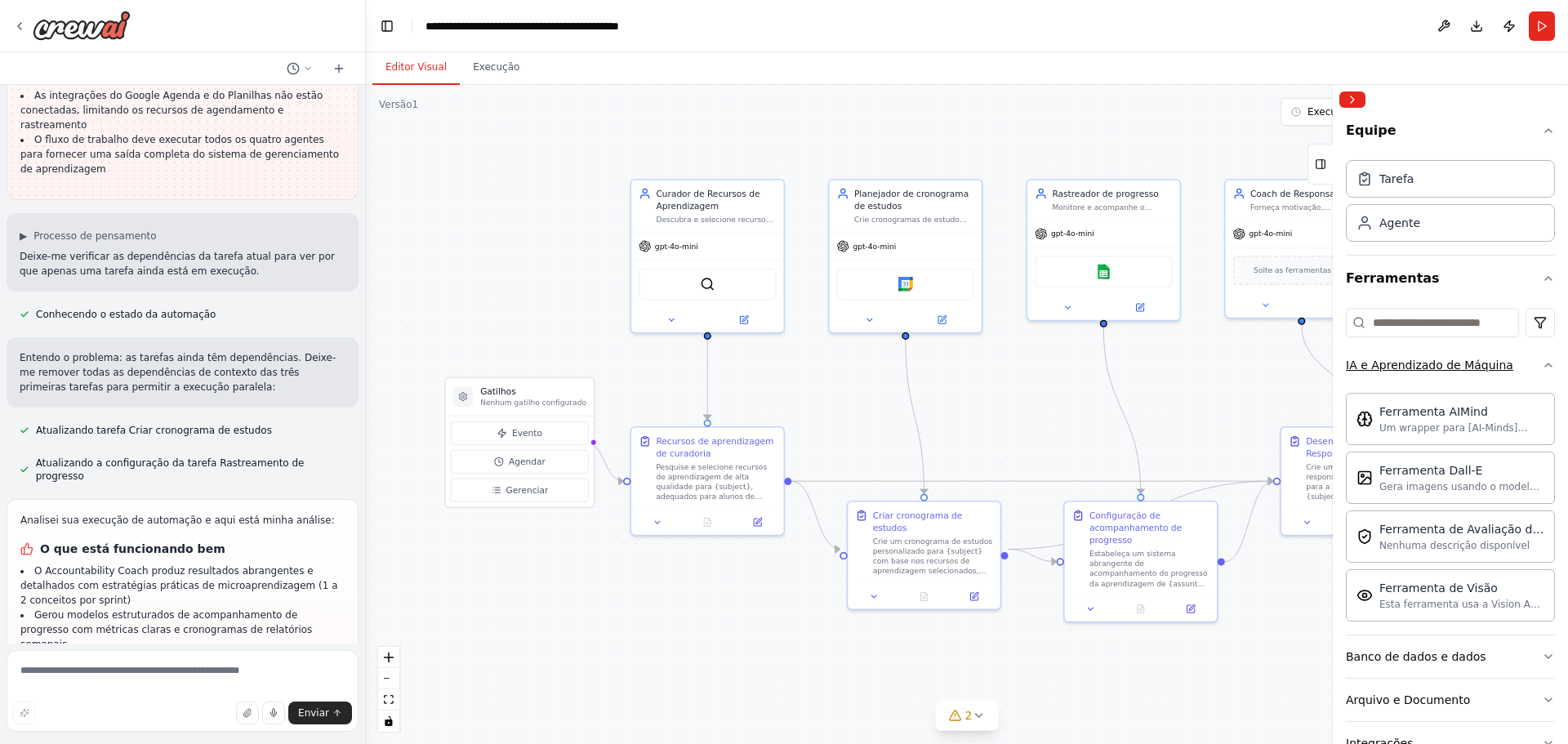
click at [1542, 364] on icon "button" at bounding box center [1548, 364] width 13 height 13
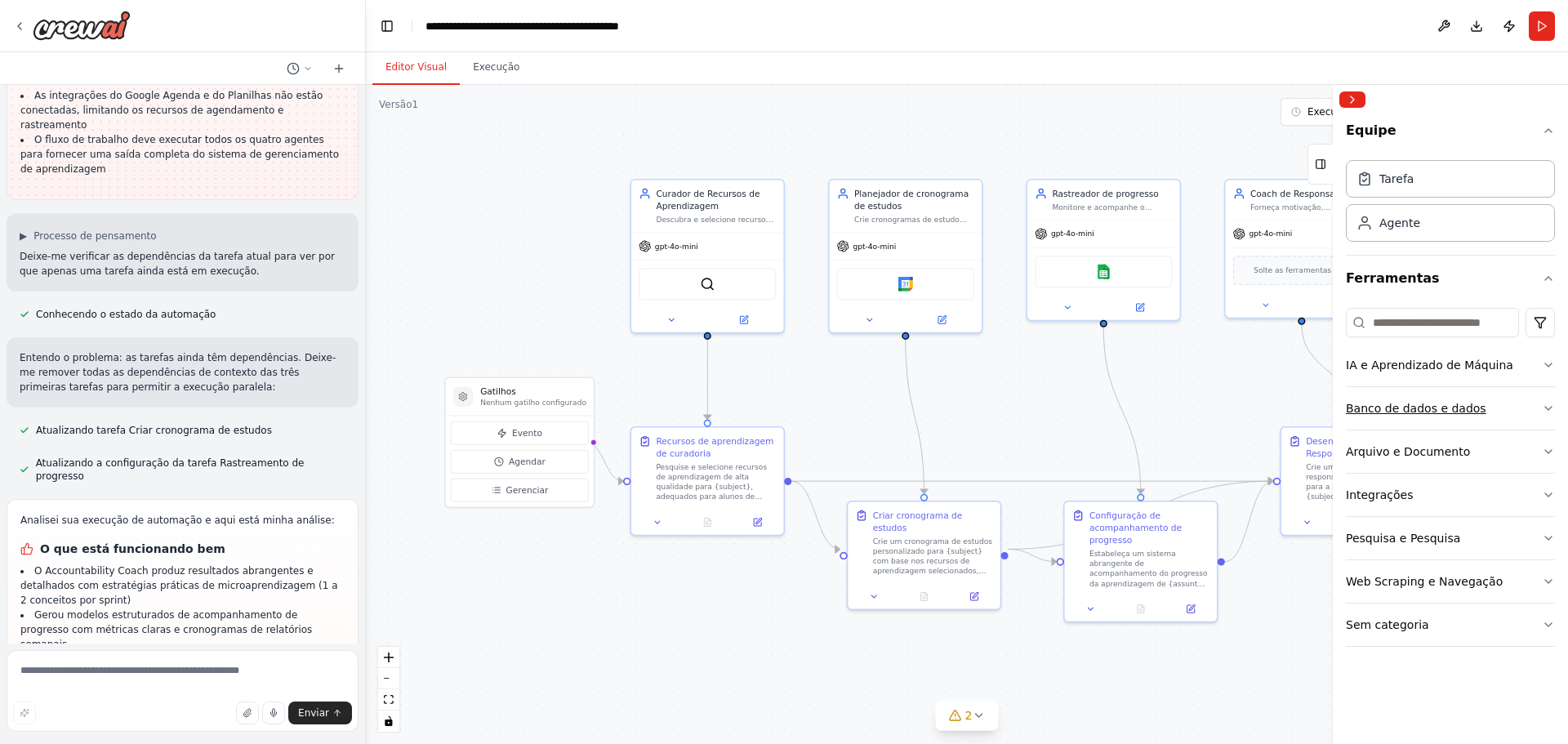
click at [1533, 409] on button "Banco de dados e dados" at bounding box center [1450, 408] width 209 height 43
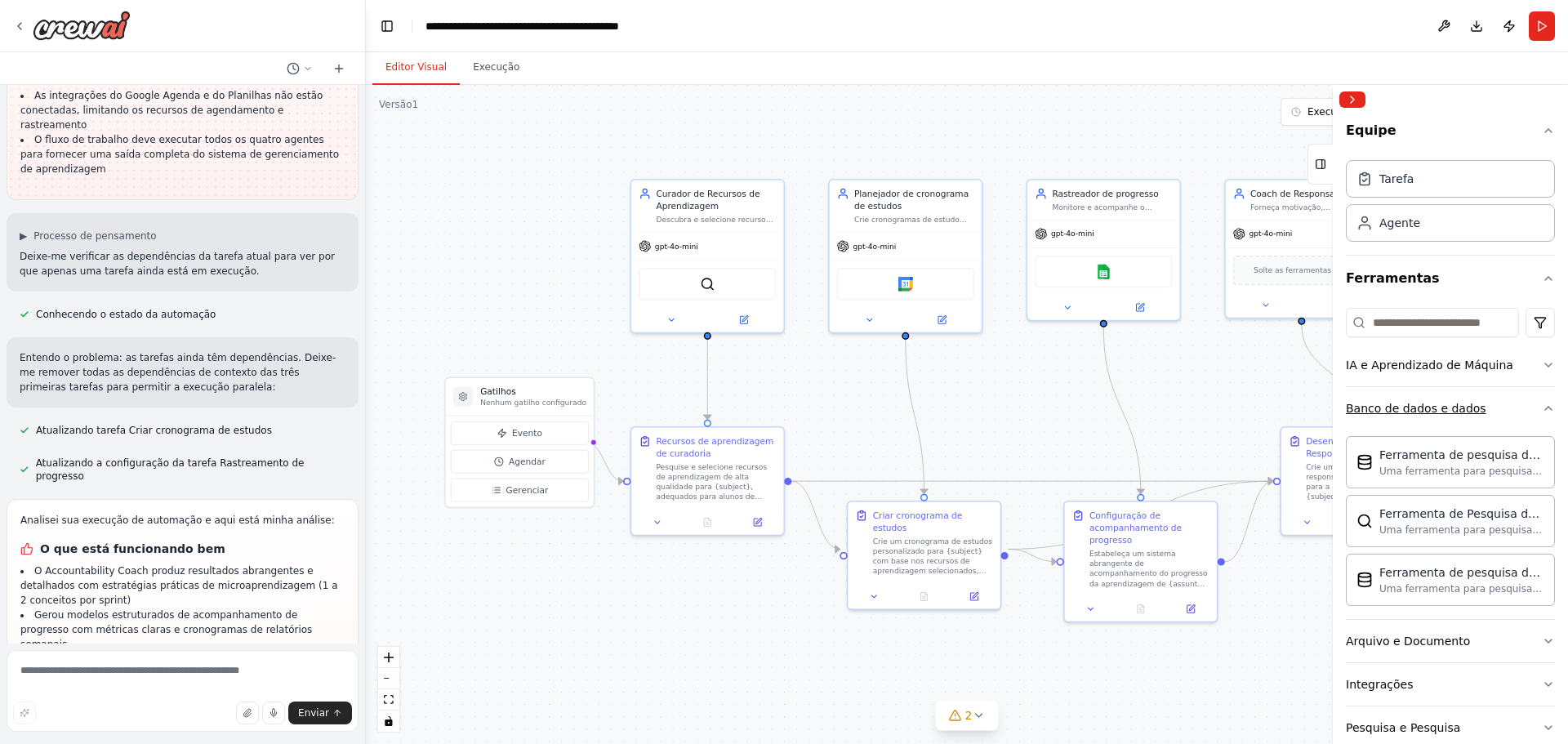
click at [1542, 409] on icon "button" at bounding box center [1548, 408] width 13 height 13
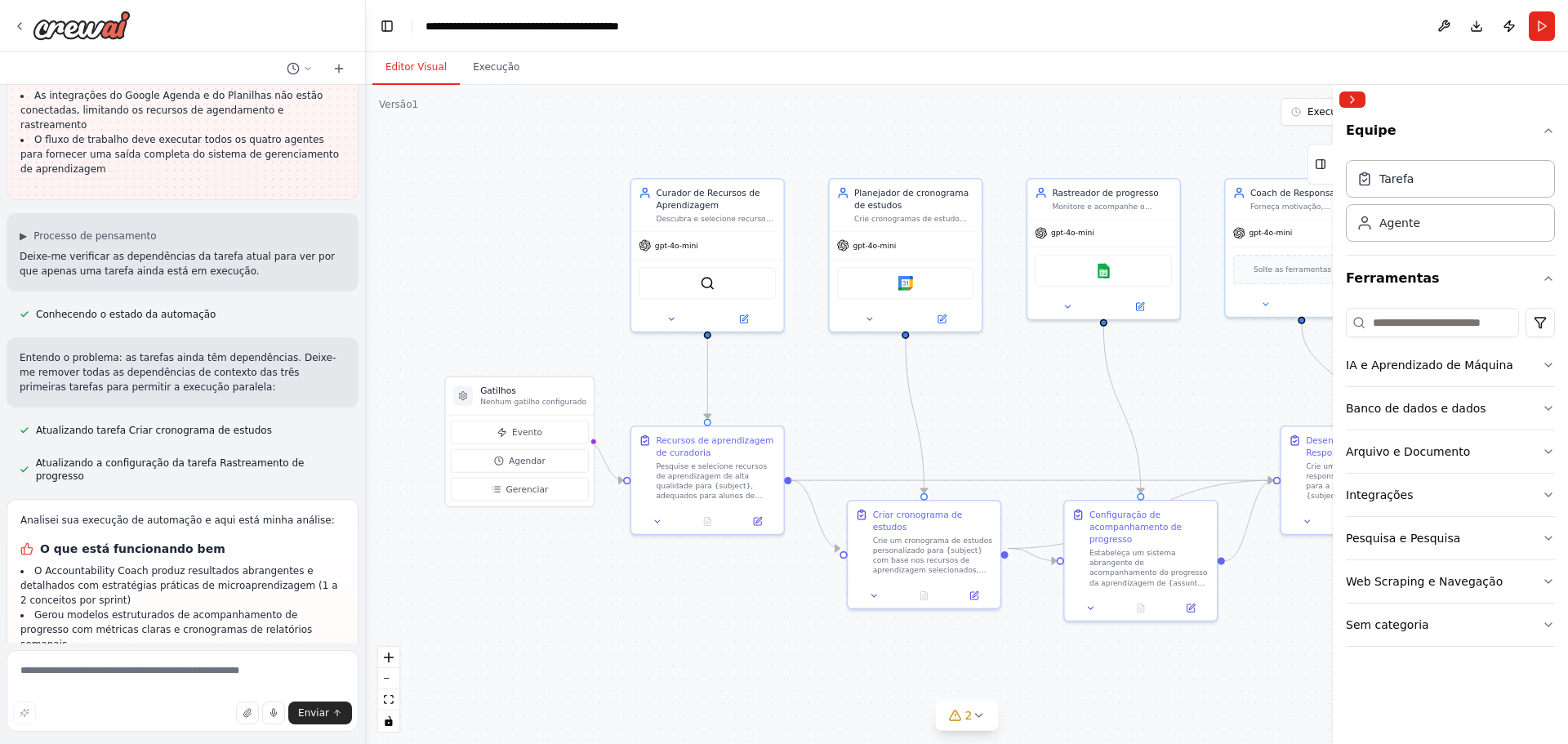
click at [1311, 682] on div ".deletable-edge-delete-btn { width: 20px; height: 20px; border: 0px solid #ffff…" at bounding box center [967, 415] width 1202 height 659
click at [1357, 96] on button "Recolher barra lateral direita" at bounding box center [1352, 99] width 26 height 16
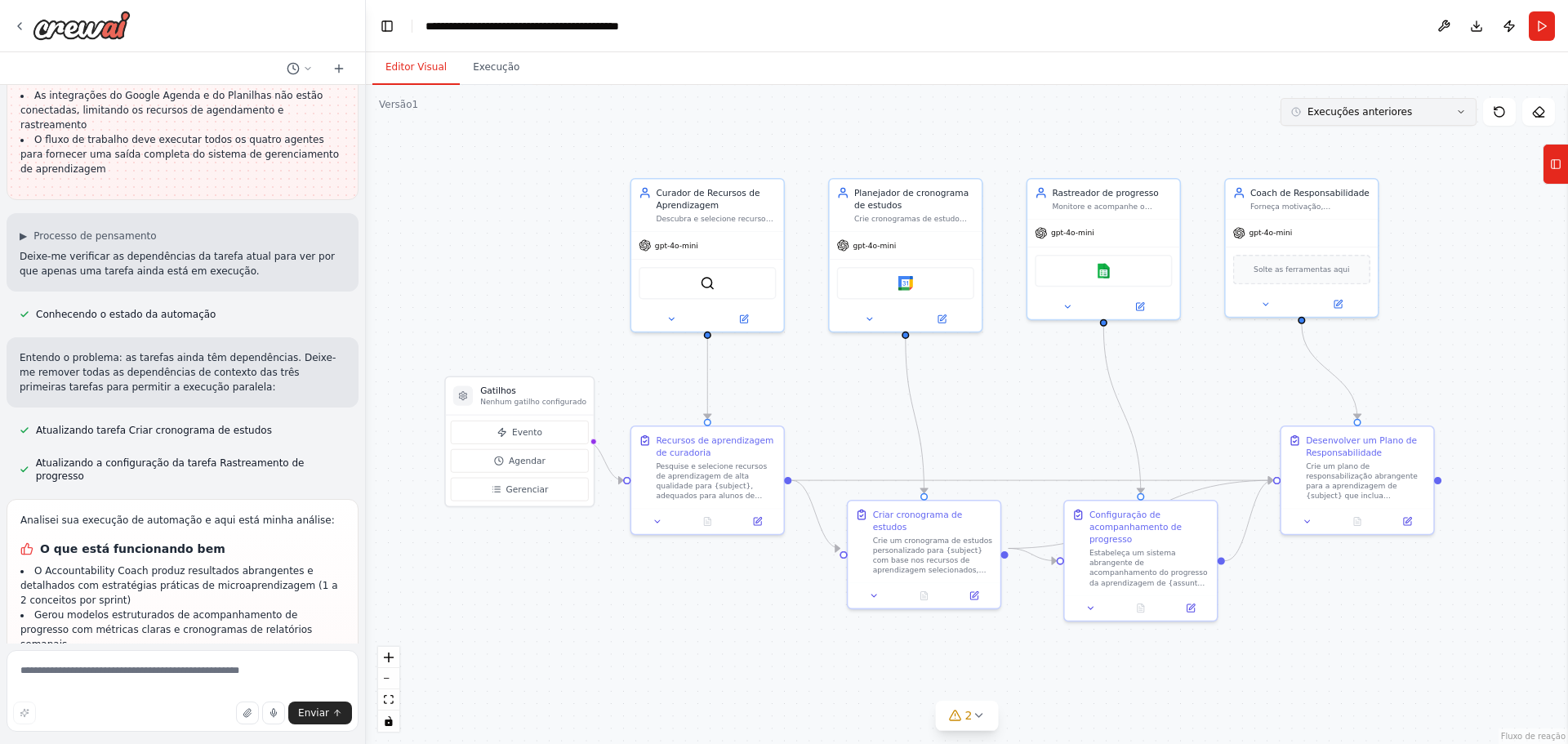
click at [1465, 117] on button "Execuções anteriores" at bounding box center [1379, 112] width 196 height 28
click at [1513, 257] on div ".deletable-edge-delete-btn { width: 20px; height: 20px; border: 0px solid #ffff…" at bounding box center [967, 415] width 1202 height 659
click at [1459, 113] on icon at bounding box center [1460, 111] width 9 height 9
click at [481, 72] on font "Execução" at bounding box center [496, 67] width 47 height 11
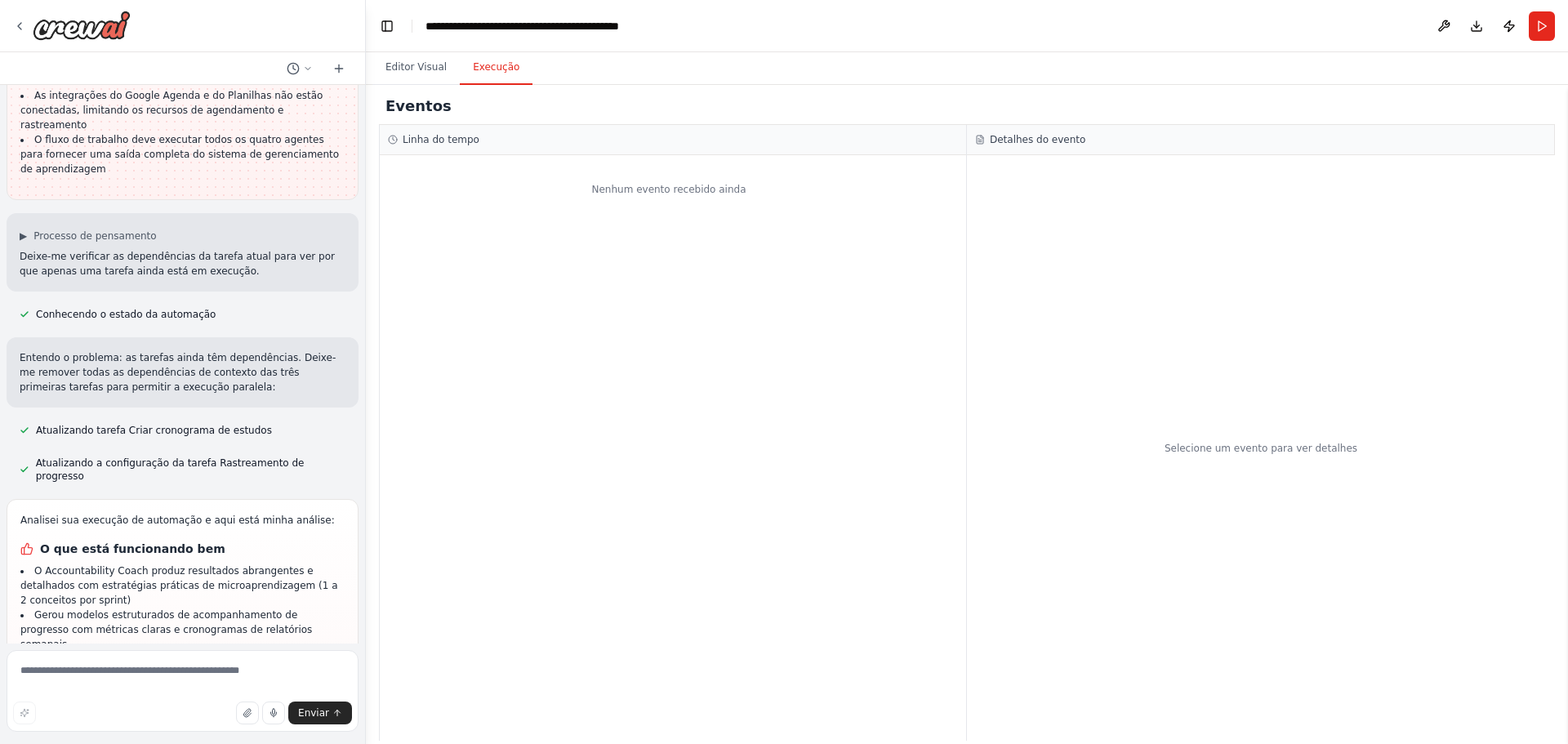
click at [555, 247] on div "Nenhum evento recebido ainda" at bounding box center [673, 448] width 586 height 585
click at [412, 71] on font "Editor Visual" at bounding box center [417, 67] width 61 height 11
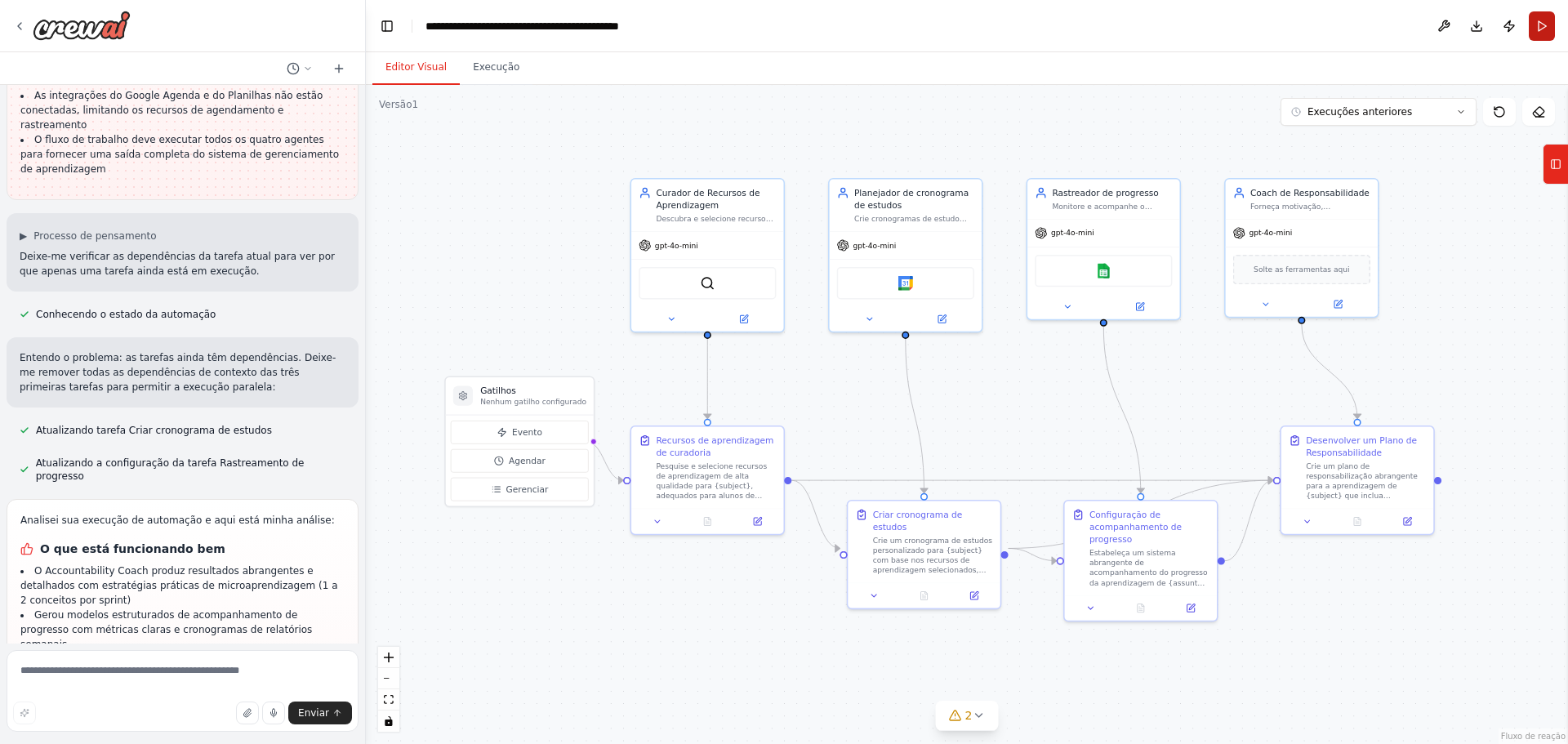
click at [1534, 28] on button "Correr" at bounding box center [1542, 26] width 26 height 29
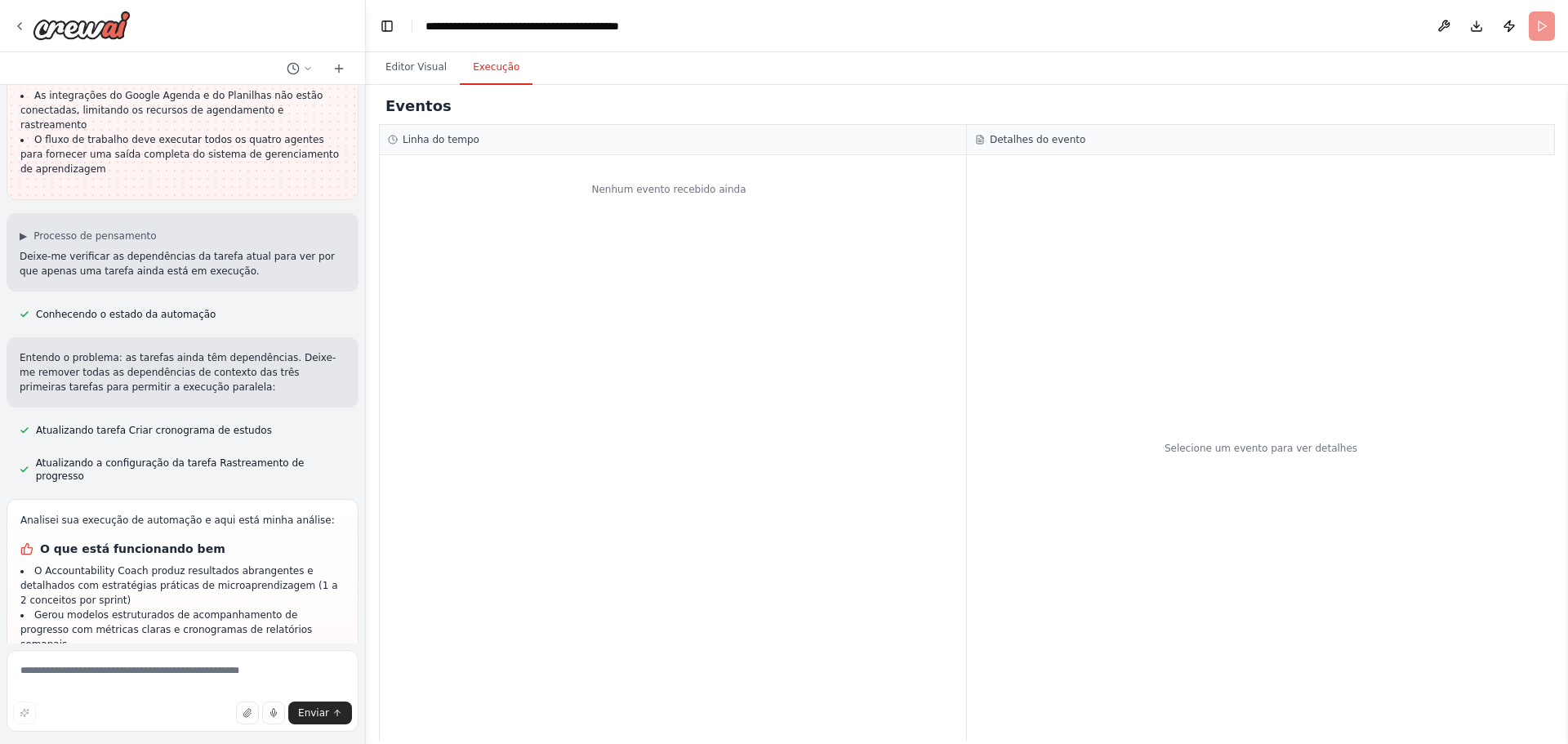
click at [485, 76] on button "Execução" at bounding box center [496, 67] width 73 height 34
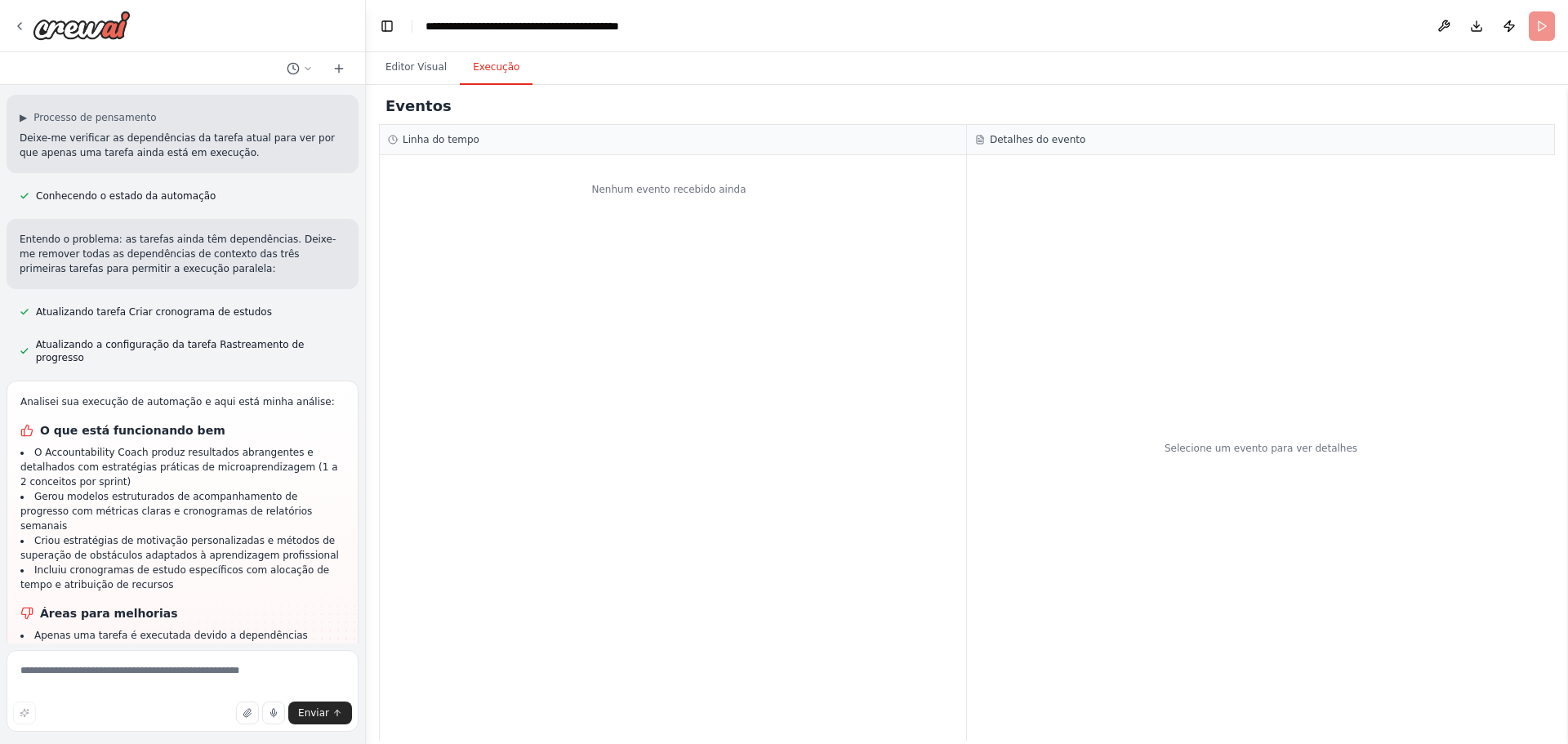
scroll to position [5273, 0]
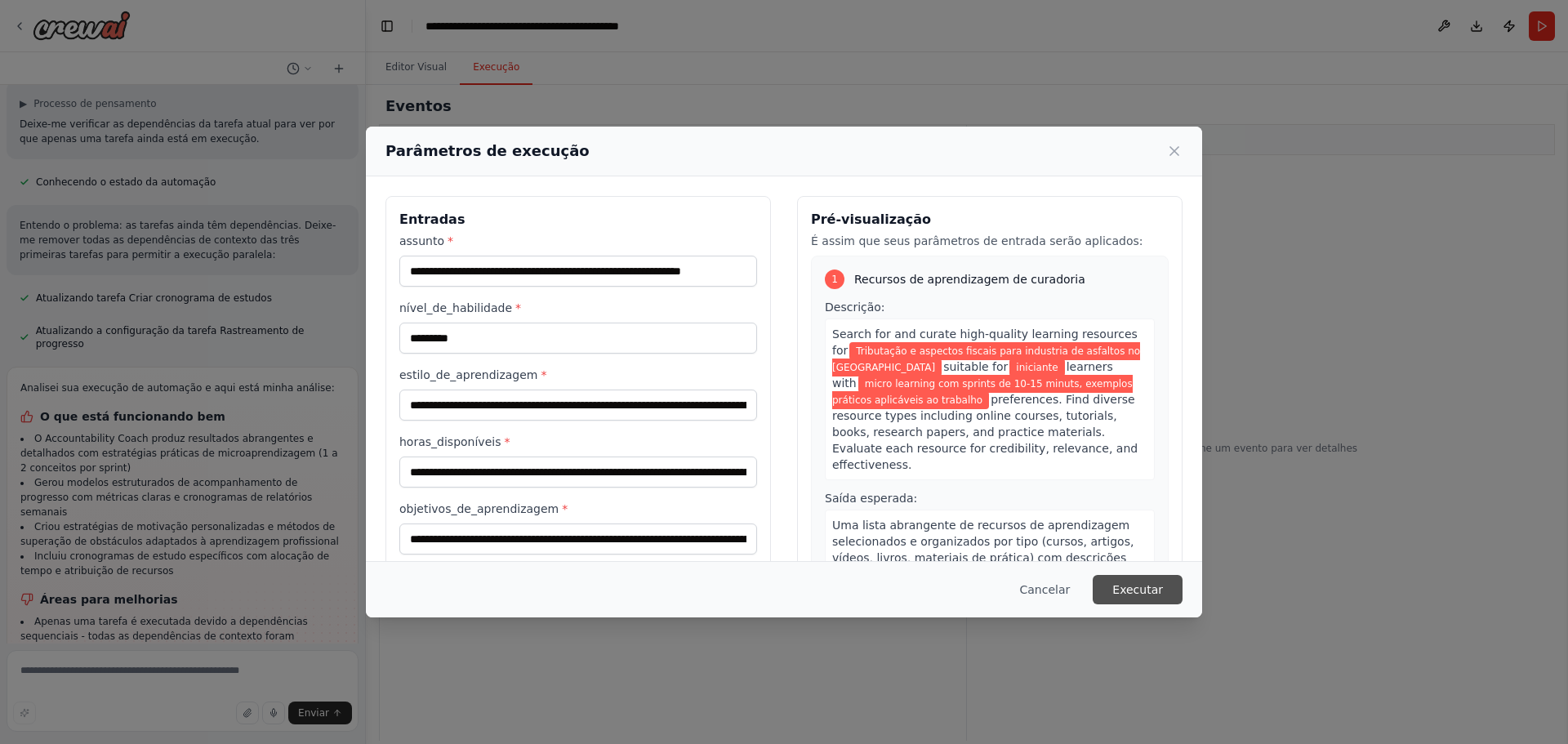
click at [1134, 598] on button "Executar" at bounding box center [1137, 590] width 90 height 29
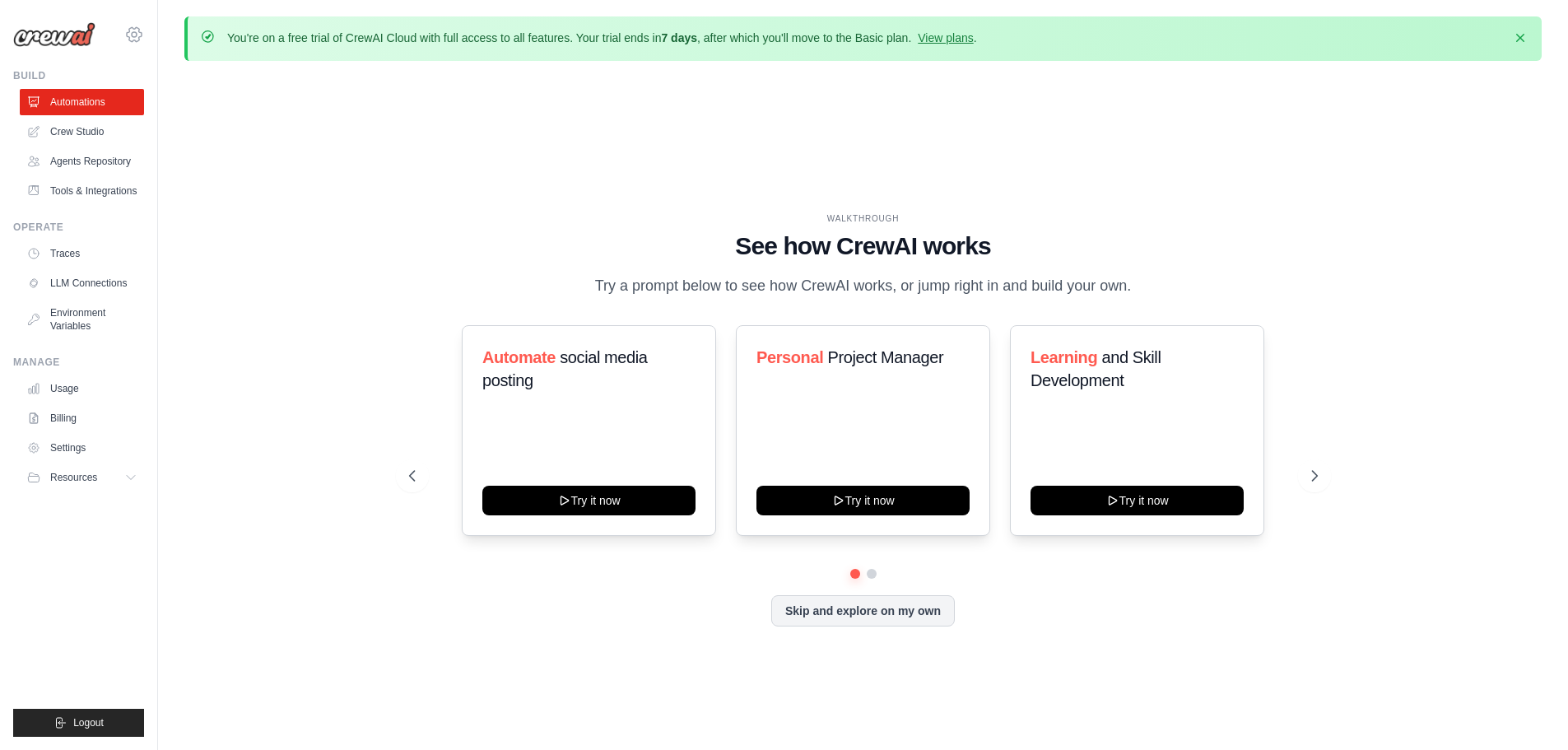
click at [134, 40] on icon at bounding box center [133, 34] width 20 height 20
click at [160, 104] on span "Settings" at bounding box center [206, 101] width 130 height 16
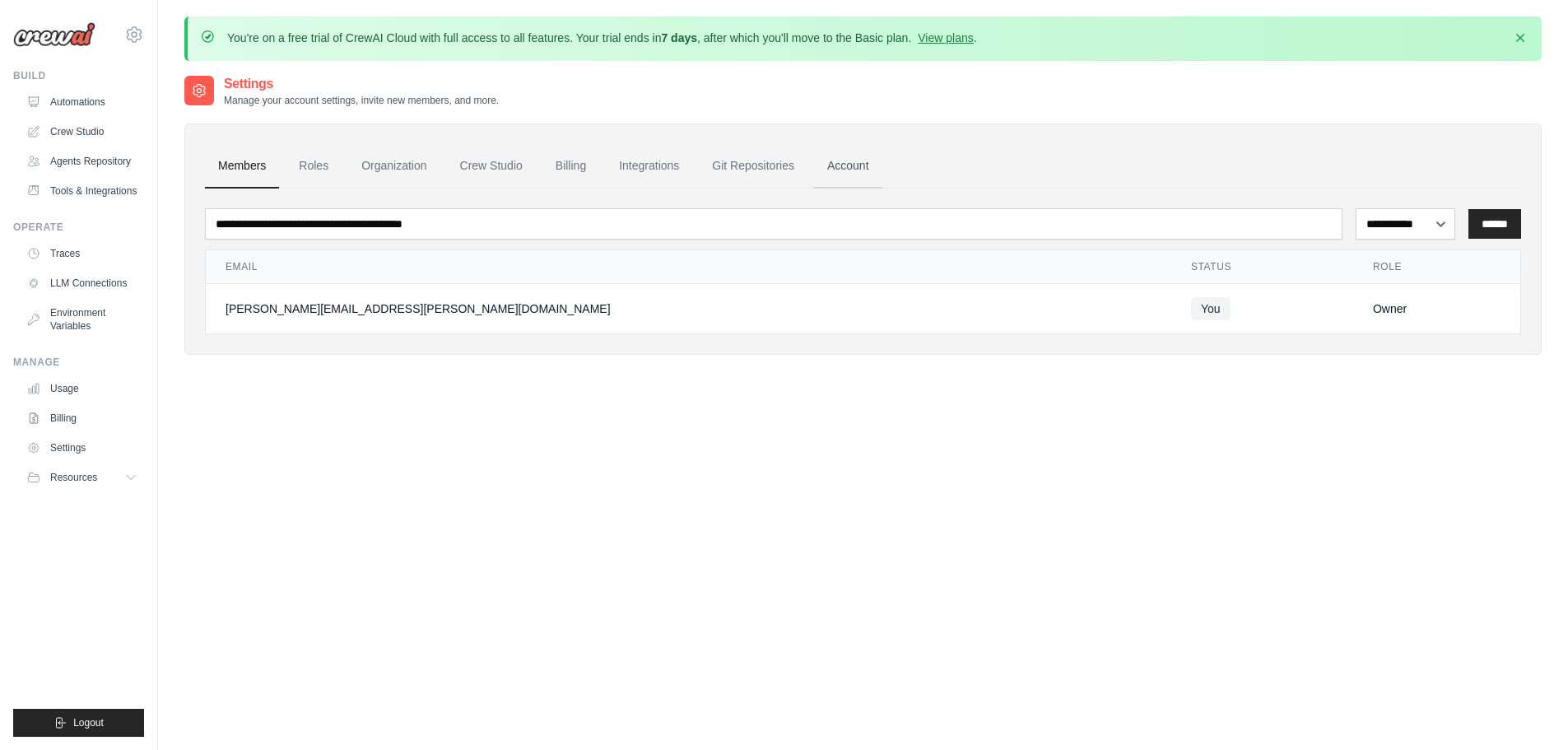
click at [839, 169] on link "Account" at bounding box center [847, 166] width 68 height 45
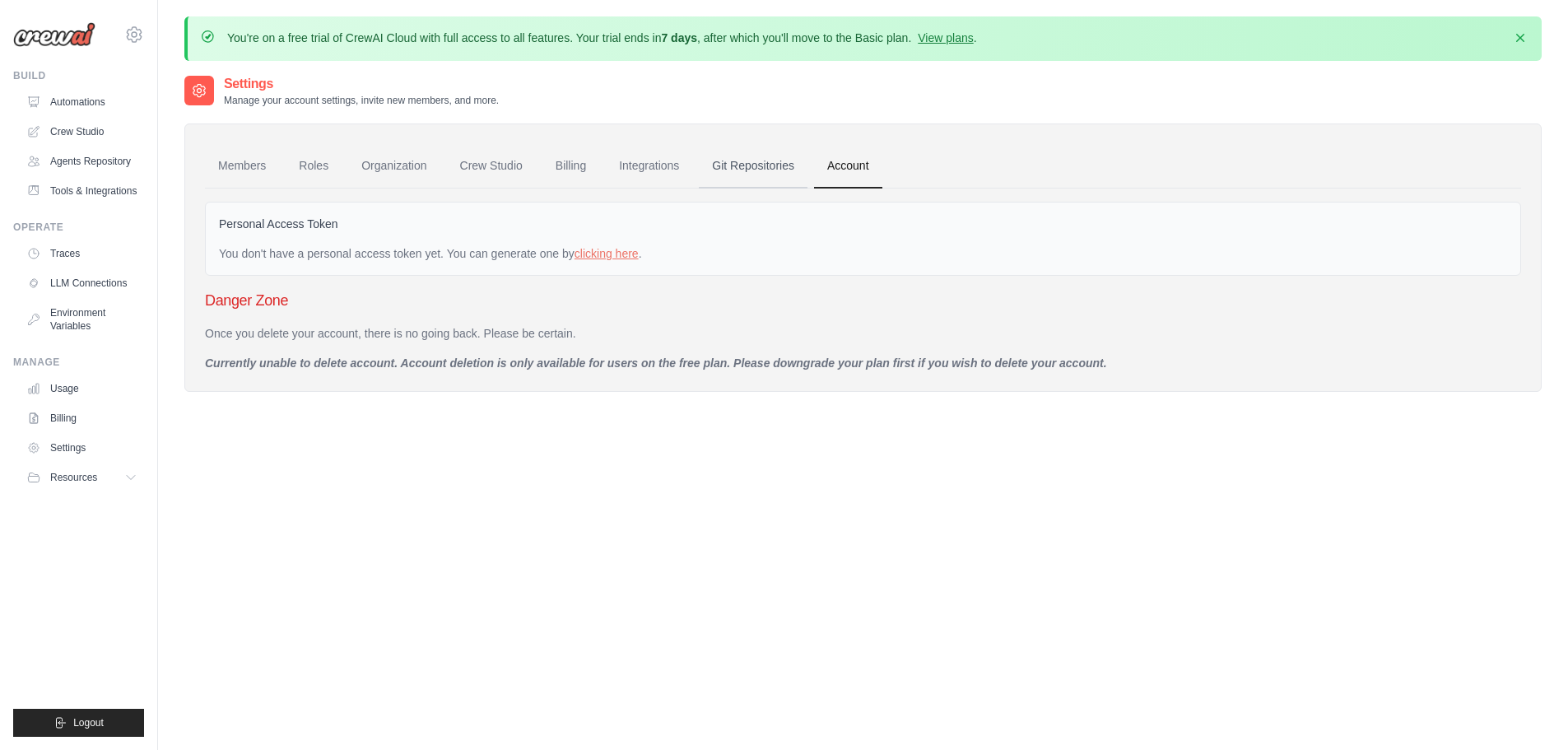
click at [767, 162] on link "Git Repositories" at bounding box center [753, 166] width 108 height 45
